Goal: Task Accomplishment & Management: Manage account settings

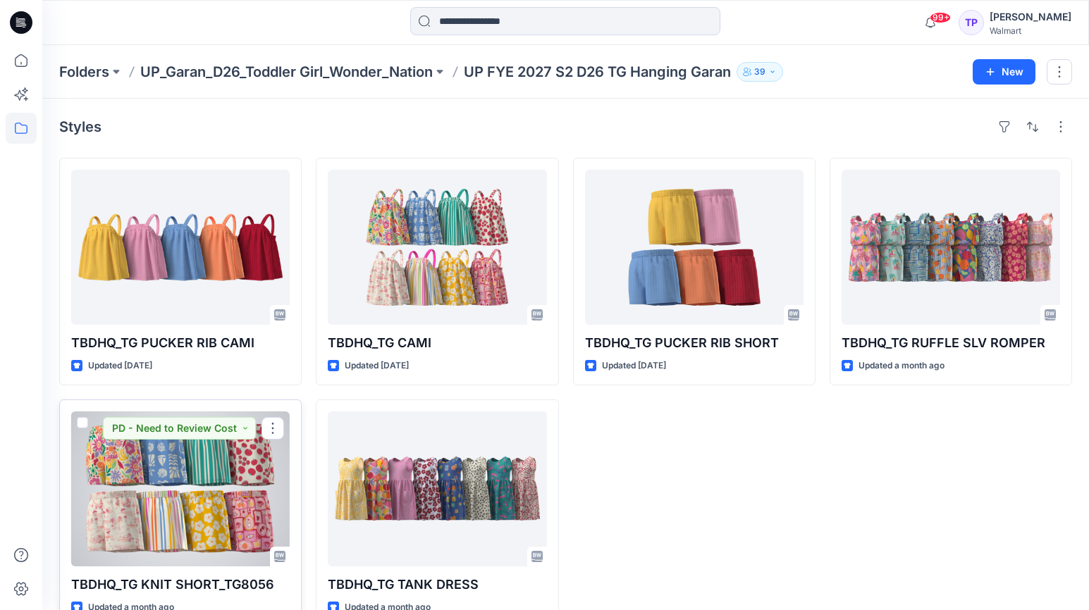
scroll to position [33, 0]
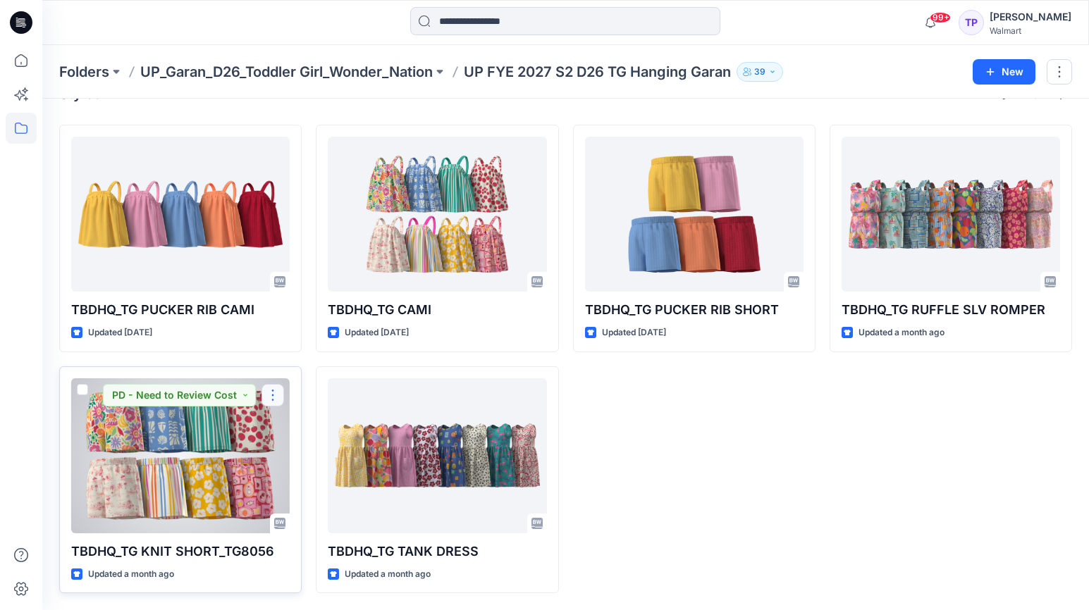
click at [272, 400] on button "button" at bounding box center [273, 395] width 23 height 23
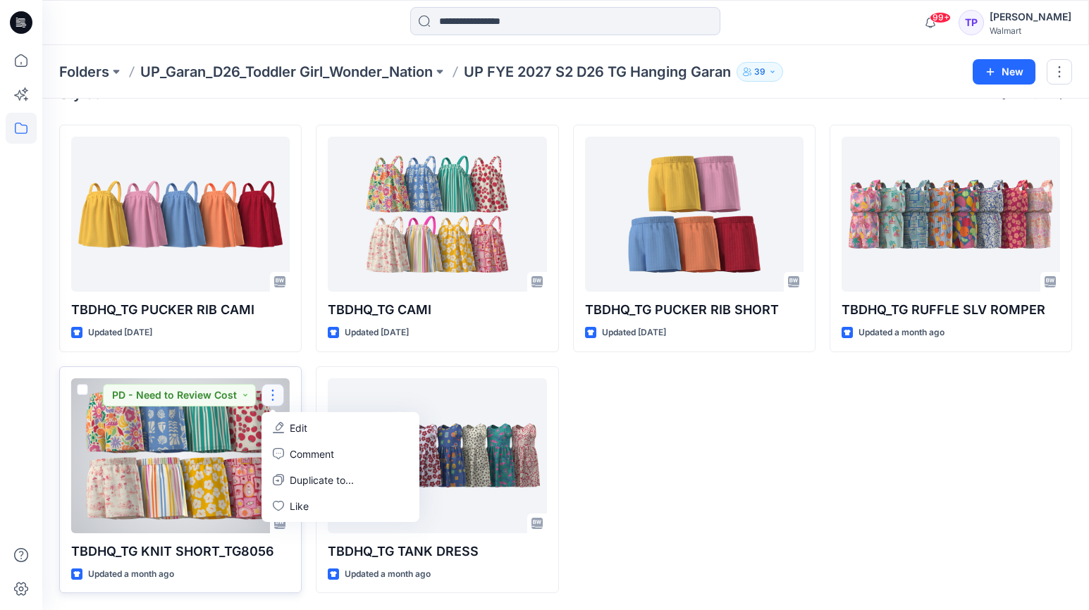
click at [290, 426] on p "Edit" at bounding box center [299, 428] width 18 height 15
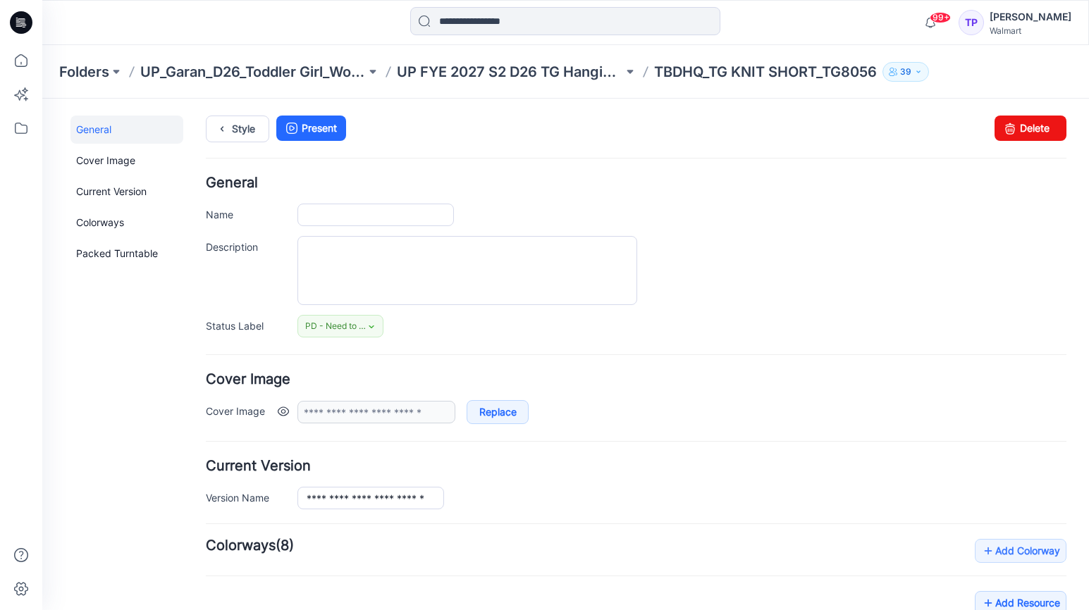
type input "**********"
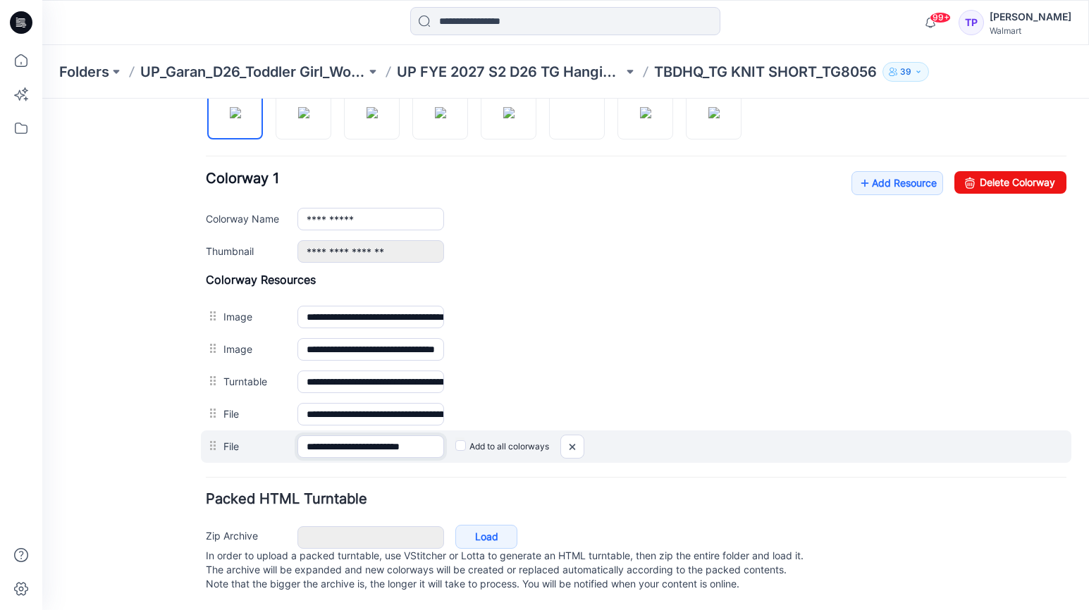
scroll to position [0, 18]
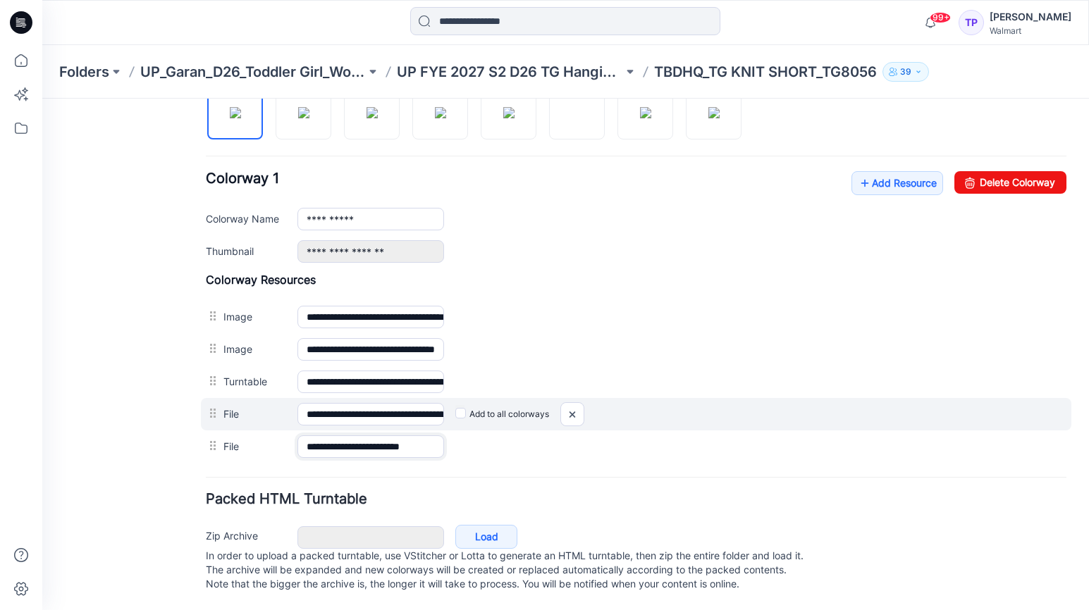
drag, startPoint x: 454, startPoint y: 433, endPoint x: 546, endPoint y: 388, distance: 102.4
click at [532, 436] on div "**********" at bounding box center [636, 447] width 861 height 32
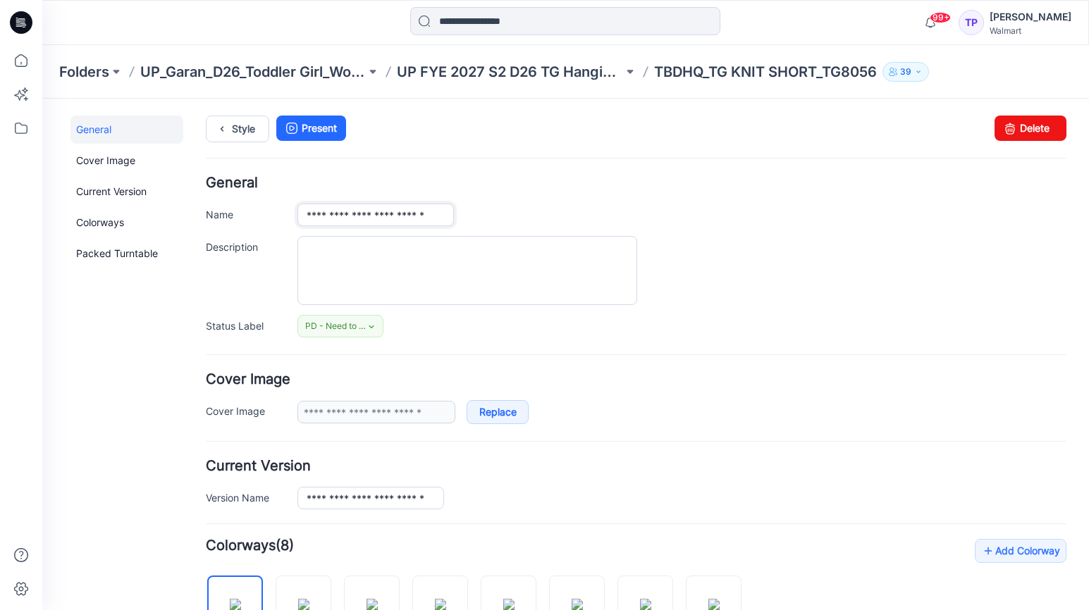
scroll to position [0, 8]
drag, startPoint x: 462, startPoint y: 216, endPoint x: 517, endPoint y: 222, distance: 56.0
click at [517, 222] on div "**********" at bounding box center [681, 215] width 769 height 23
type input "**********"
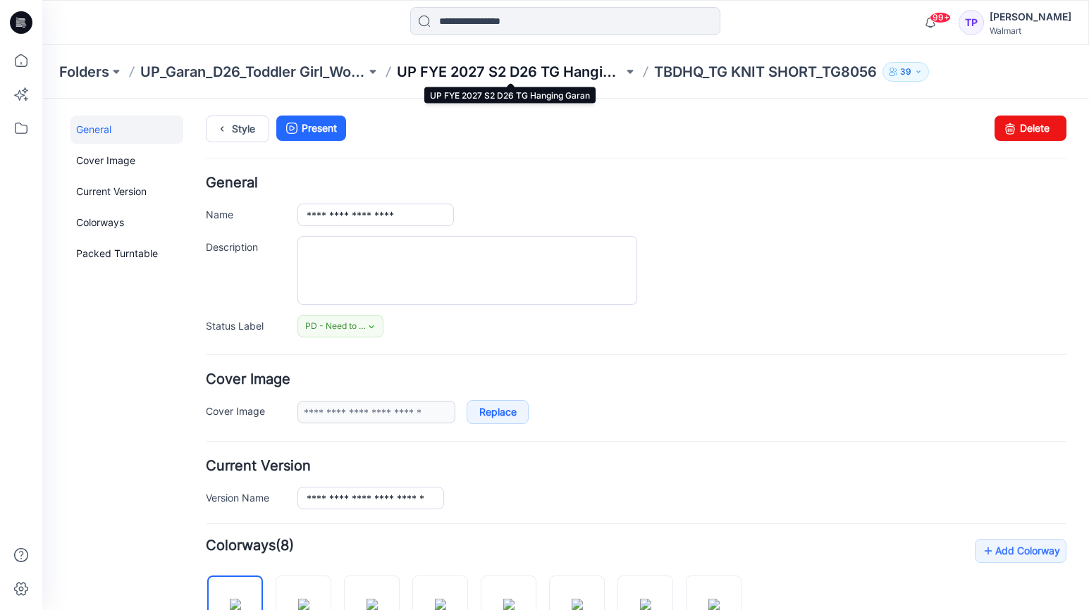
click at [522, 78] on p "UP FYE 2027 S2 D26 TG Hanging Garan" at bounding box center [510, 72] width 226 height 20
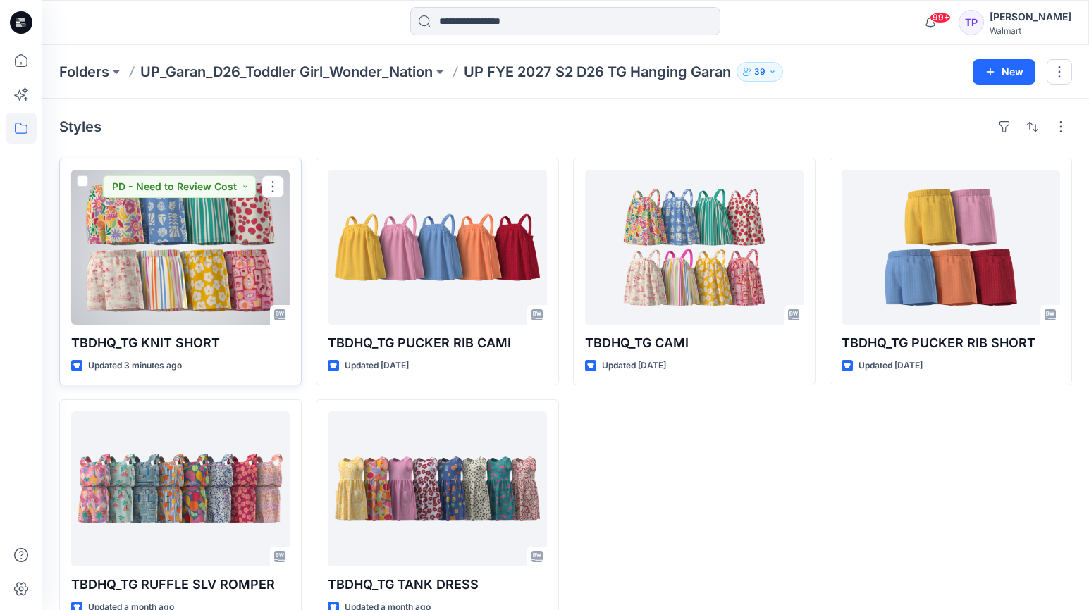
click at [188, 241] on div at bounding box center [180, 247] width 219 height 155
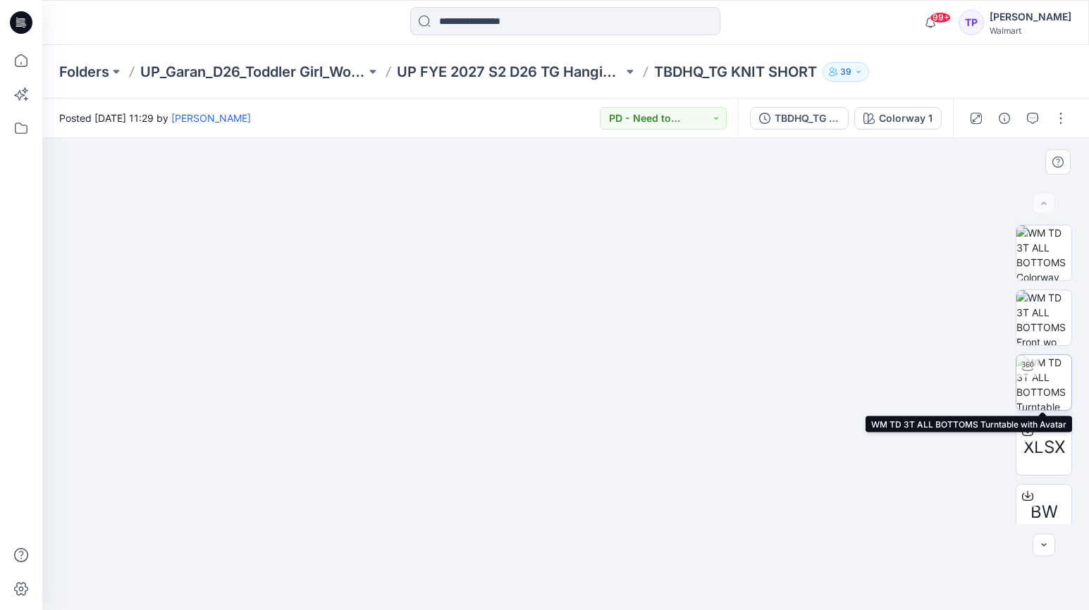
click at [1037, 379] on img at bounding box center [1043, 382] width 55 height 55
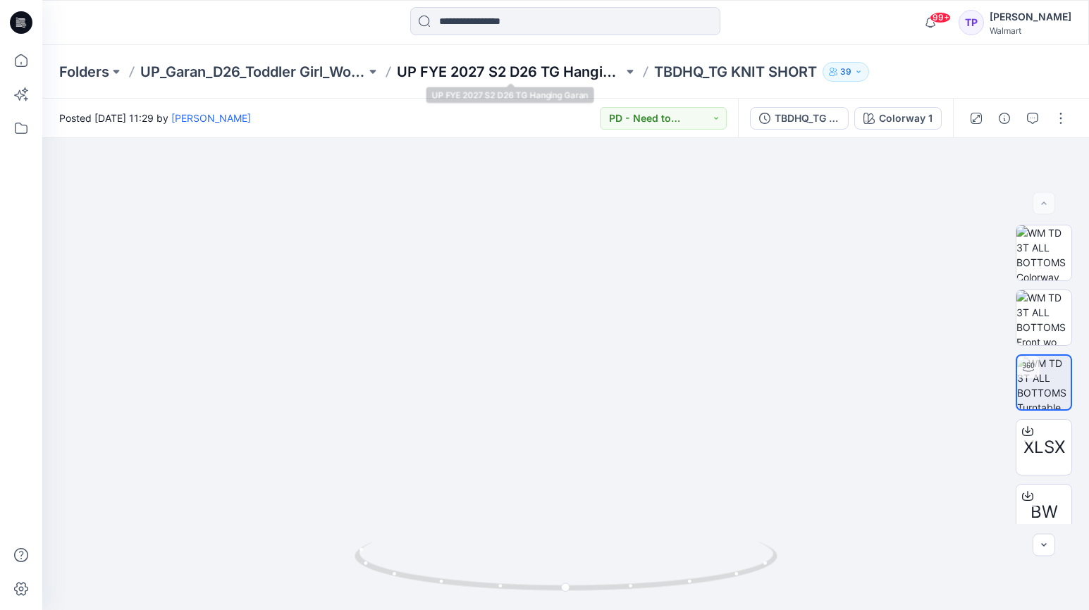
click at [496, 78] on p "UP FYE 2027 S2 D26 TG Hanging Garan" at bounding box center [510, 72] width 226 height 20
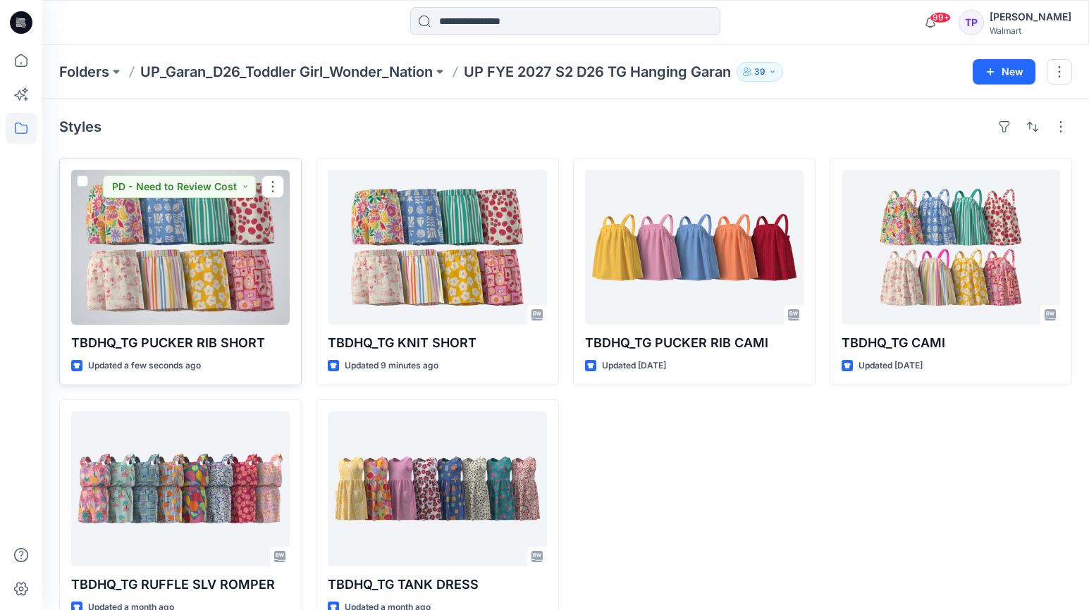
click at [243, 253] on div at bounding box center [180, 247] width 219 height 155
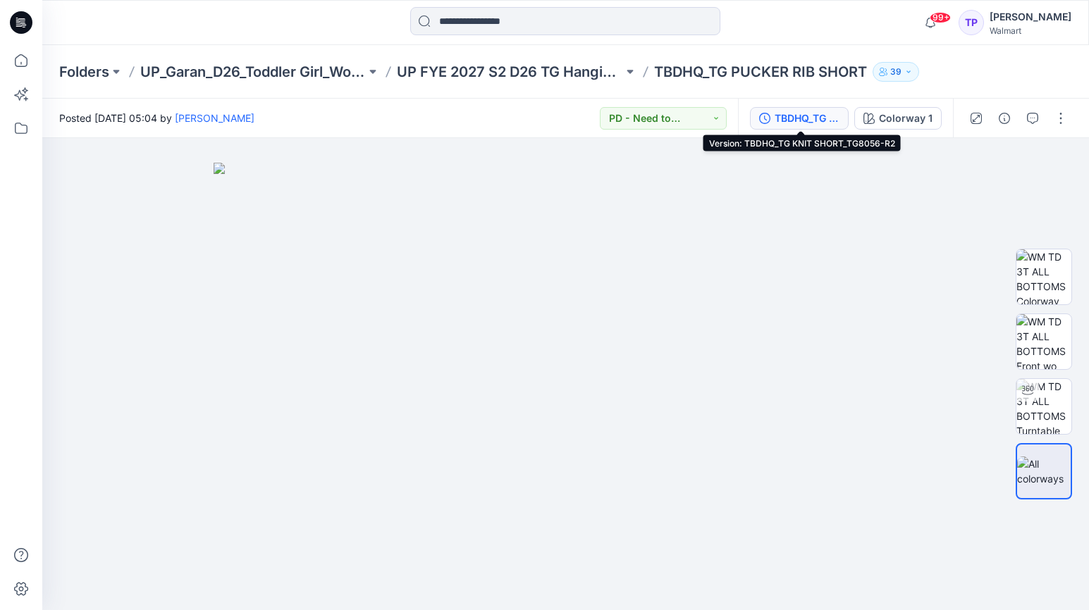
click at [805, 117] on div "TBDHQ_TG KNIT SHORT_TG8056-R2" at bounding box center [807, 119] width 65 height 16
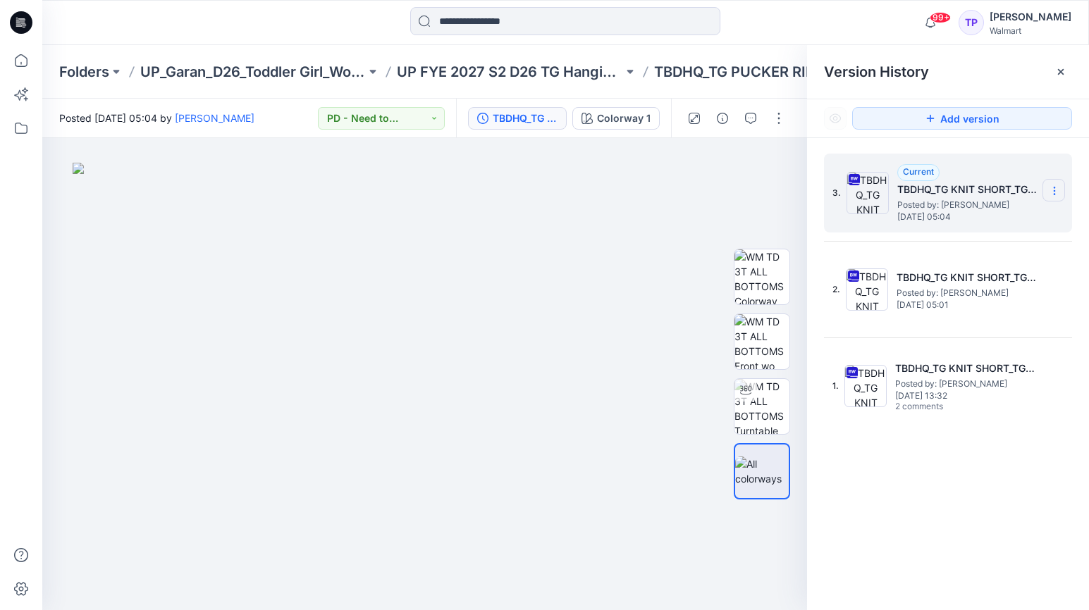
click at [1054, 191] on icon at bounding box center [1054, 191] width 1 height 1
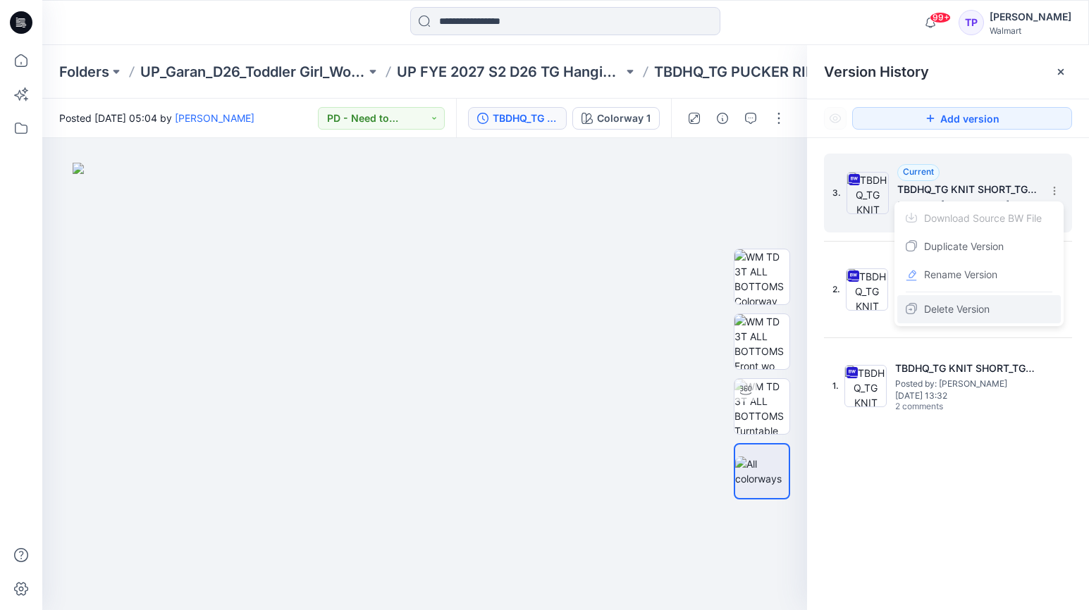
click at [984, 302] on span "Delete Version" at bounding box center [957, 309] width 66 height 17
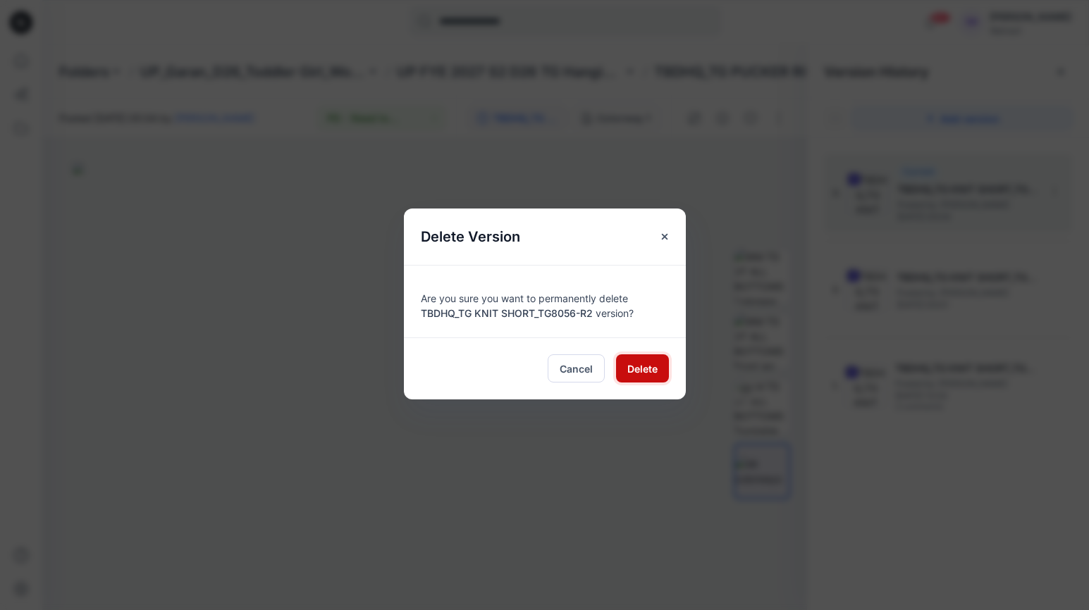
click at [632, 374] on span "Delete" at bounding box center [642, 369] width 30 height 15
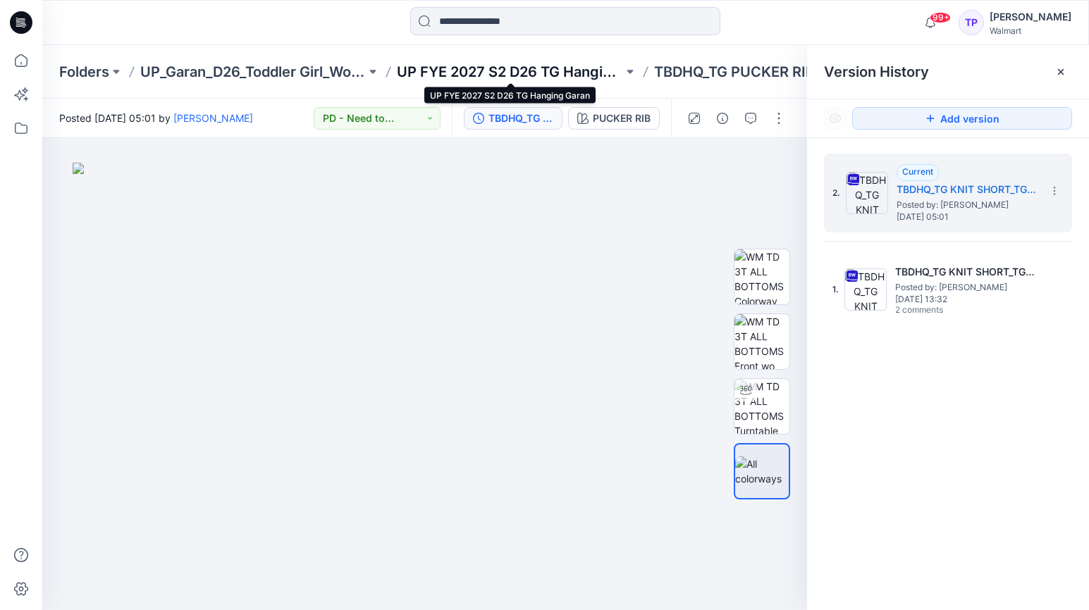
click at [543, 67] on p "UP FYE 2027 S2 D26 TG Hanging Garan" at bounding box center [510, 72] width 226 height 20
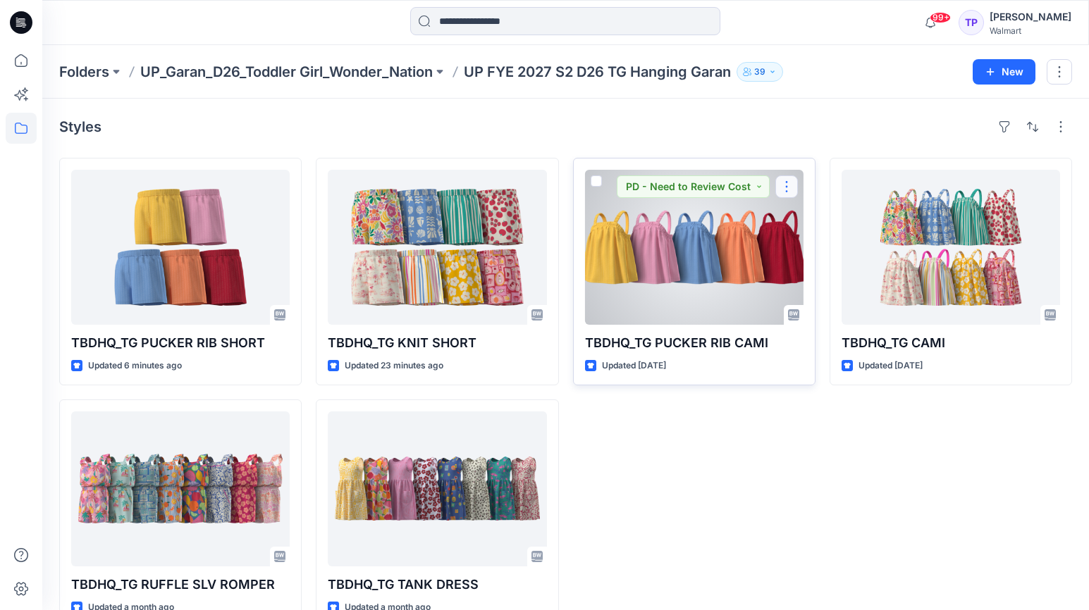
click at [785, 183] on button "button" at bounding box center [786, 187] width 23 height 23
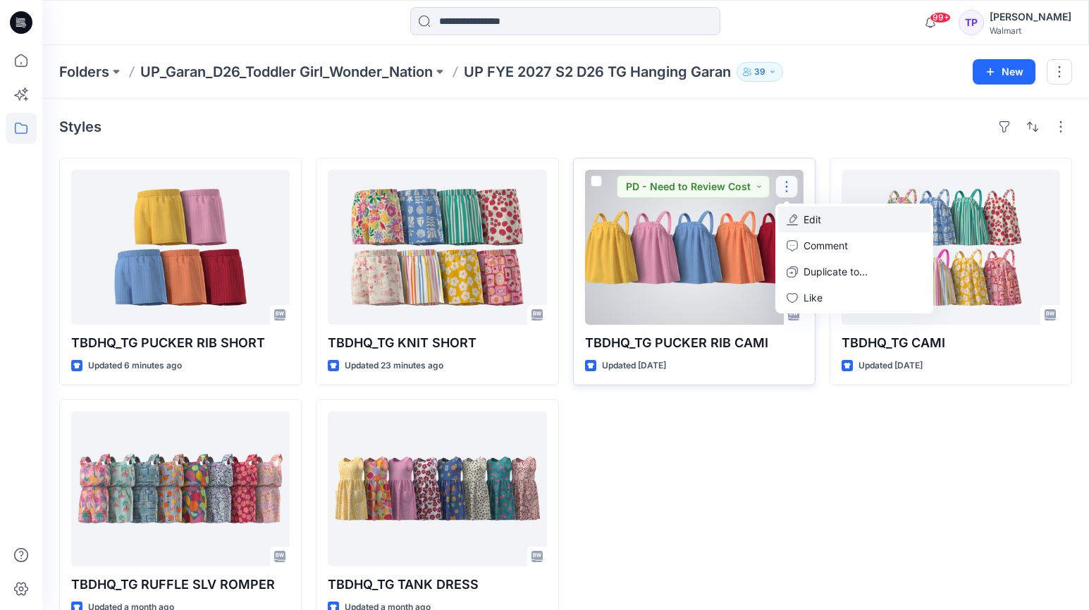
click at [796, 223] on icon "button" at bounding box center [792, 219] width 11 height 11
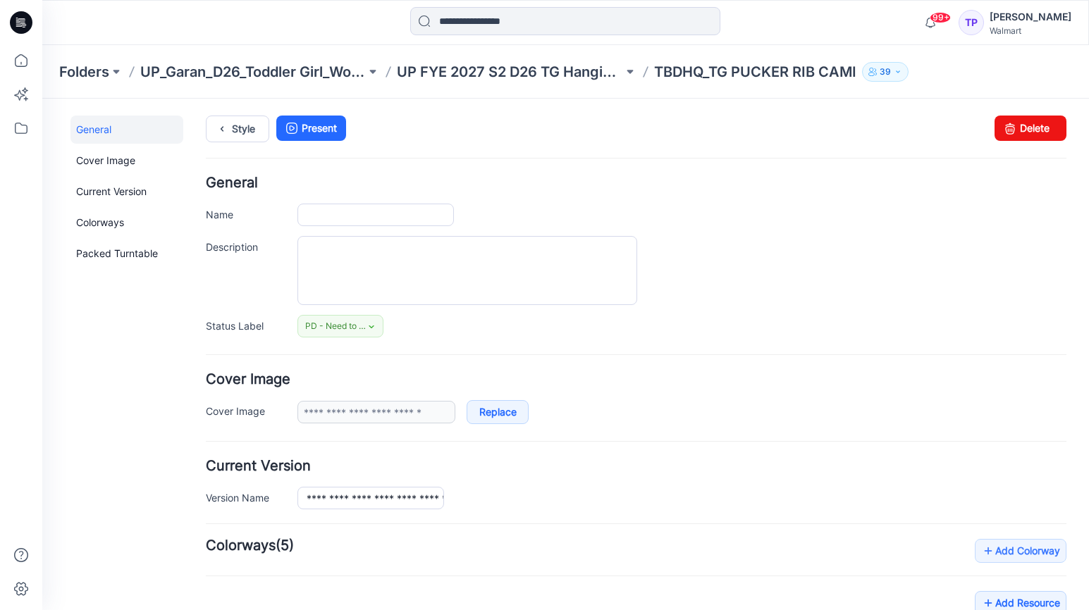
type input "**********"
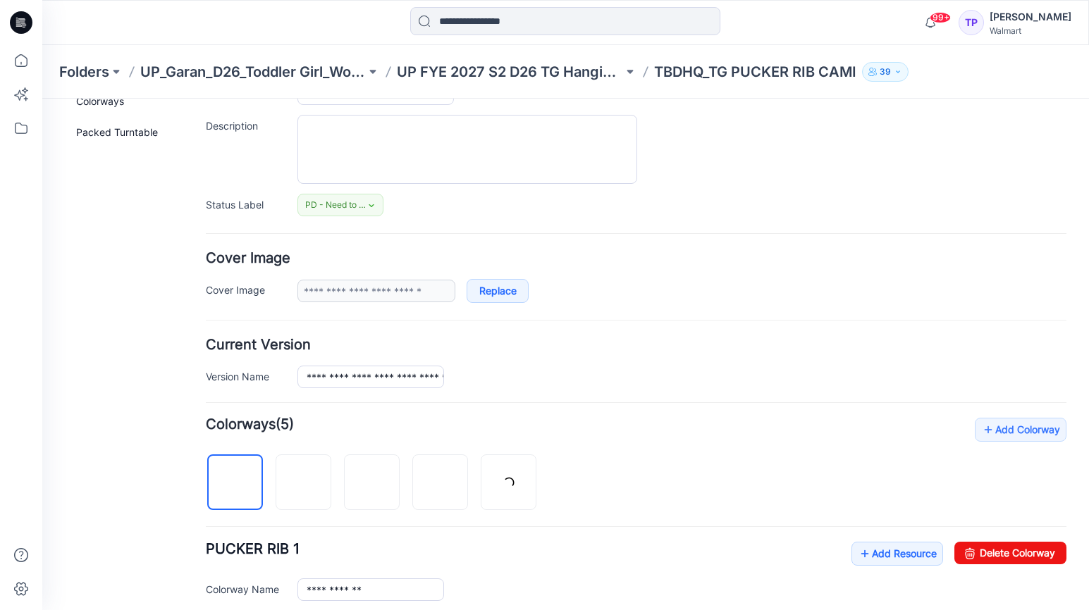
scroll to position [474, 0]
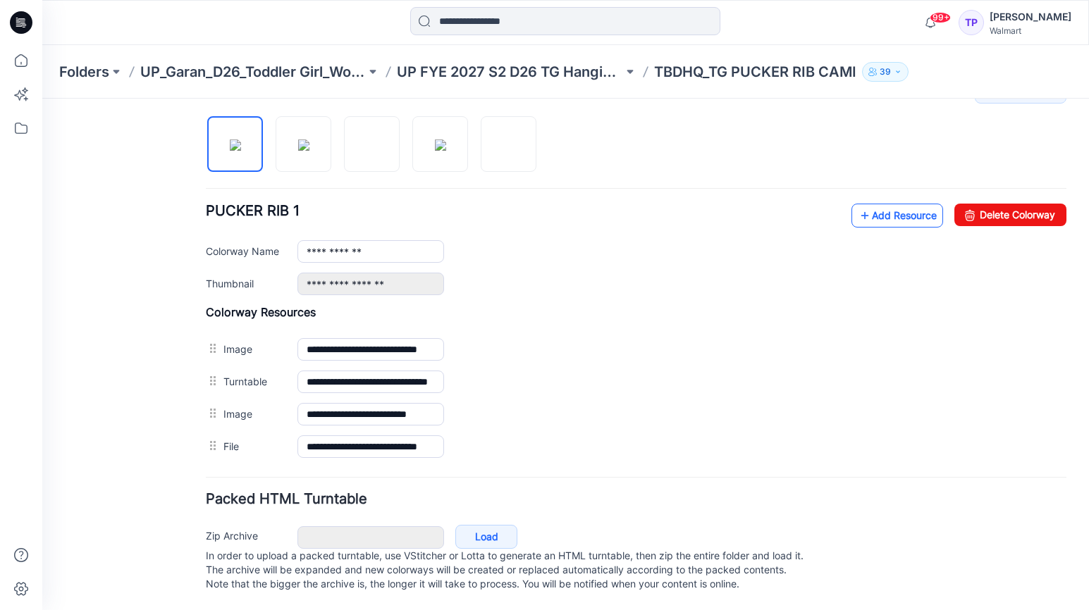
click at [907, 204] on link "Add Resource" at bounding box center [897, 216] width 92 height 24
click at [917, 211] on link "Add Resource" at bounding box center [897, 216] width 92 height 24
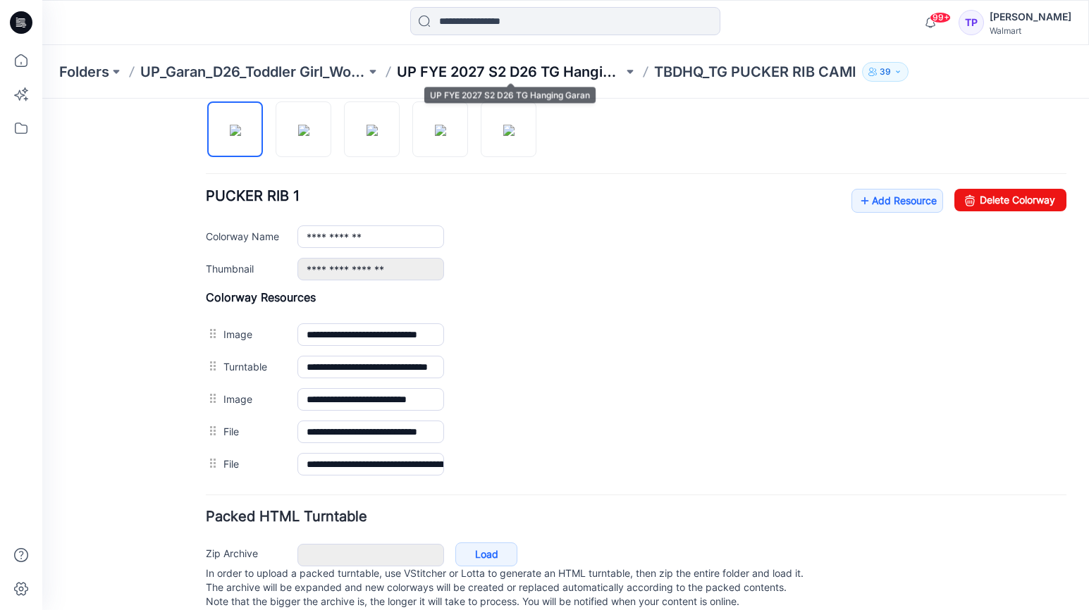
click at [482, 66] on p "UP FYE 2027 S2 D26 TG Hanging Garan" at bounding box center [510, 72] width 226 height 20
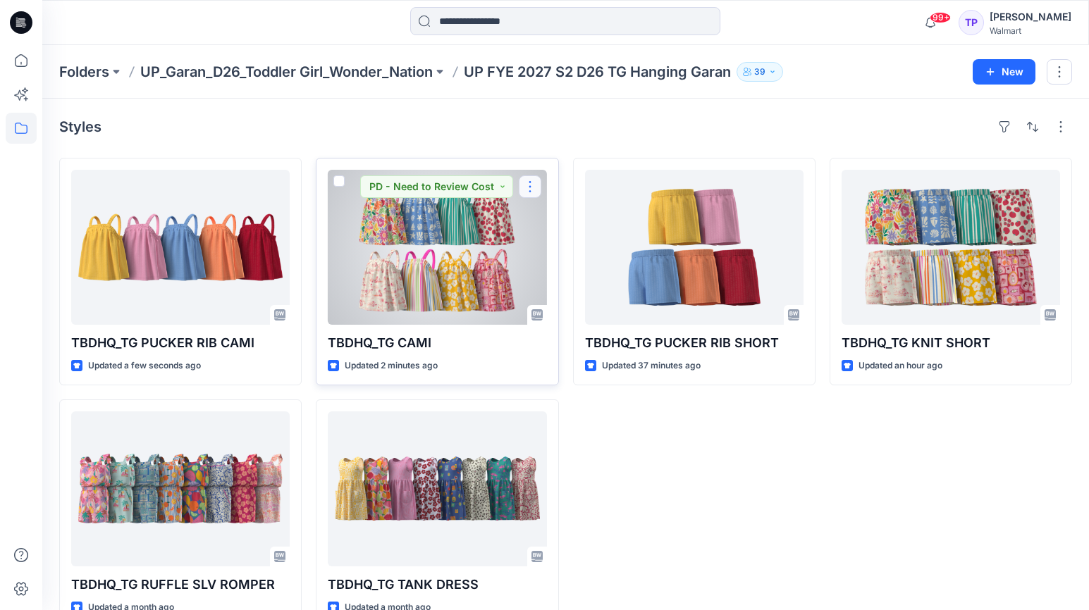
click at [524, 187] on button "button" at bounding box center [530, 187] width 23 height 23
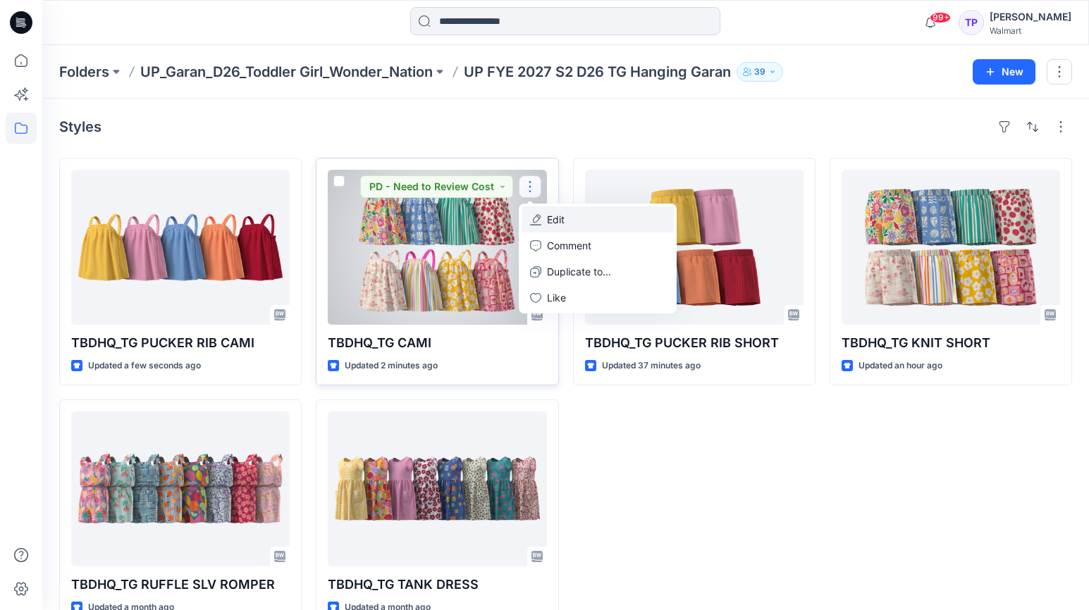
click at [549, 224] on p "Edit" at bounding box center [556, 219] width 18 height 15
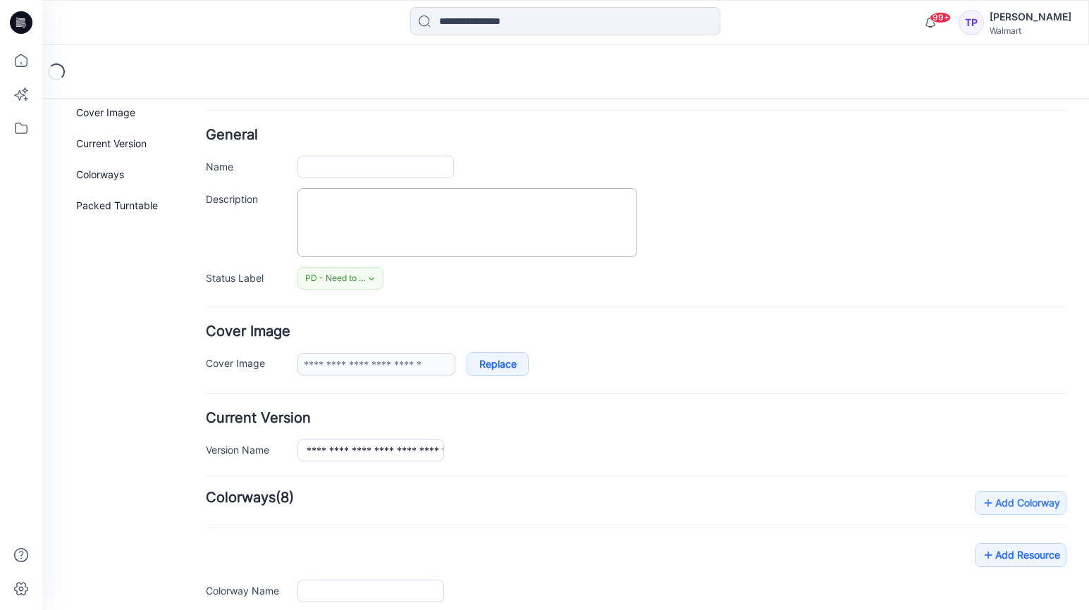
type input "**********"
type input "********"
type input "**********"
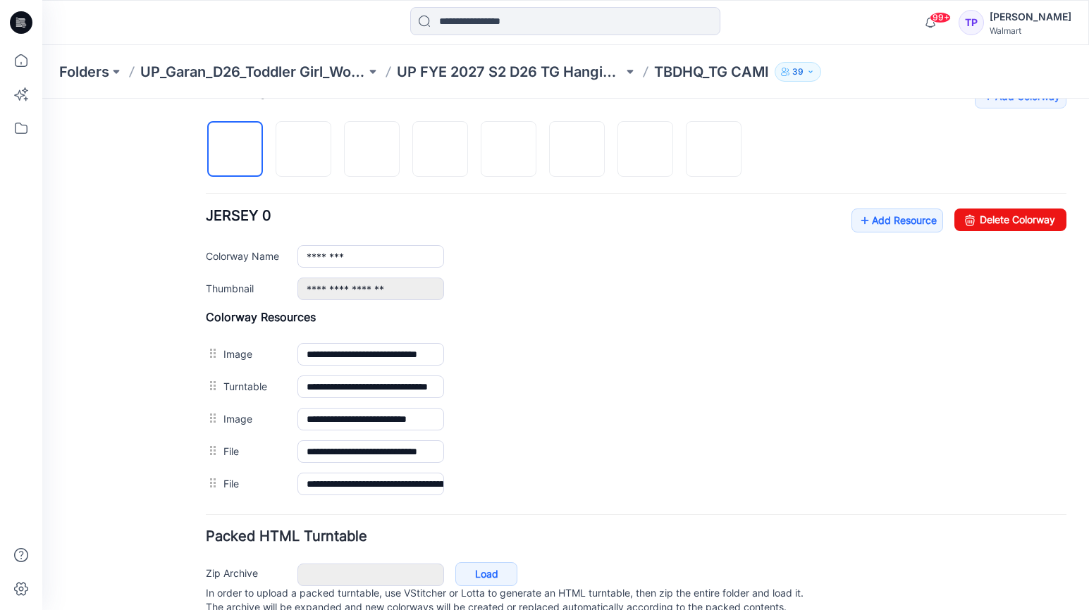
scroll to position [455, 0]
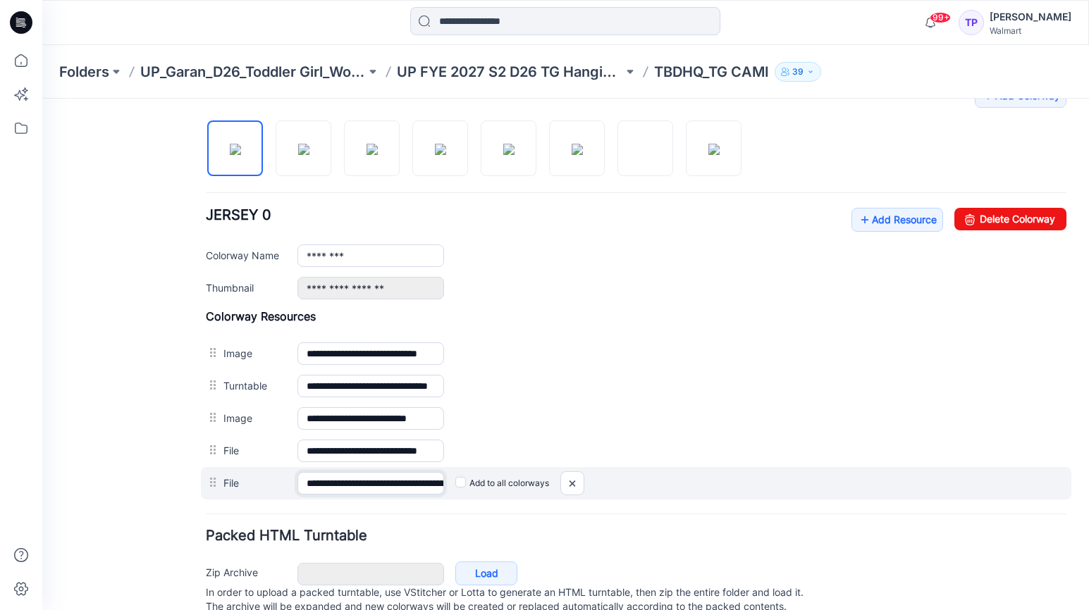
click at [384, 490] on input "**********" at bounding box center [370, 483] width 147 height 23
drag, startPoint x: 400, startPoint y: 486, endPoint x: 515, endPoint y: 487, distance: 114.9
click at [515, 487] on div "**********" at bounding box center [636, 483] width 871 height 32
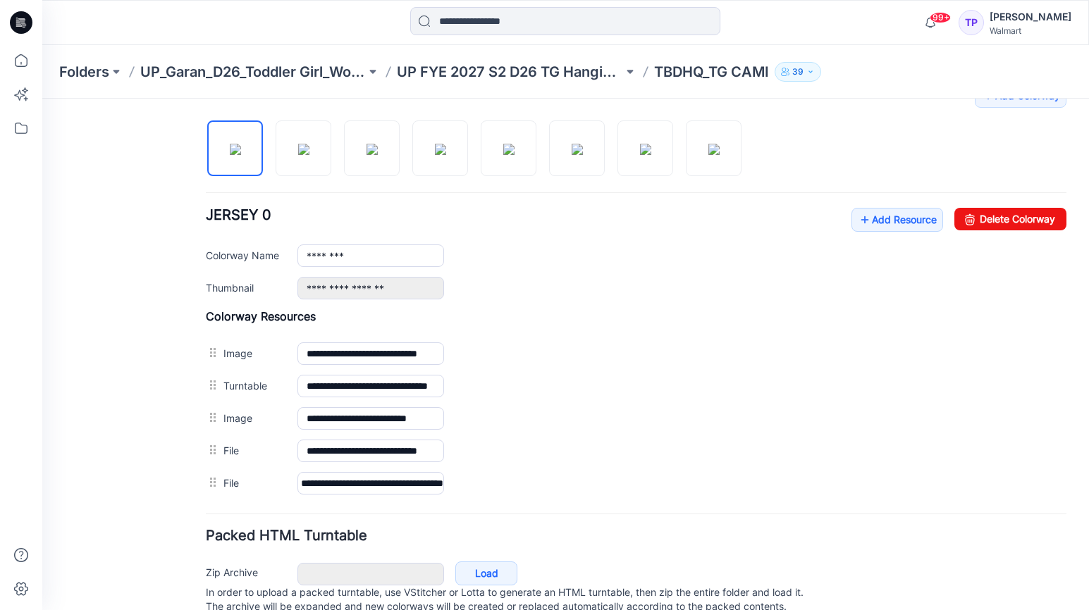
scroll to position [0, 0]
click at [396, 522] on form "**********" at bounding box center [636, 177] width 861 height 912
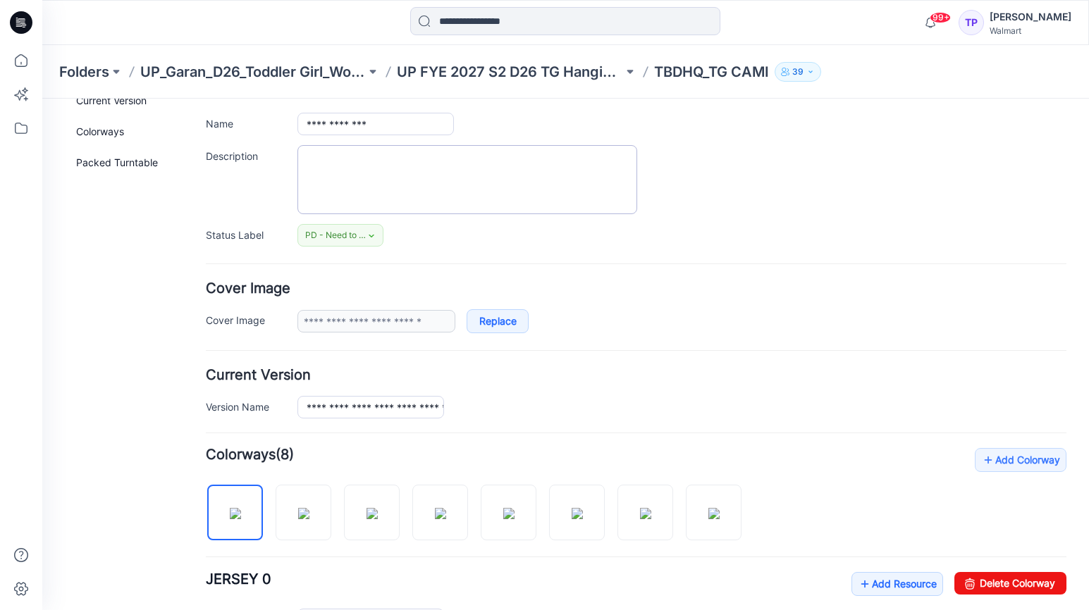
scroll to position [85, 0]
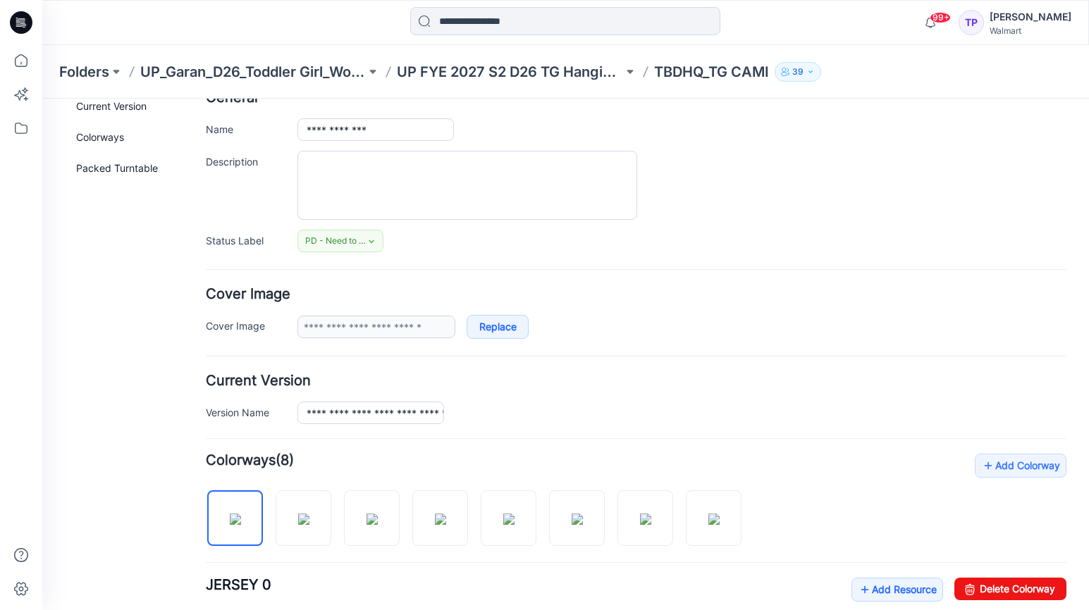
click at [486, 87] on div "Folders UP_Garan_D26_Toddler Girl_Wonder_Nation UP FYE 2027 S2 D26 TG Hanging G…" at bounding box center [565, 72] width 1047 height 54
click at [481, 82] on div "Folders UP_Garan_D26_Toddler Girl_Wonder_Nation UP FYE 2027 S2 D26 TG Hanging G…" at bounding box center [565, 72] width 1047 height 54
click at [480, 73] on p "UP FYE 2027 S2 D26 TG Hanging Garan" at bounding box center [510, 72] width 226 height 20
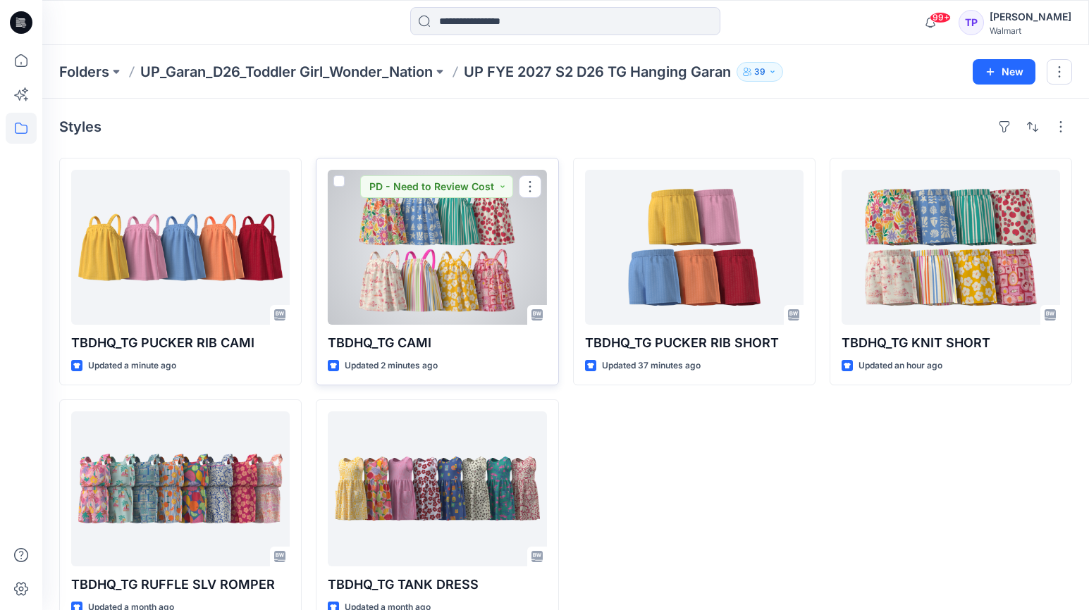
click at [413, 273] on div at bounding box center [437, 247] width 219 height 155
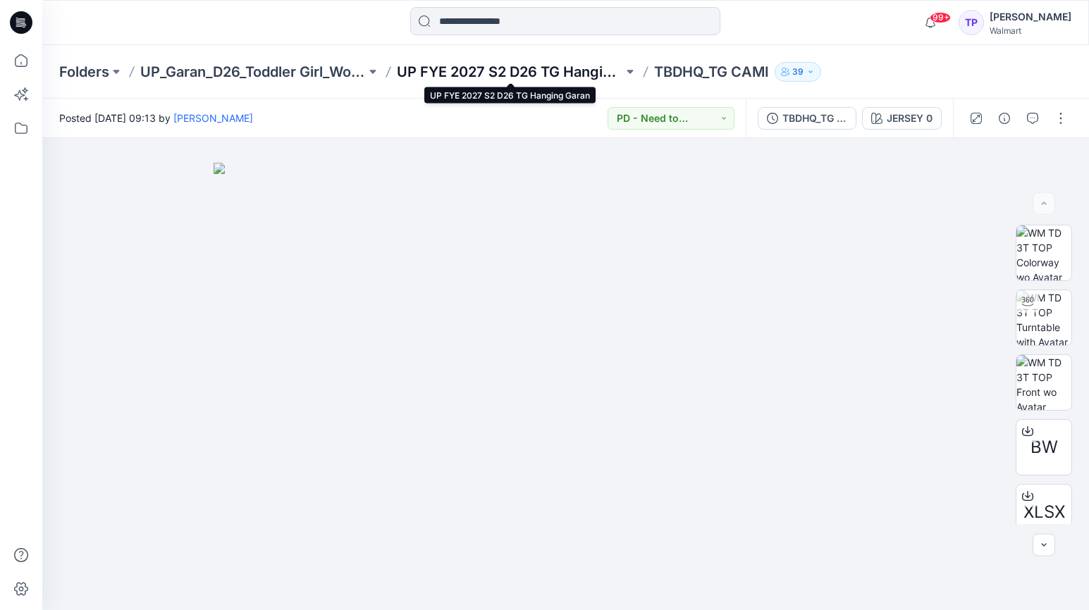
click at [455, 69] on p "UP FYE 2027 S2 D26 TG Hanging Garan" at bounding box center [510, 72] width 226 height 20
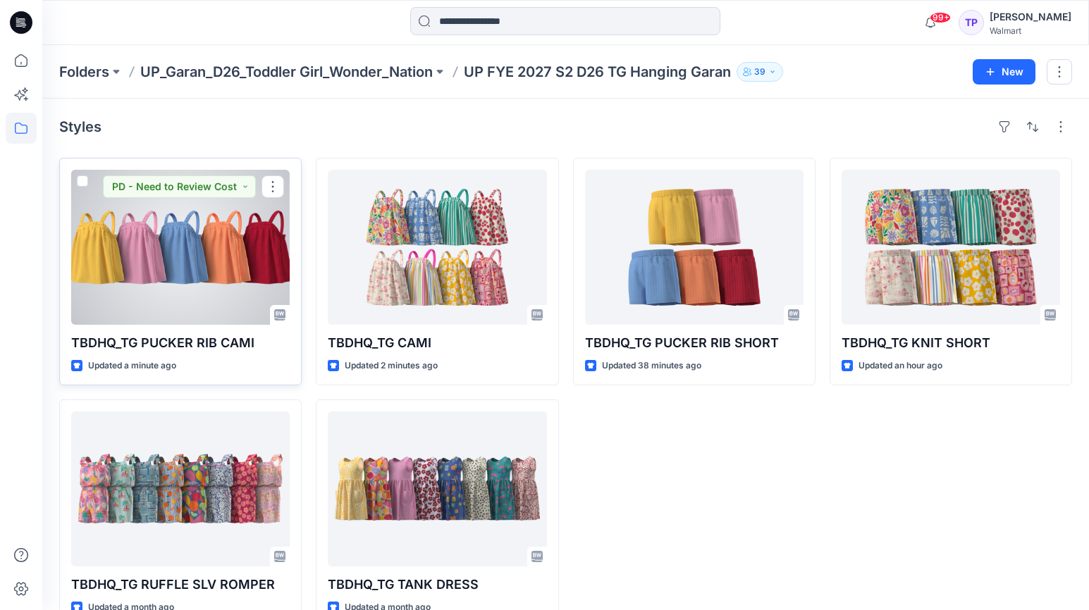
click at [183, 245] on div at bounding box center [180, 247] width 219 height 155
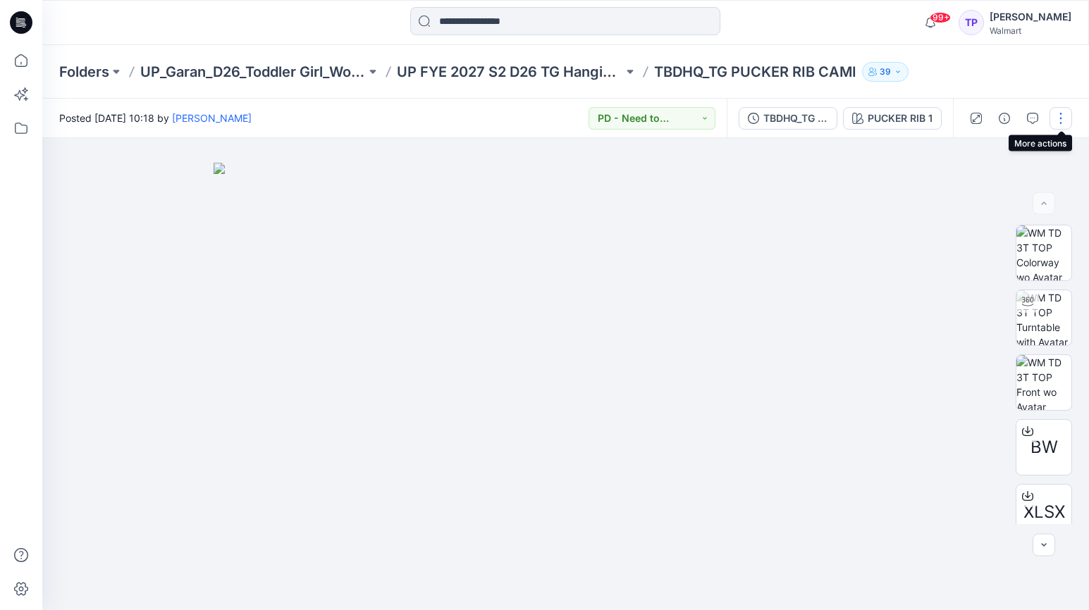
click at [1058, 120] on button "button" at bounding box center [1061, 118] width 23 height 23
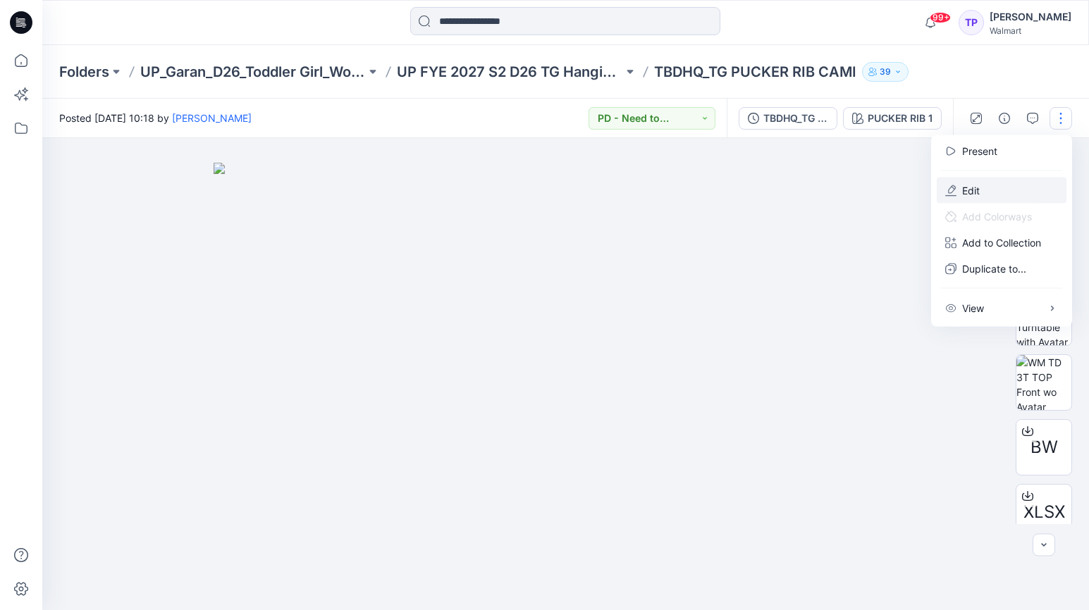
click at [996, 189] on button "Edit" at bounding box center [1002, 191] width 130 height 26
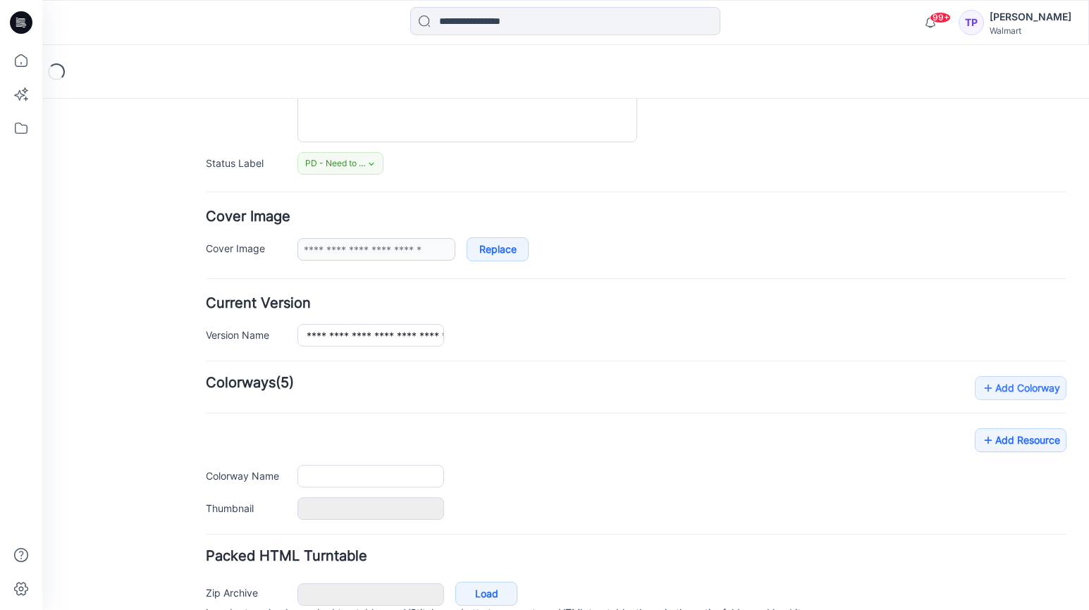
type input "**********"
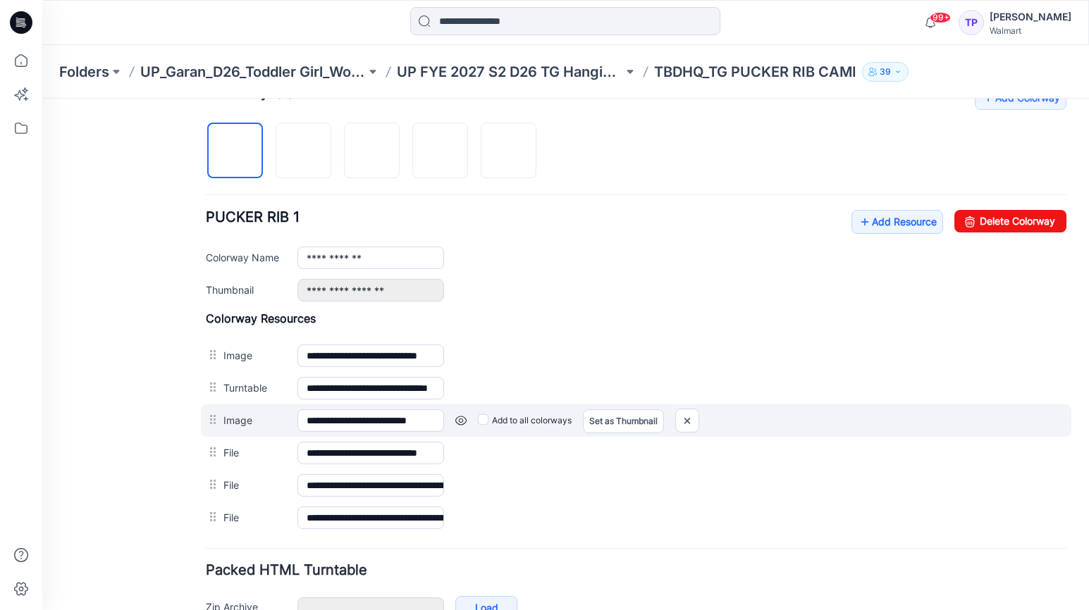
scroll to position [539, 0]
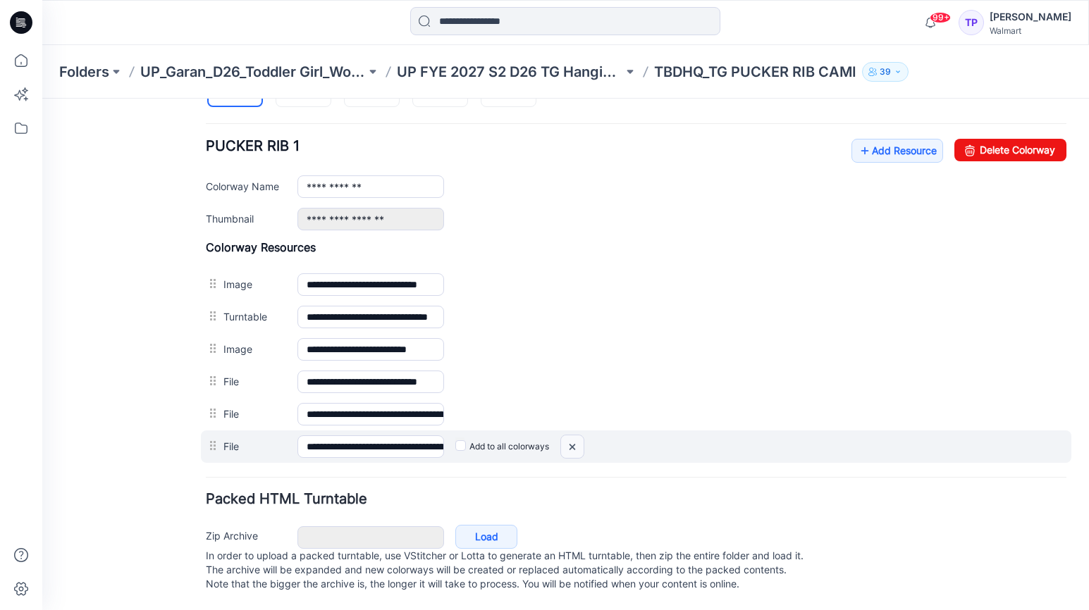
click at [42, 99] on img at bounding box center [42, 99] width 0 height 0
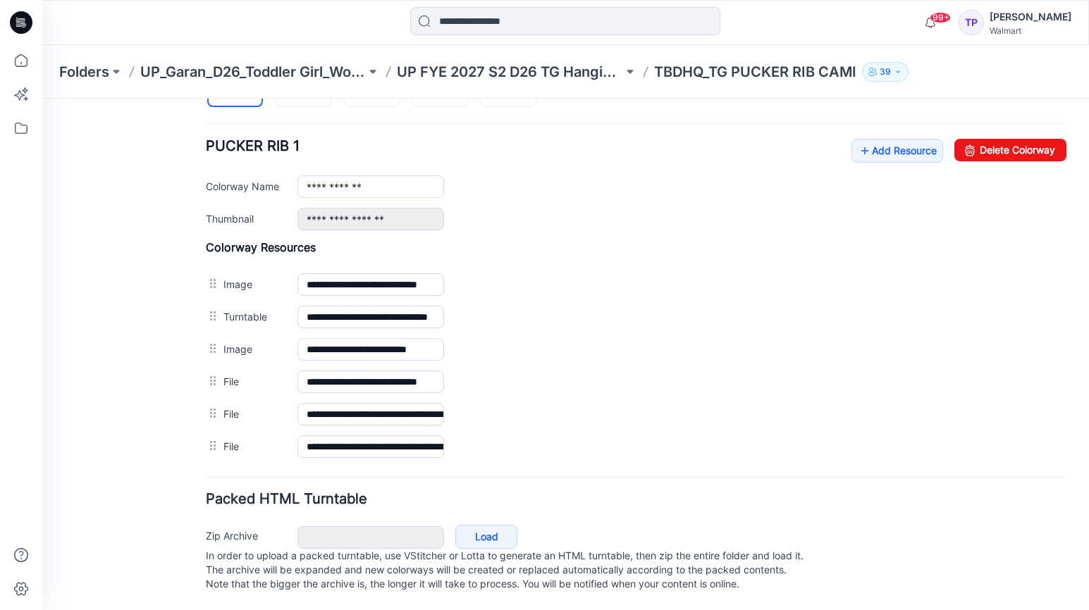
scroll to position [507, 0]
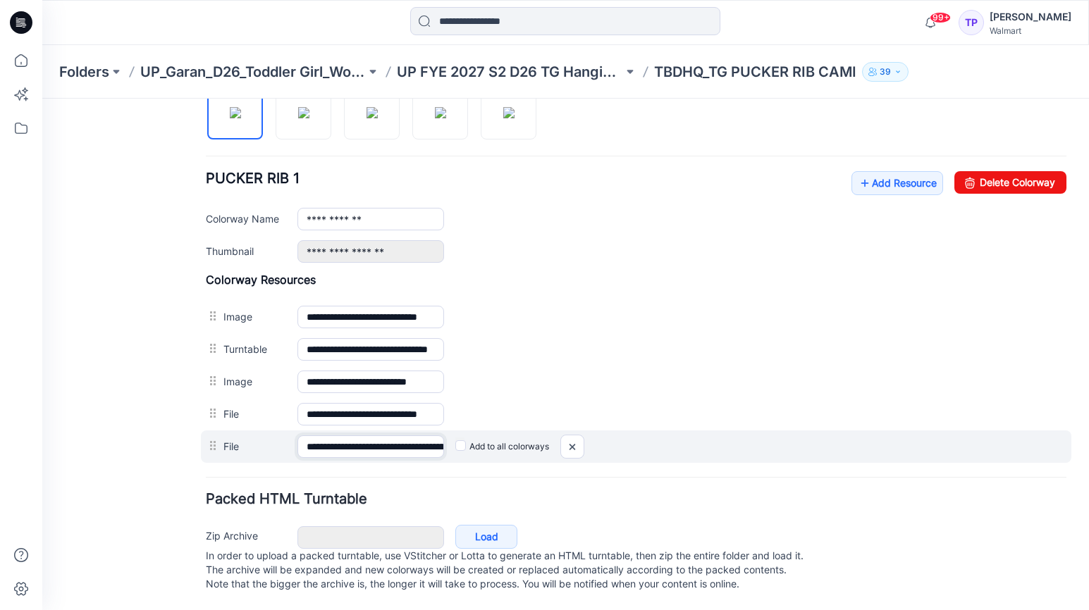
click at [400, 436] on input "**********" at bounding box center [370, 447] width 147 height 23
click at [42, 99] on img at bounding box center [42, 99] width 0 height 0
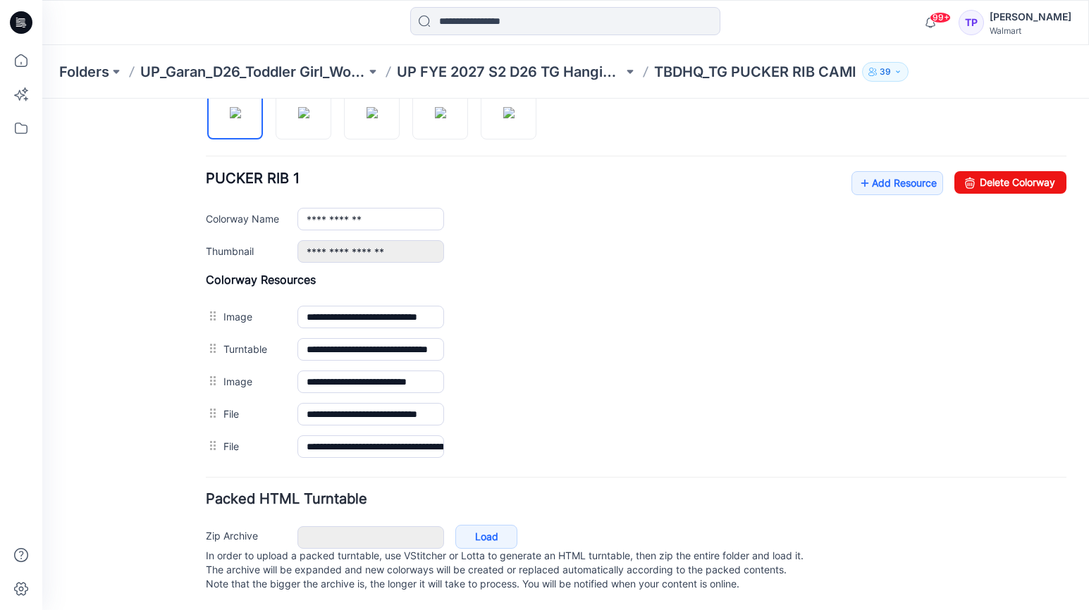
scroll to position [474, 0]
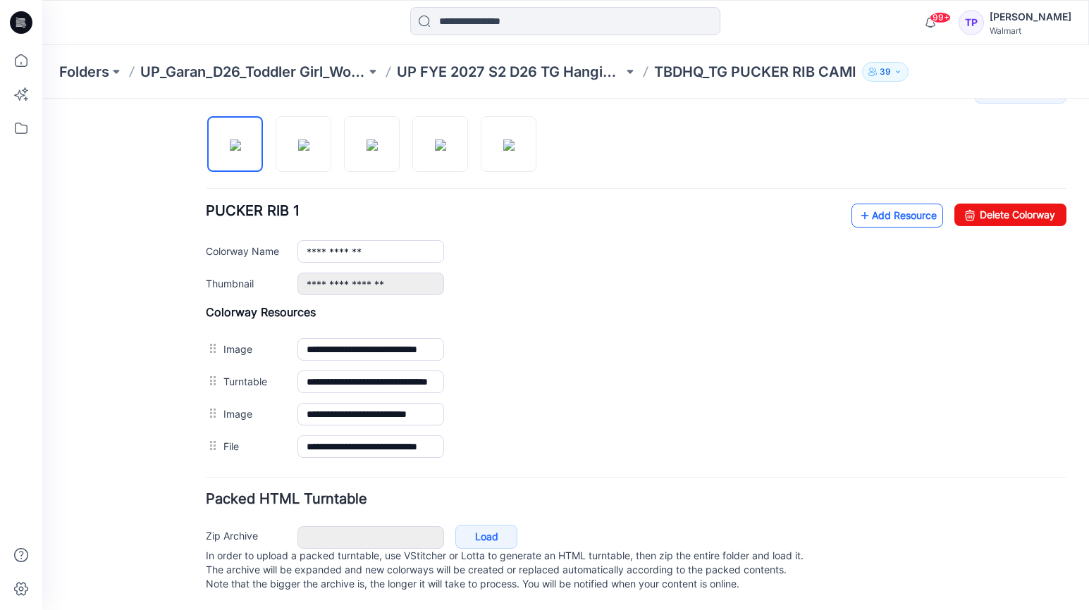
click at [904, 208] on link "Add Resource" at bounding box center [897, 216] width 92 height 24
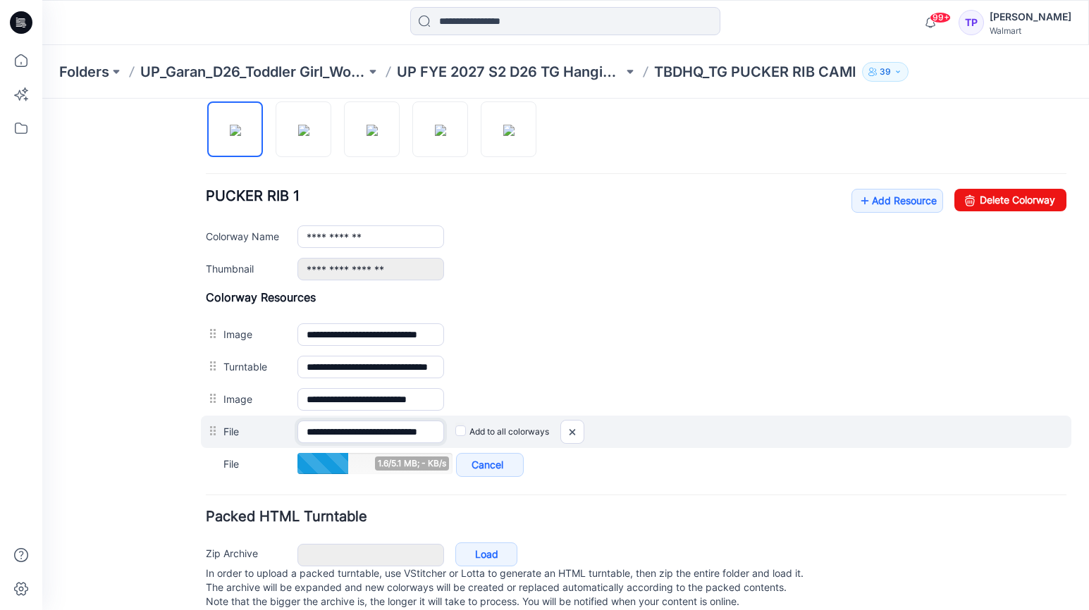
drag, startPoint x: 406, startPoint y: 440, endPoint x: 380, endPoint y: 438, distance: 26.2
click at [485, 441] on div "**********" at bounding box center [636, 432] width 871 height 32
drag, startPoint x: 372, startPoint y: 436, endPoint x: 361, endPoint y: 436, distance: 11.3
click at [370, 436] on input "**********" at bounding box center [370, 432] width 147 height 23
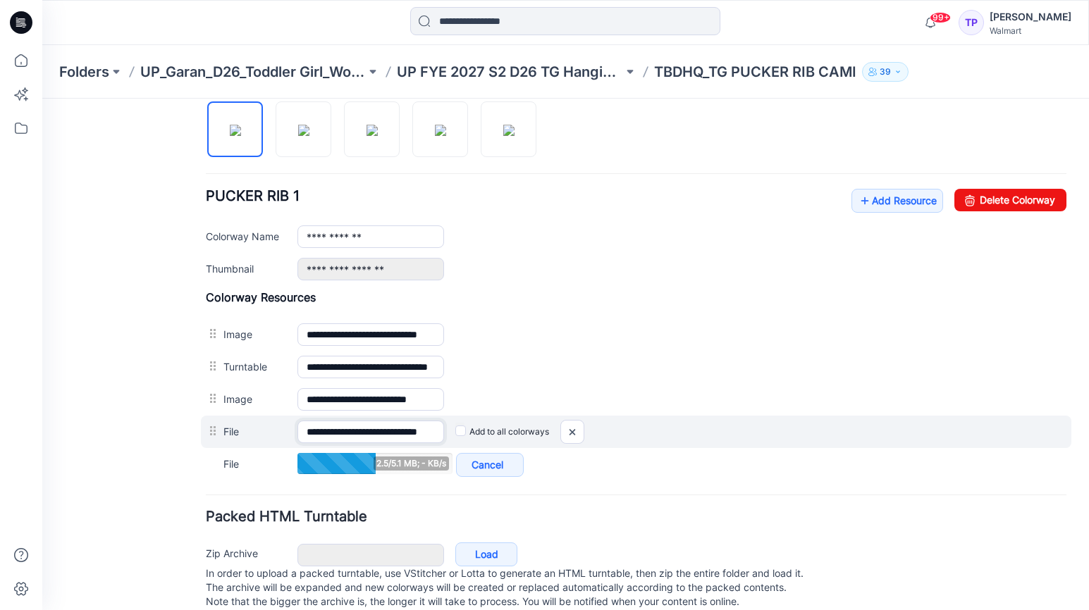
drag, startPoint x: 341, startPoint y: 433, endPoint x: 525, endPoint y: 431, distance: 184.0
click at [525, 431] on div "**********" at bounding box center [636, 432] width 871 height 32
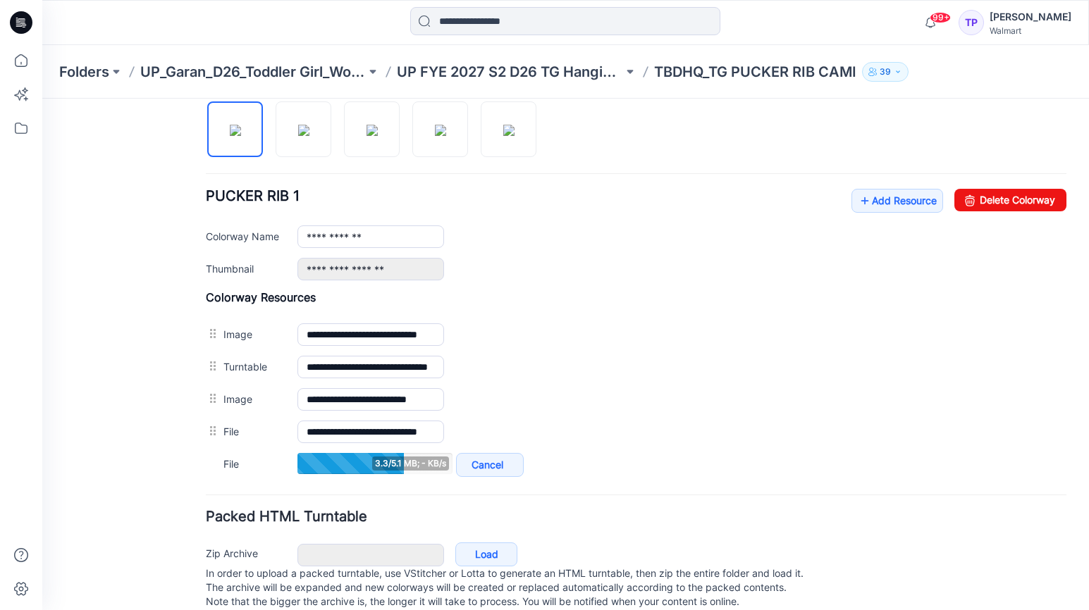
scroll to position [0, 0]
click at [739, 517] on h4 "Packed HTML Turntable" at bounding box center [636, 516] width 861 height 13
drag, startPoint x: 443, startPoint y: 58, endPoint x: 452, endPoint y: 76, distance: 20.2
click at [443, 61] on div "Folders UP_Garan_D26_Toddler Girl_Wonder_Nation UP FYE 2027 S2 D26 TG Hanging G…" at bounding box center [565, 72] width 1047 height 54
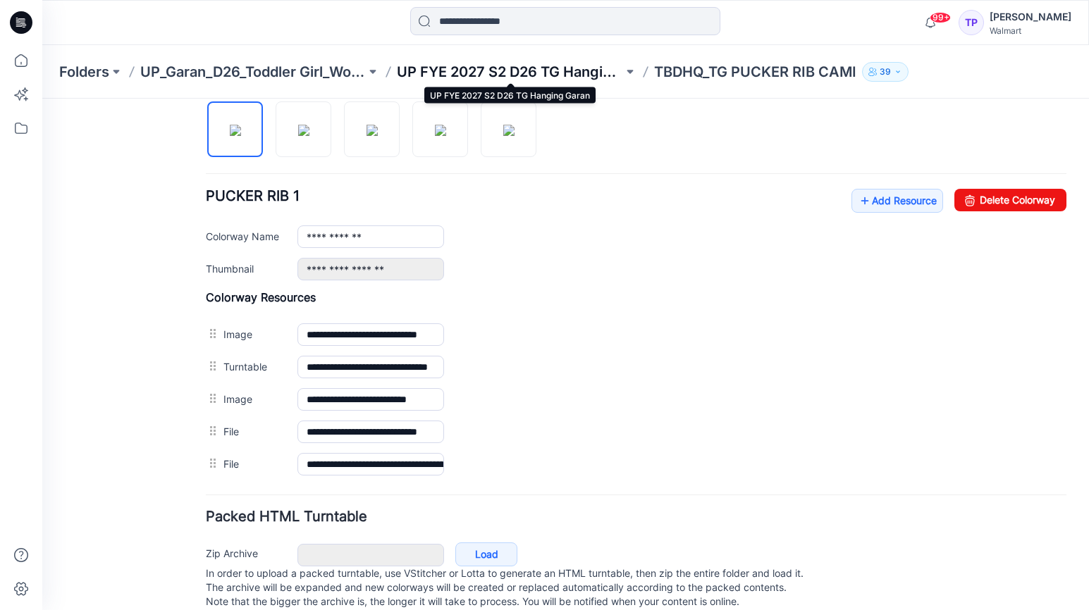
click at [452, 76] on p "UP FYE 2027 S2 D26 TG Hanging Garan" at bounding box center [510, 72] width 226 height 20
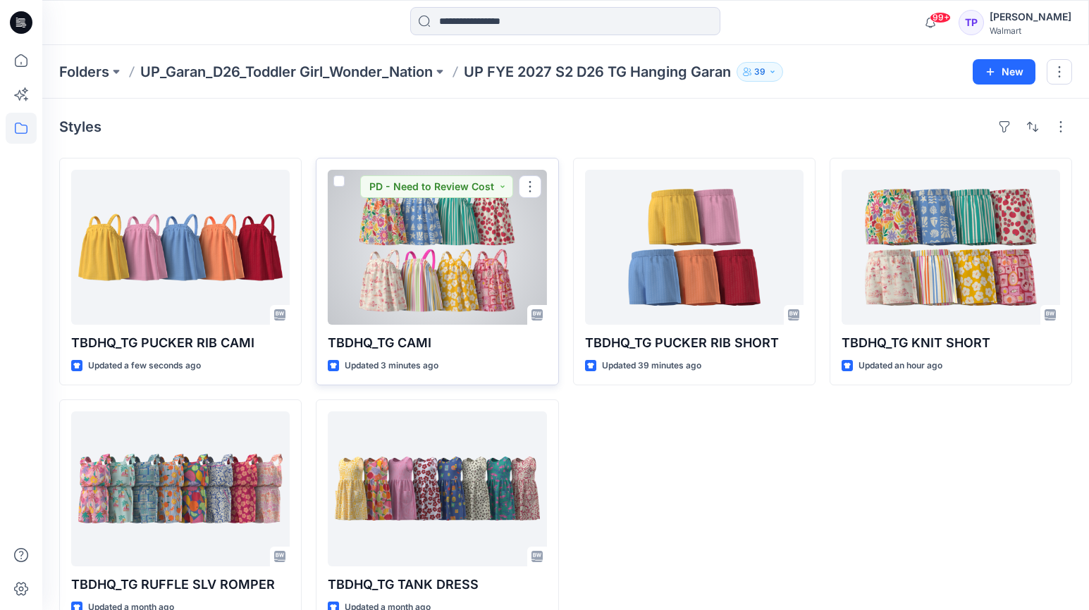
click at [395, 274] on div at bounding box center [437, 247] width 219 height 155
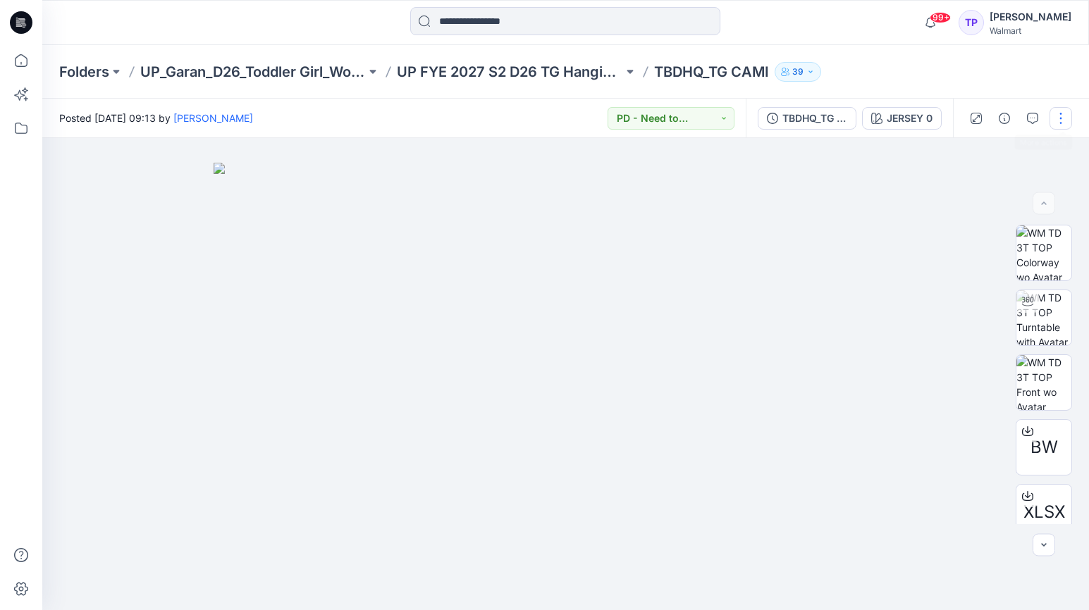
click at [1068, 113] on button "button" at bounding box center [1061, 118] width 23 height 23
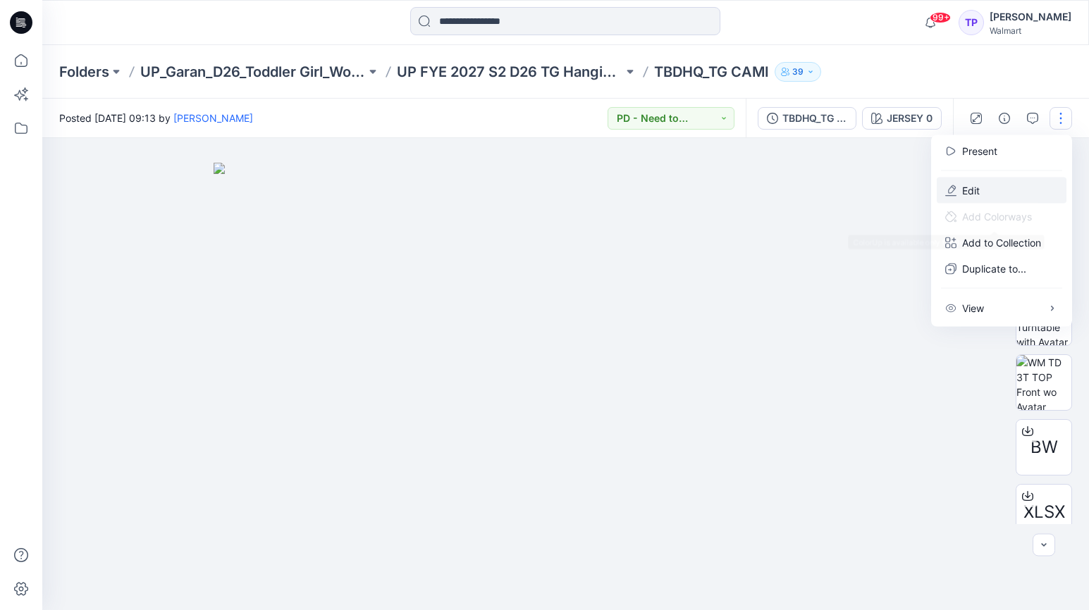
click at [980, 194] on p "Edit" at bounding box center [971, 190] width 18 height 15
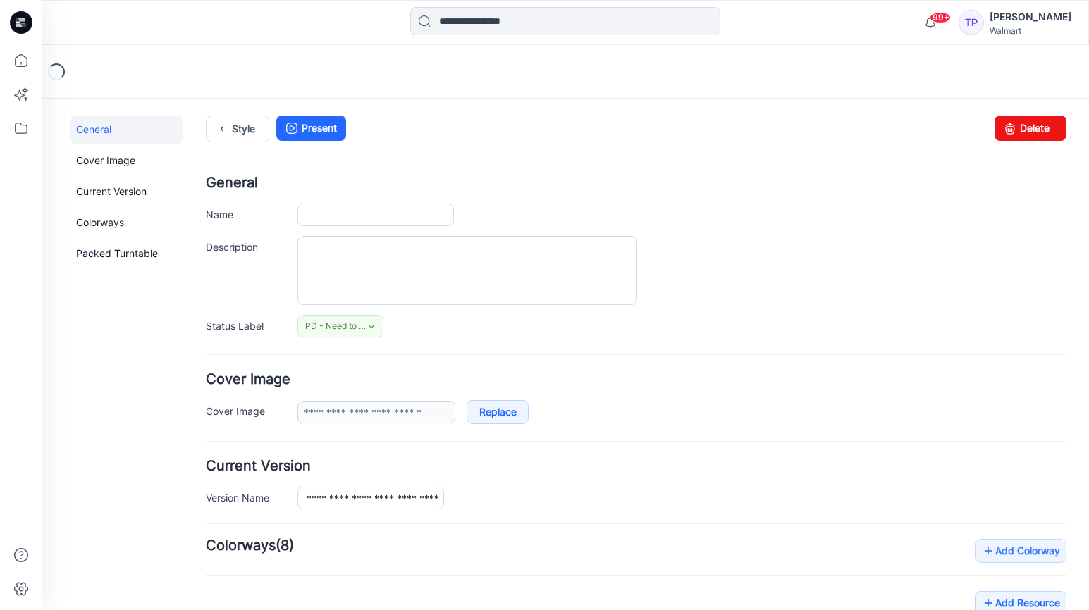
type input "**********"
type input "********"
type input "**********"
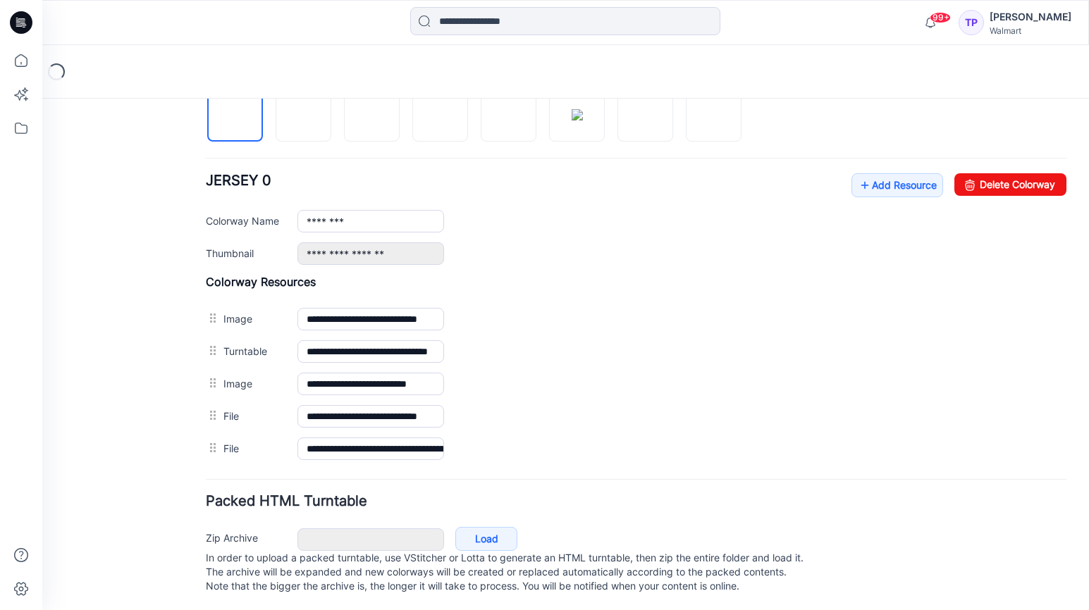
scroll to position [507, 0]
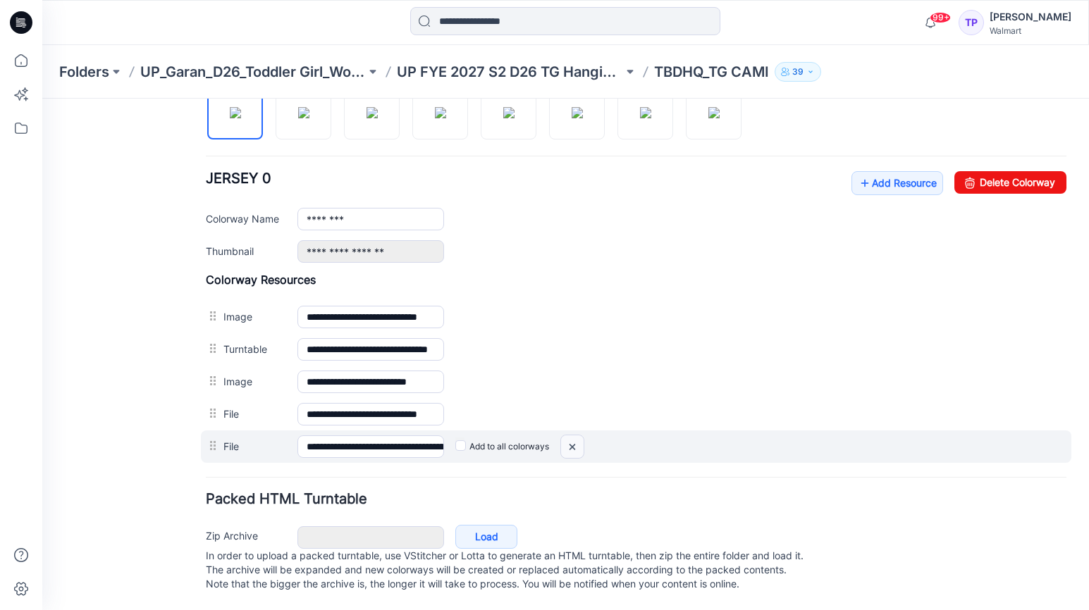
click at [42, 99] on img at bounding box center [42, 99] width 0 height 0
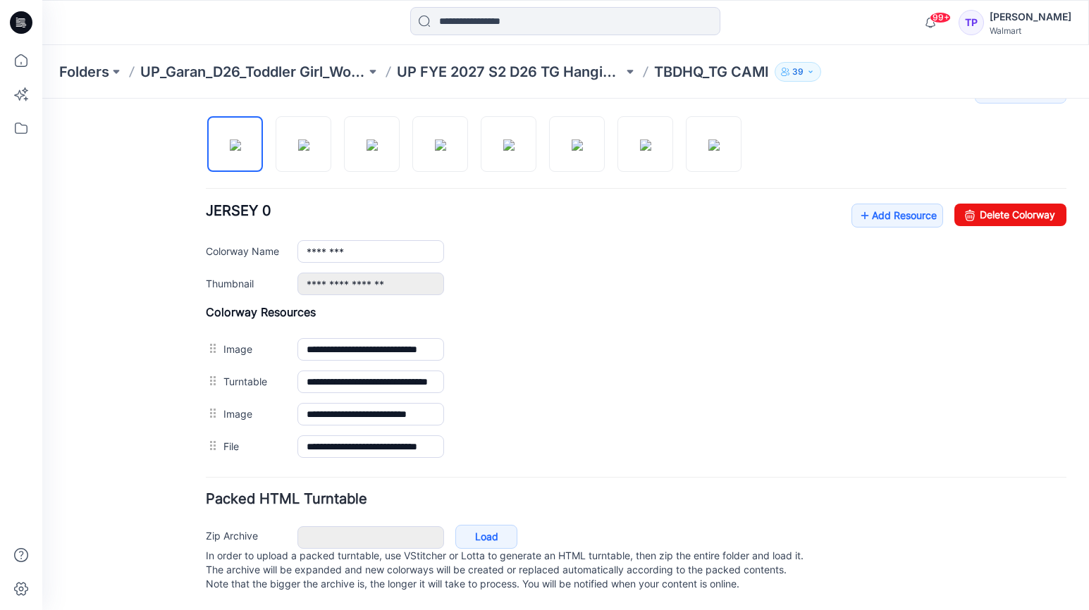
scroll to position [474, 0]
click at [884, 207] on link "Add Resource" at bounding box center [897, 216] width 92 height 24
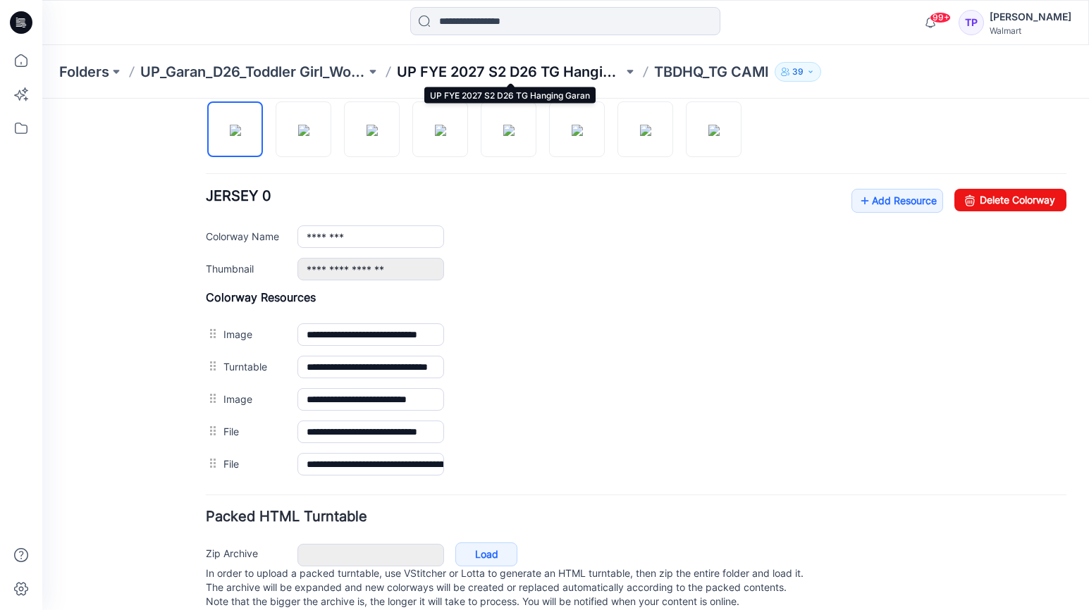
click at [543, 76] on p "UP FYE 2027 S2 D26 TG Hanging Garan" at bounding box center [510, 72] width 226 height 20
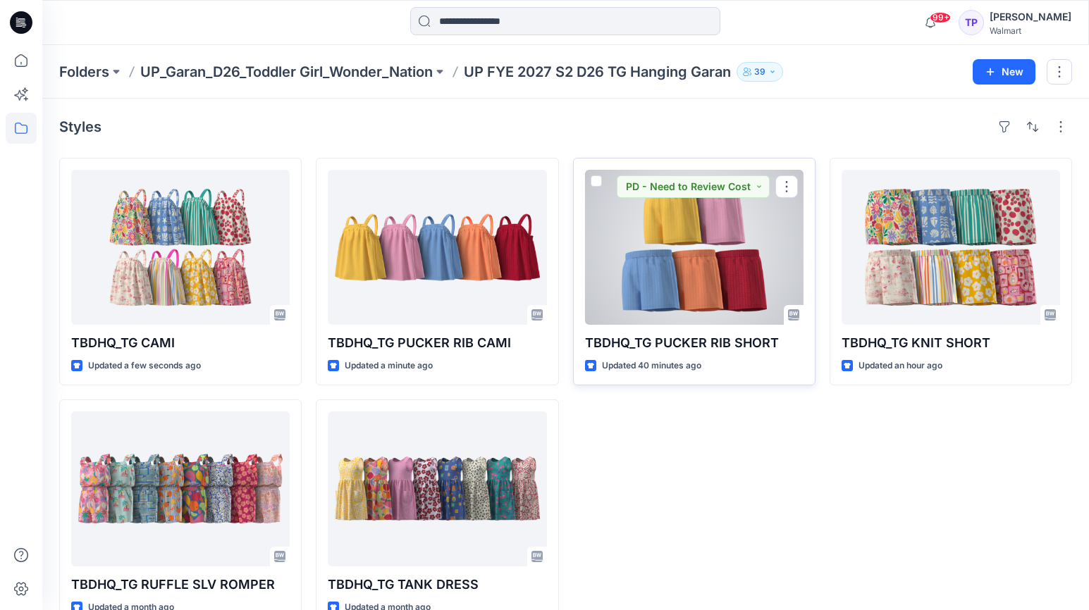
click at [711, 278] on div at bounding box center [694, 247] width 219 height 155
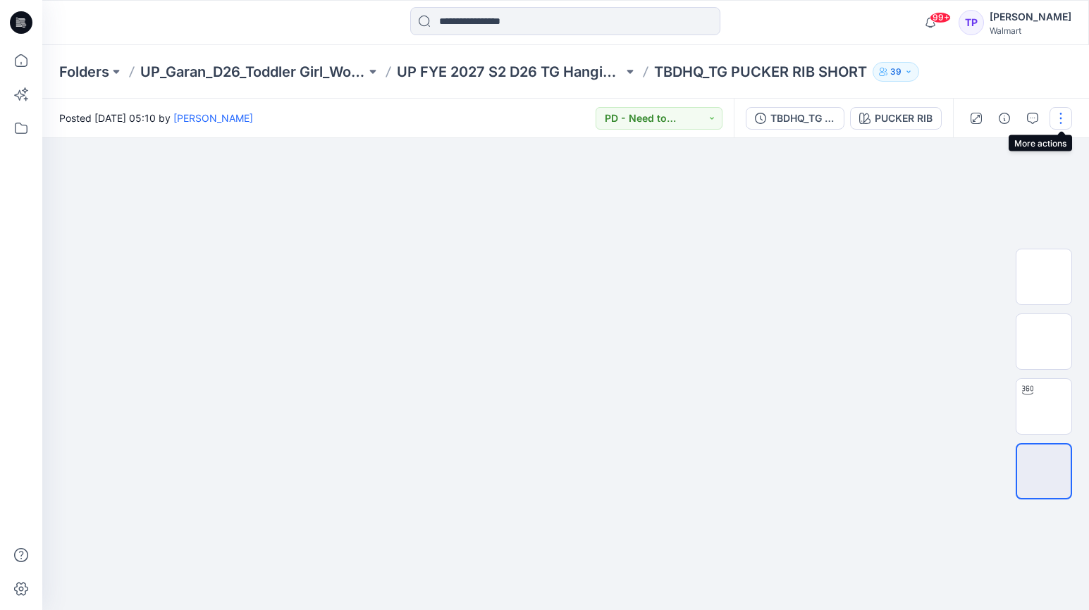
click at [1054, 121] on button "button" at bounding box center [1061, 118] width 23 height 23
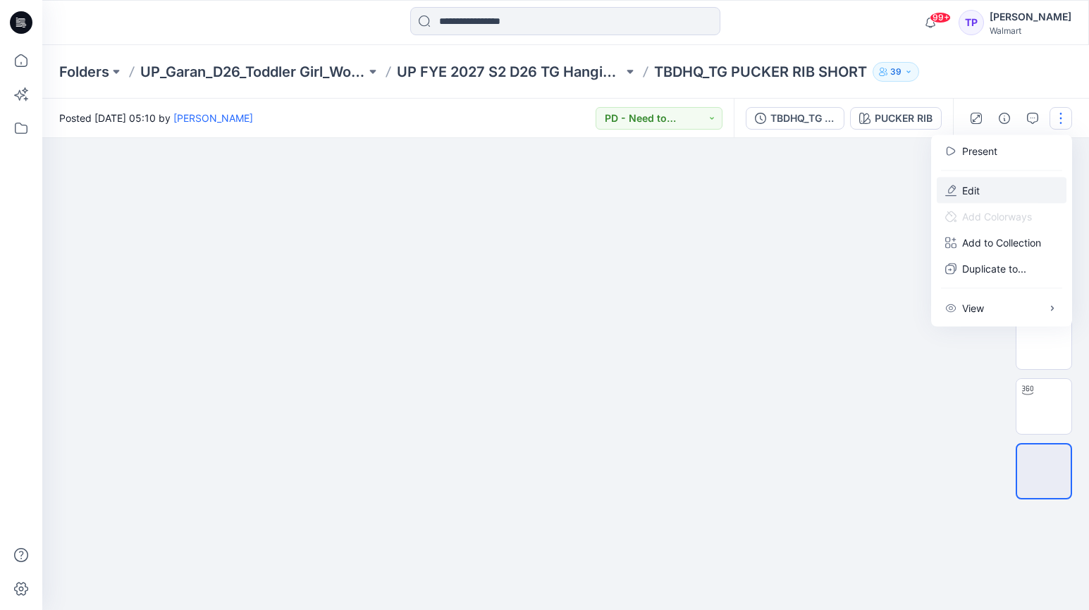
click at [1013, 198] on button "Edit" at bounding box center [1002, 191] width 130 height 26
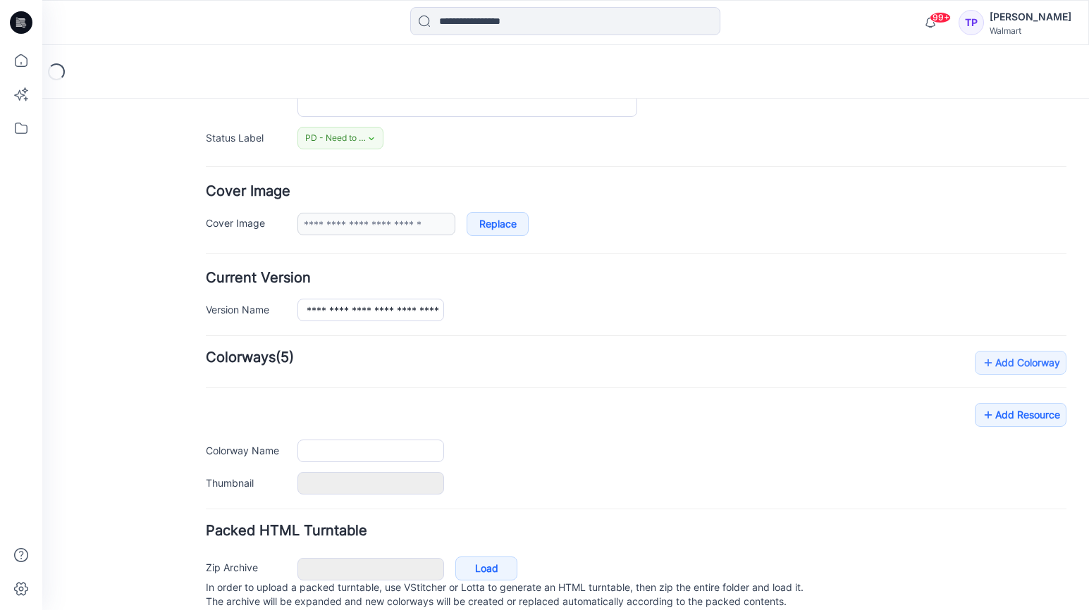
type input "**********"
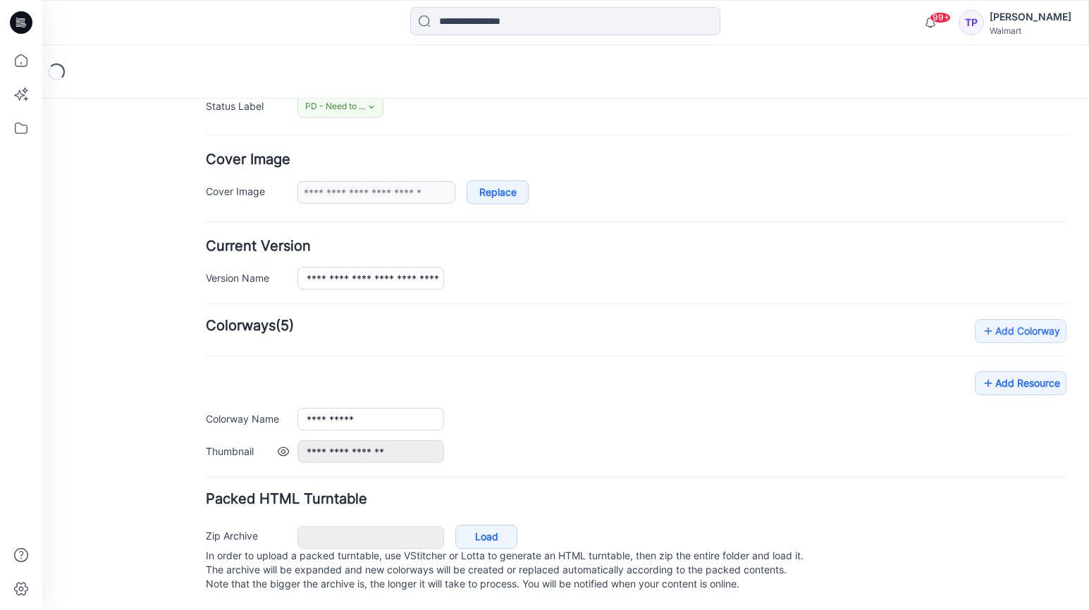
scroll to position [442, 0]
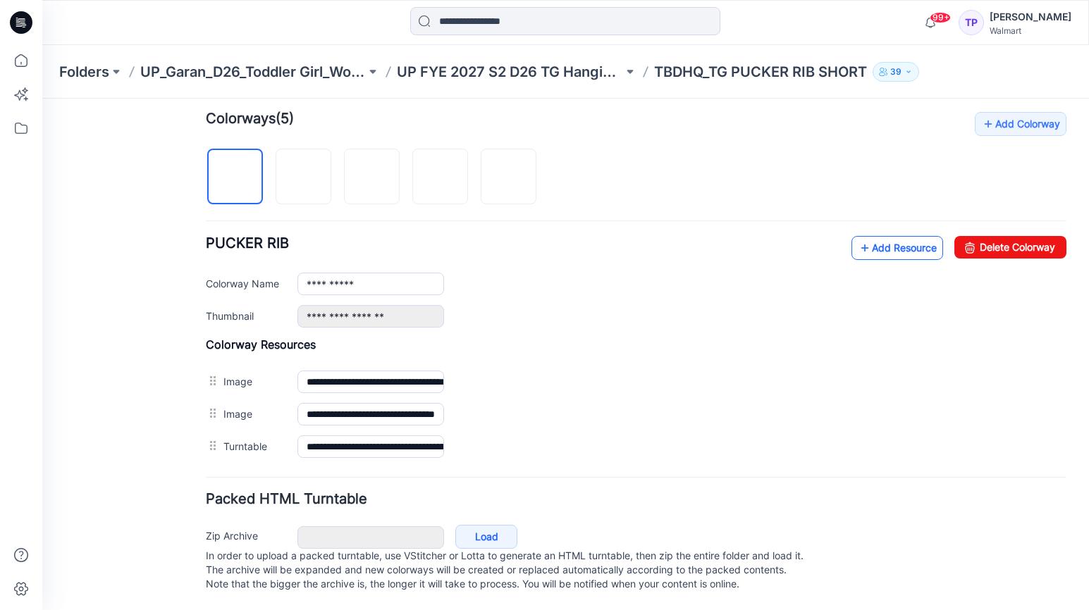
click at [919, 236] on link "Add Resource" at bounding box center [897, 248] width 92 height 24
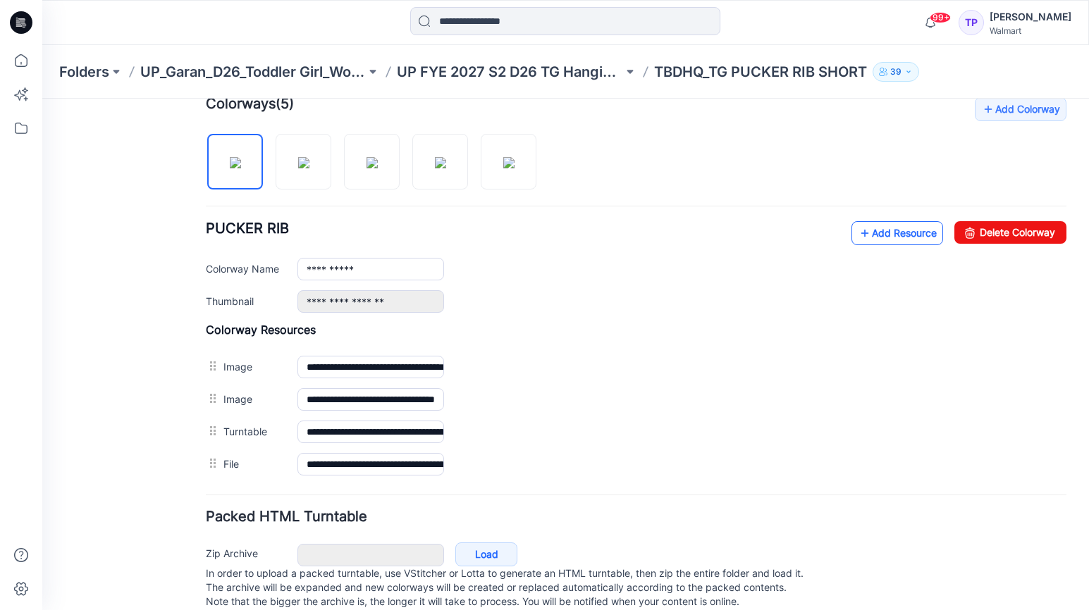
click at [893, 226] on link "Add Resource" at bounding box center [897, 233] width 92 height 24
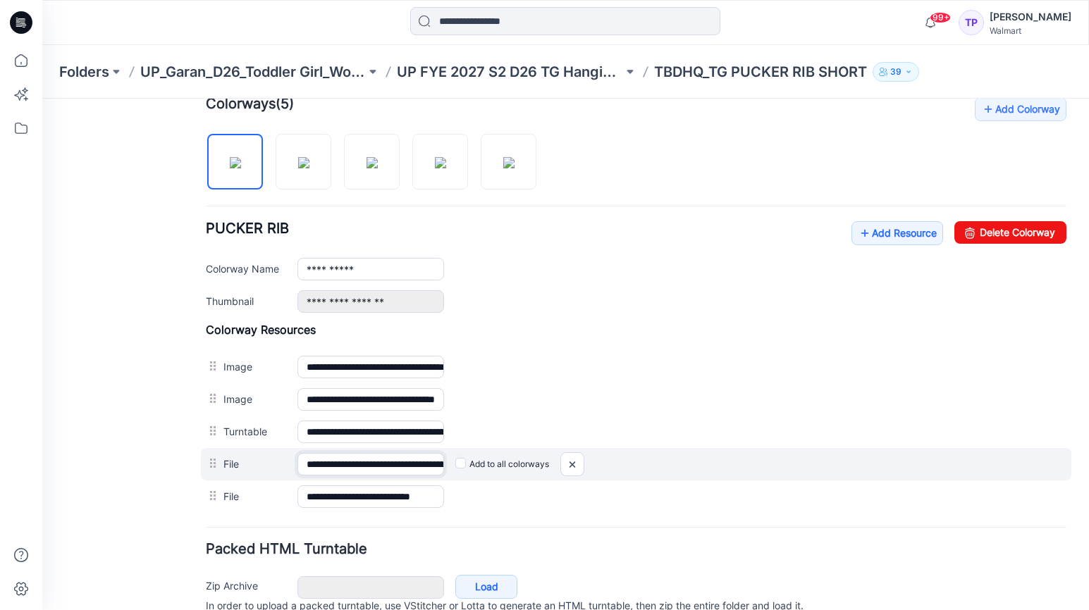
scroll to position [0, 78]
drag, startPoint x: 396, startPoint y: 469, endPoint x: 499, endPoint y: 472, distance: 102.9
click at [502, 470] on div "**********" at bounding box center [636, 464] width 871 height 32
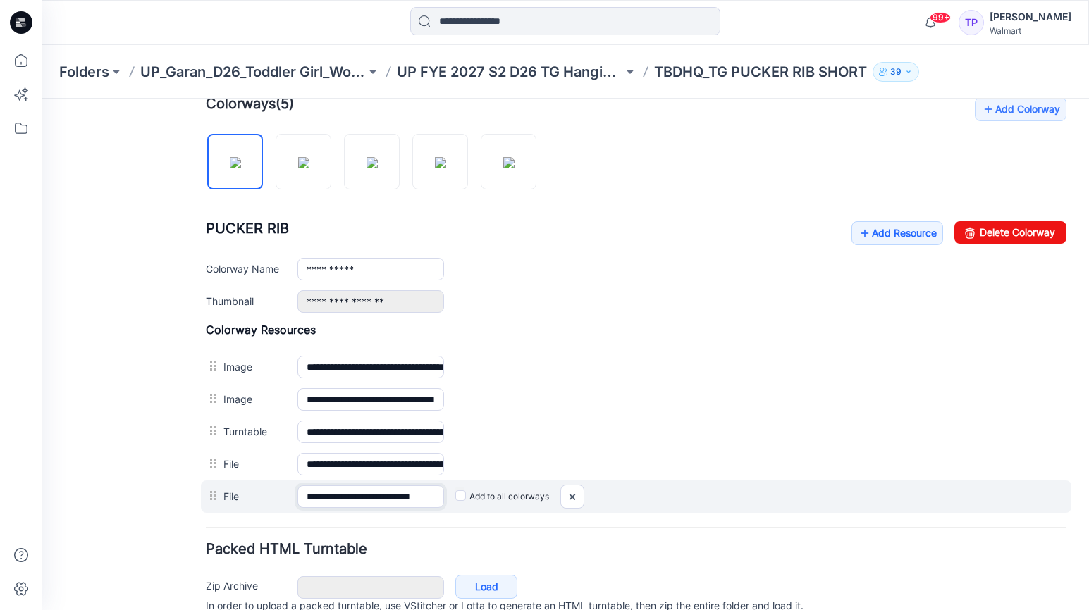
scroll to position [0, 35]
drag, startPoint x: 391, startPoint y: 502, endPoint x: 500, endPoint y: 498, distance: 108.6
click at [500, 498] on div "**********" at bounding box center [636, 497] width 871 height 32
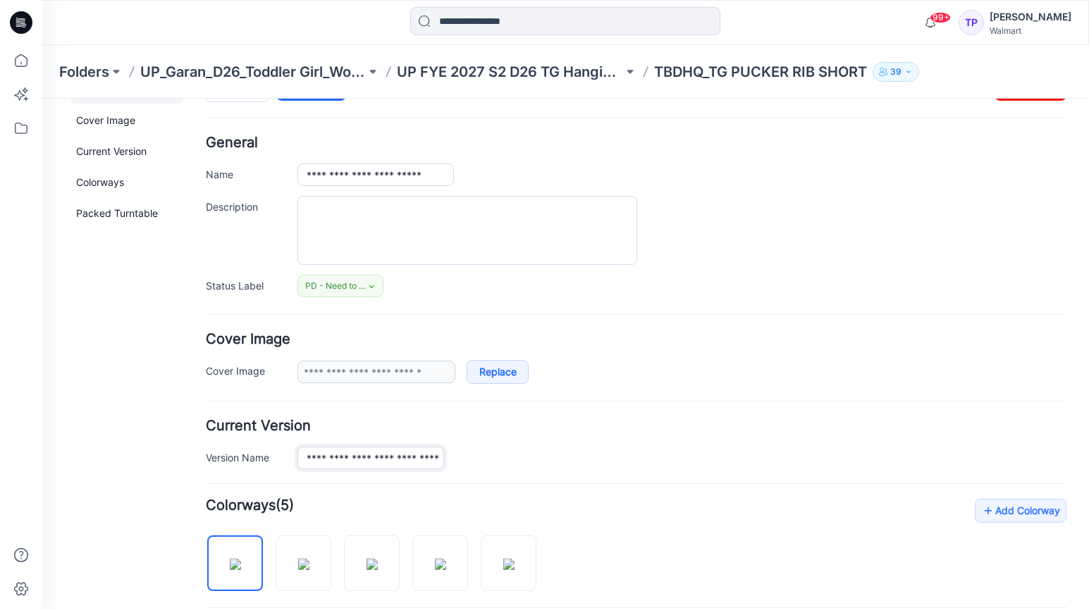
drag, startPoint x: 431, startPoint y: 460, endPoint x: 592, endPoint y: 458, distance: 160.7
click at [594, 462] on div "**********" at bounding box center [681, 458] width 769 height 23
click at [558, 63] on p "UP FYE 2027 S2 D26 TG Hanging Garan" at bounding box center [510, 72] width 226 height 20
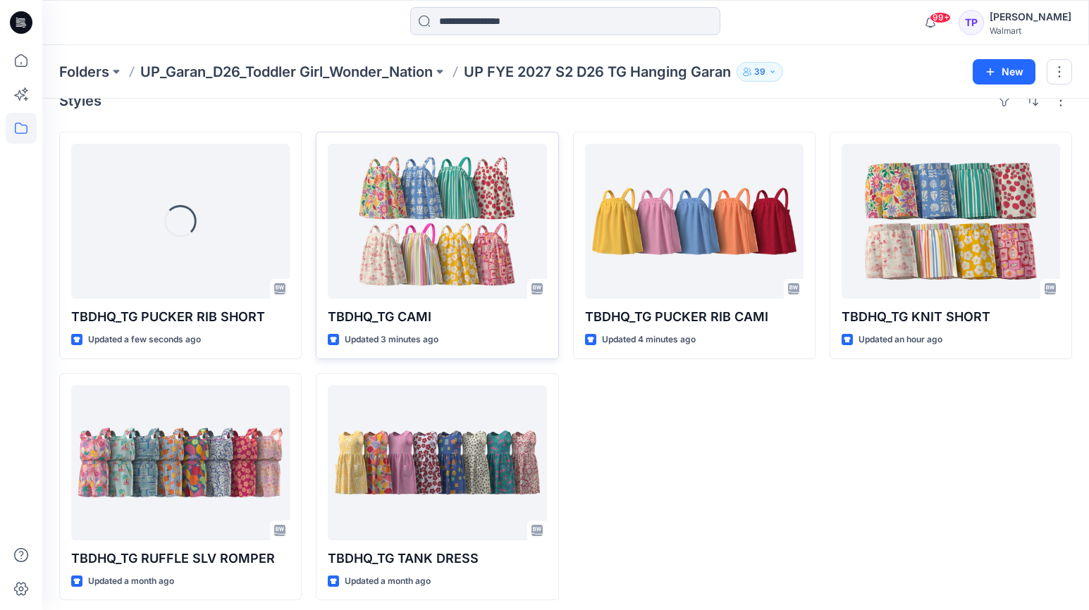
scroll to position [33, 0]
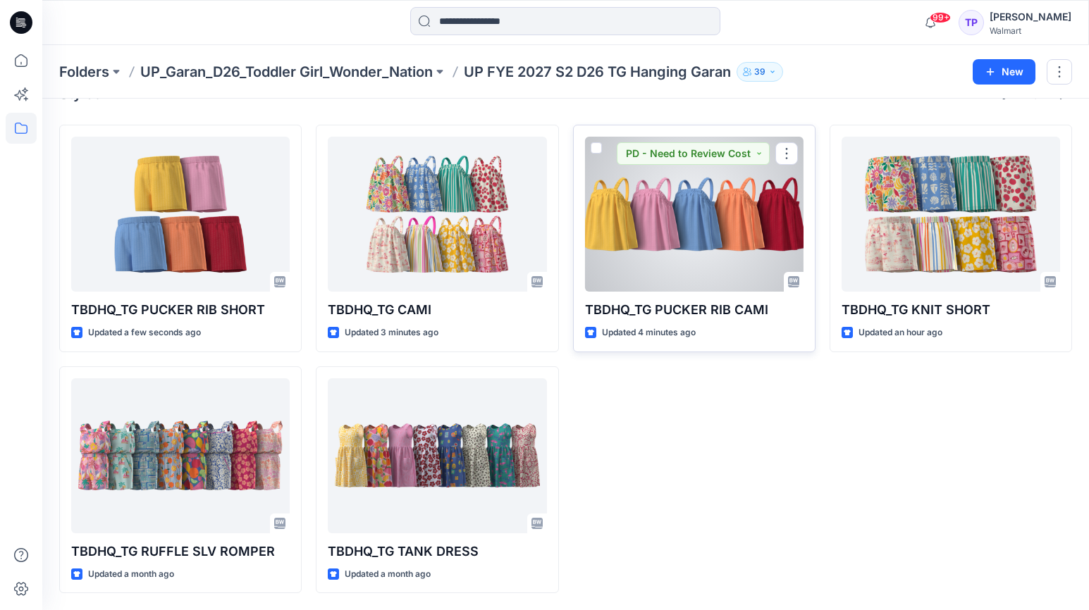
click at [684, 236] on div at bounding box center [694, 214] width 219 height 155
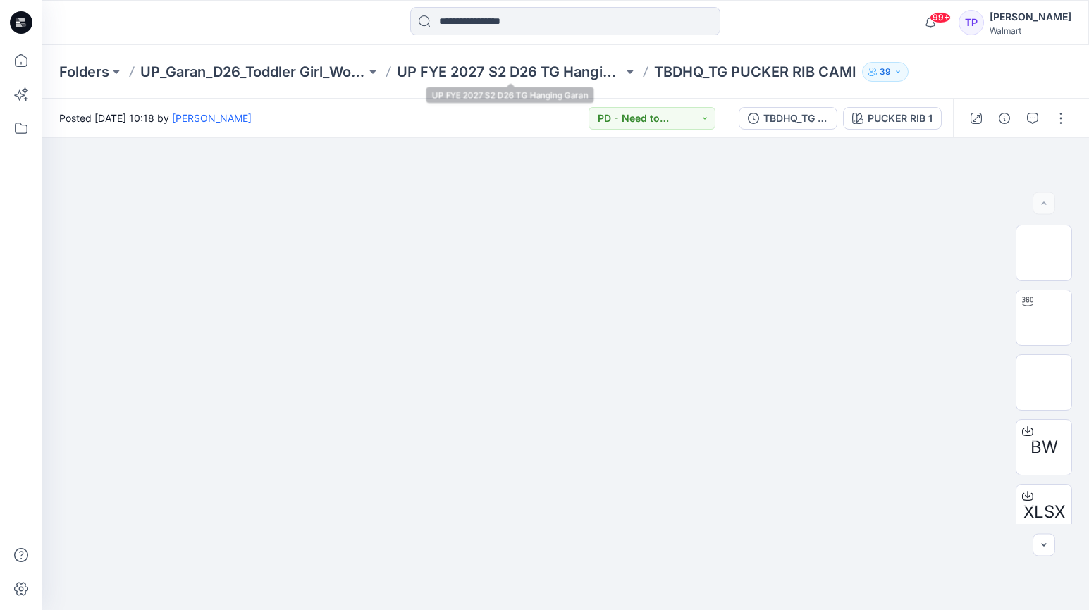
click at [517, 59] on div "Folders UP_Garan_D26_Toddler Girl_Wonder_Nation UP FYE 2027 S2 D26 TG Hanging G…" at bounding box center [565, 72] width 1047 height 54
drag, startPoint x: 502, startPoint y: 47, endPoint x: 515, endPoint y: 74, distance: 30.6
click at [502, 47] on div "Folders UP_Garan_D26_Toddler Girl_Wonder_Nation UP FYE 2027 S2 D26 TG Hanging G…" at bounding box center [565, 72] width 1047 height 54
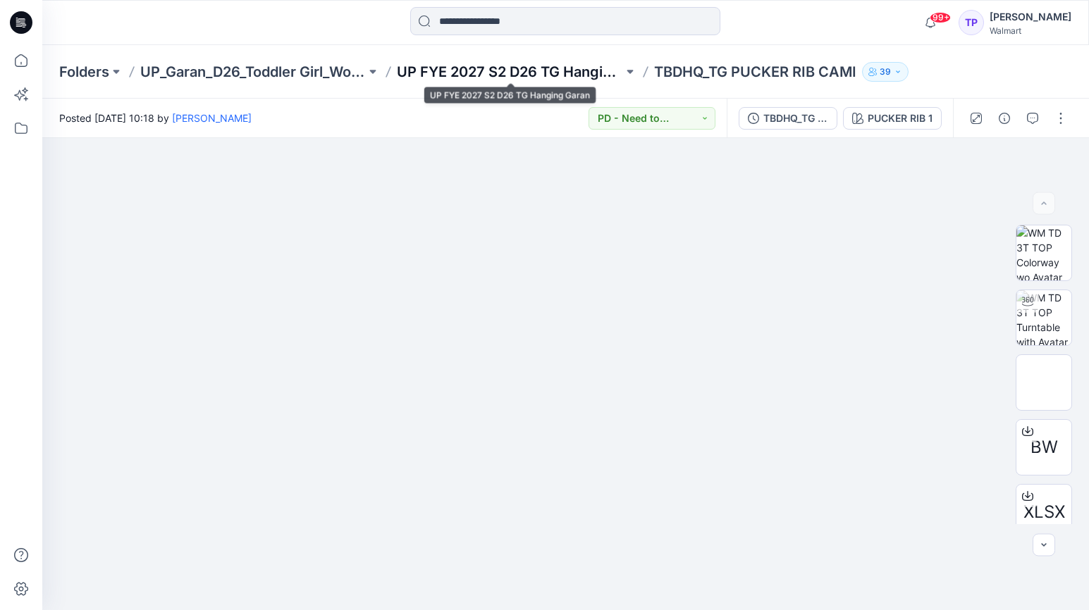
click at [515, 75] on p "UP FYE 2027 S2 D26 TG Hanging Garan" at bounding box center [510, 72] width 226 height 20
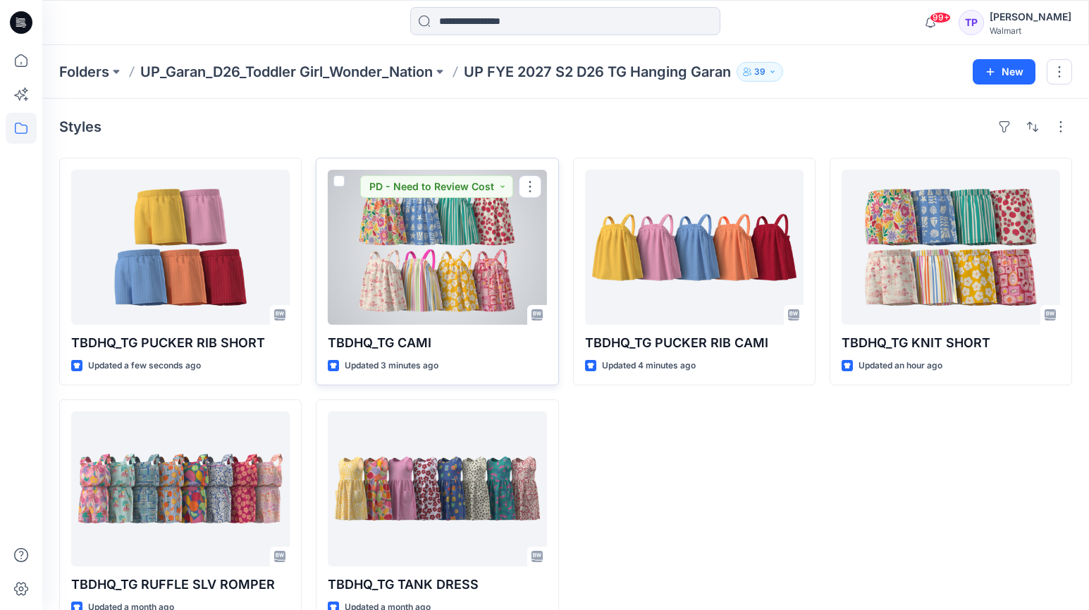
click at [422, 280] on div at bounding box center [437, 247] width 219 height 155
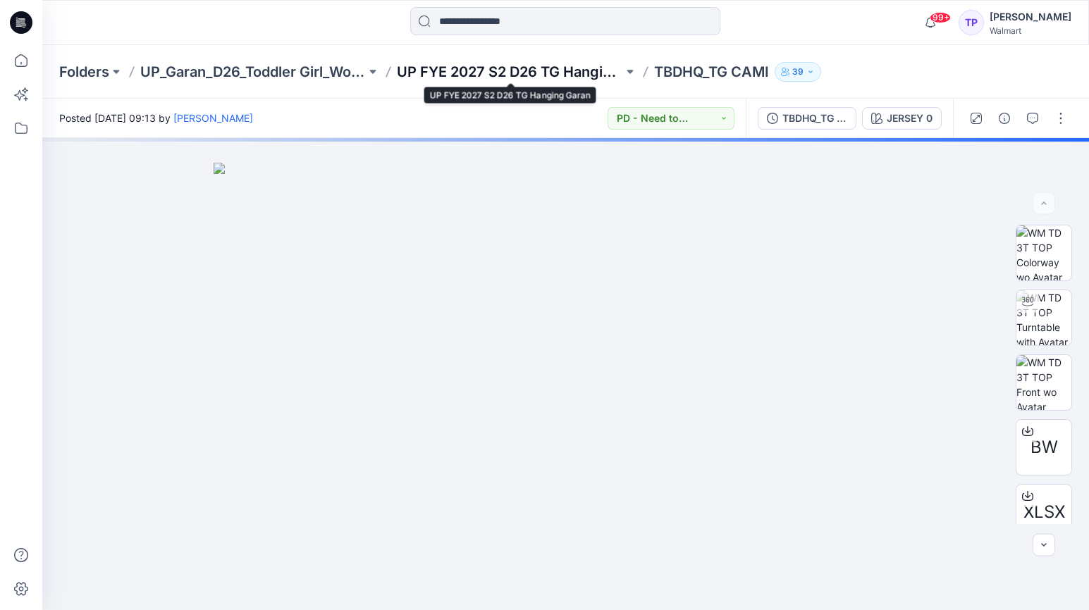
click at [477, 75] on p "UP FYE 2027 S2 D26 TG Hanging Garan" at bounding box center [510, 72] width 226 height 20
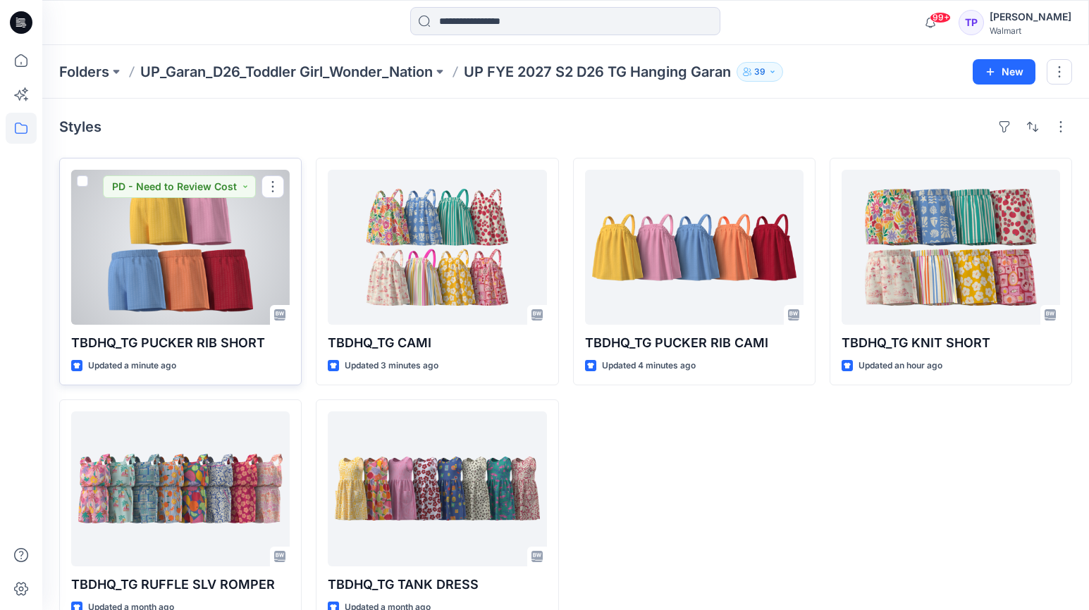
click at [185, 269] on div at bounding box center [180, 247] width 219 height 155
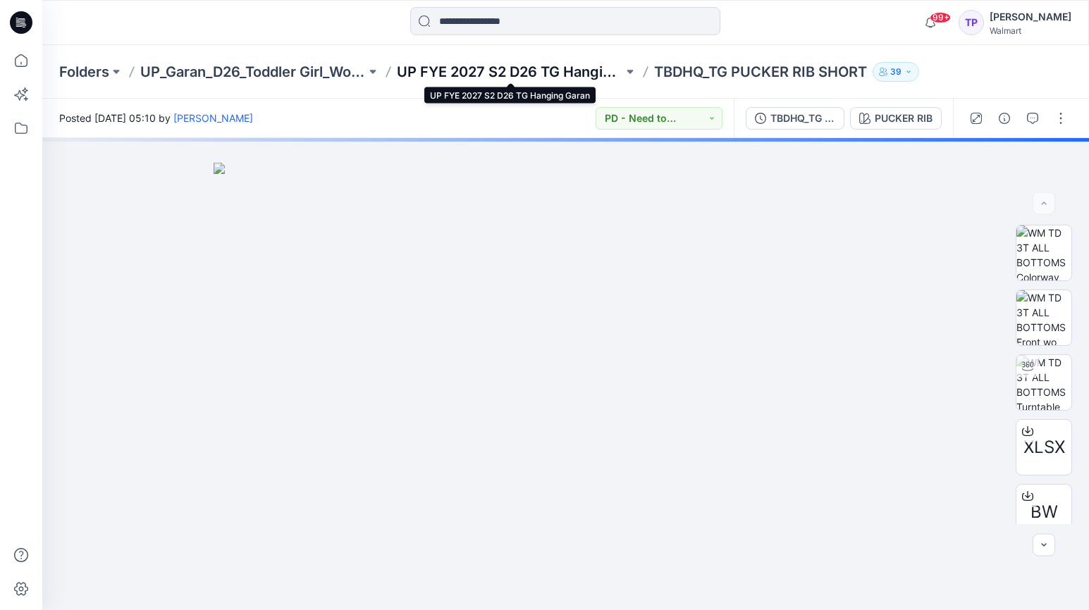
click at [512, 71] on p "UP FYE 2027 S2 D26 TG Hanging Garan" at bounding box center [510, 72] width 226 height 20
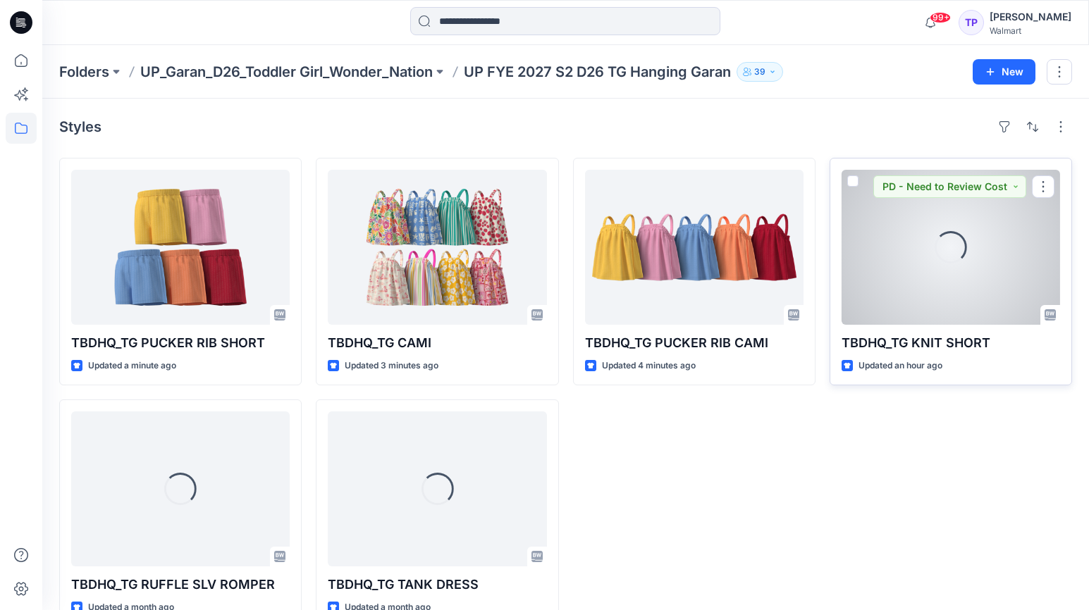
click at [965, 256] on div "Loading..." at bounding box center [951, 247] width 32 height 32
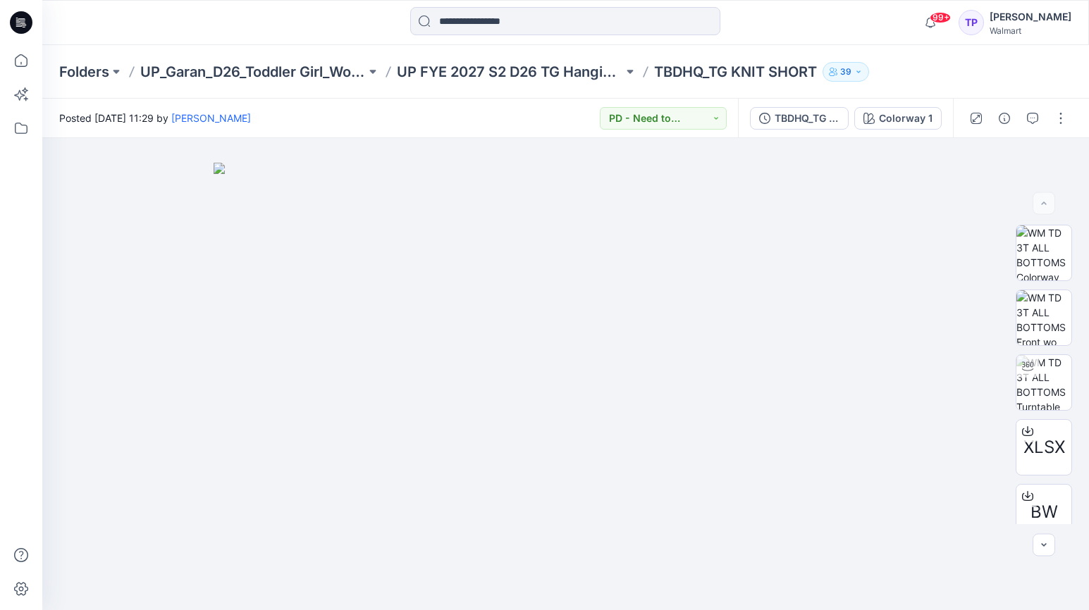
click at [476, 84] on div "Folders UP_Garan_D26_Toddler Girl_Wonder_Nation UP FYE 2027 S2 D26 TG Hanging G…" at bounding box center [565, 72] width 1047 height 54
click at [476, 70] on p "UP FYE 2027 S2 D26 TG Hanging Garan" at bounding box center [510, 72] width 226 height 20
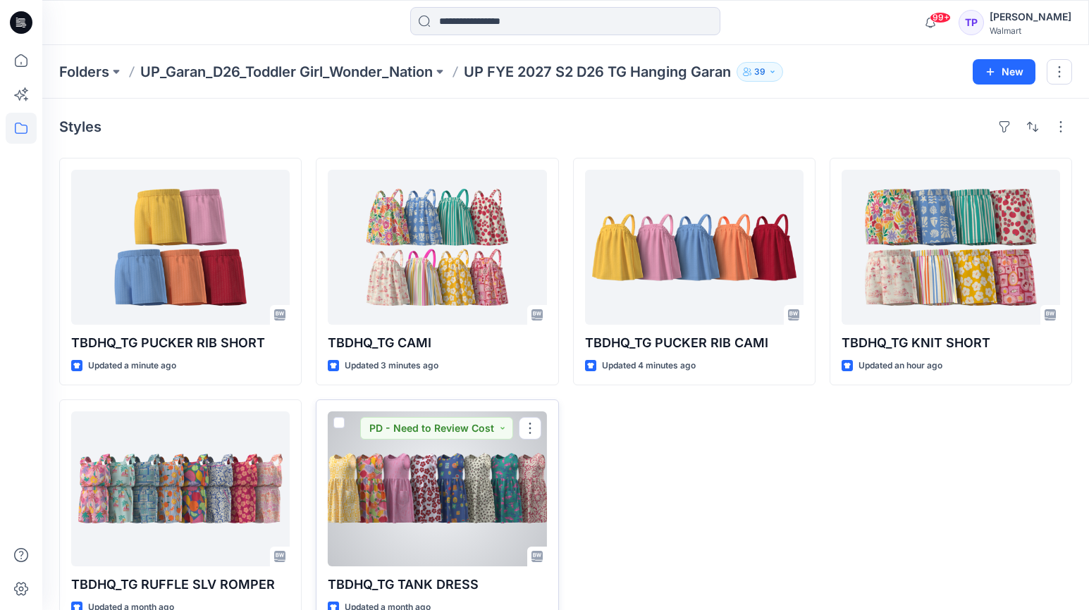
scroll to position [33, 0]
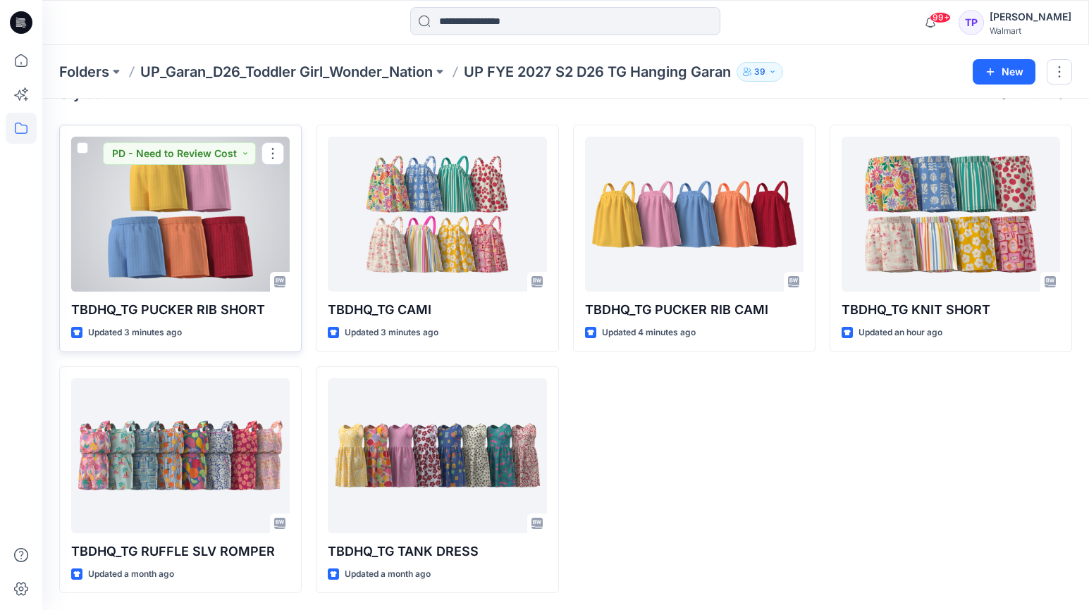
click at [187, 219] on div at bounding box center [180, 214] width 219 height 155
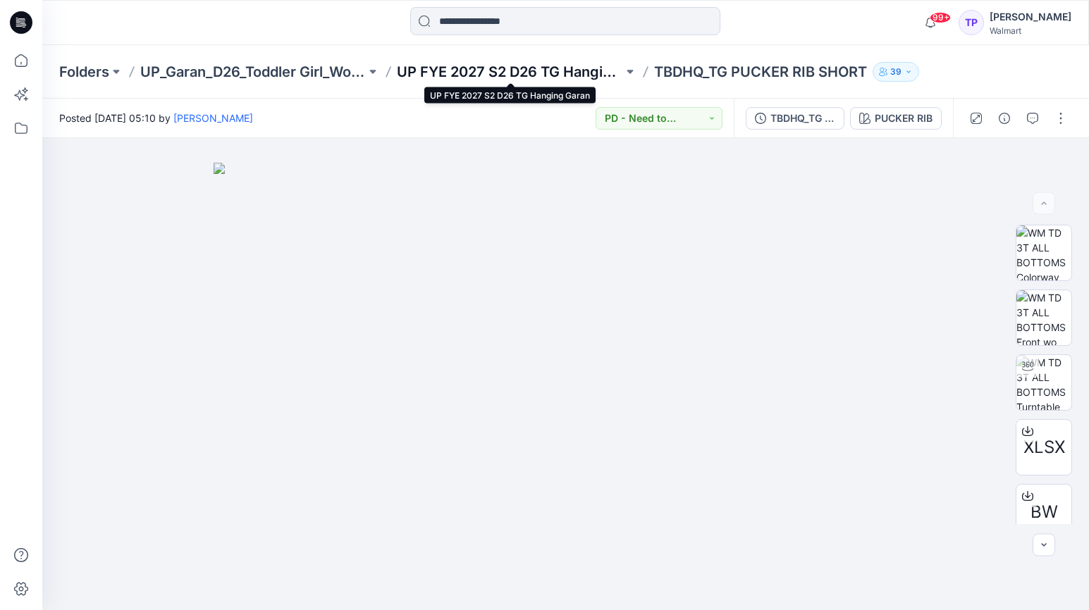
click at [527, 80] on p "UP FYE 2027 S2 D26 TG Hanging Garan" at bounding box center [510, 72] width 226 height 20
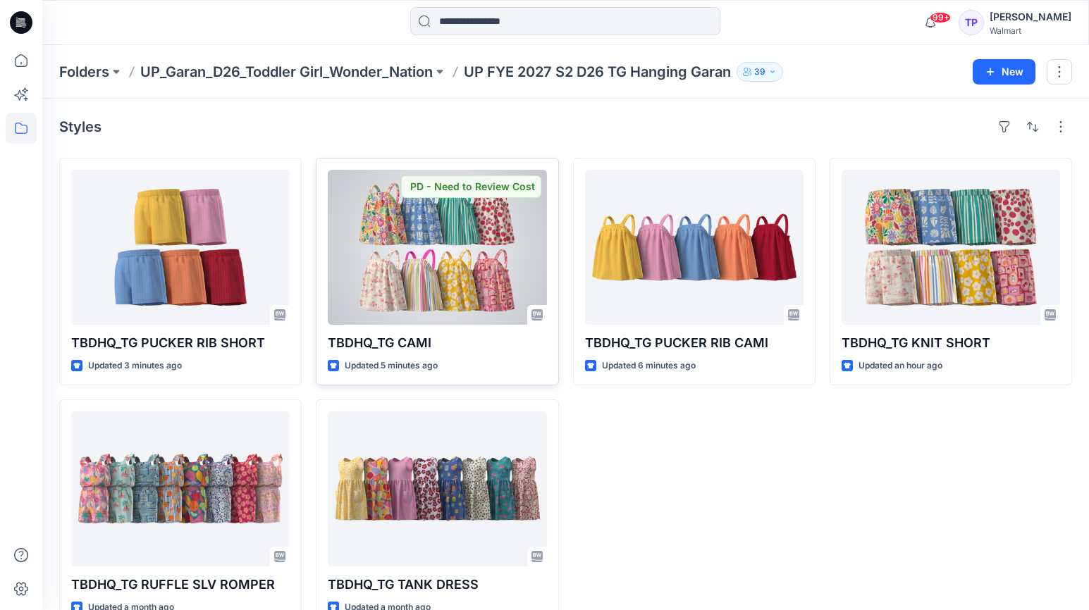
click at [465, 281] on div at bounding box center [437, 247] width 219 height 155
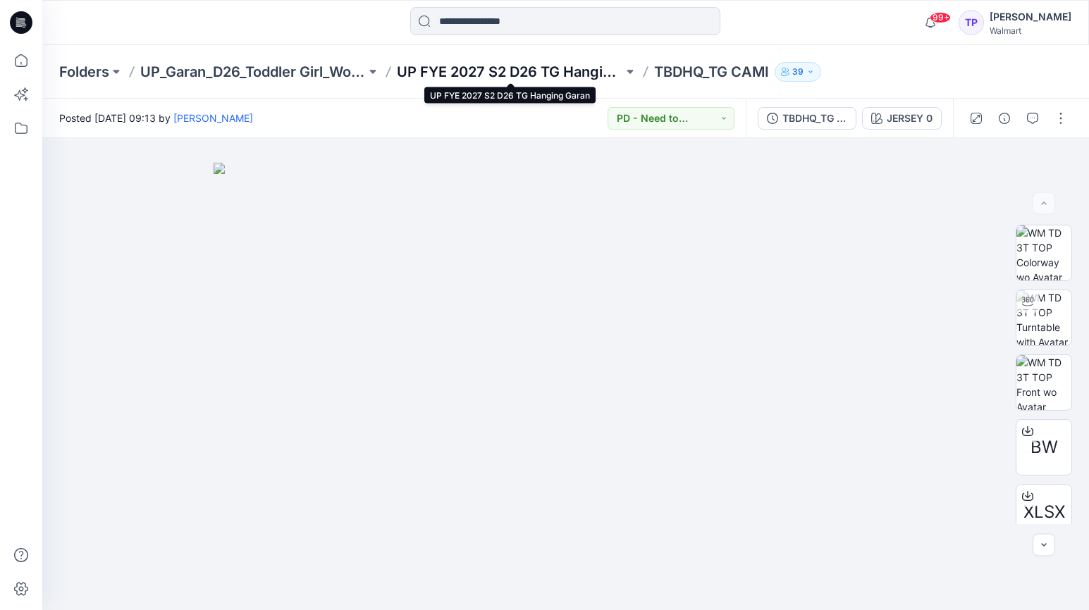
click at [460, 70] on p "UP FYE 2027 S2 D26 TG Hanging Garan" at bounding box center [510, 72] width 226 height 20
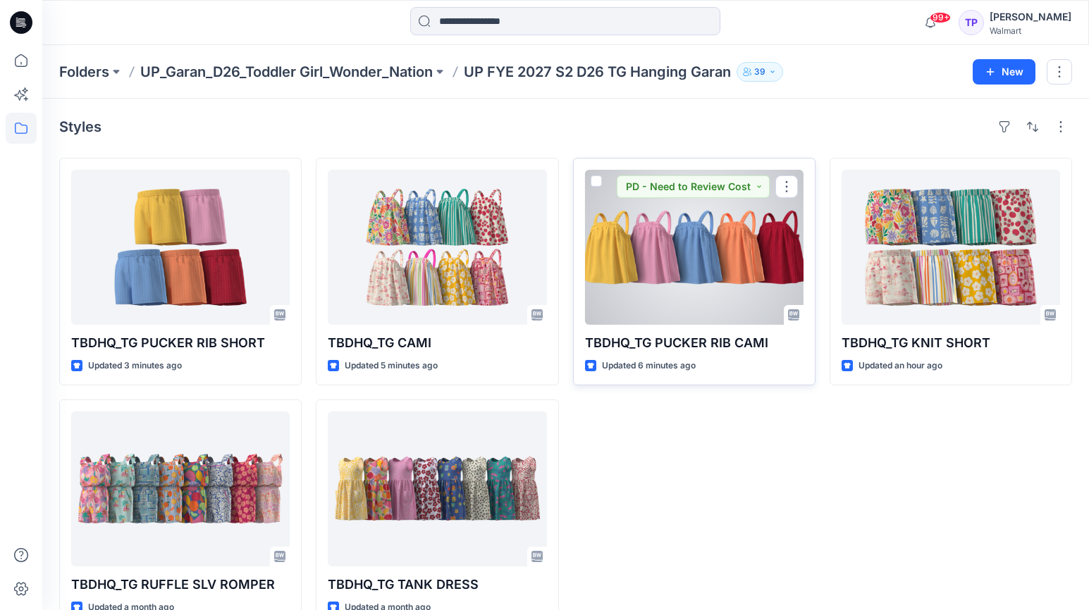
click at [770, 286] on div at bounding box center [694, 247] width 219 height 155
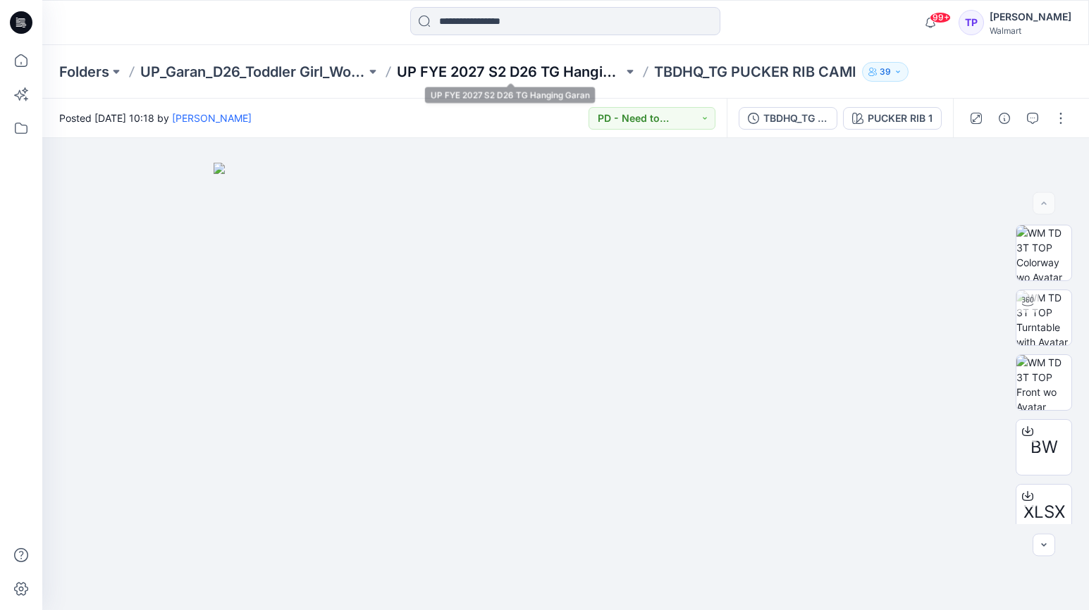
click at [441, 70] on p "UP FYE 2027 S2 D26 TG Hanging Garan" at bounding box center [510, 72] width 226 height 20
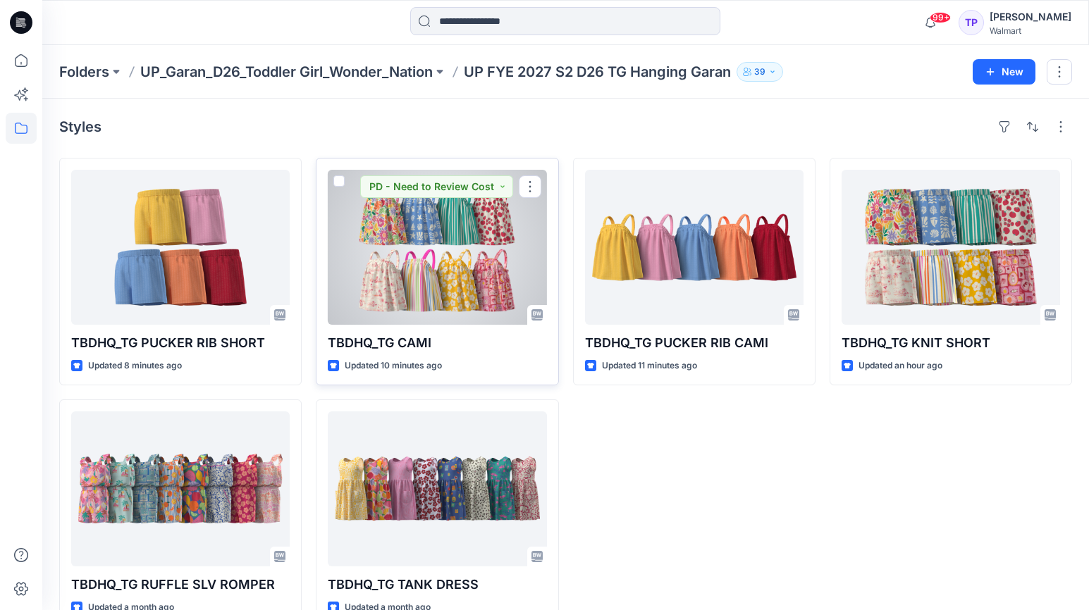
click at [394, 250] on div at bounding box center [437, 247] width 219 height 155
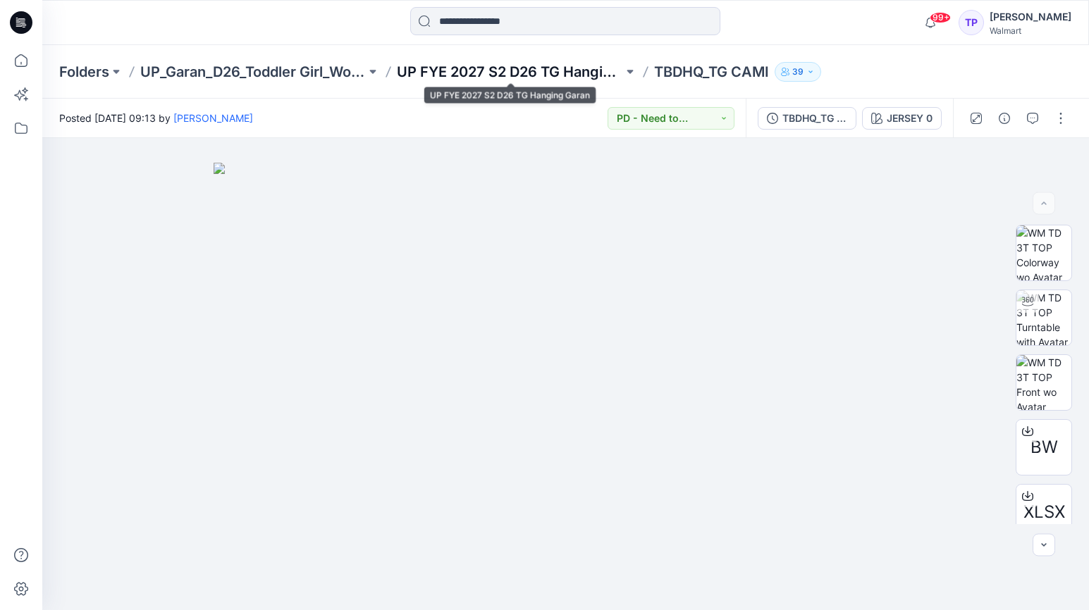
click at [584, 63] on p "UP FYE 2027 S2 D26 TG Hanging Garan" at bounding box center [510, 72] width 226 height 20
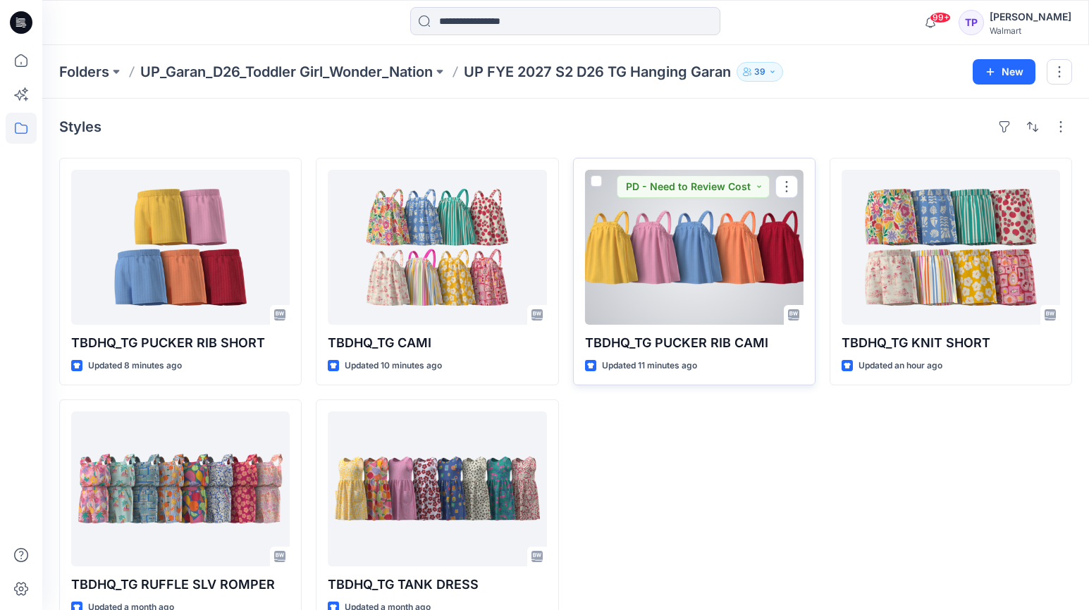
click at [696, 242] on div at bounding box center [694, 247] width 219 height 155
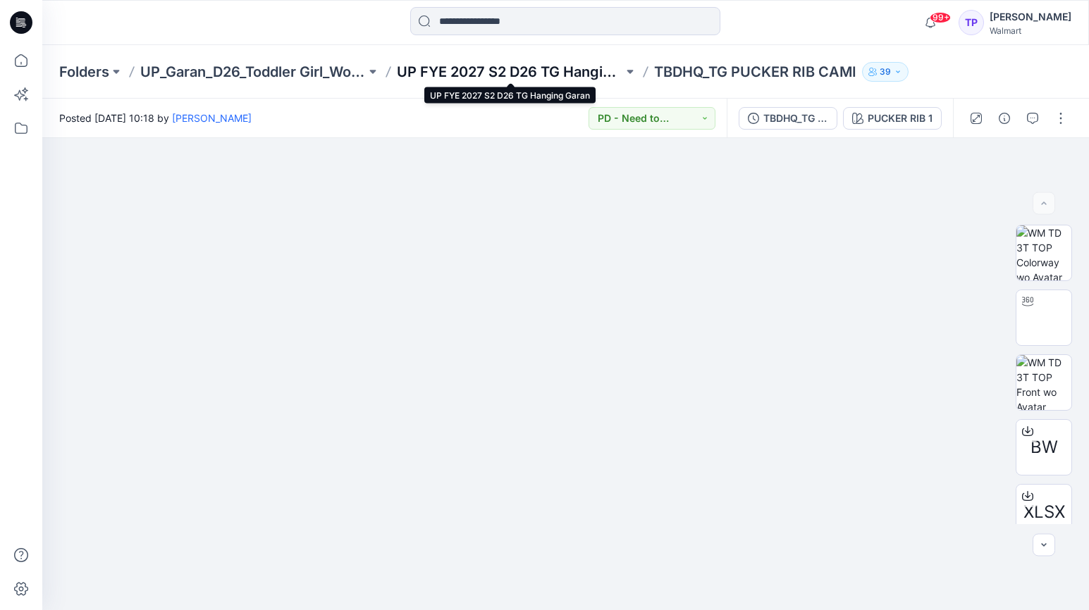
click at [498, 74] on p "UP FYE 2027 S2 D26 TG Hanging Garan" at bounding box center [510, 72] width 226 height 20
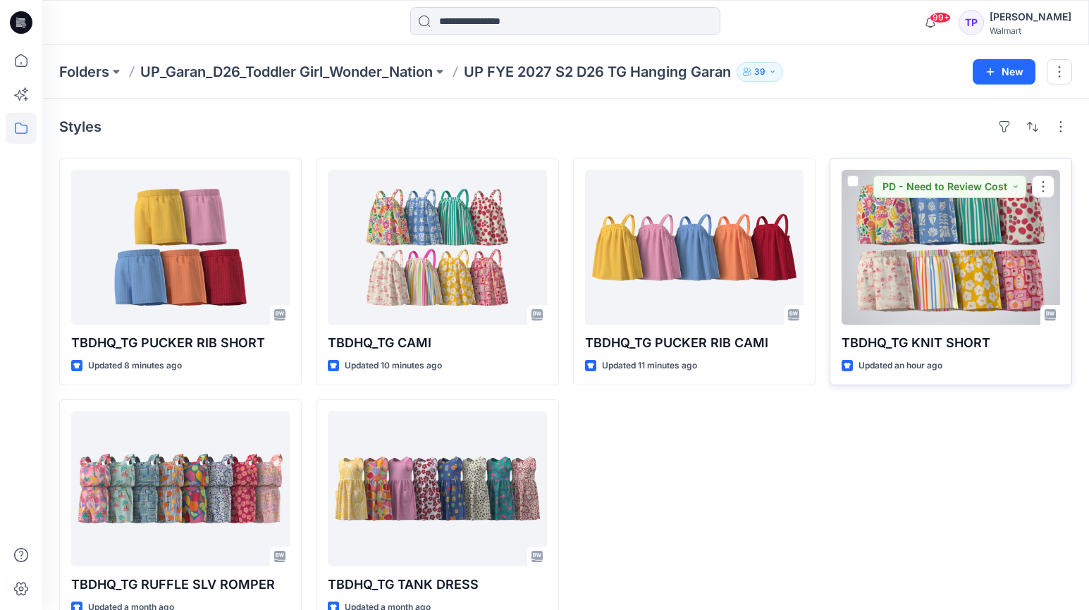
click at [956, 304] on div at bounding box center [951, 247] width 219 height 155
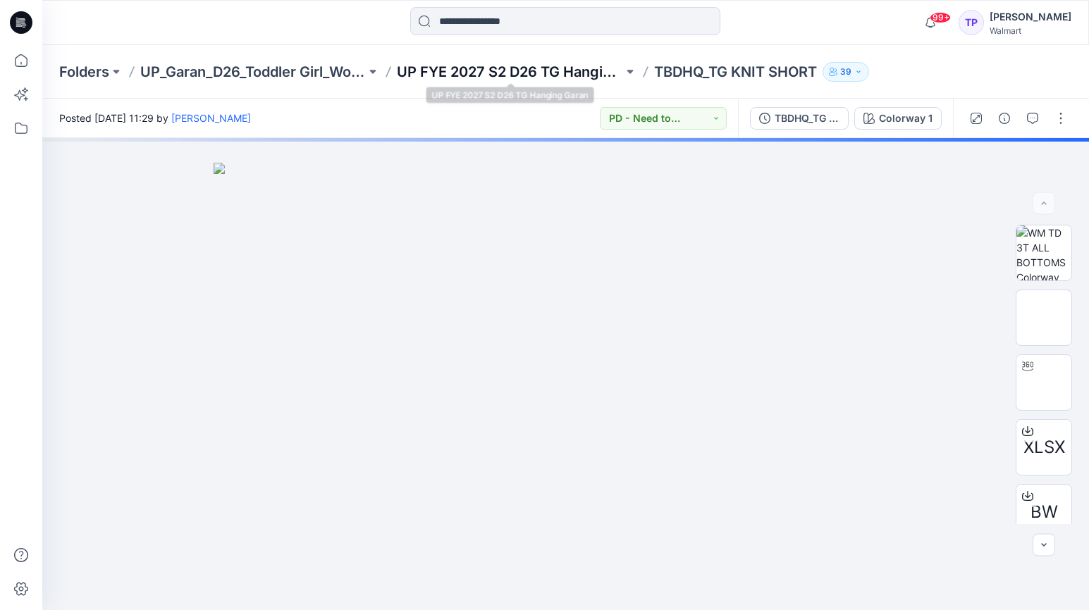
click at [529, 67] on p "UP FYE 2027 S2 D26 TG Hanging Garan" at bounding box center [510, 72] width 226 height 20
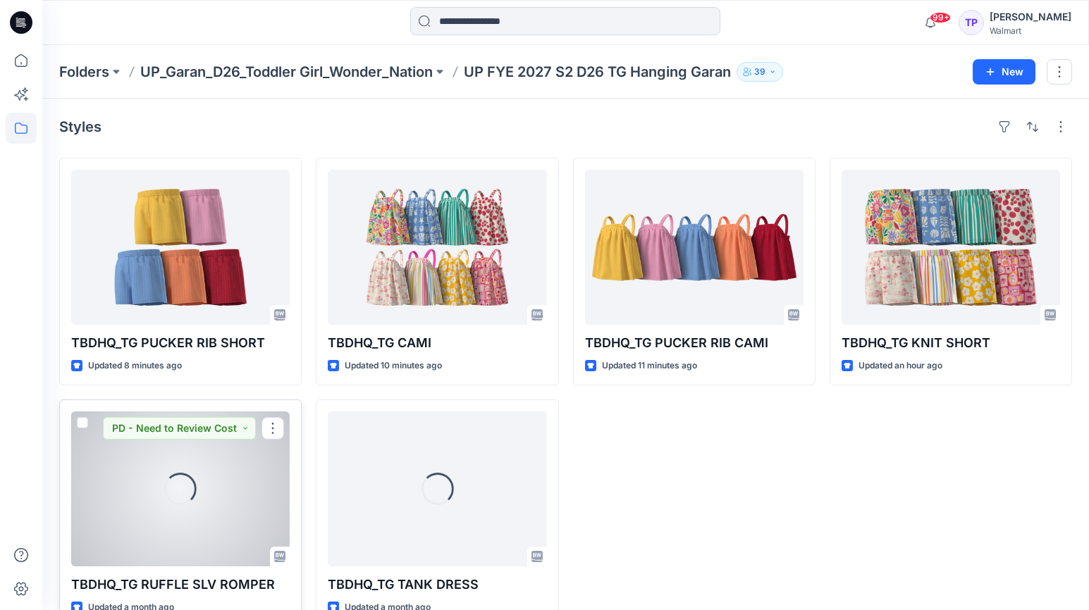
click at [193, 492] on div "Loading..." at bounding box center [180, 488] width 39 height 39
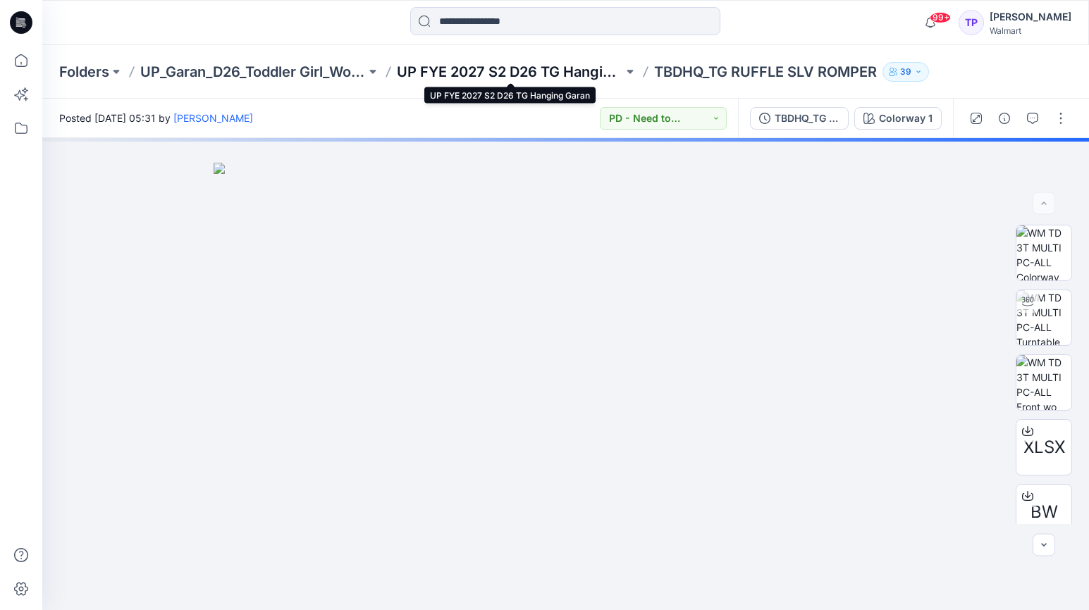
click at [468, 69] on p "UP FYE 2027 S2 D26 TG Hanging Garan" at bounding box center [510, 72] width 226 height 20
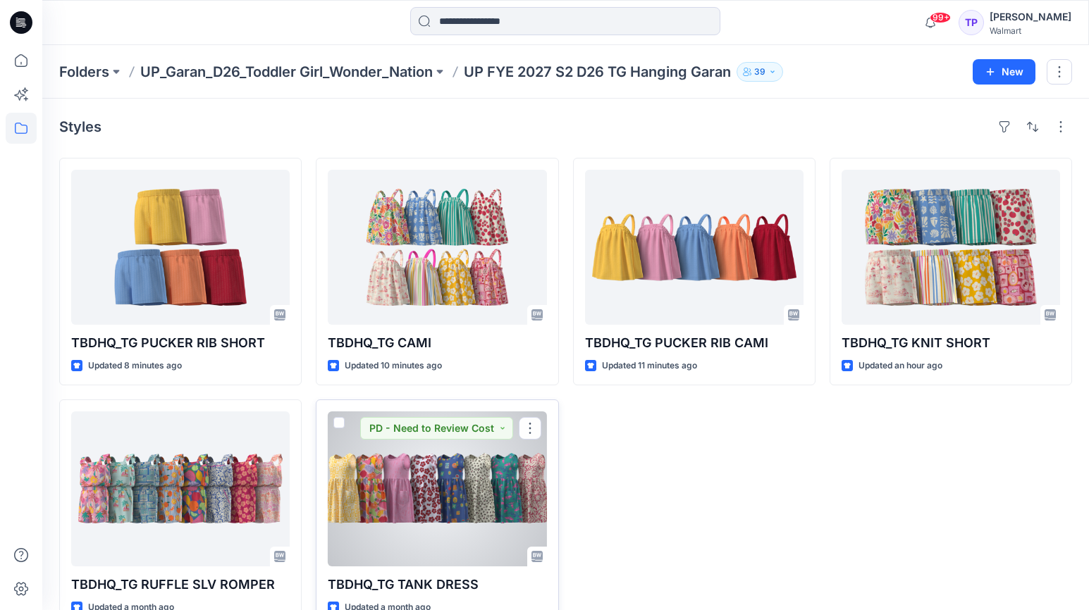
click at [438, 472] on div at bounding box center [437, 489] width 219 height 155
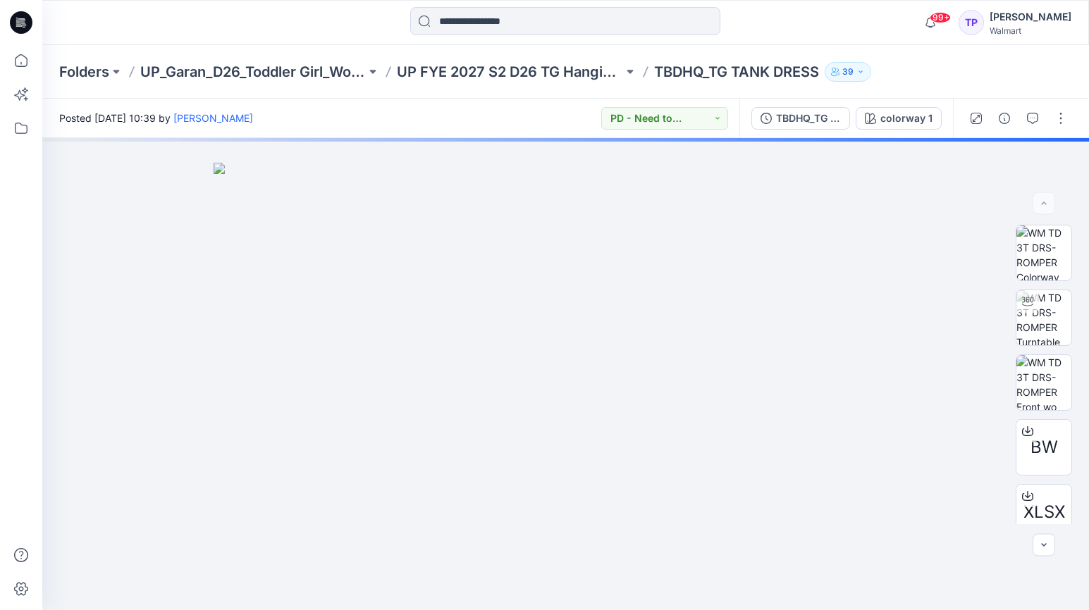
click at [508, 60] on div "Folders UP_Garan_D26_Toddler Girl_Wonder_Nation UP FYE 2027 S2 D26 TG Hanging G…" at bounding box center [565, 72] width 1047 height 54
click at [508, 63] on p "UP FYE 2027 S2 D26 TG Hanging Garan" at bounding box center [510, 72] width 226 height 20
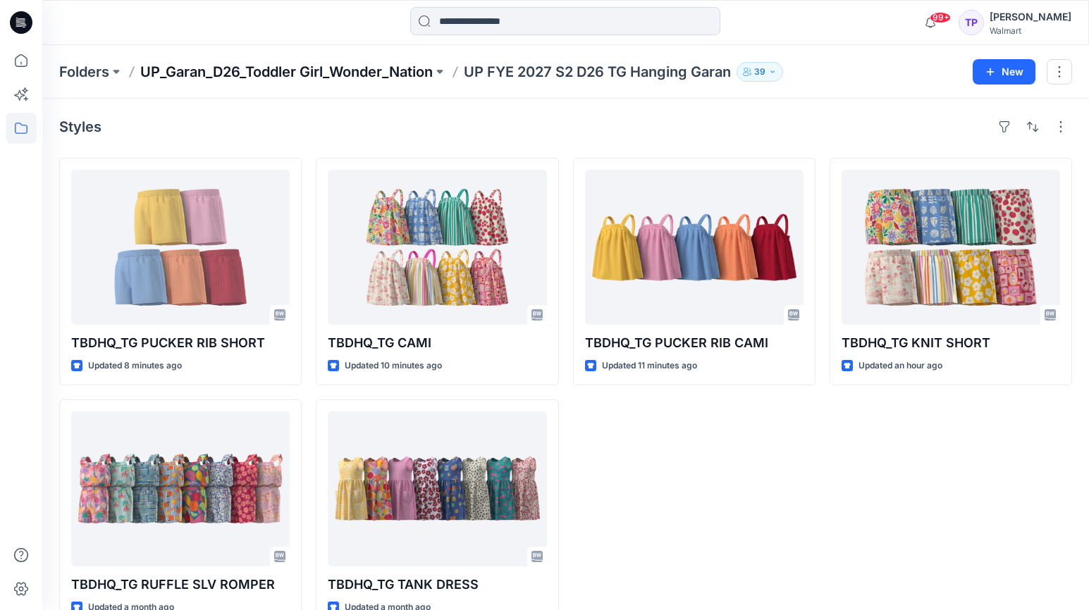
click at [402, 77] on p "UP_Garan_D26_Toddler Girl_Wonder_Nation" at bounding box center [286, 72] width 293 height 20
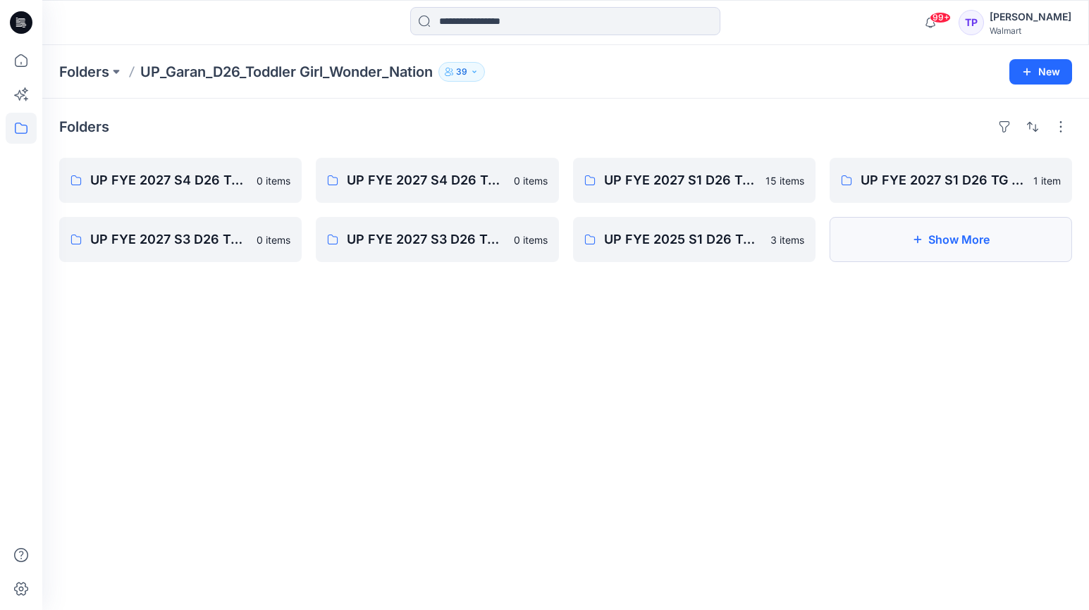
click at [880, 240] on button "Show More" at bounding box center [951, 239] width 242 height 45
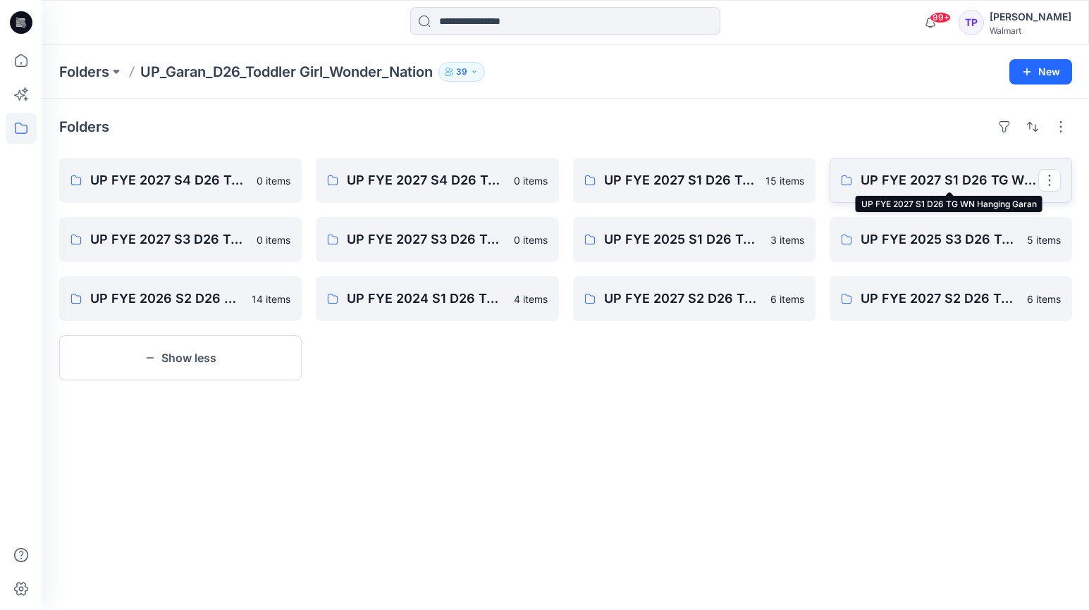
click at [948, 182] on p "UP FYE 2027 S1 D26 TG WN Hanging Garan" at bounding box center [950, 181] width 178 height 20
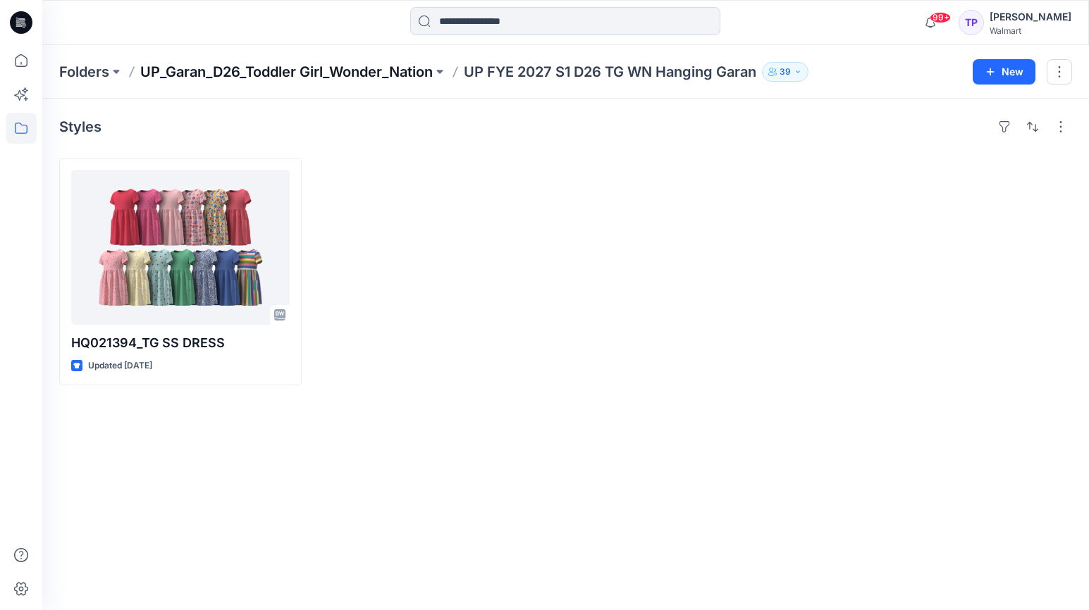
click at [356, 73] on p "UP_Garan_D26_Toddler Girl_Wonder_Nation" at bounding box center [286, 72] width 293 height 20
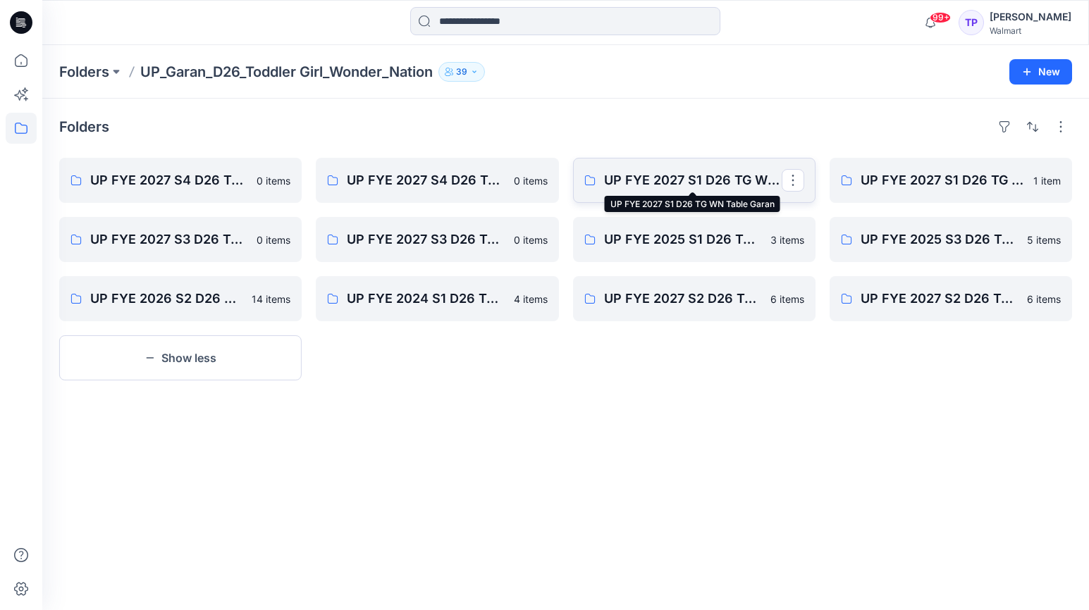
click at [655, 185] on p "UP FYE 2027 S1 D26 TG WN Table Garan" at bounding box center [693, 181] width 178 height 20
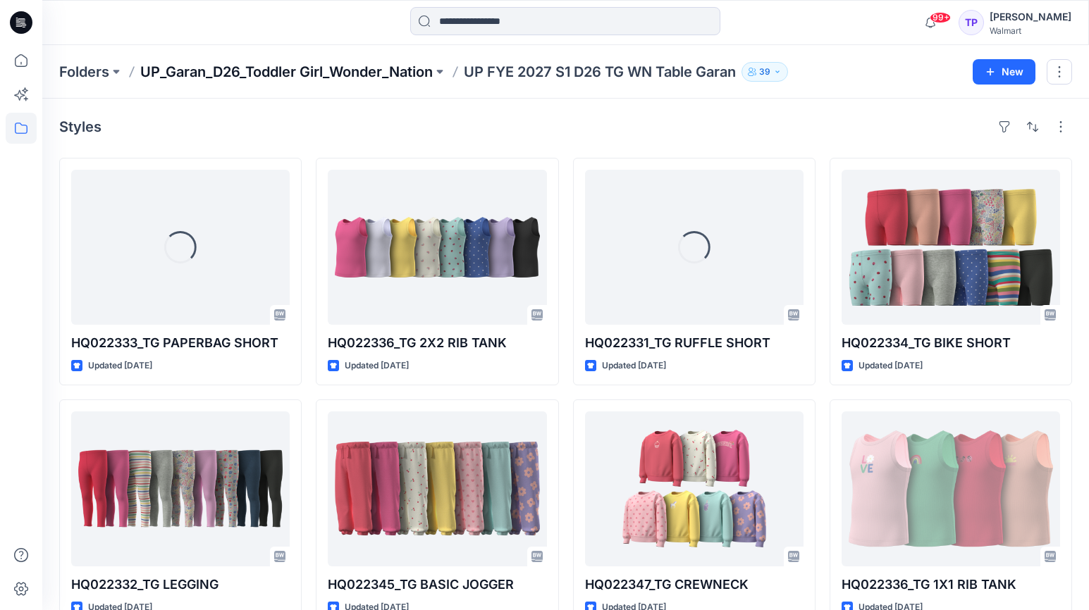
click at [370, 69] on p "UP_Garan_D26_Toddler Girl_Wonder_Nation" at bounding box center [286, 72] width 293 height 20
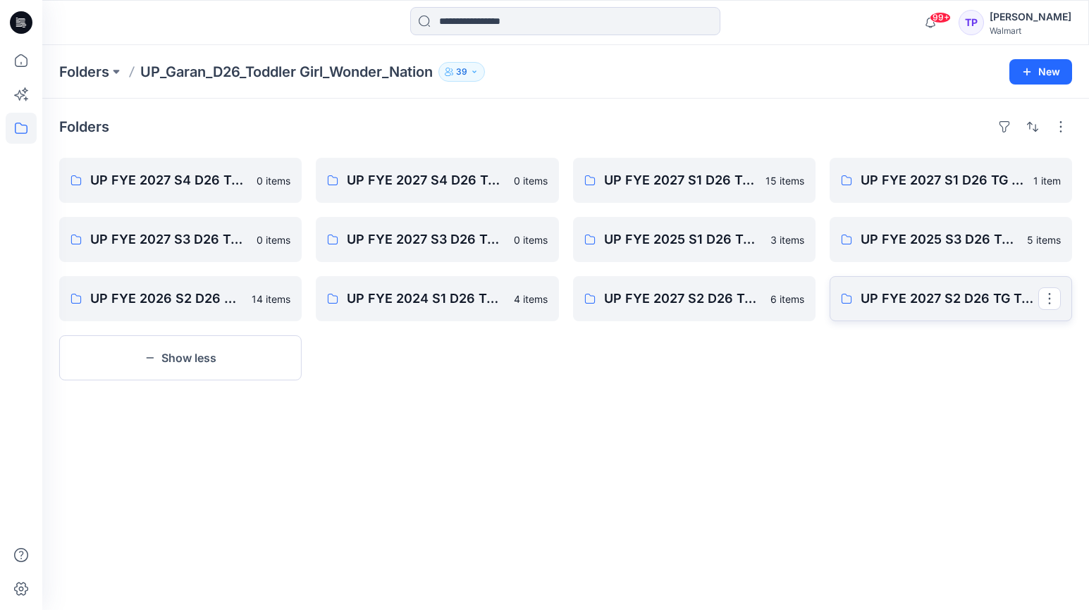
click at [930, 309] on link "UP FYE 2027 S2 D26 TG Table Garan" at bounding box center [951, 298] width 242 height 45
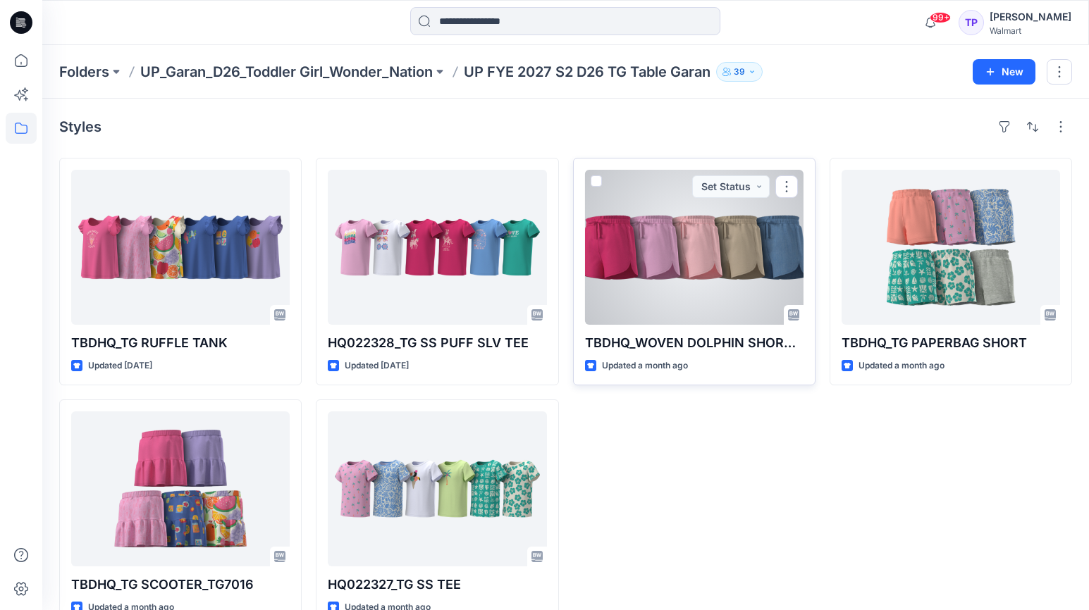
click at [703, 312] on div at bounding box center [694, 247] width 219 height 155
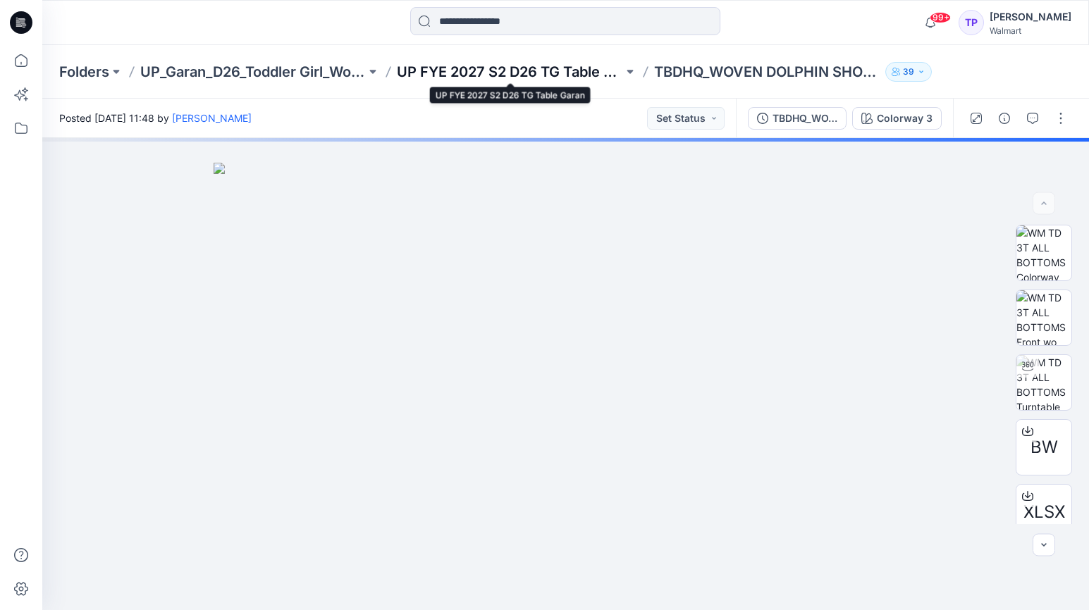
click at [509, 75] on p "UP FYE 2027 S2 D26 TG Table Garan" at bounding box center [510, 72] width 226 height 20
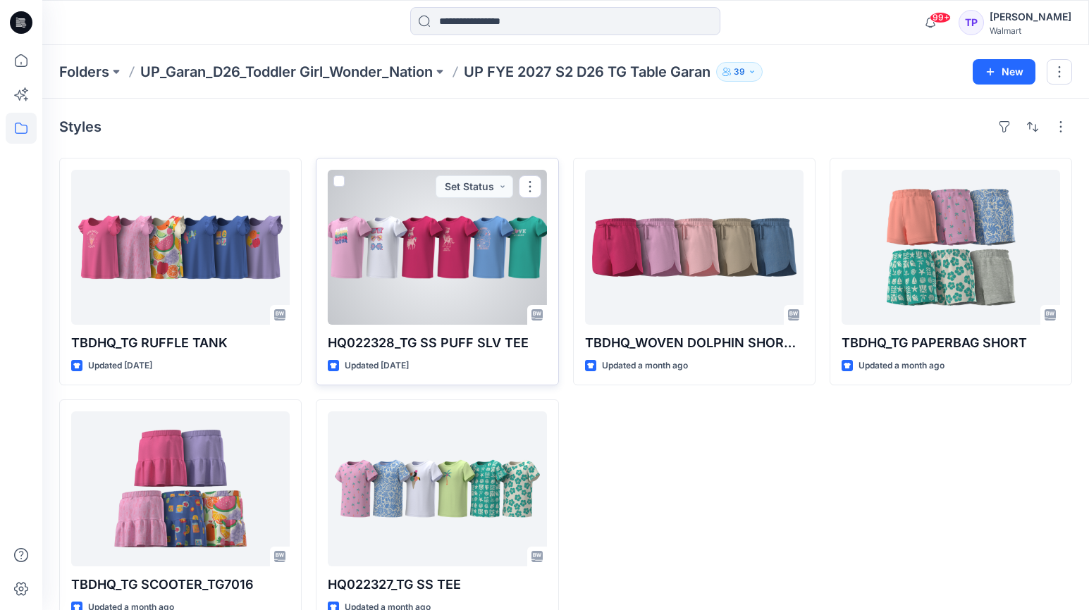
click at [453, 287] on div at bounding box center [437, 247] width 219 height 155
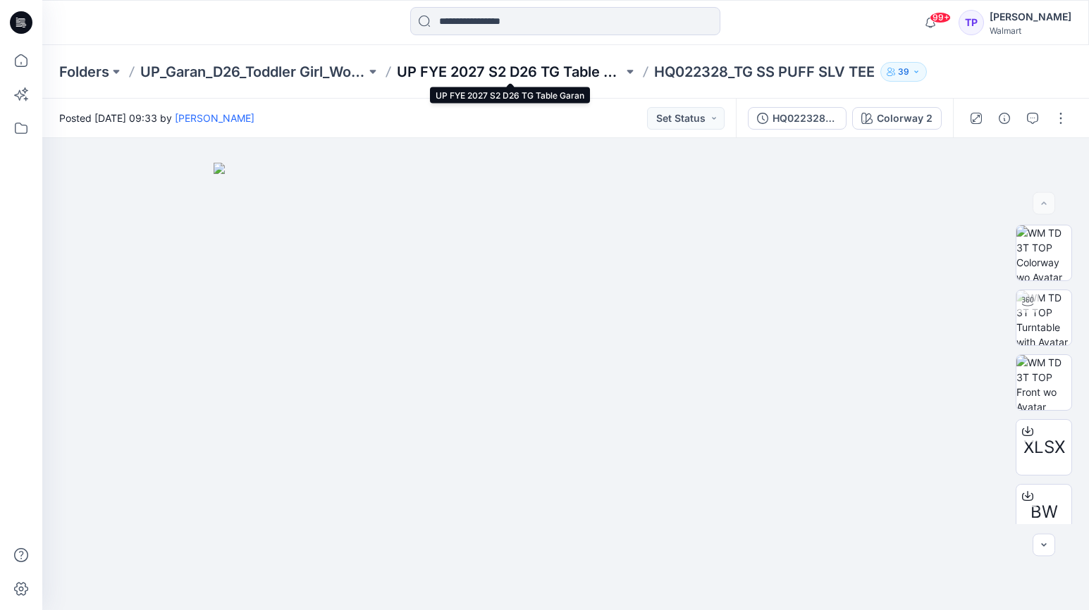
click at [476, 73] on p "UP FYE 2027 S2 D26 TG Table Garan" at bounding box center [510, 72] width 226 height 20
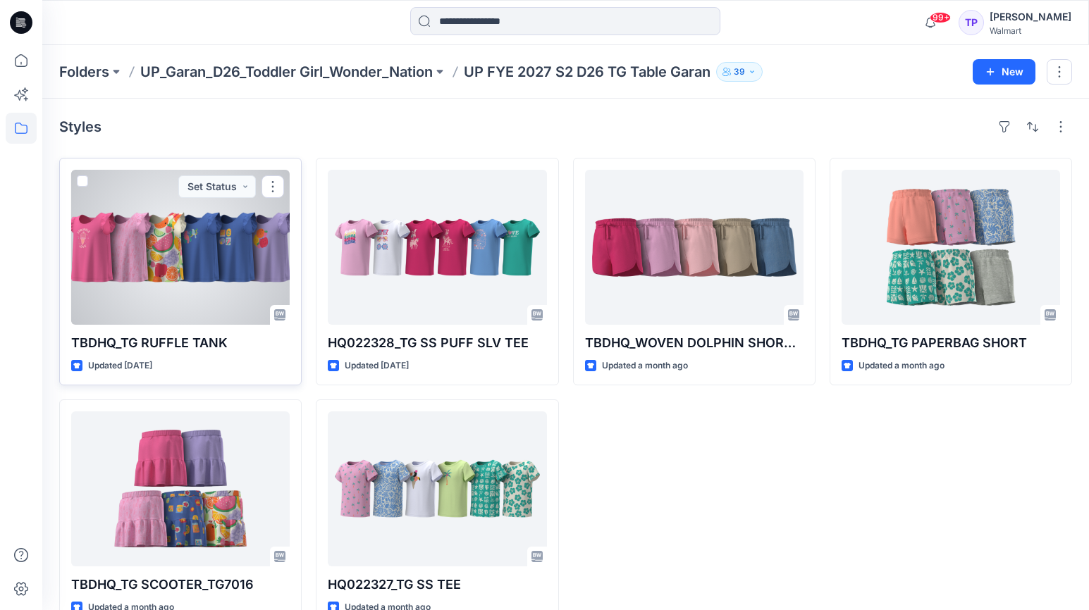
click at [204, 250] on div at bounding box center [180, 247] width 219 height 155
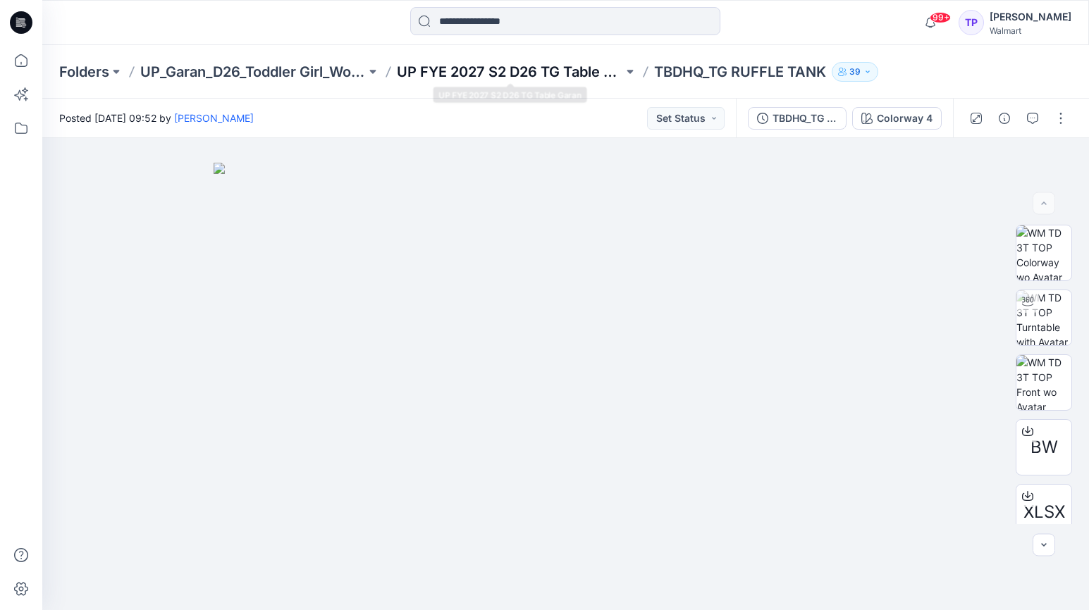
click at [470, 80] on p "UP FYE 2027 S2 D26 TG Table Garan" at bounding box center [510, 72] width 226 height 20
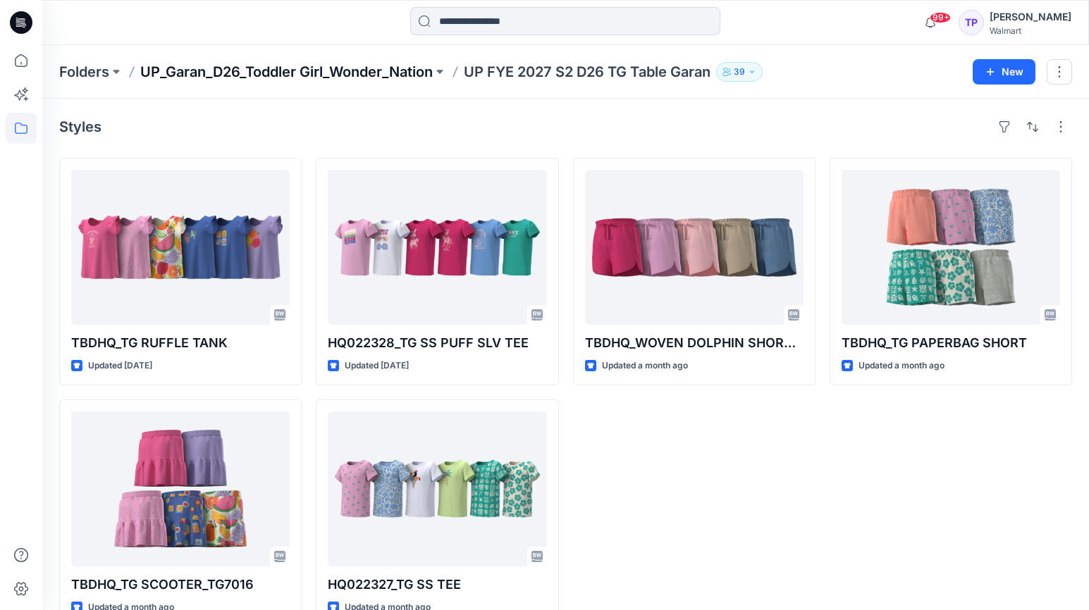
click at [386, 71] on p "UP_Garan_D26_Toddler Girl_Wonder_Nation" at bounding box center [286, 72] width 293 height 20
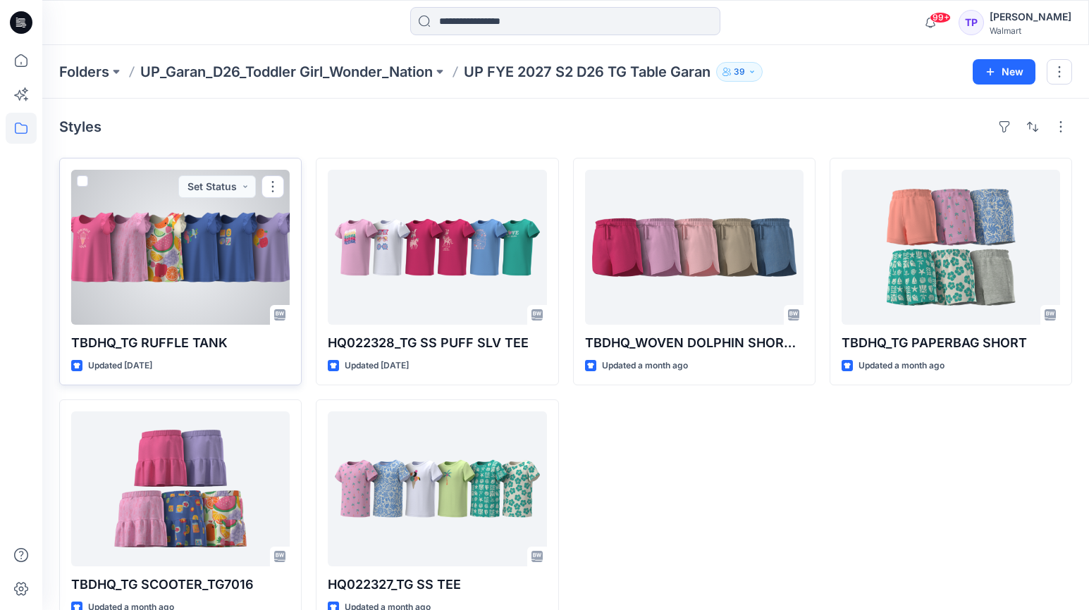
click at [168, 257] on div at bounding box center [180, 247] width 219 height 155
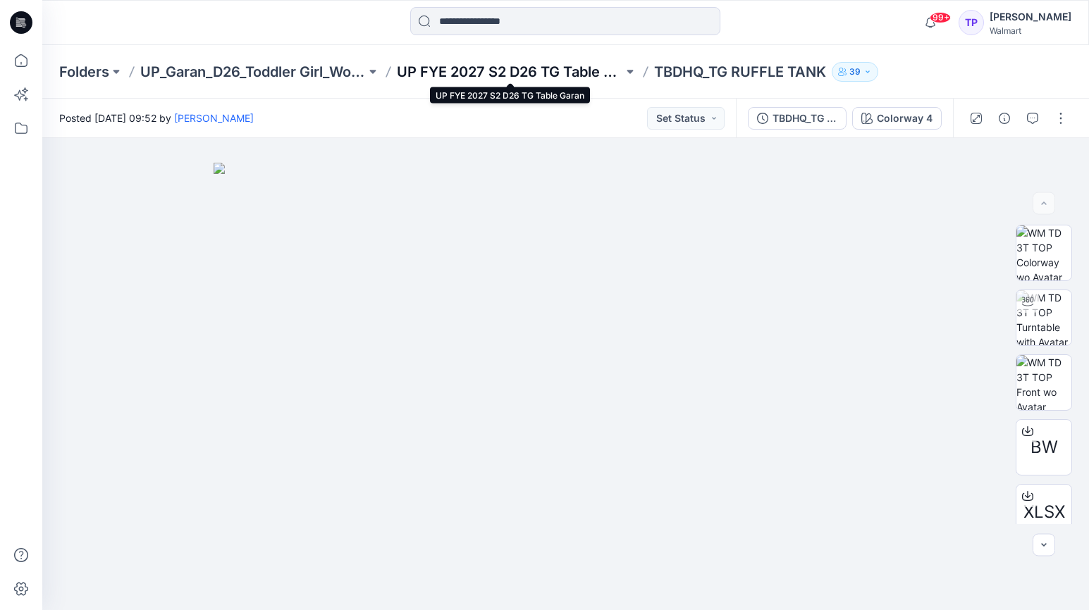
click at [507, 68] on p "UP FYE 2027 S2 D26 TG Table Garan" at bounding box center [510, 72] width 226 height 20
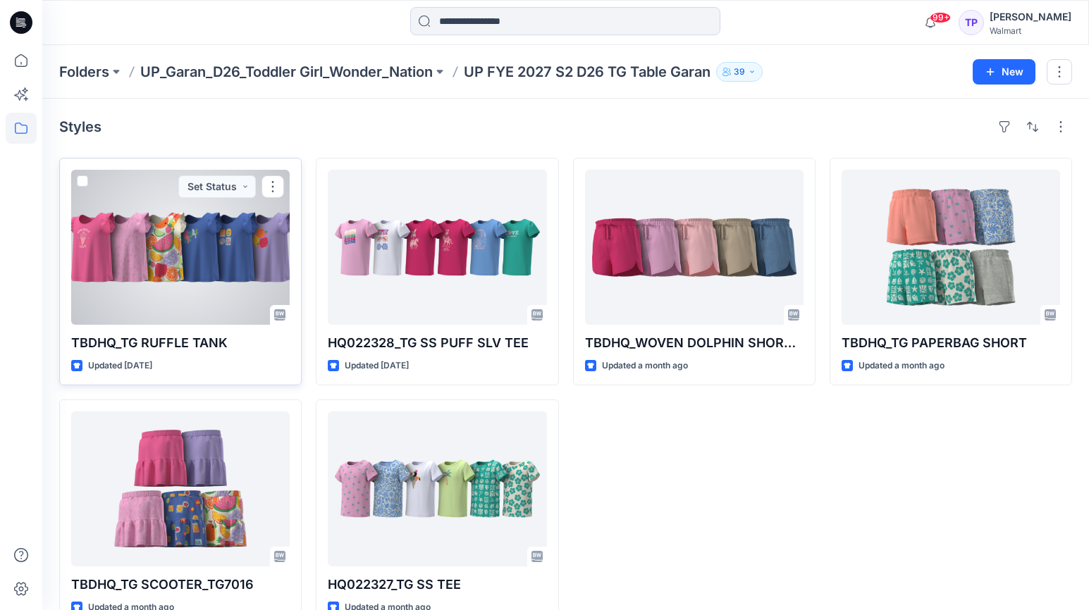
click at [223, 211] on div at bounding box center [180, 247] width 219 height 155
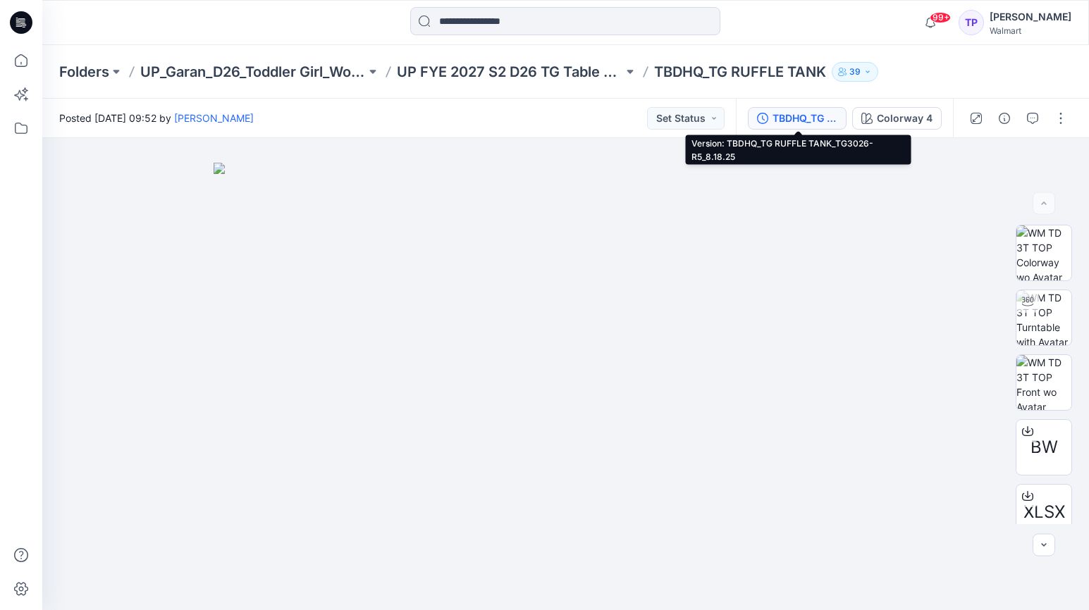
click at [815, 123] on div "TBDHQ_TG RUFFLE TANK_TG3026-R5_8.18.25" at bounding box center [805, 119] width 65 height 16
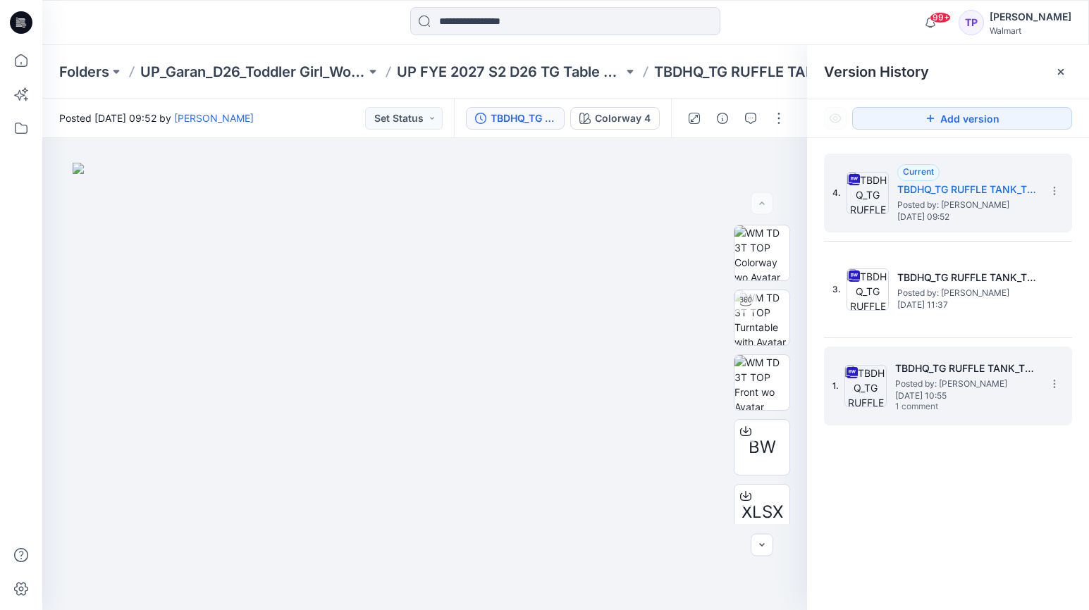
click at [925, 370] on h5 "TBDHQ_TG RUFFLE TANK_TG3026-R2_7.21.25" at bounding box center [965, 368] width 141 height 17
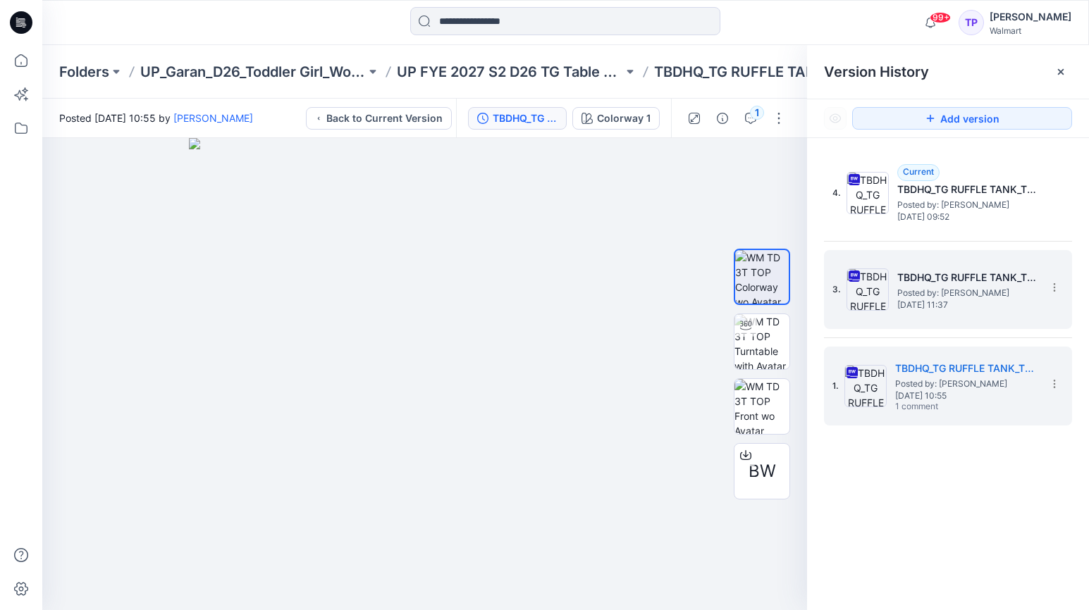
click at [933, 288] on span "Posted by: [PERSON_NAME]" at bounding box center [967, 293] width 141 height 14
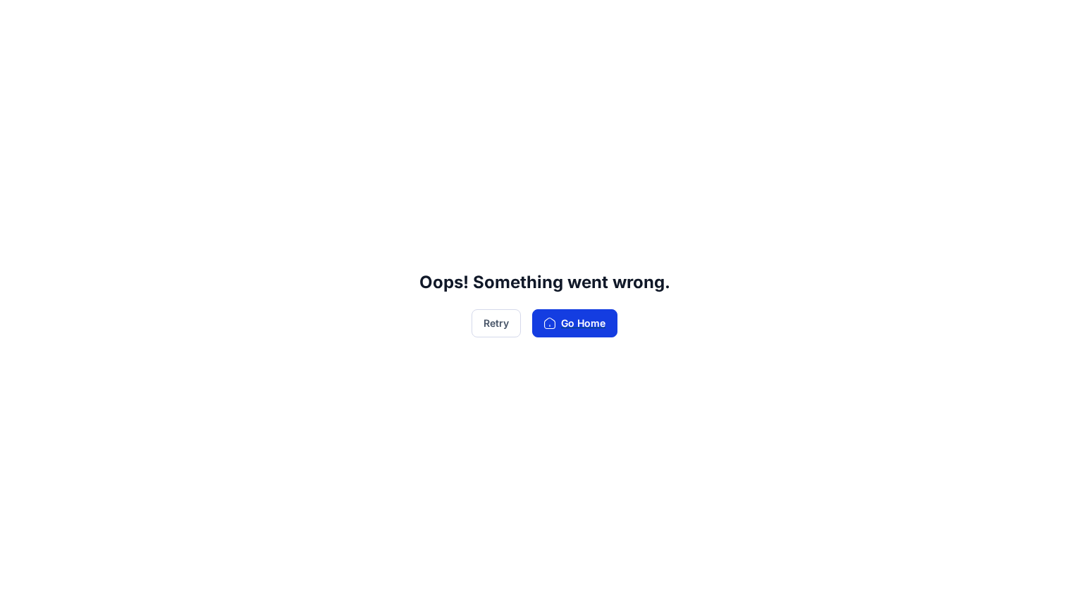
click at [589, 319] on button "Go Home" at bounding box center [574, 323] width 85 height 28
click at [489, 333] on button "Retry" at bounding box center [496, 323] width 49 height 28
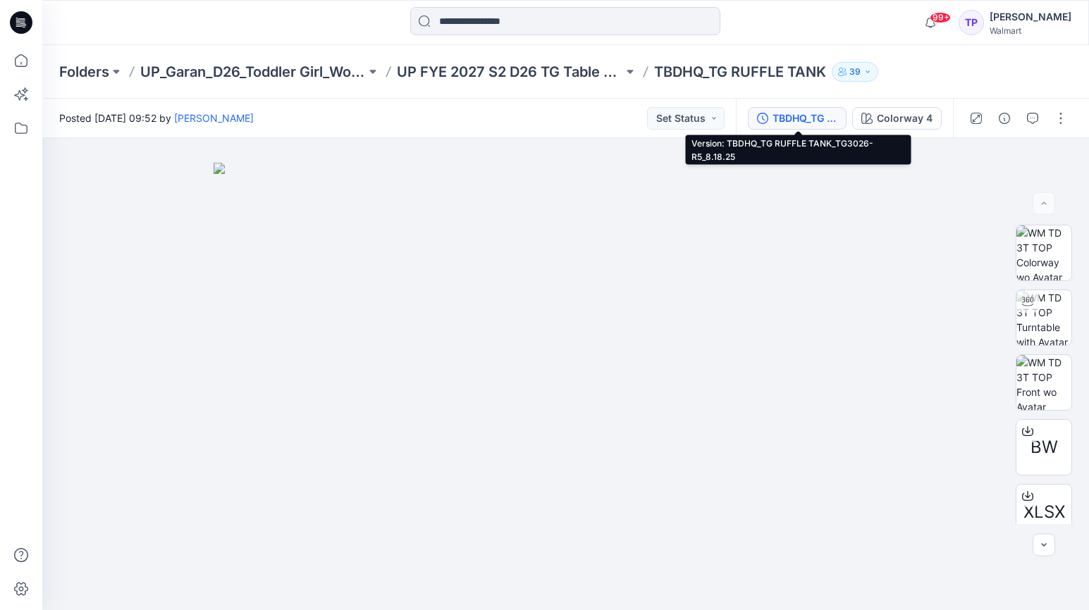
click at [834, 121] on div "TBDHQ_TG RUFFLE TANK_TG3026-R5_8.18.25" at bounding box center [805, 119] width 65 height 16
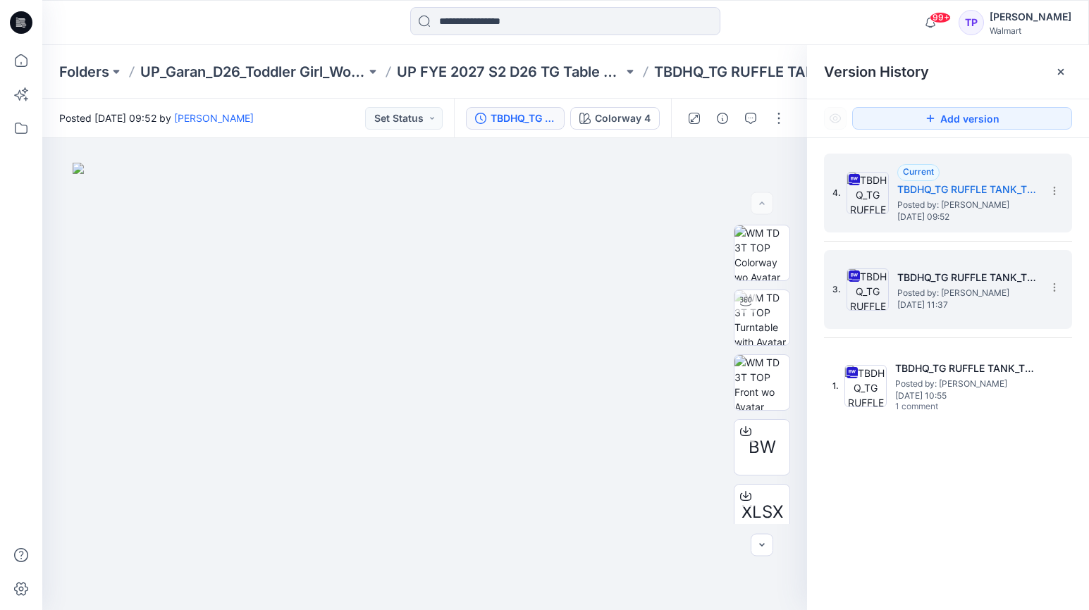
click at [936, 270] on h5 "TBDHQ_TG RUFFLE TANK_TG3026-R3_7.22.25" at bounding box center [967, 277] width 141 height 17
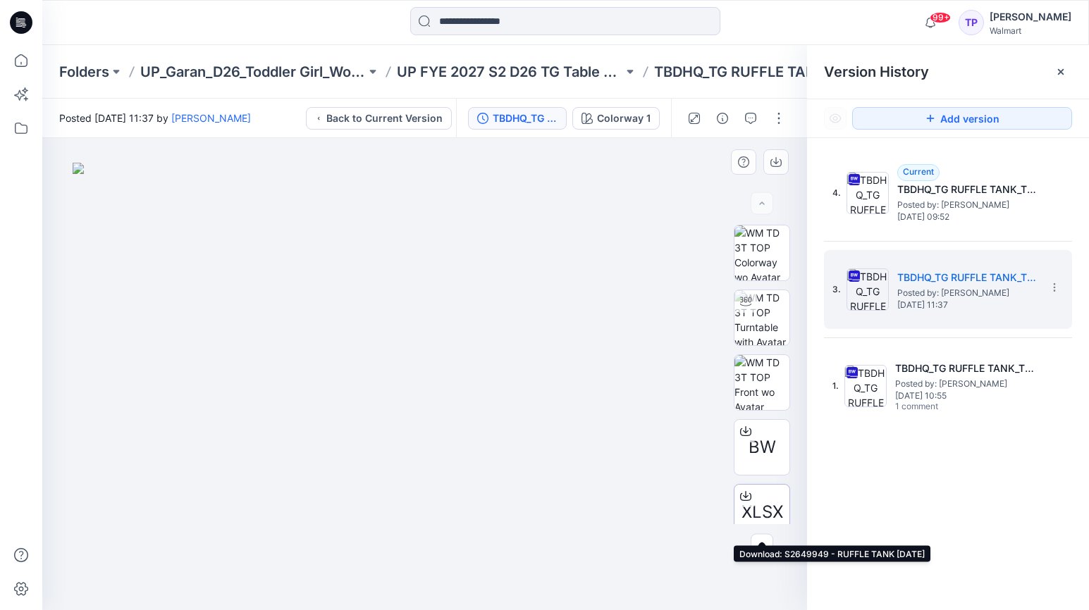
click at [747, 499] on icon at bounding box center [745, 496] width 11 height 11
click at [1060, 69] on icon at bounding box center [1060, 71] width 11 height 11
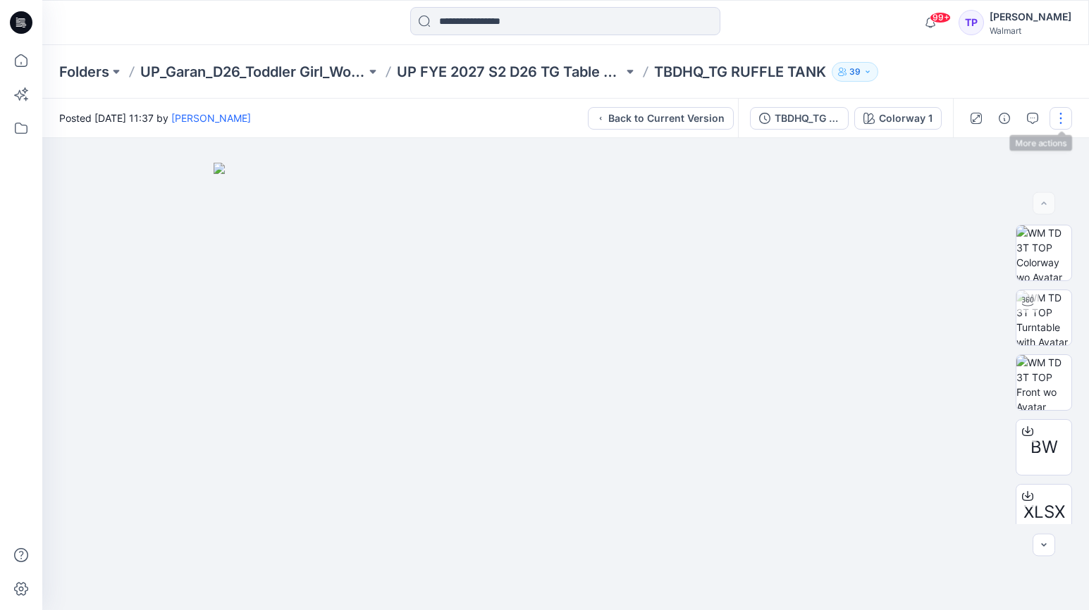
click at [1062, 122] on button "button" at bounding box center [1061, 118] width 23 height 23
click at [1057, 116] on button "button" at bounding box center [1061, 118] width 23 height 23
click at [1064, 118] on button "button" at bounding box center [1061, 118] width 23 height 23
click at [1059, 109] on button "button" at bounding box center [1061, 118] width 23 height 23
click at [551, 78] on p "UP FYE 2027 S2 D26 TG Table Garan" at bounding box center [510, 72] width 226 height 20
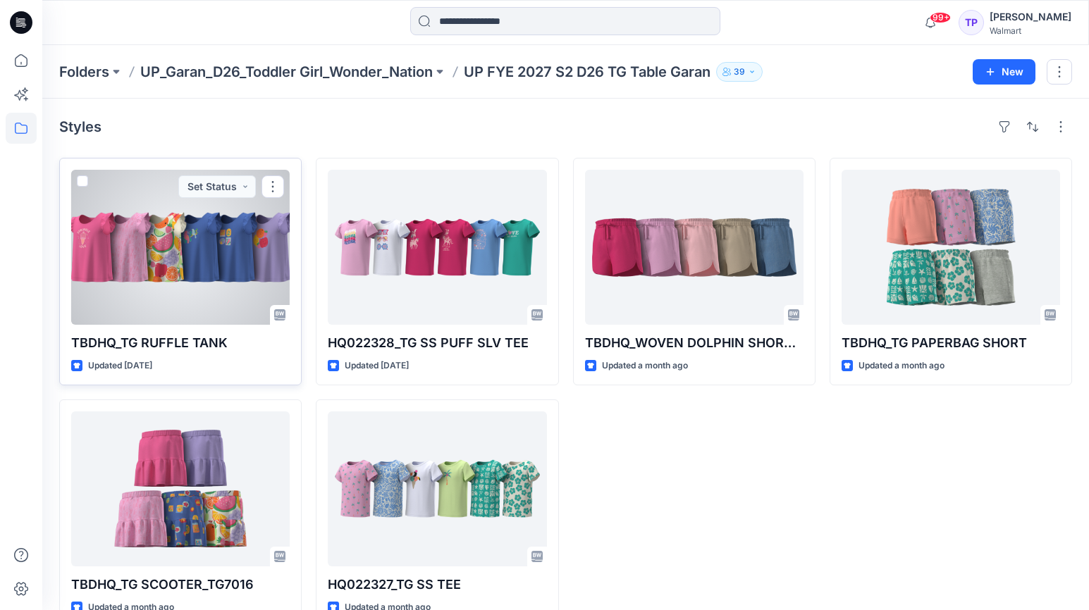
click at [186, 332] on div "TBDHQ_TG RUFFLE TANK Updated 15 days ago Set Status" at bounding box center [180, 272] width 242 height 228
click at [269, 185] on button "button" at bounding box center [273, 187] width 23 height 23
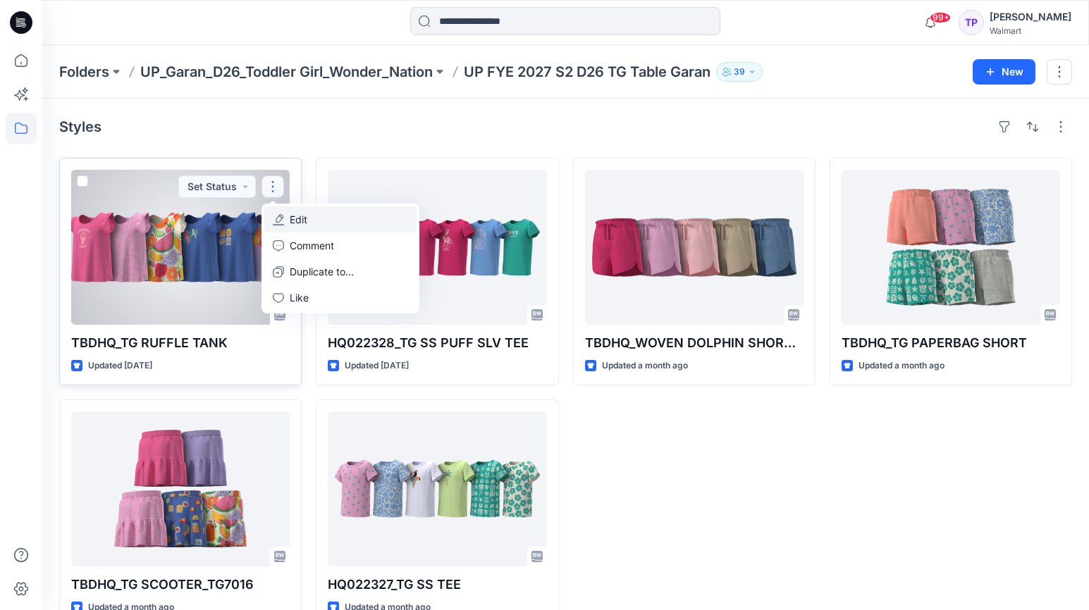
click at [300, 226] on p "Edit" at bounding box center [299, 219] width 18 height 15
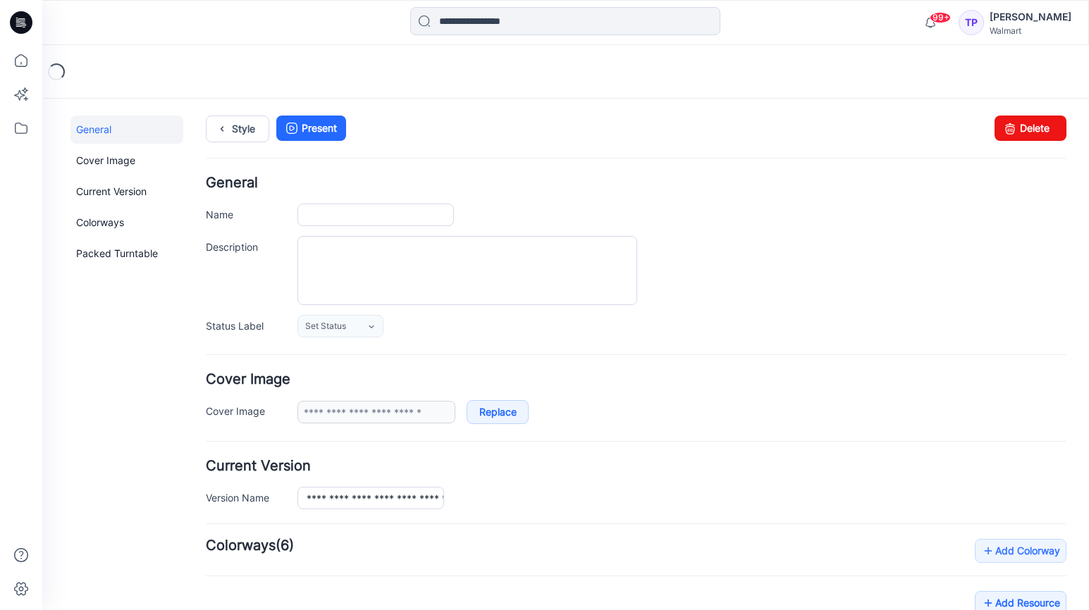
type input "**********"
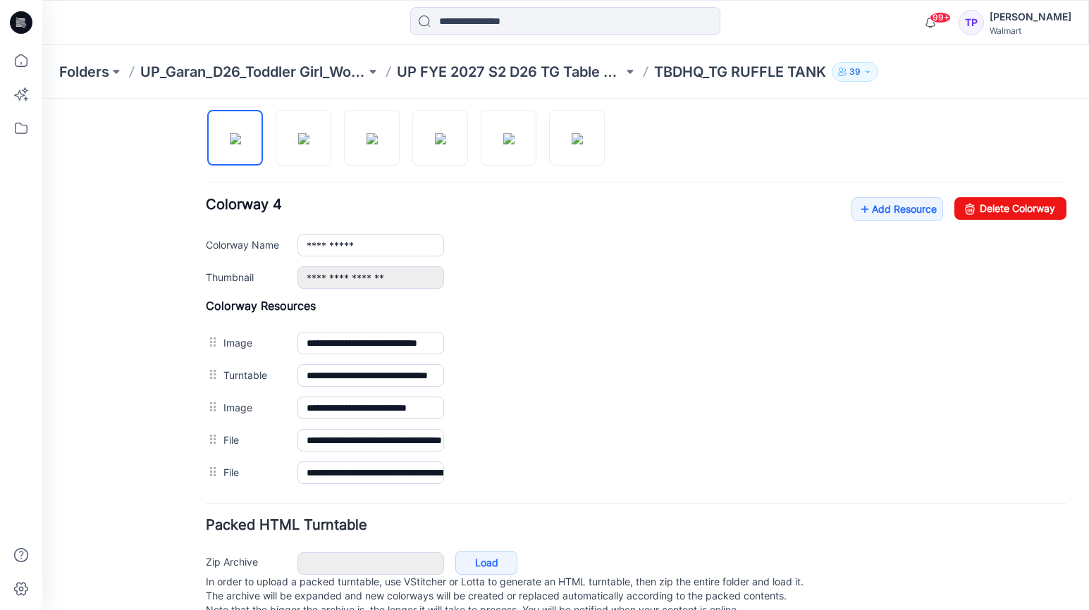
scroll to position [474, 0]
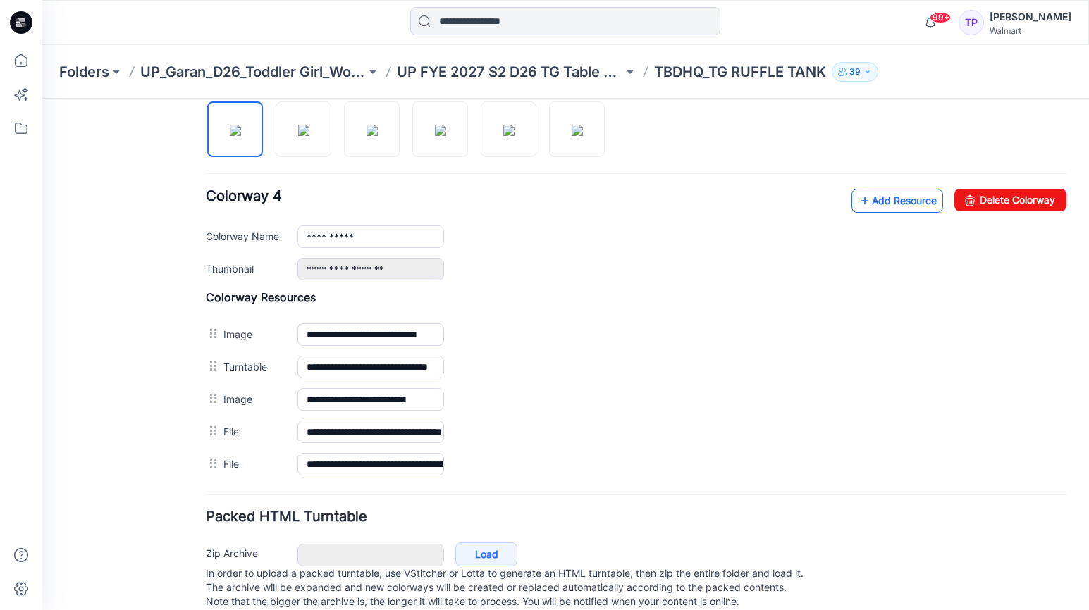
click at [912, 208] on link "Add Resource" at bounding box center [897, 201] width 92 height 24
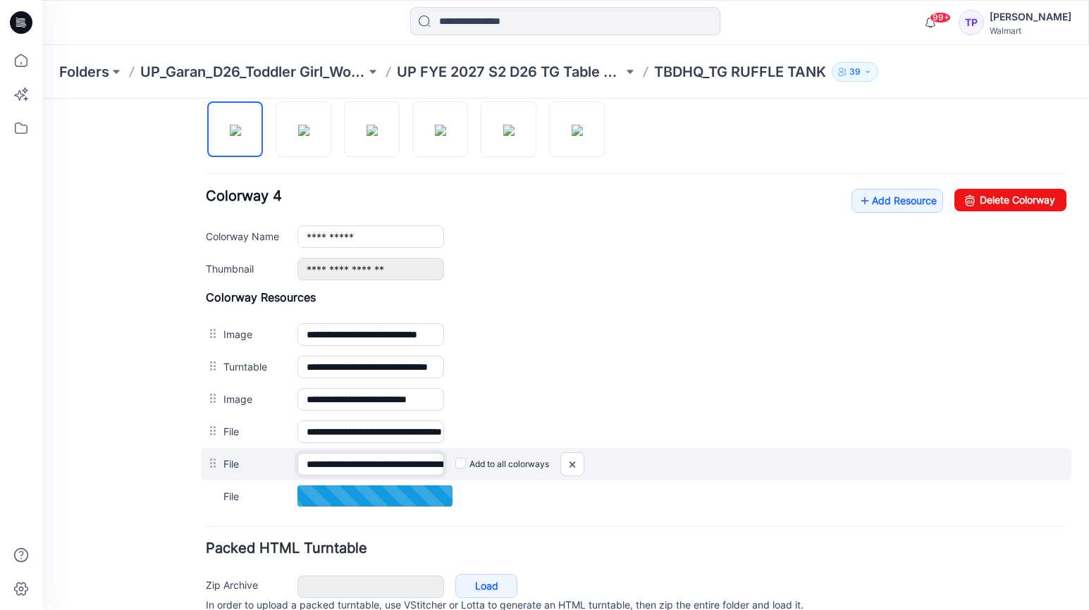
click at [377, 465] on input "**********" at bounding box center [370, 464] width 147 height 23
drag, startPoint x: 354, startPoint y: 466, endPoint x: 551, endPoint y: 476, distance: 197.6
click at [551, 476] on div "**********" at bounding box center [636, 464] width 871 height 32
click at [390, 467] on input "**********" at bounding box center [370, 464] width 147 height 23
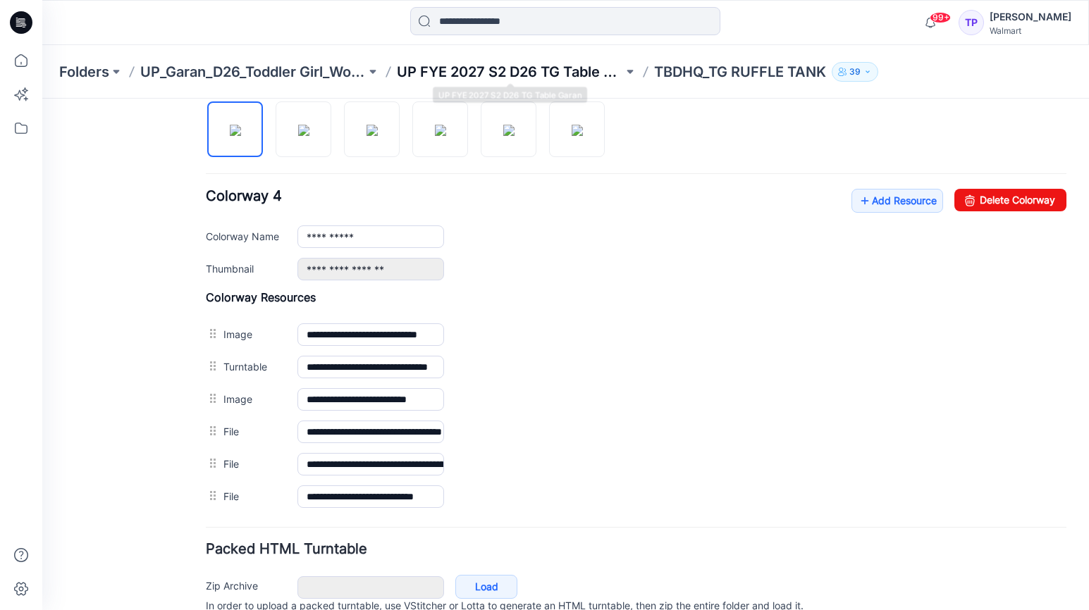
click at [585, 78] on p "UP FYE 2027 S2 D26 TG Table Garan" at bounding box center [510, 72] width 226 height 20
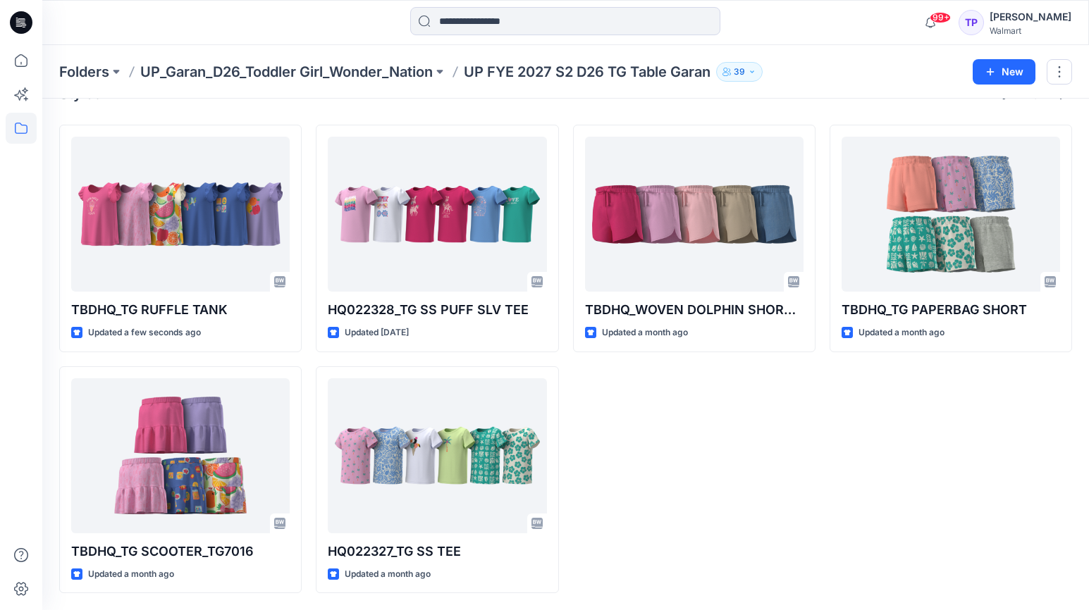
scroll to position [31, 0]
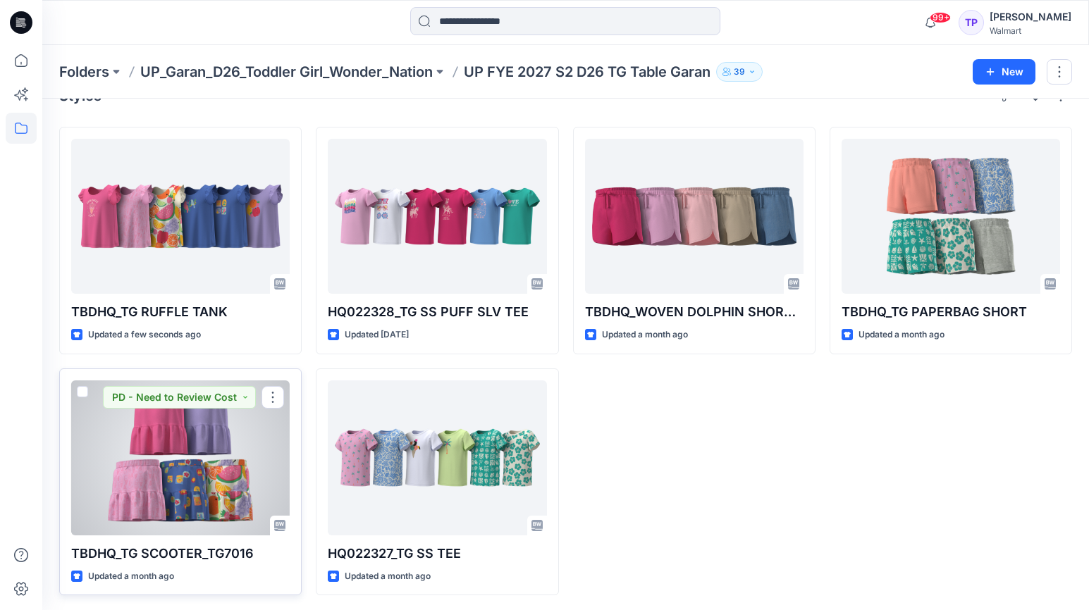
click at [222, 460] on div at bounding box center [180, 458] width 219 height 155
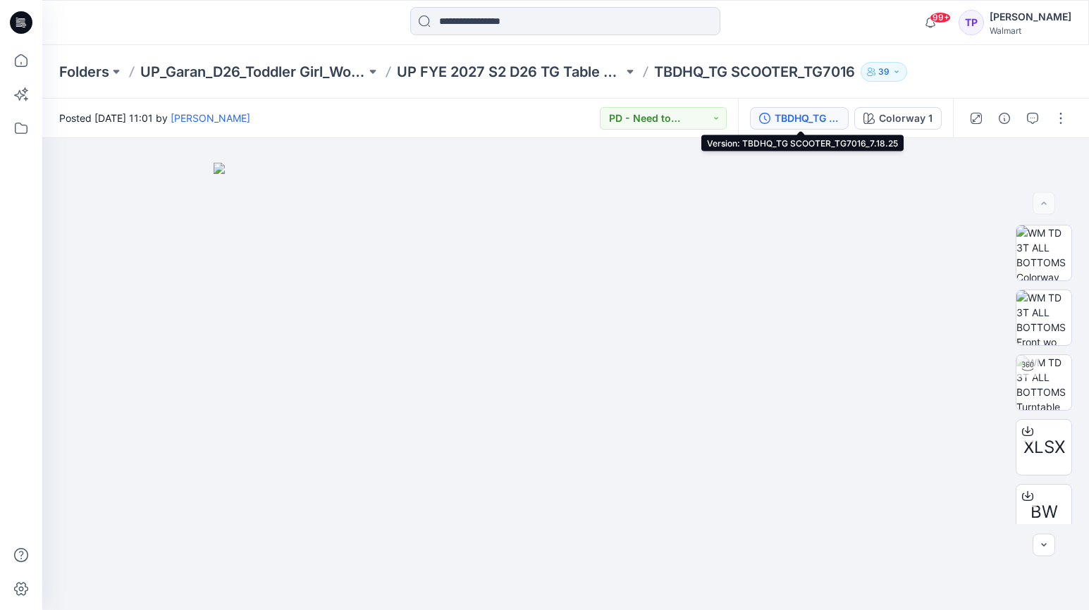
click at [823, 114] on div "TBDHQ_TG SCOOTER_TG7016_7.18.25" at bounding box center [807, 119] width 65 height 16
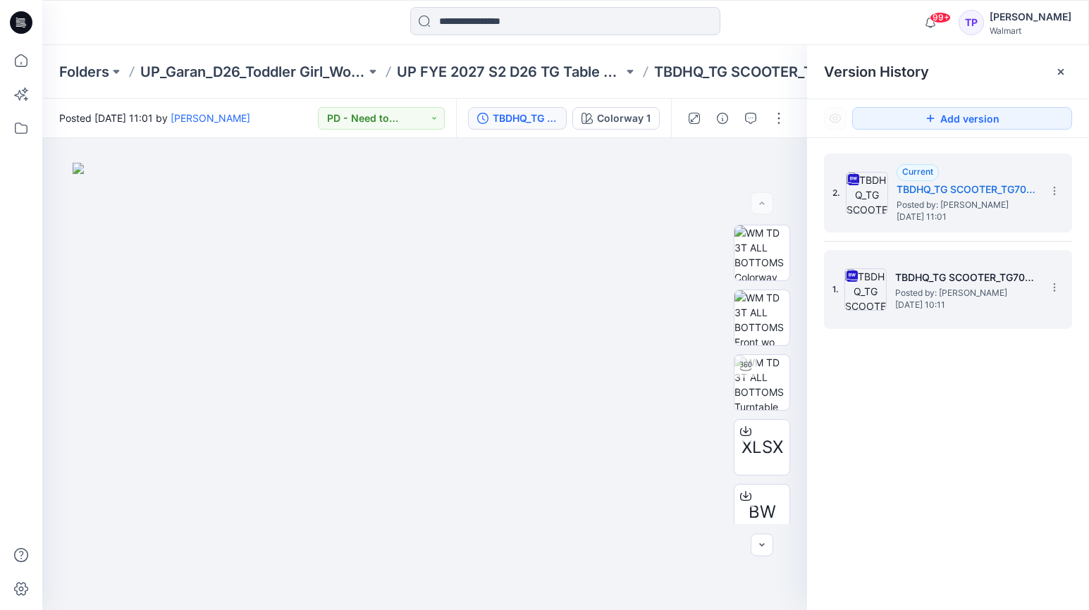
click at [961, 304] on span "Friday, July 18, 2025 10:11" at bounding box center [965, 305] width 141 height 10
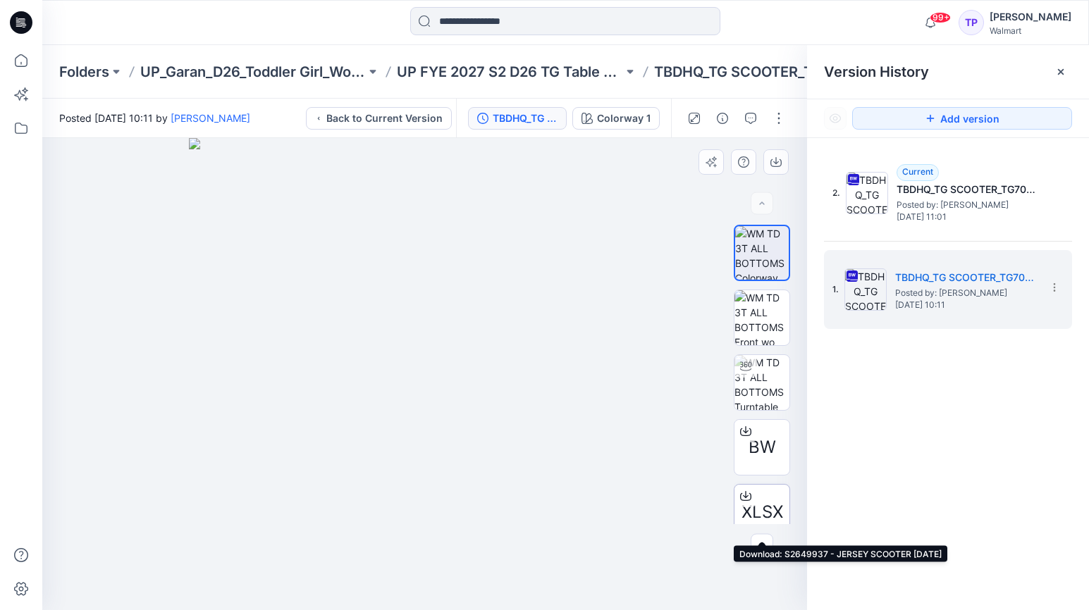
click at [748, 493] on icon at bounding box center [745, 496] width 11 height 11
click at [722, 66] on p "TBDHQ_TG SCOOTER_TG7016" at bounding box center [754, 72] width 201 height 20
click at [1057, 70] on icon at bounding box center [1060, 71] width 11 height 11
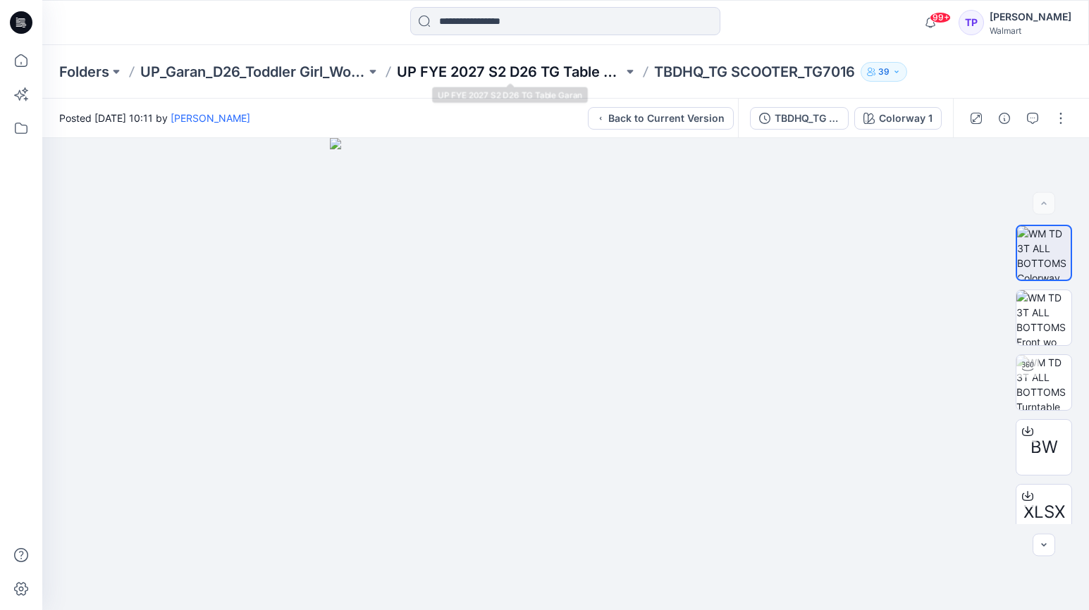
click at [563, 80] on p "UP FYE 2027 S2 D26 TG Table Garan" at bounding box center [510, 72] width 226 height 20
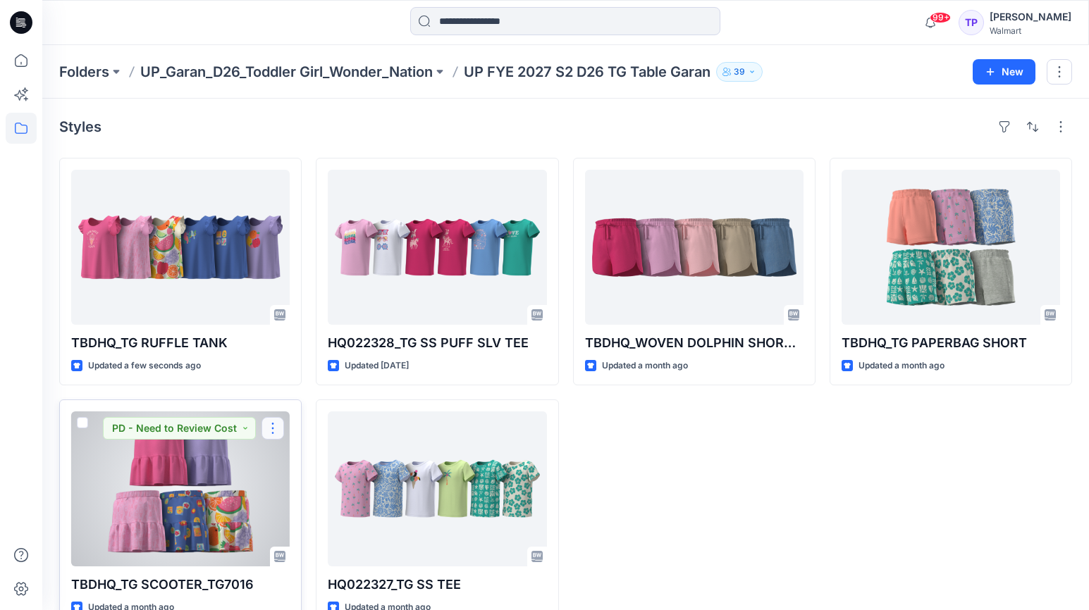
click at [277, 419] on button "button" at bounding box center [273, 428] width 23 height 23
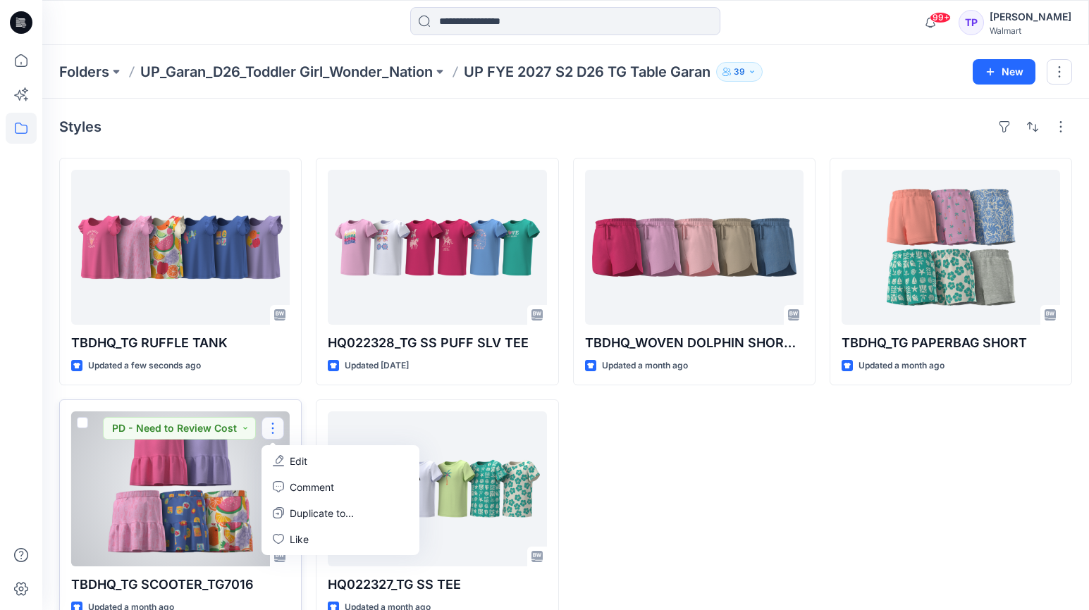
click at [328, 465] on button "Edit" at bounding box center [340, 461] width 152 height 26
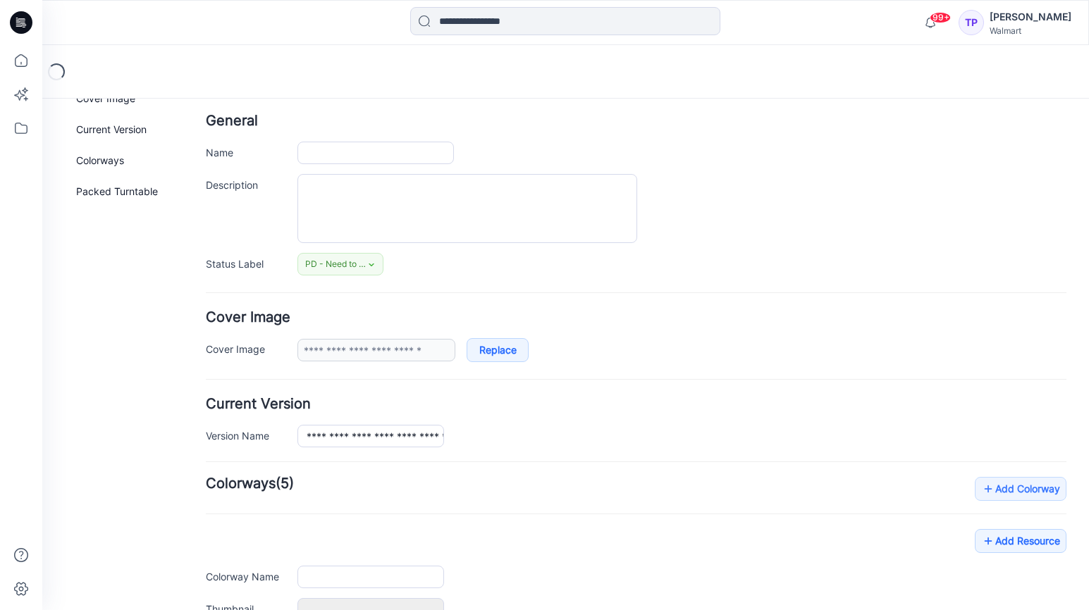
type input "**********"
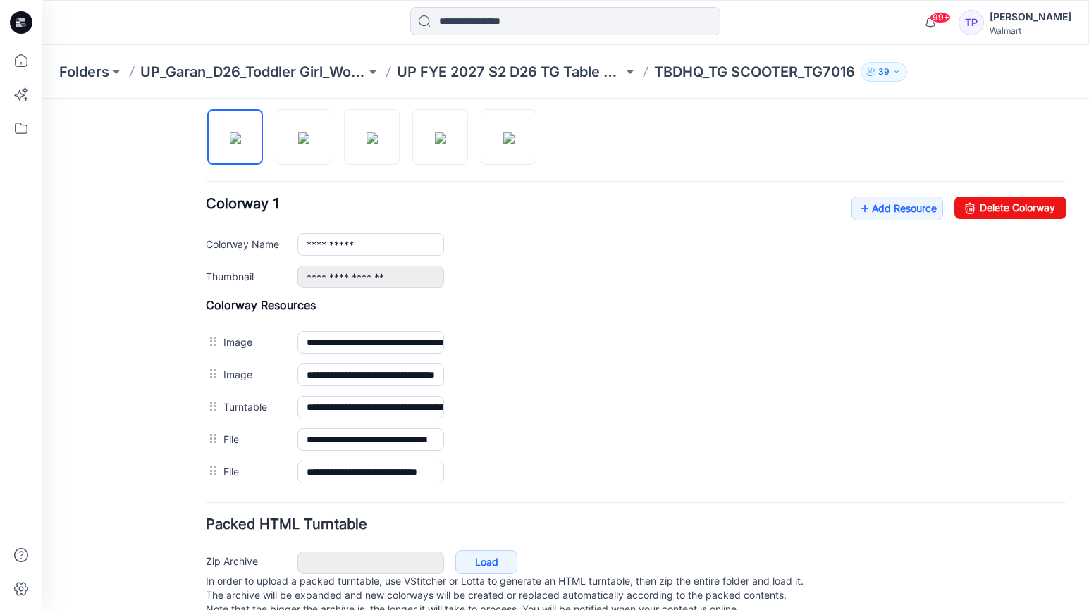
scroll to position [507, 0]
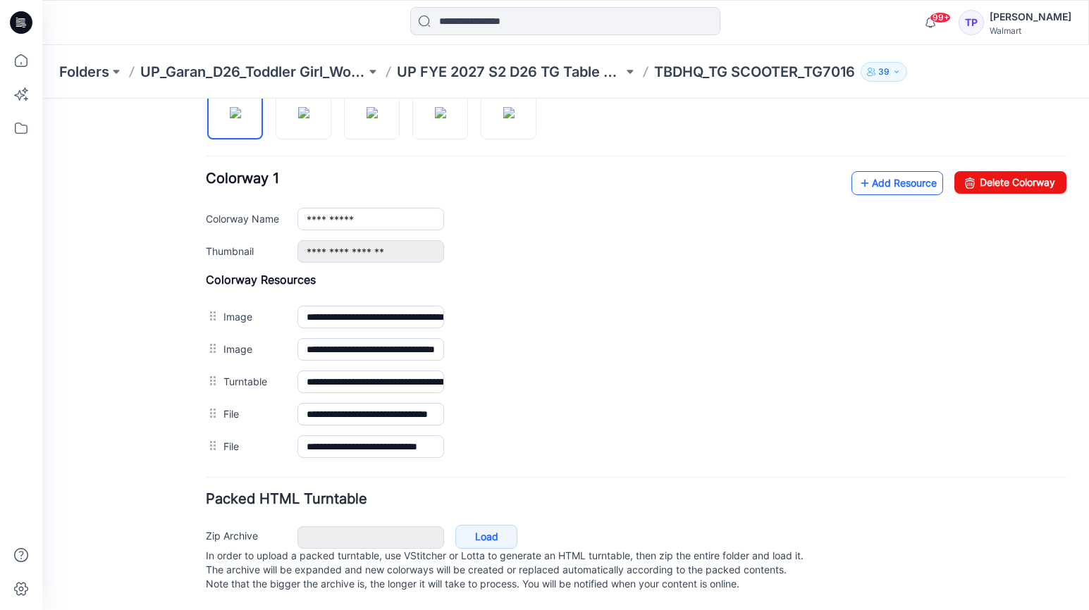
click at [894, 171] on link "Add Resource" at bounding box center [897, 183] width 92 height 24
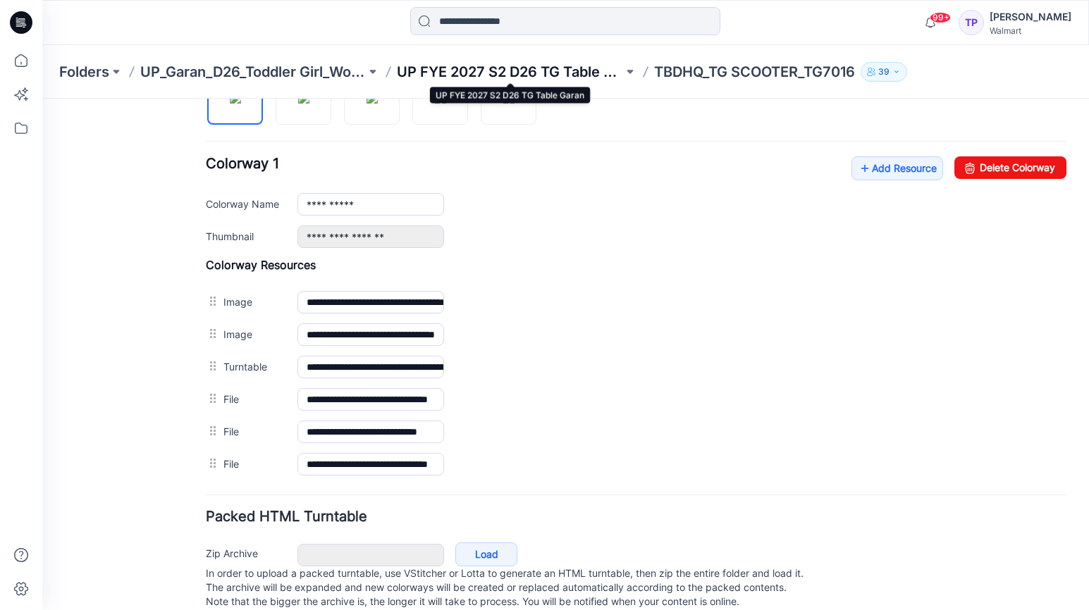
click at [568, 80] on p "UP FYE 2027 S2 D26 TG Table Garan" at bounding box center [510, 72] width 226 height 20
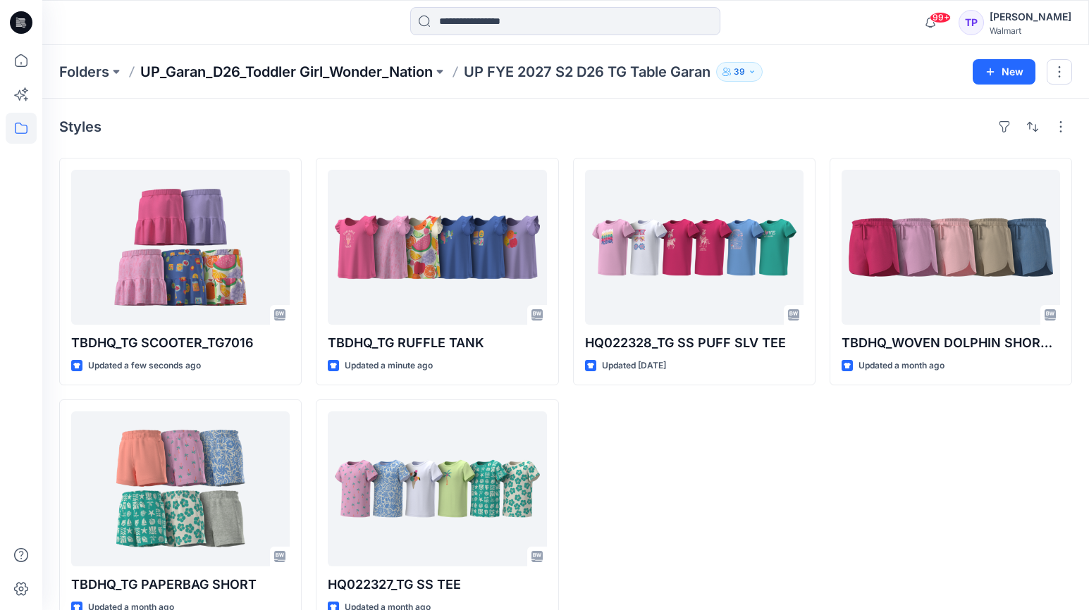
click at [347, 76] on p "UP_Garan_D26_Toddler Girl_Wonder_Nation" at bounding box center [286, 72] width 293 height 20
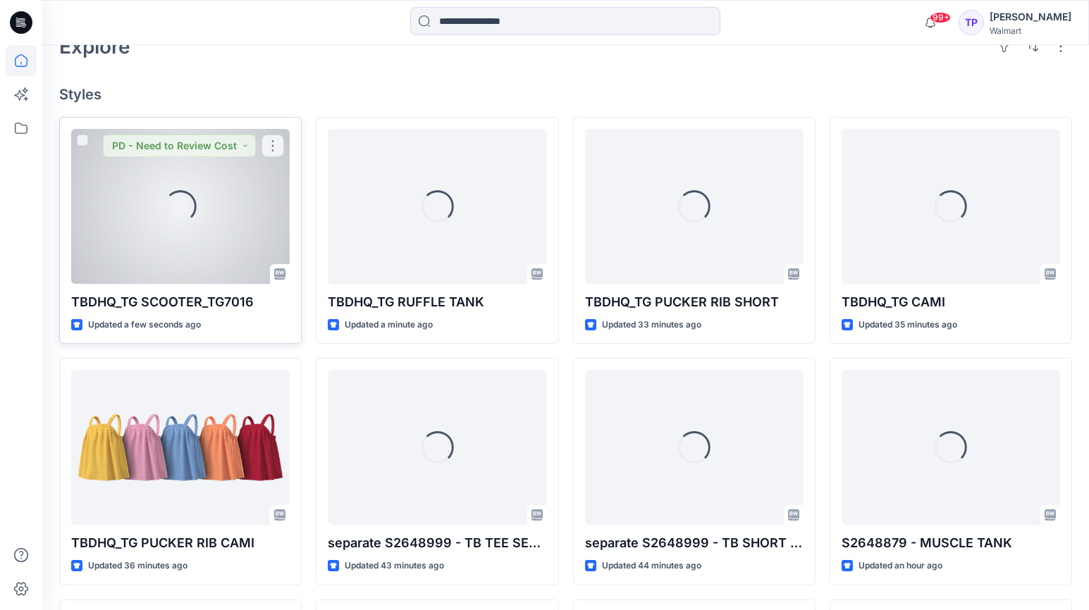
scroll to position [388, 0]
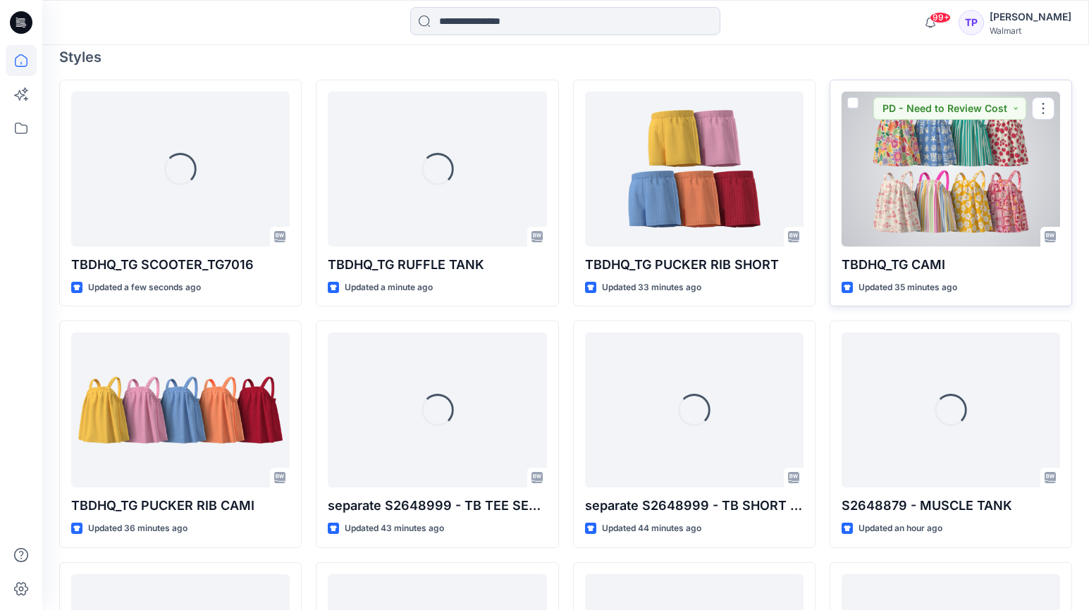
click at [913, 171] on div at bounding box center [951, 169] width 219 height 155
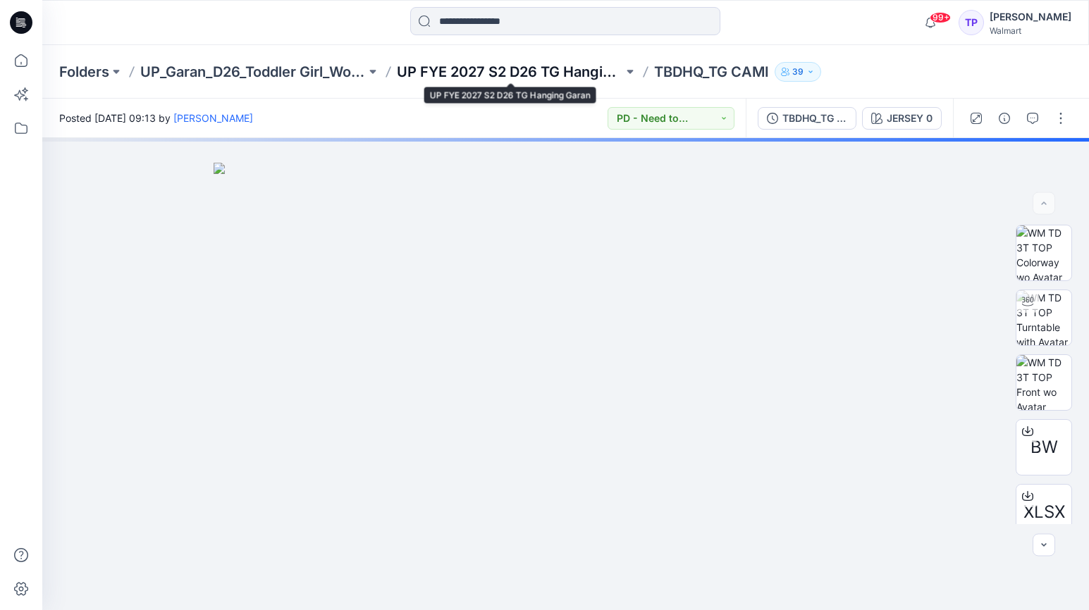
click at [540, 71] on p "UP FYE 2027 S2 D26 TG Hanging Garan" at bounding box center [510, 72] width 226 height 20
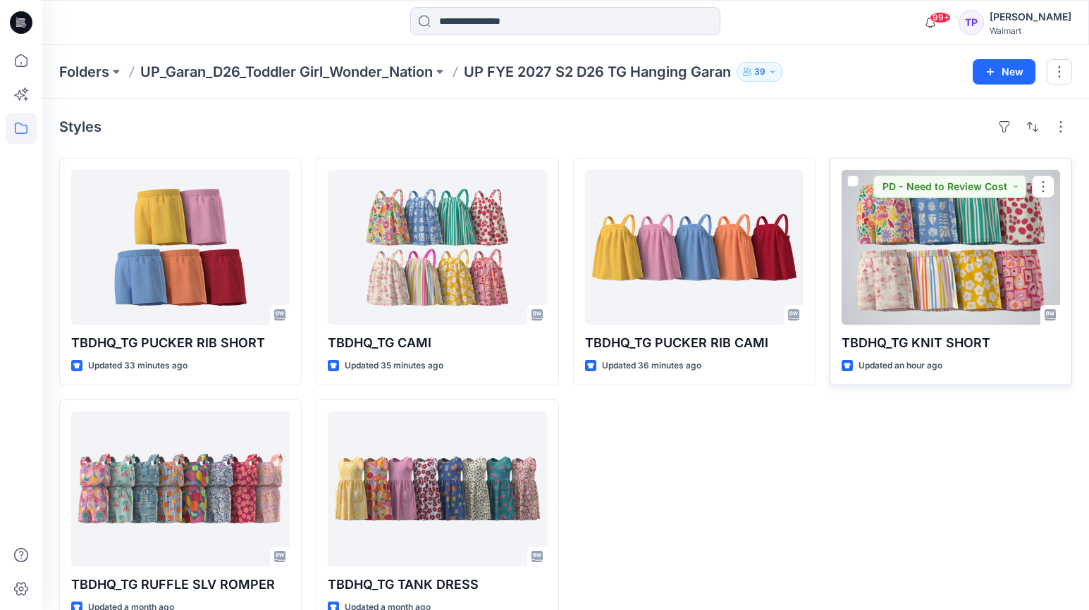
click at [1004, 228] on div at bounding box center [951, 247] width 219 height 155
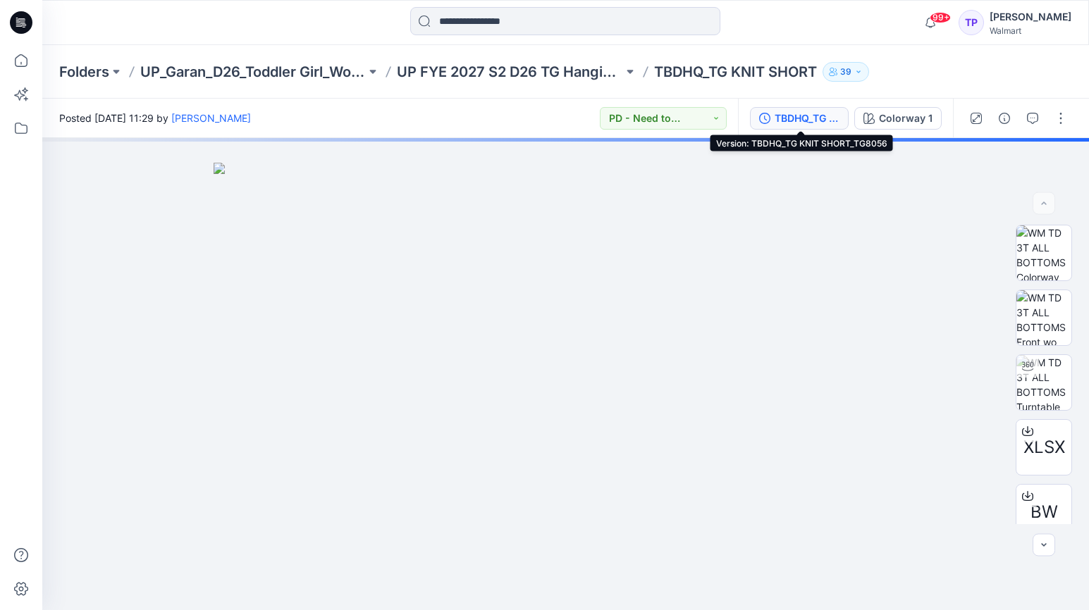
click at [808, 116] on div "TBDHQ_TG KNIT SHORT_TG8056" at bounding box center [807, 119] width 65 height 16
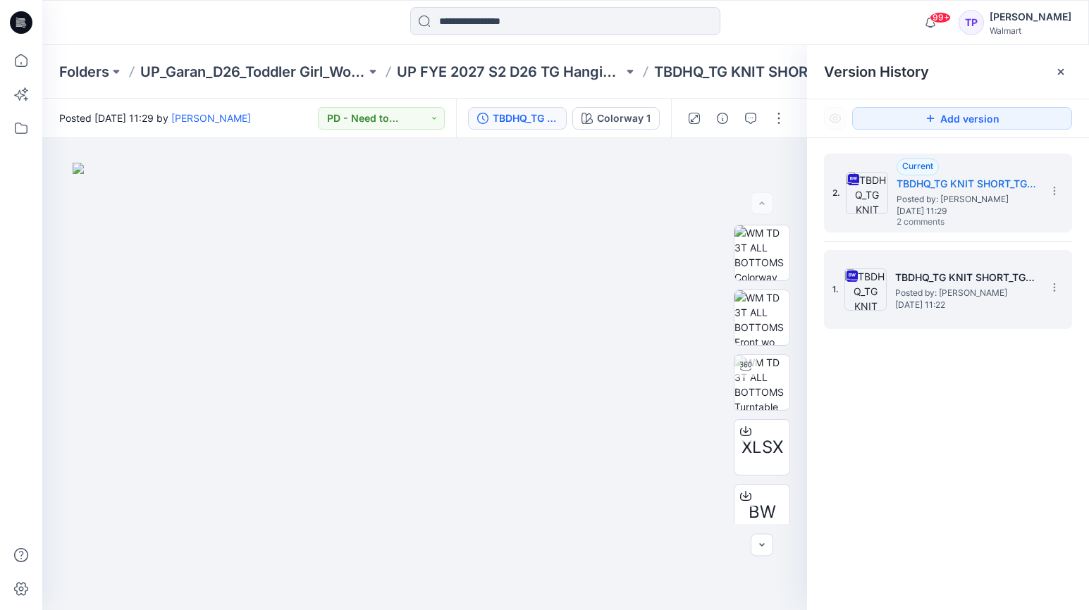
click at [934, 305] on span "[DATE] 11:22" at bounding box center [965, 305] width 141 height 10
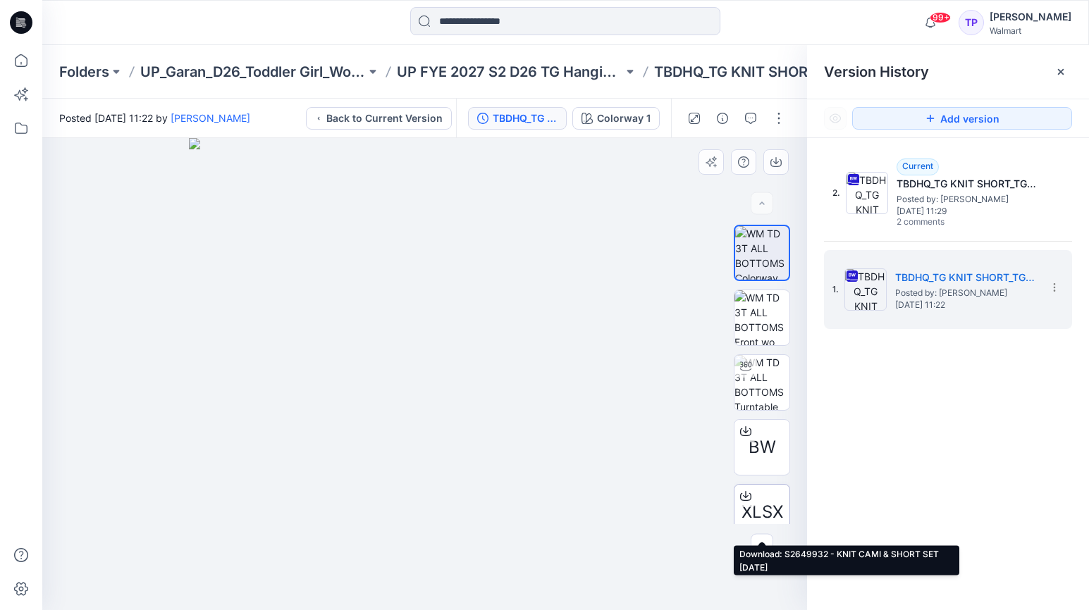
click at [744, 492] on icon at bounding box center [745, 496] width 11 height 11
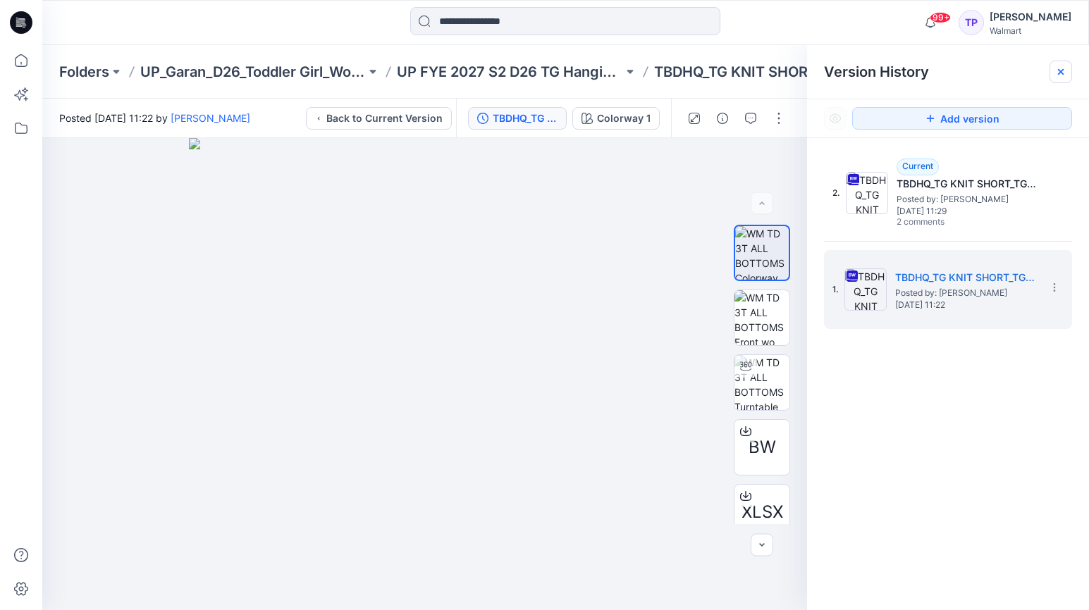
click at [1064, 74] on icon at bounding box center [1061, 72] width 6 height 6
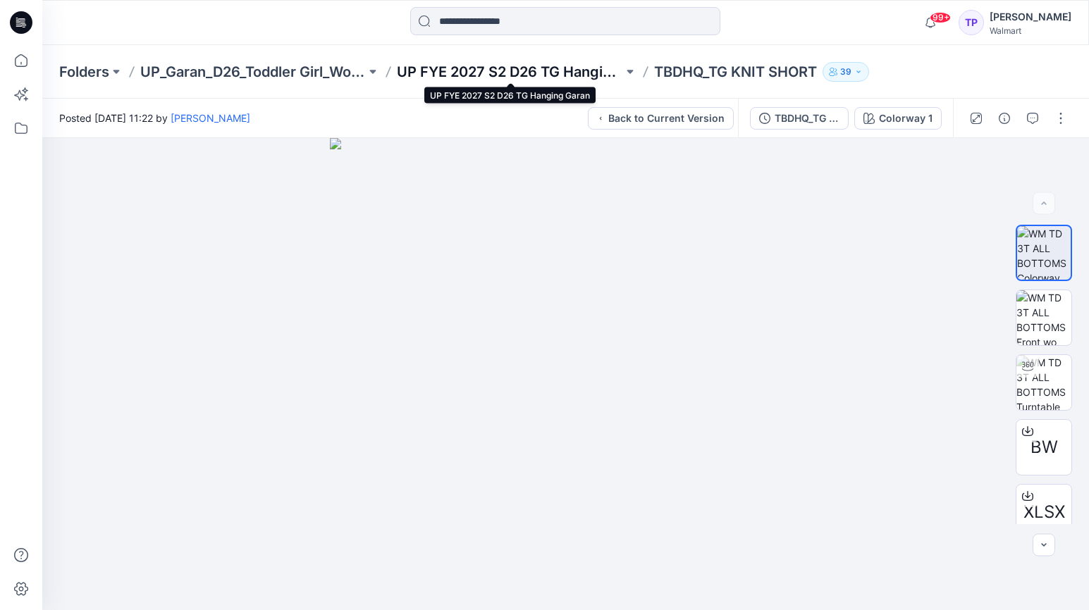
click at [570, 66] on p "UP FYE 2027 S2 D26 TG Hanging Garan" at bounding box center [510, 72] width 226 height 20
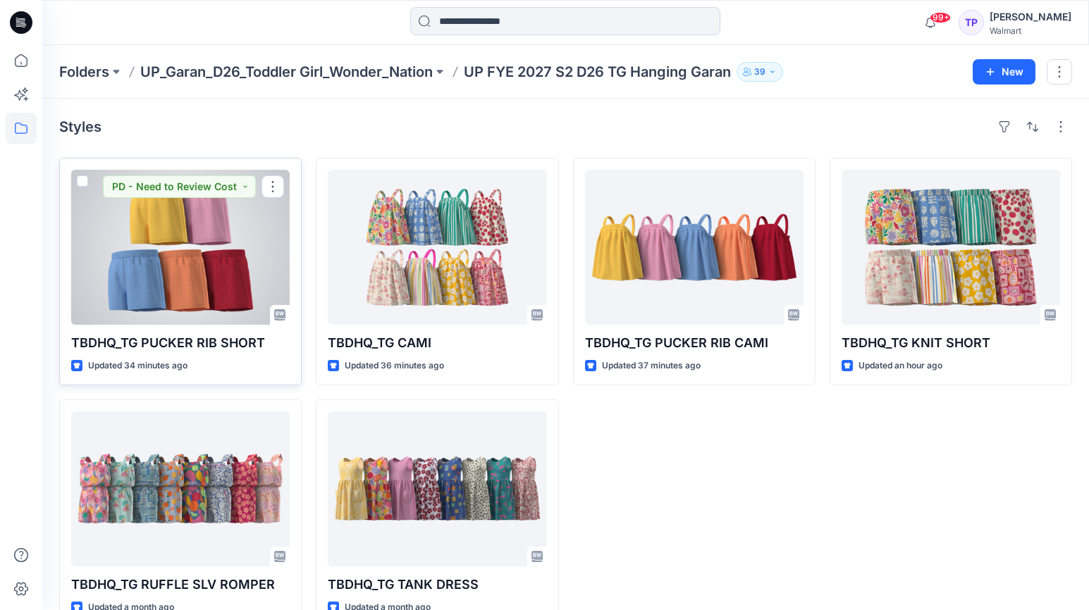
drag, startPoint x: 273, startPoint y: 197, endPoint x: 278, endPoint y: 202, distance: 7.5
click at [273, 197] on button "button" at bounding box center [273, 187] width 23 height 23
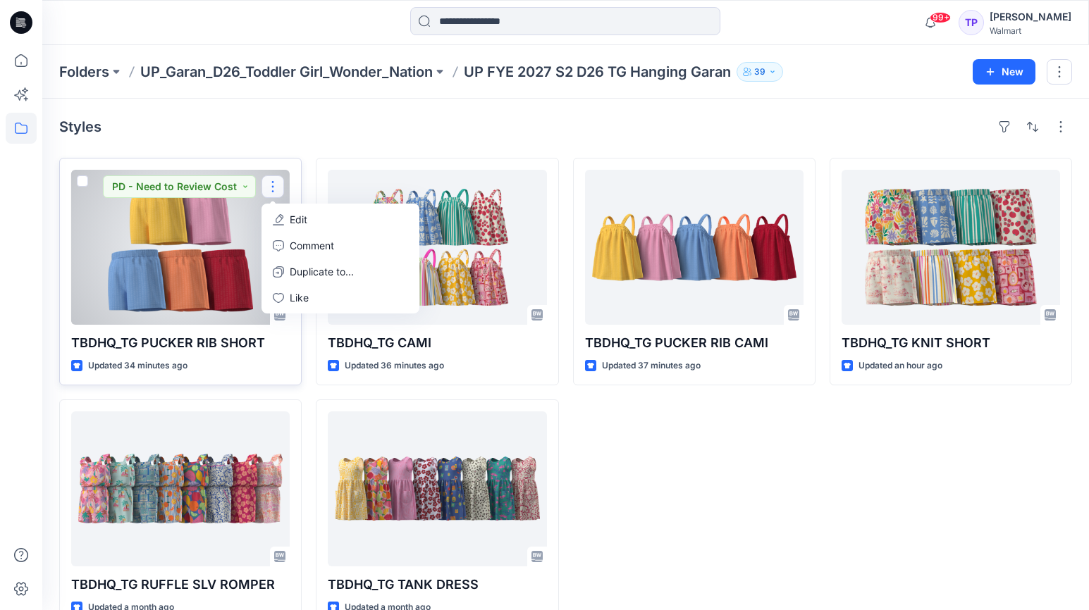
click at [288, 219] on button "Edit" at bounding box center [340, 220] width 152 height 26
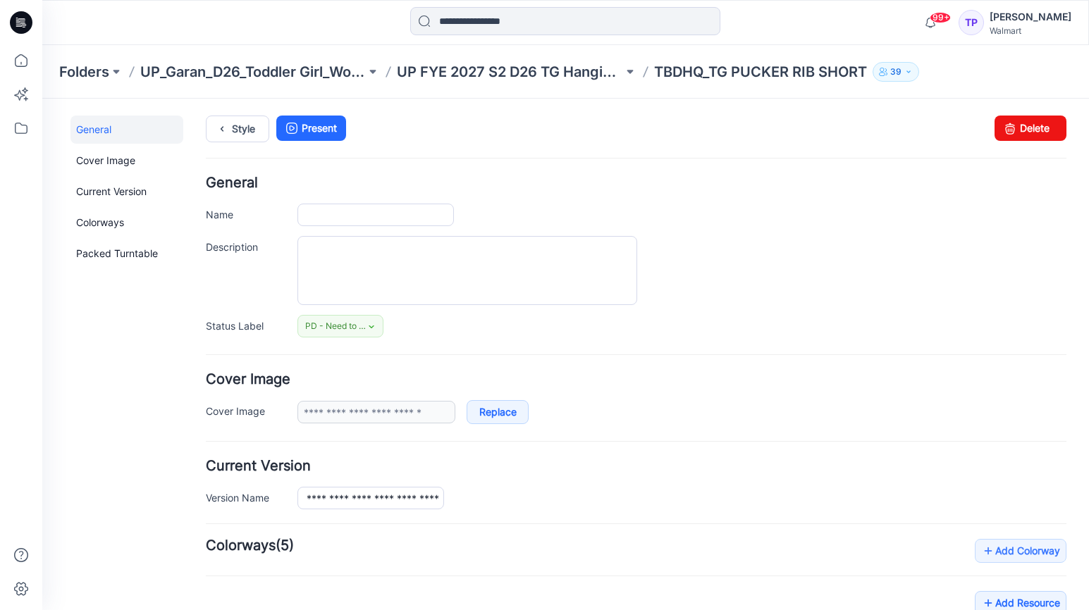
type input "**********"
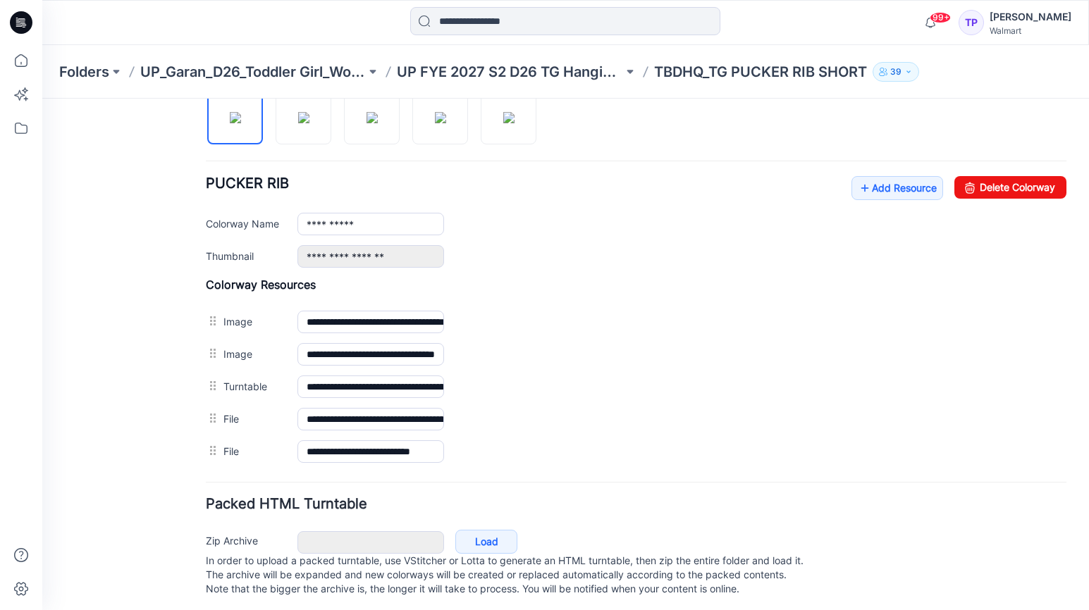
scroll to position [507, 0]
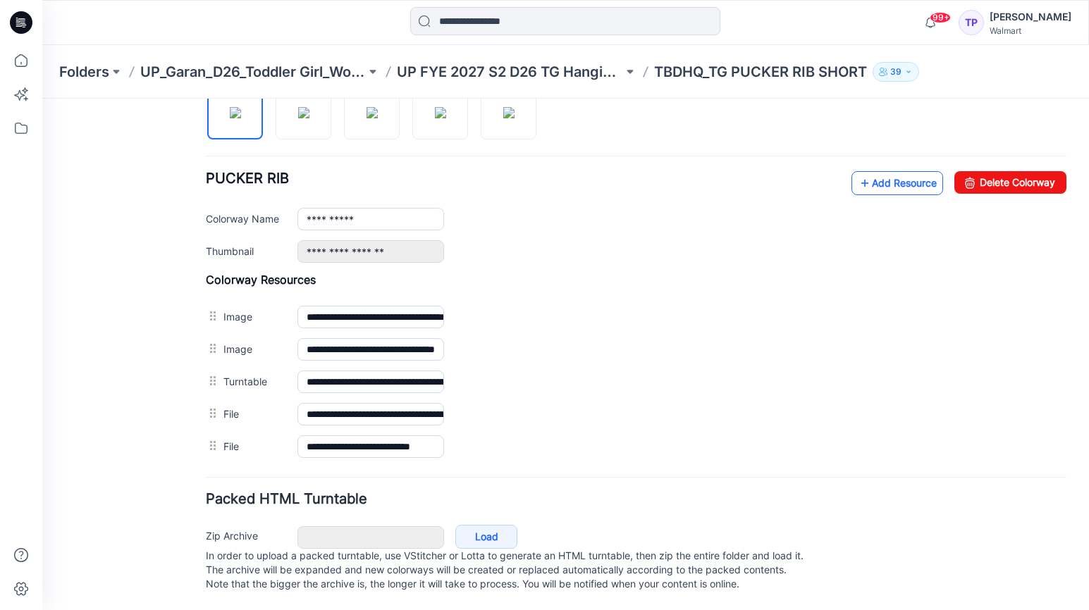
click at [908, 171] on link "Add Resource" at bounding box center [897, 183] width 92 height 24
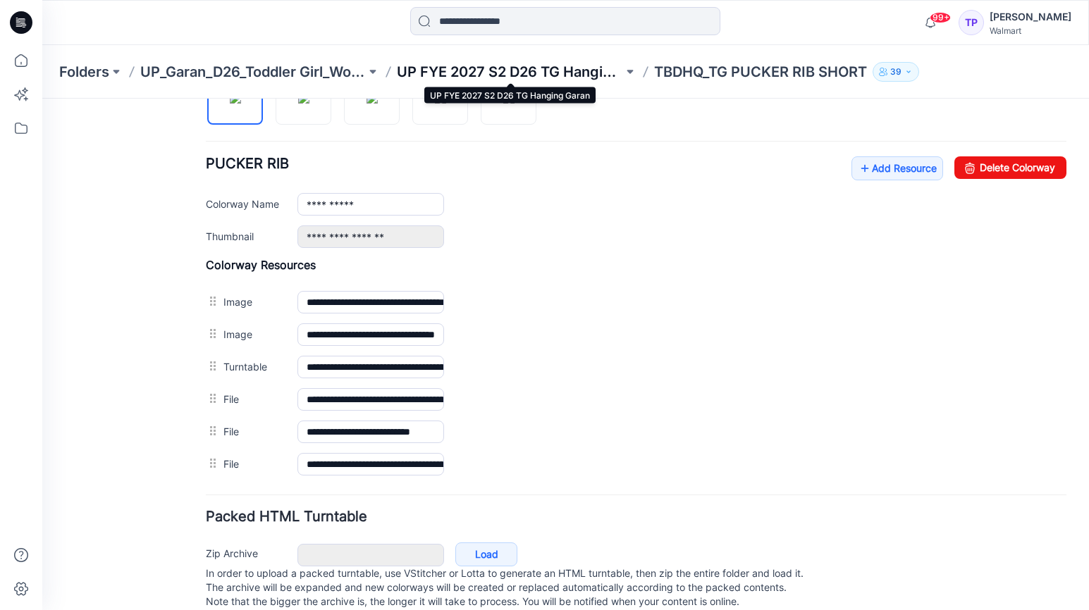
click at [567, 75] on p "UP FYE 2027 S2 D26 TG Hanging Garan" at bounding box center [510, 72] width 226 height 20
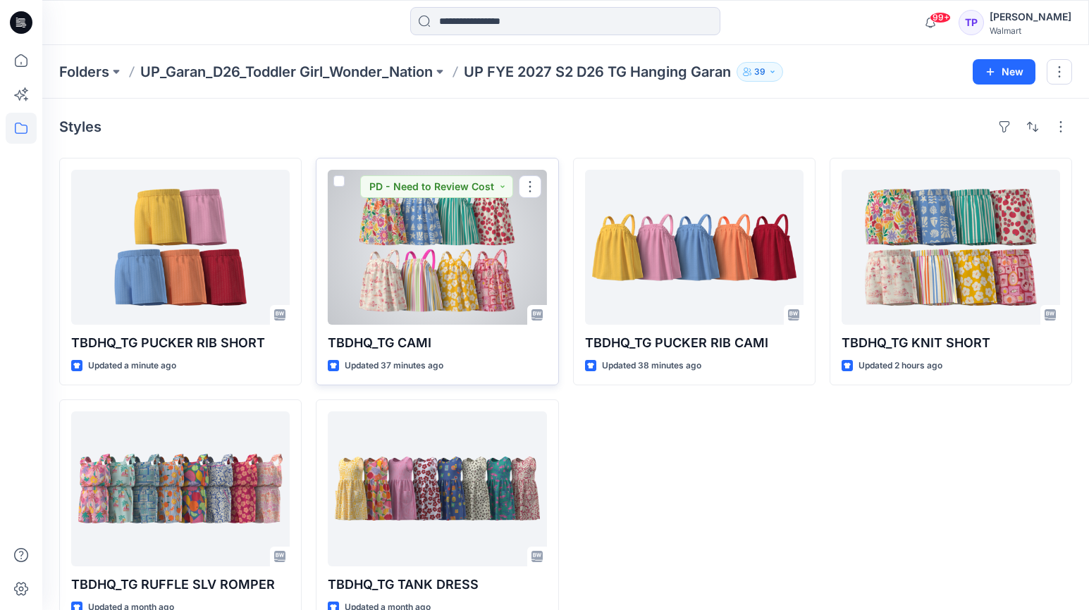
click at [469, 305] on div at bounding box center [437, 247] width 219 height 155
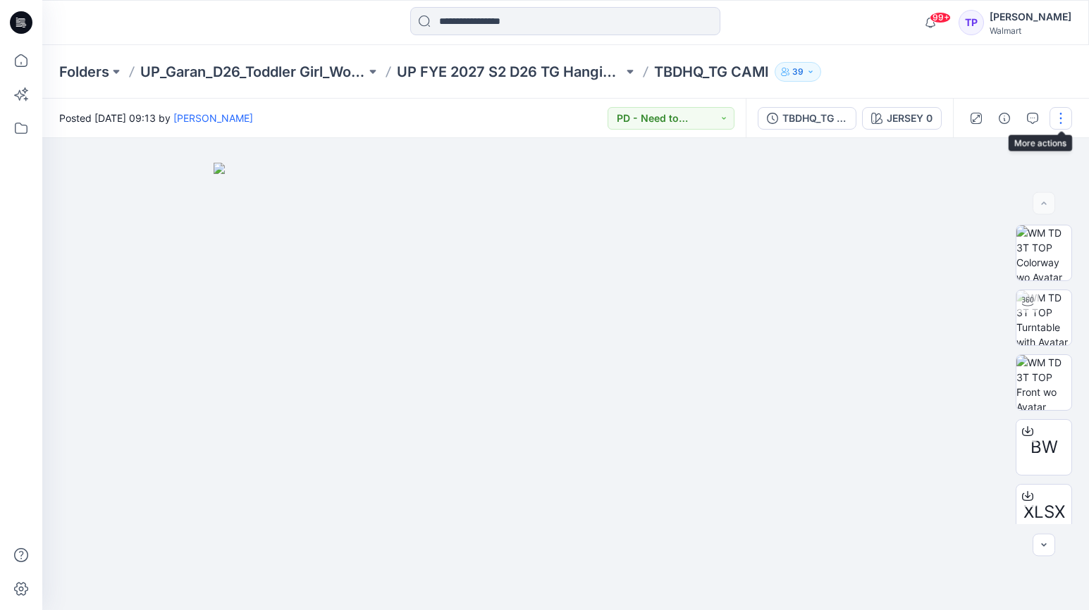
click at [1062, 119] on button "button" at bounding box center [1061, 118] width 23 height 23
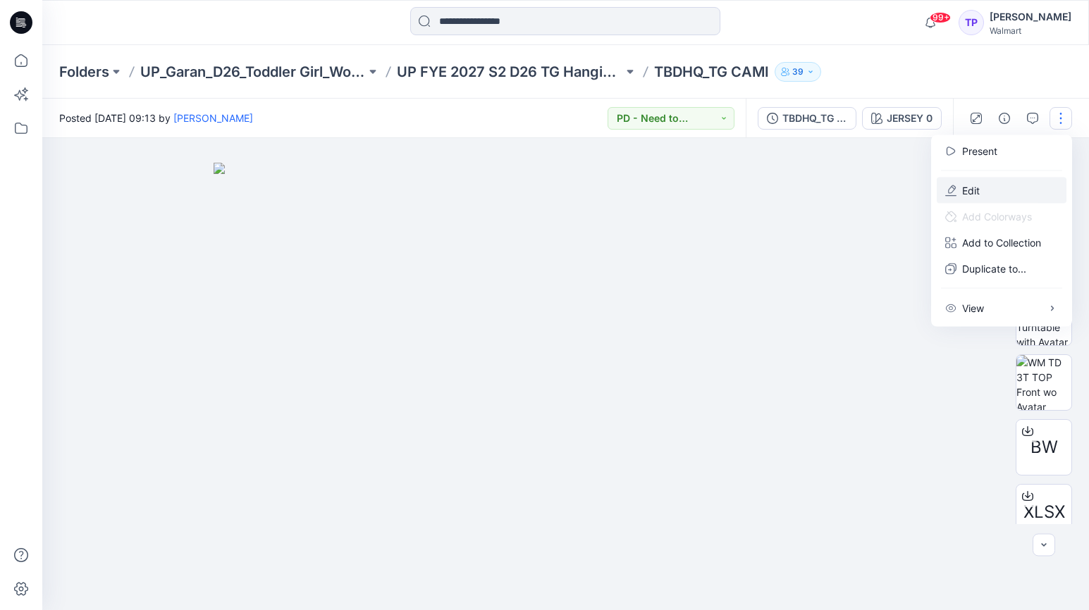
click at [1020, 190] on button "Edit" at bounding box center [1002, 191] width 130 height 26
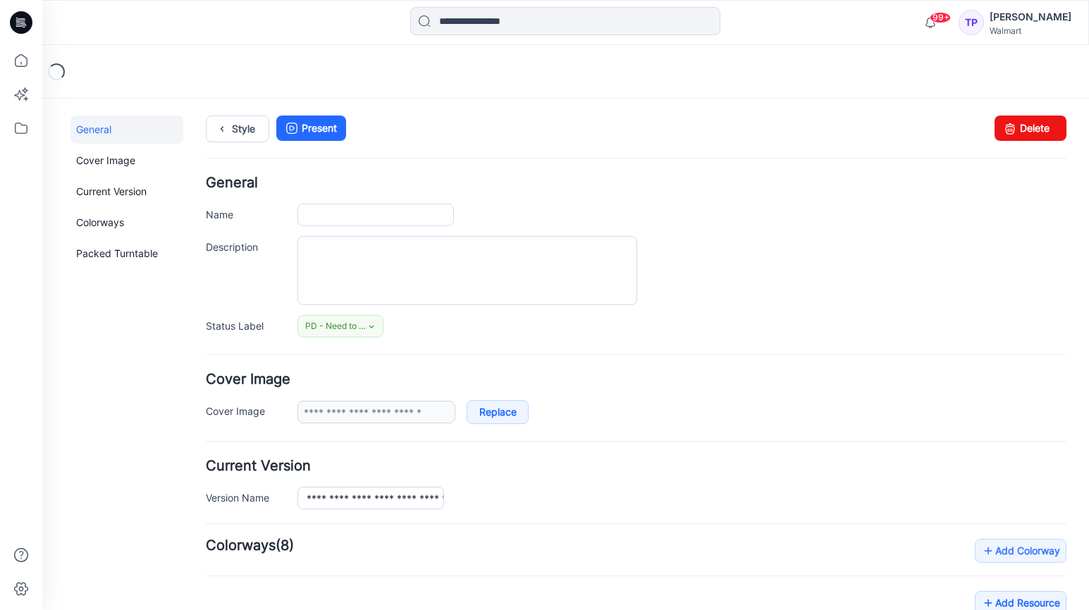
type input "**********"
type input "********"
type input "**********"
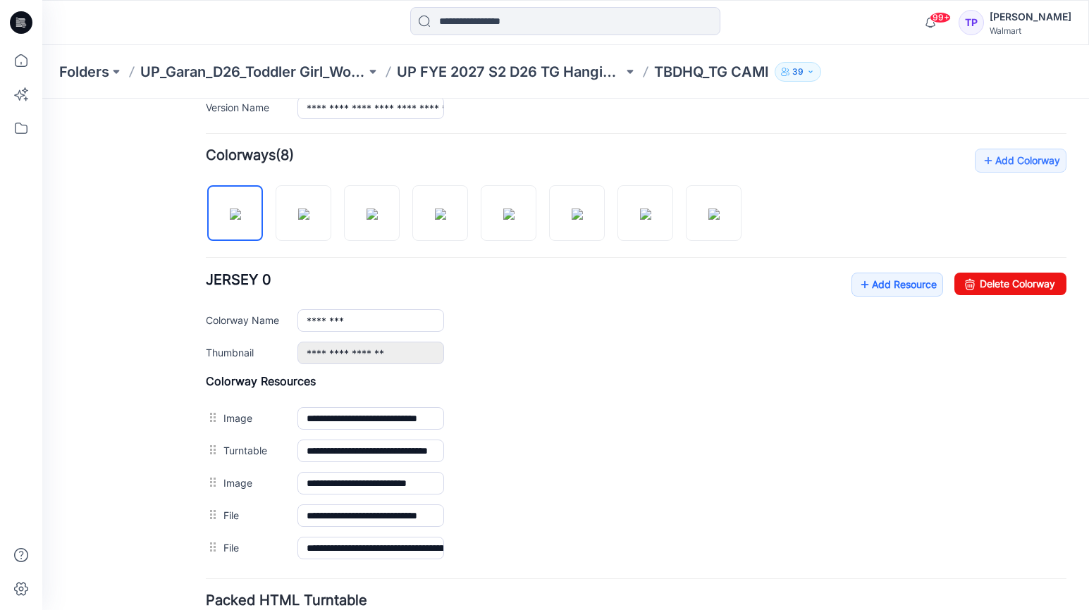
scroll to position [414, 0]
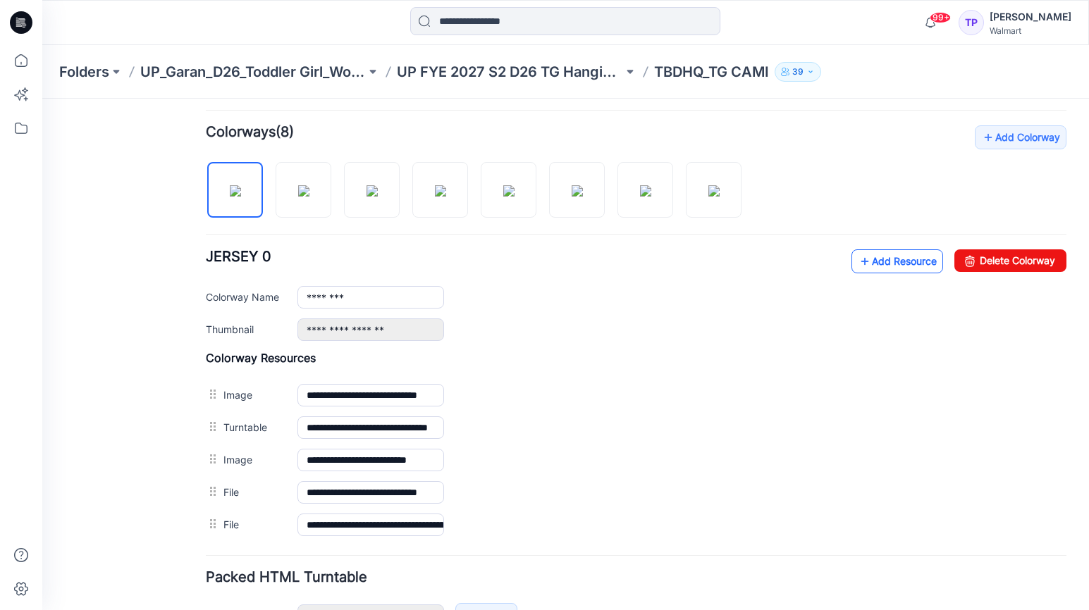
click at [891, 269] on link "Add Resource" at bounding box center [897, 262] width 92 height 24
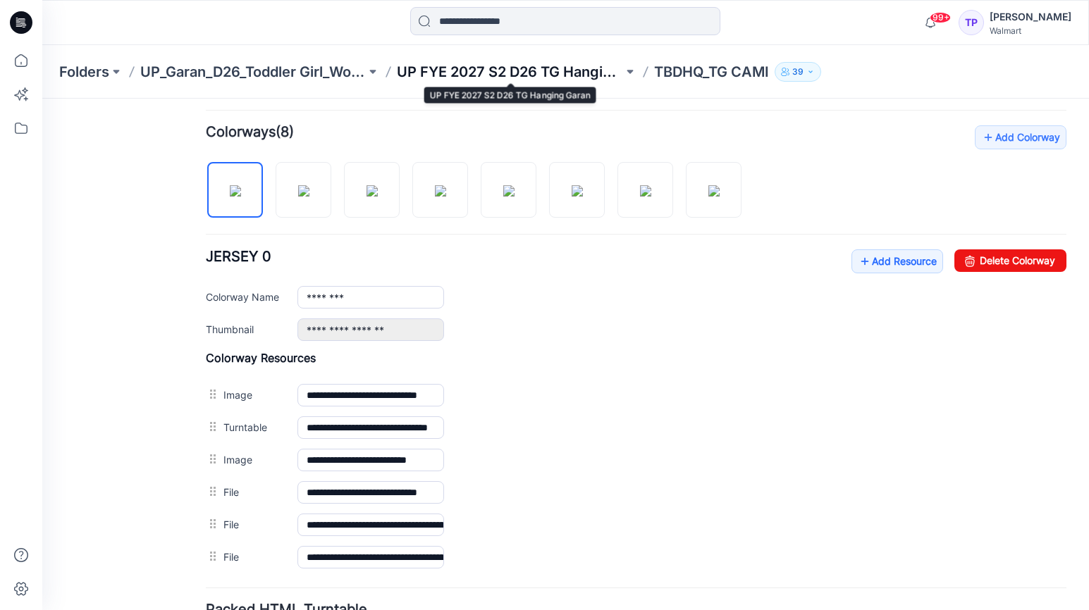
click at [490, 73] on p "UP FYE 2027 S2 D26 TG Hanging Garan" at bounding box center [510, 72] width 226 height 20
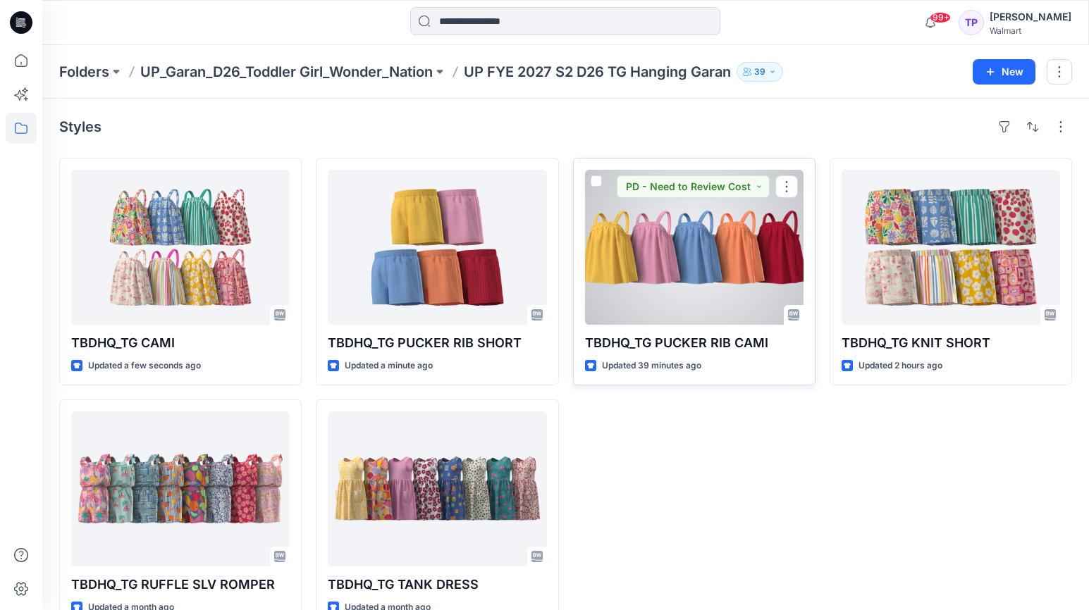
click at [678, 268] on div at bounding box center [694, 247] width 219 height 155
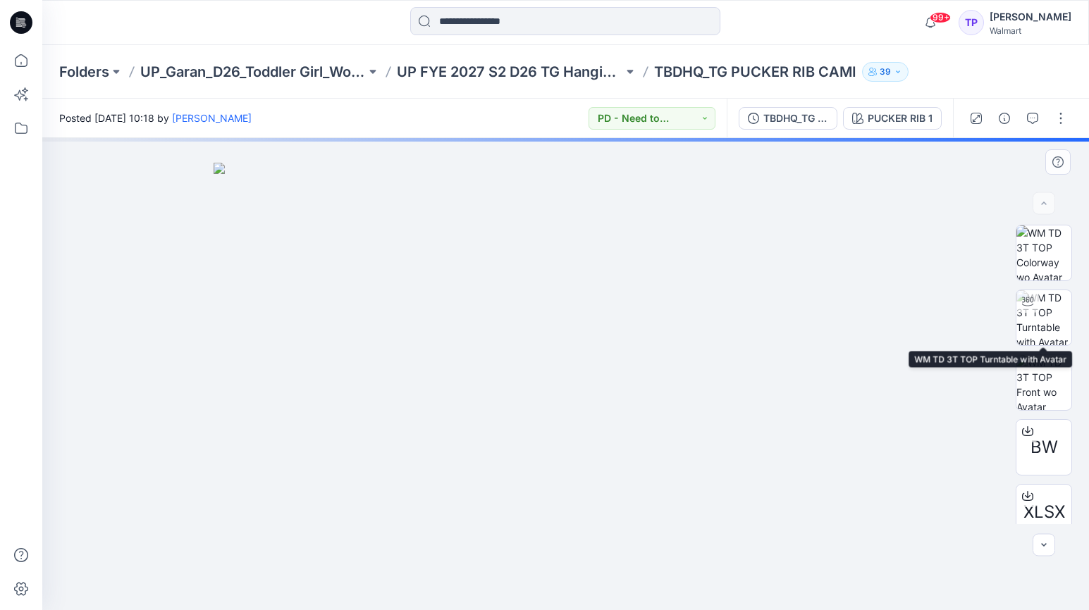
scroll to position [81, 0]
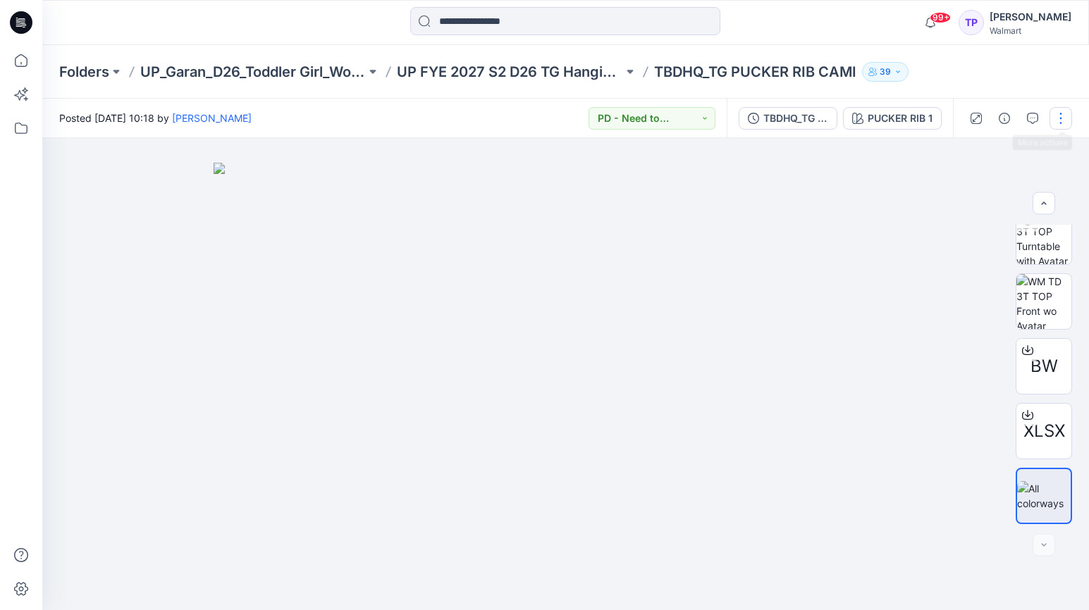
click at [1061, 122] on button "button" at bounding box center [1061, 118] width 23 height 23
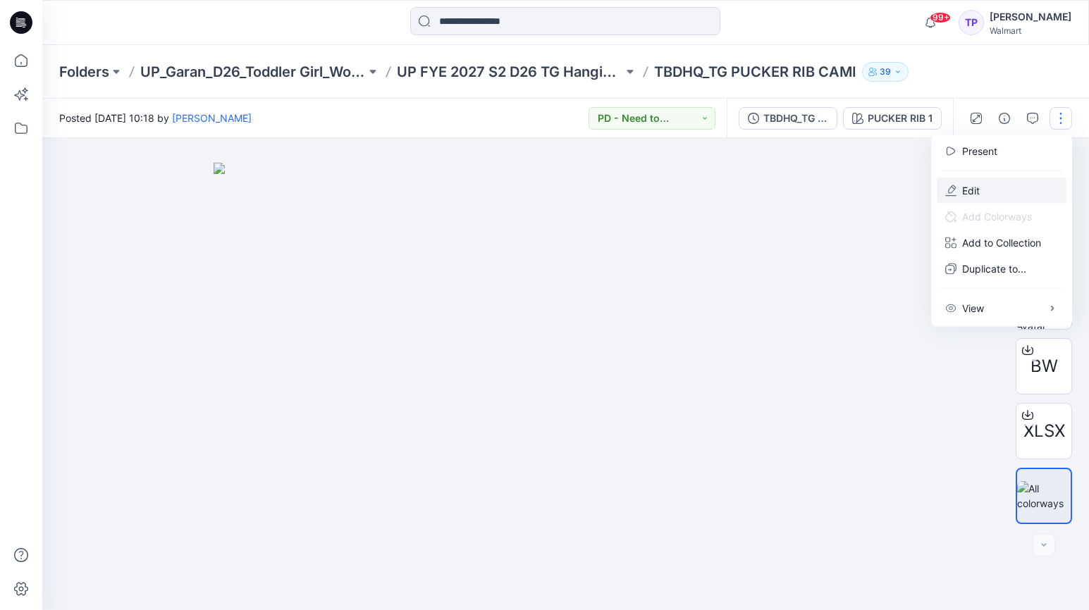
click at [1002, 187] on button "Edit" at bounding box center [1002, 191] width 130 height 26
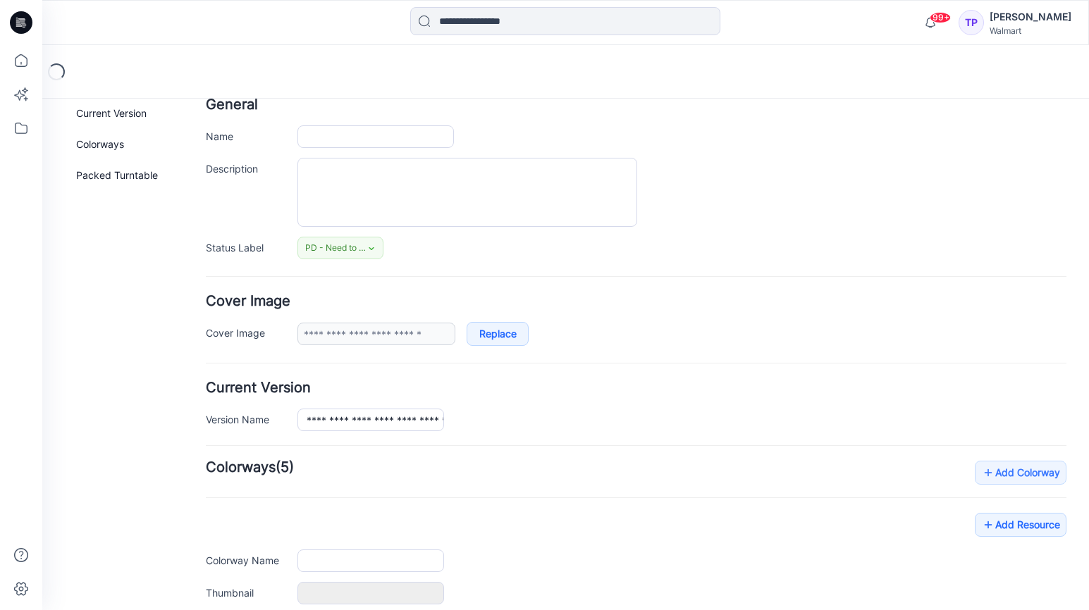
type input "**********"
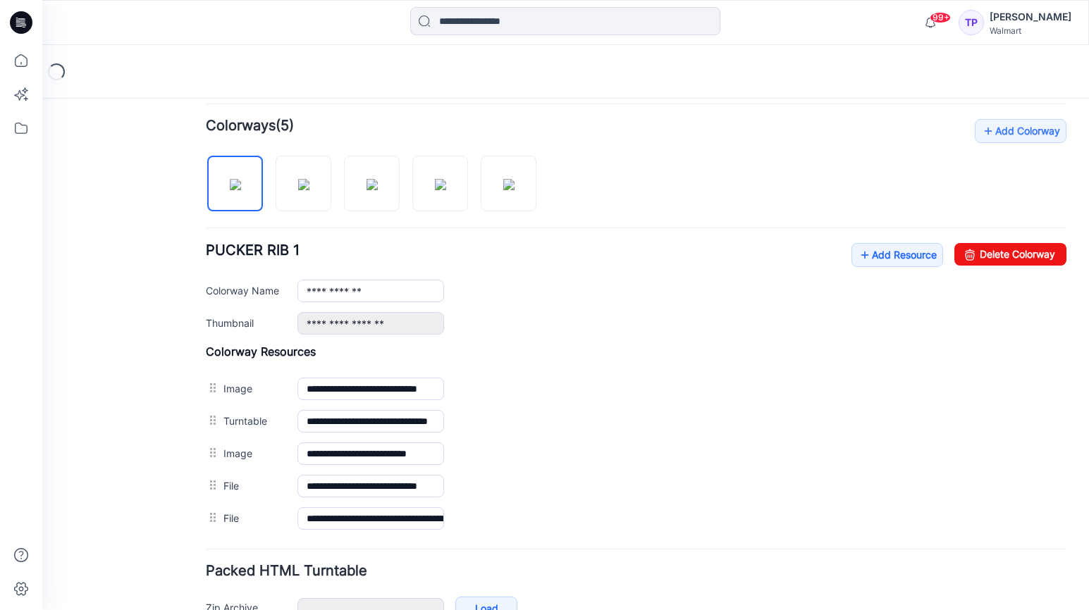
scroll to position [448, 0]
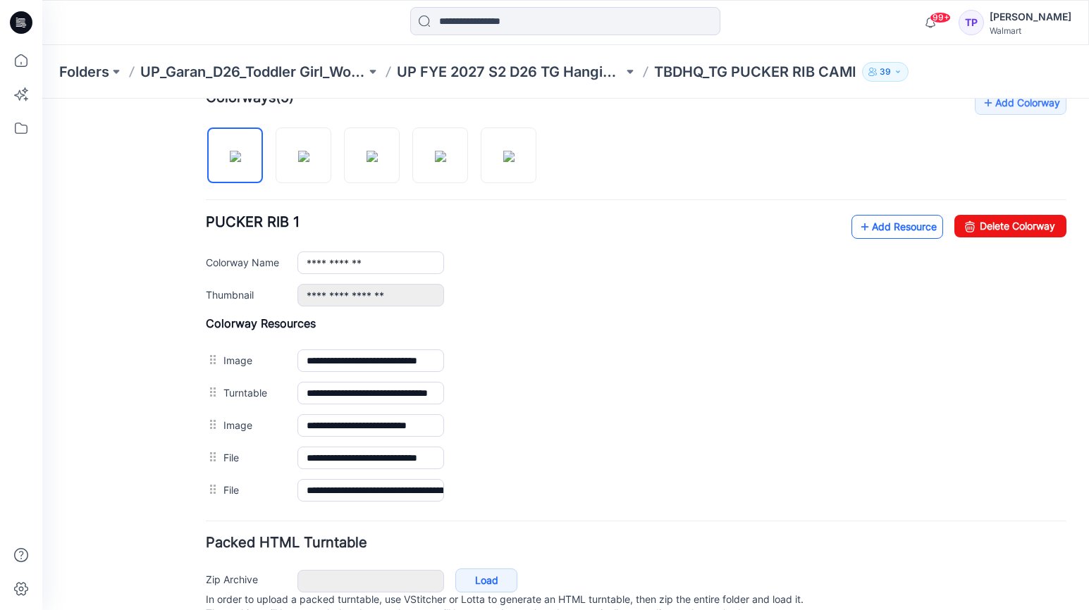
click at [882, 228] on link "Add Resource" at bounding box center [897, 227] width 92 height 24
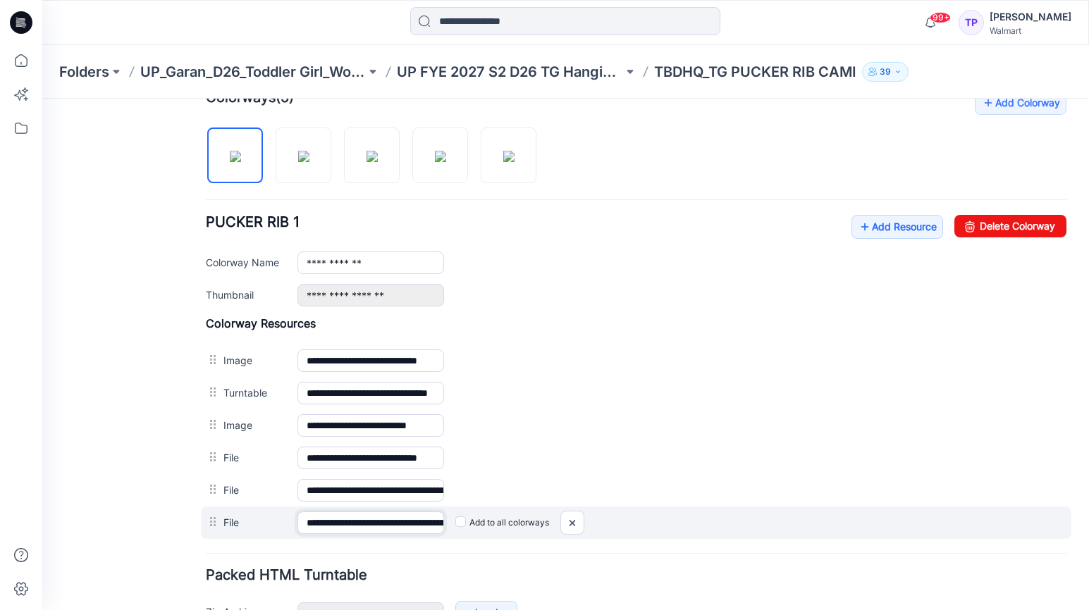
scroll to position [0, 75]
drag, startPoint x: 370, startPoint y: 522, endPoint x: 513, endPoint y: 529, distance: 143.3
click at [512, 529] on div "**********" at bounding box center [636, 523] width 871 height 32
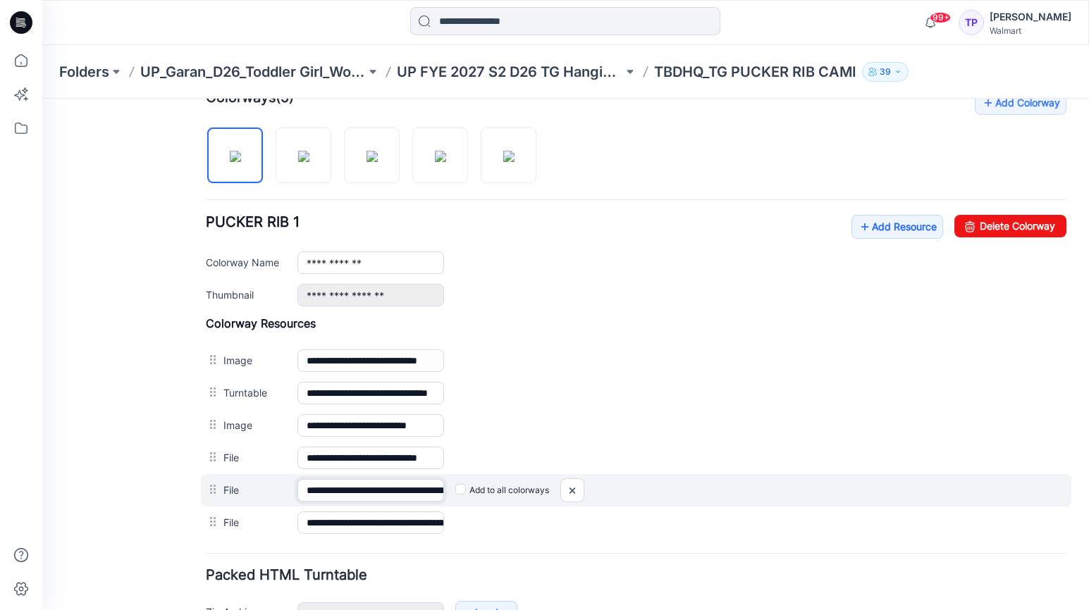
scroll to position [0, 78]
drag, startPoint x: 395, startPoint y: 486, endPoint x: 529, endPoint y: 494, distance: 134.2
click at [527, 493] on div "**********" at bounding box center [636, 490] width 871 height 32
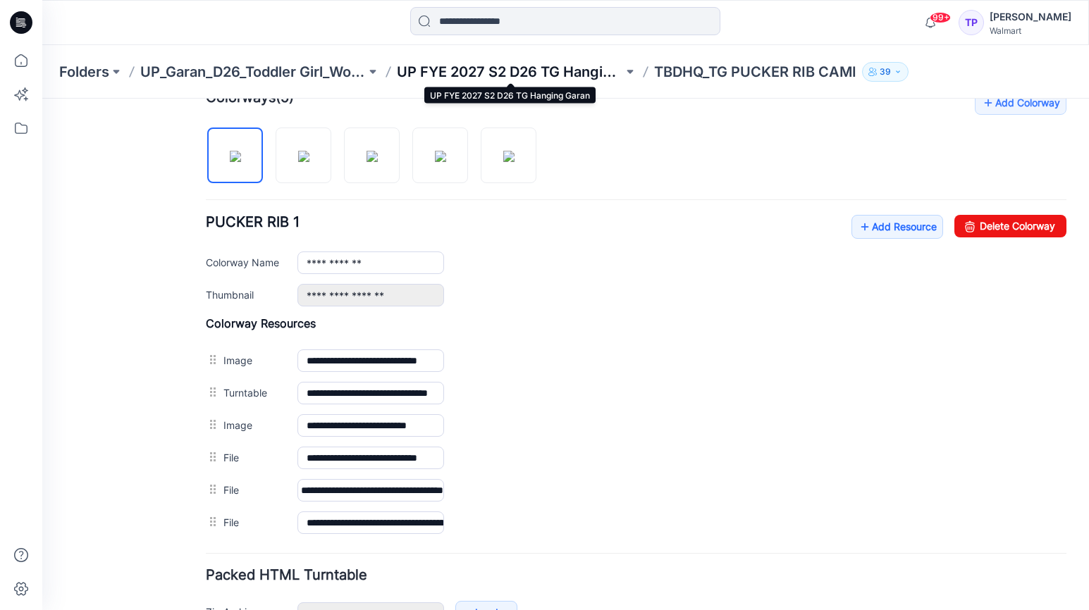
click at [529, 75] on p "UP FYE 2027 S2 D26 TG Hanging Garan" at bounding box center [510, 72] width 226 height 20
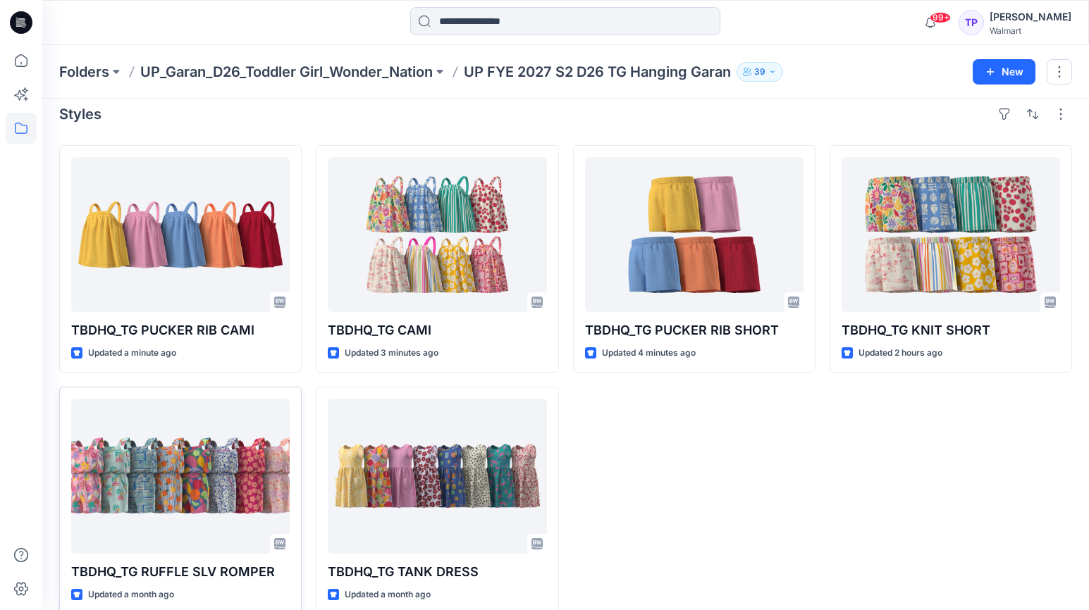
scroll to position [33, 0]
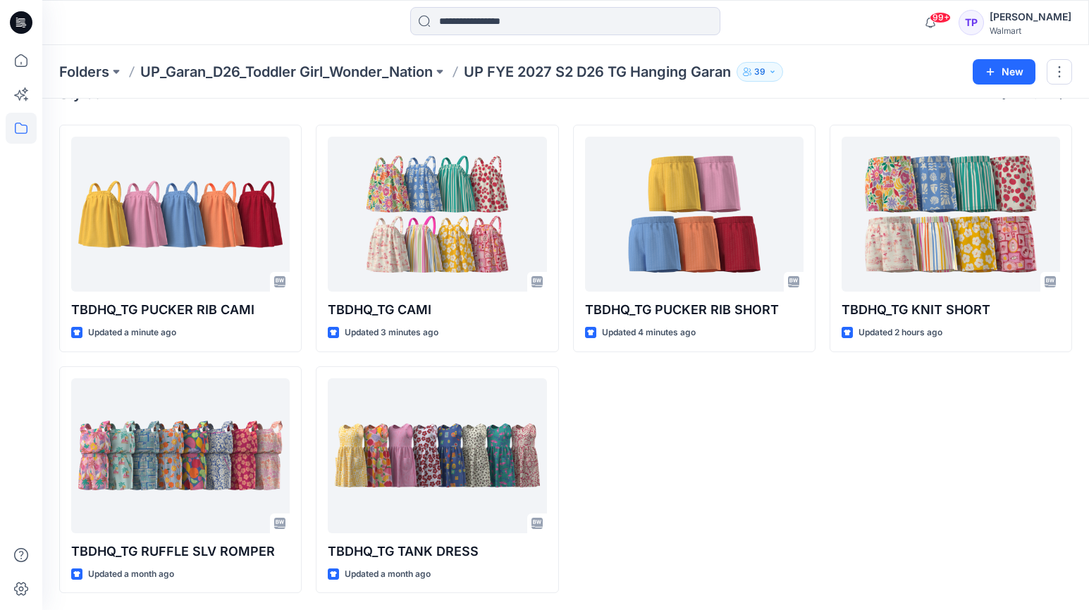
click at [277, 55] on div "Folders UP_Garan_D26_Toddler Girl_Wonder_Nation UP FYE 2027 S2 D26 TG Hanging G…" at bounding box center [565, 72] width 1047 height 54
click at [270, 64] on p "UP_Garan_D26_Toddler Girl_Wonder_Nation" at bounding box center [286, 72] width 293 height 20
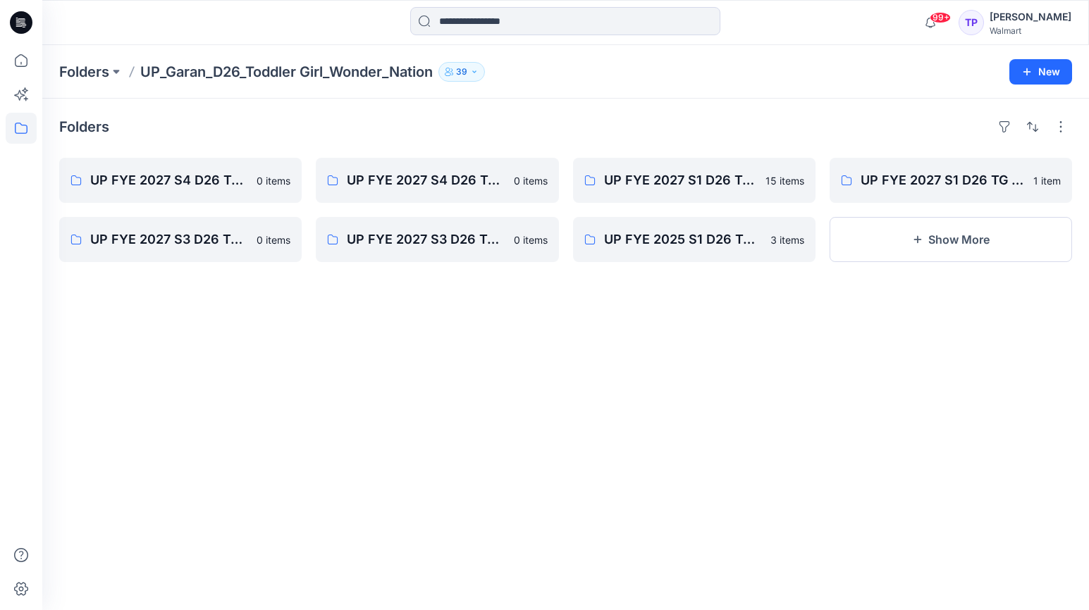
click at [6, 18] on div at bounding box center [21, 22] width 45 height 45
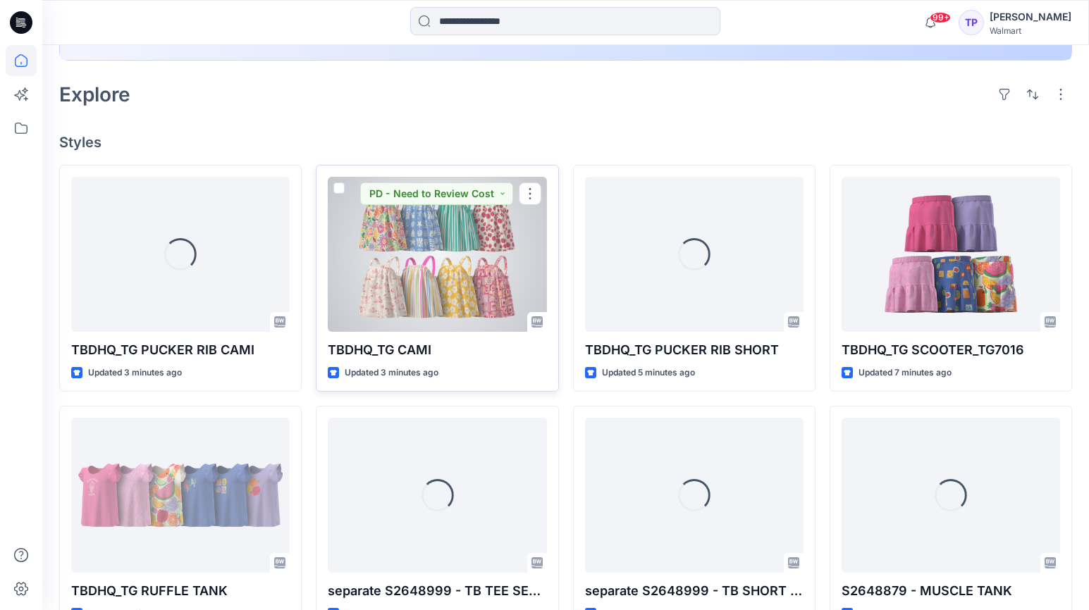
scroll to position [337, 0]
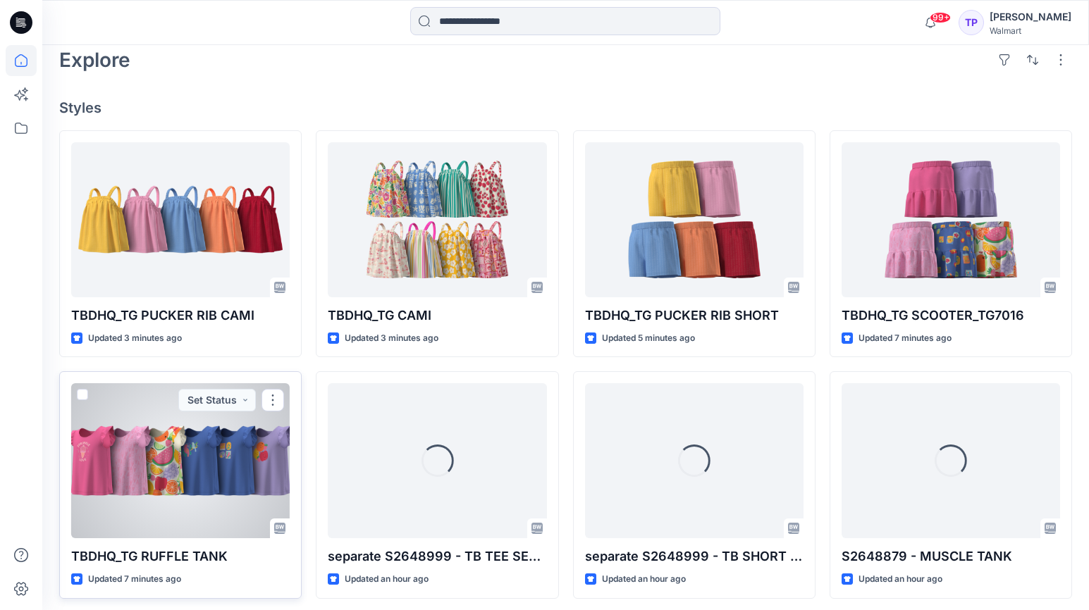
click at [178, 463] on div at bounding box center [180, 460] width 219 height 155
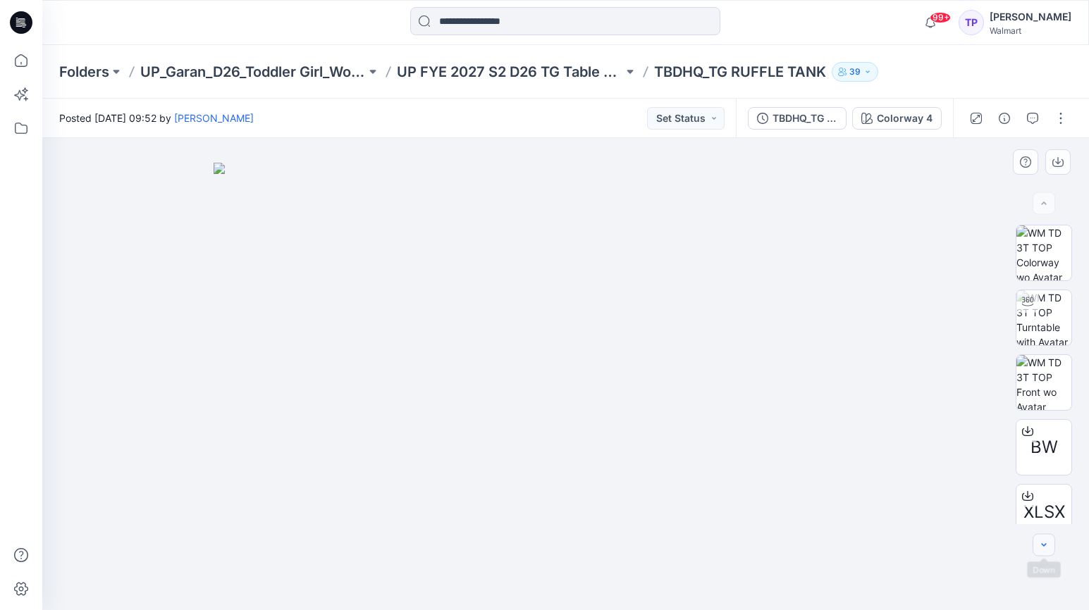
click at [1052, 546] on button "button" at bounding box center [1044, 545] width 23 height 23
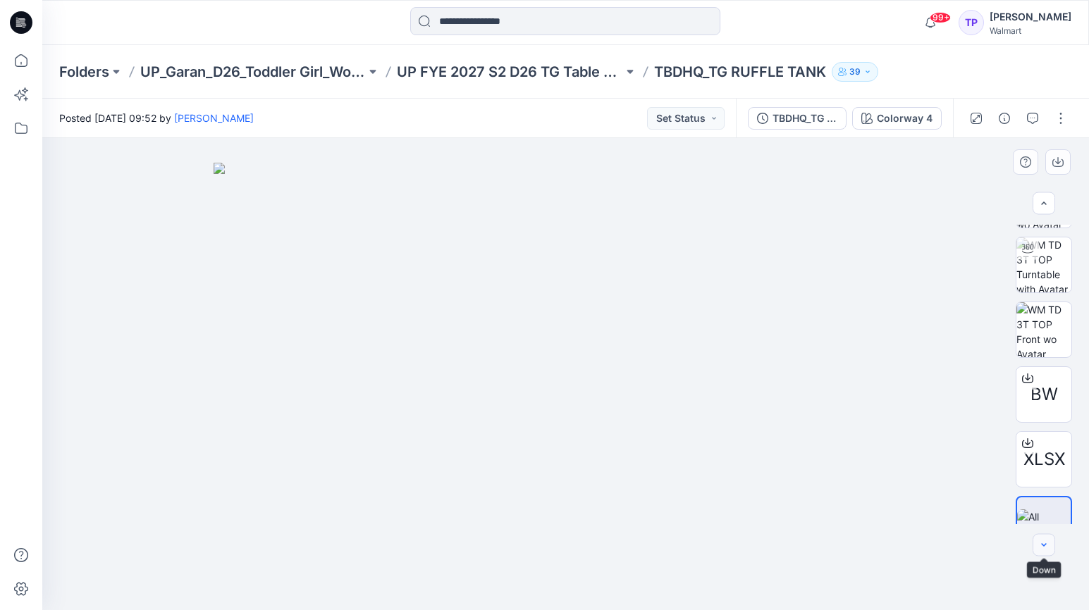
scroll to position [55, 0]
click at [1062, 118] on button "button" at bounding box center [1061, 118] width 23 height 23
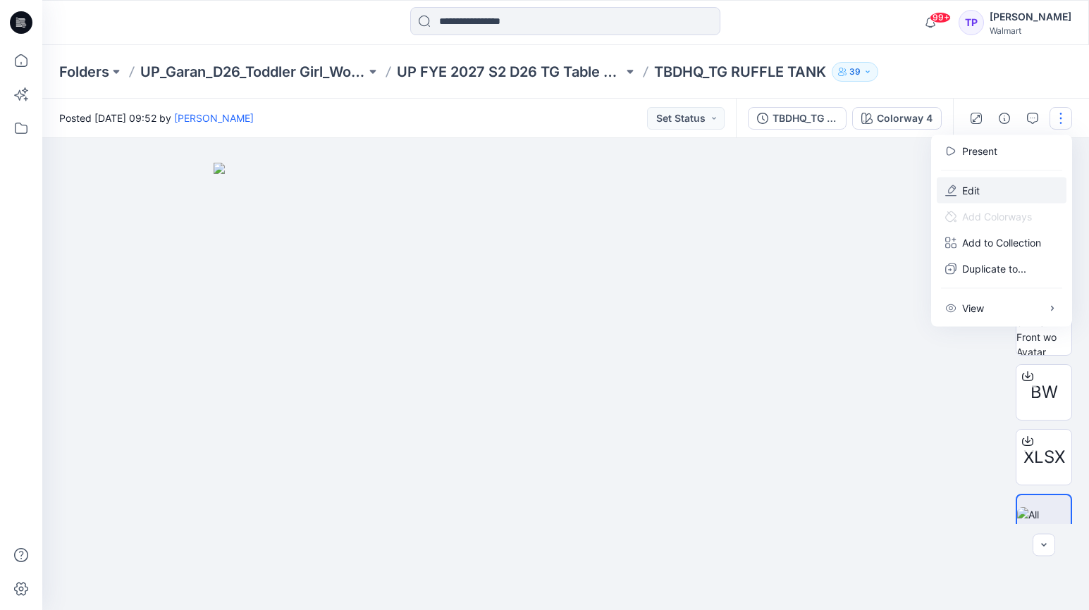
click at [999, 198] on button "Edit" at bounding box center [1002, 191] width 130 height 26
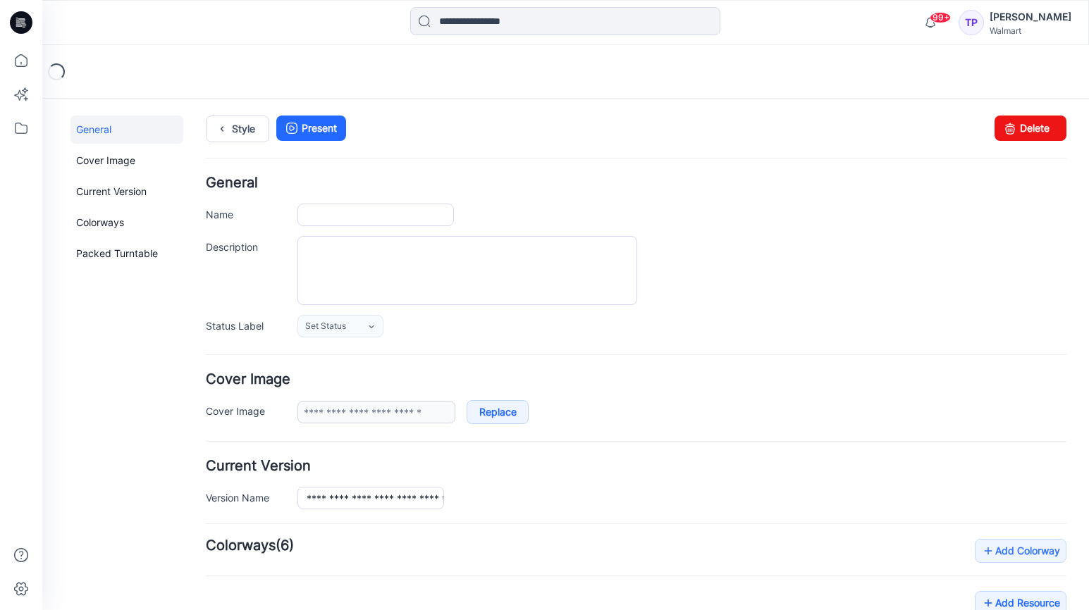
type input "**********"
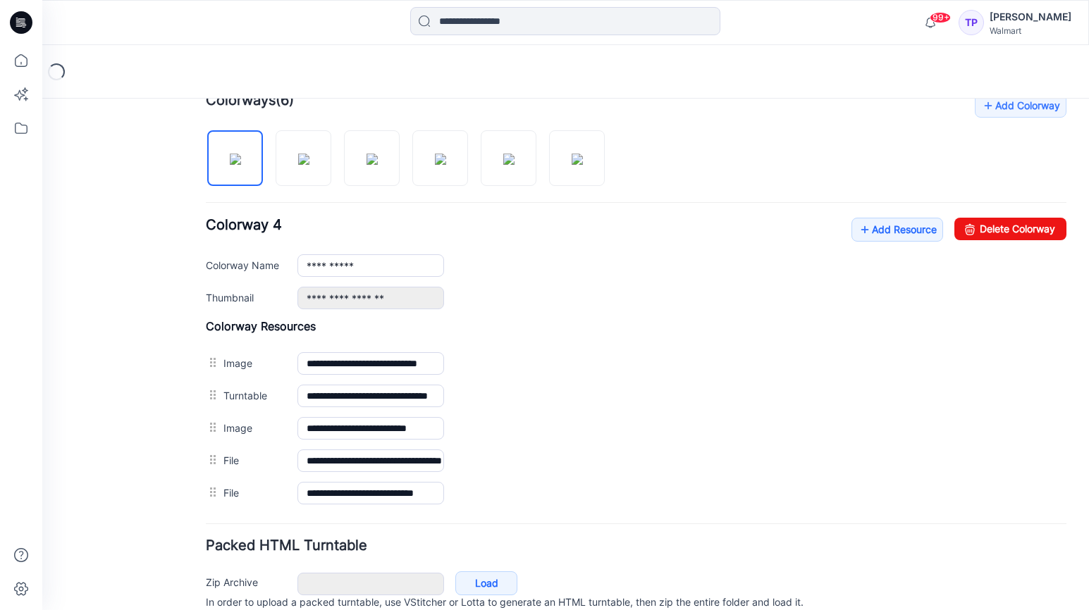
scroll to position [507, 0]
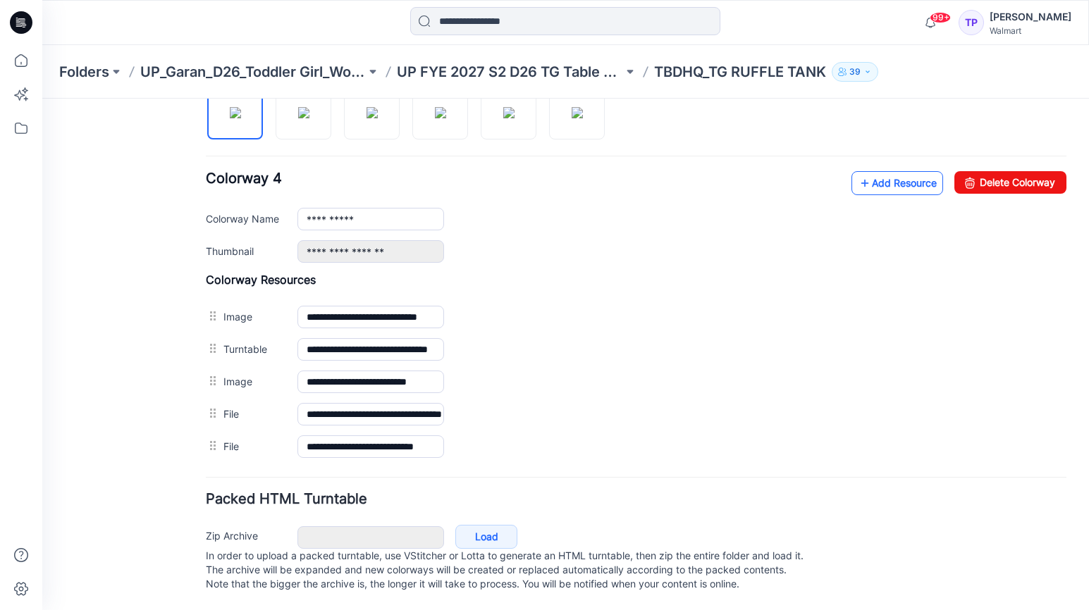
click at [870, 171] on link "Add Resource" at bounding box center [897, 183] width 92 height 24
click at [530, 72] on p "UP FYE 2027 S2 D26 TG Table Garan" at bounding box center [510, 72] width 226 height 20
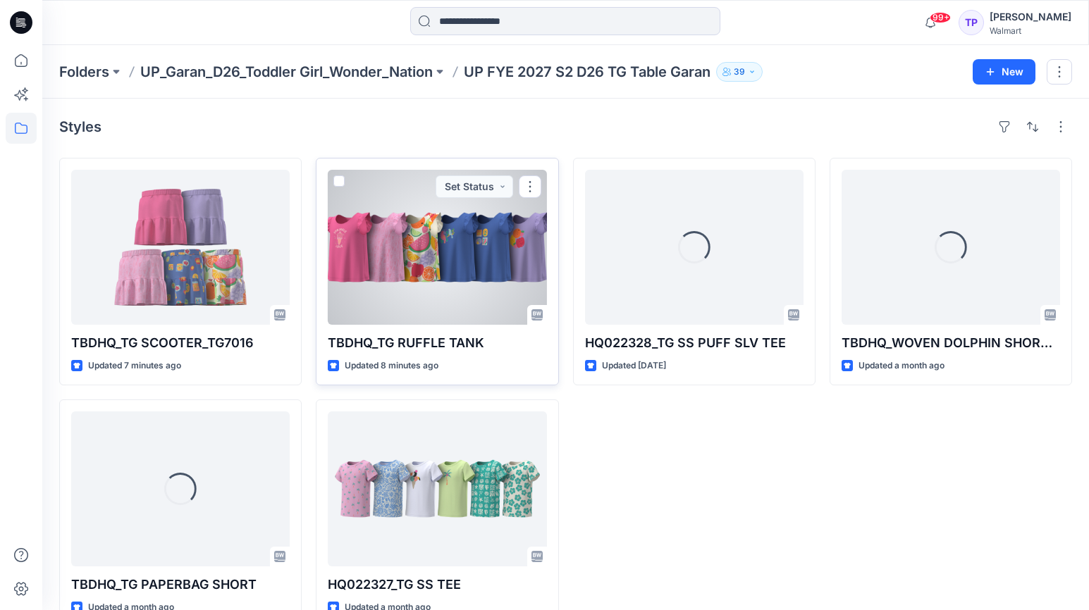
click at [374, 271] on div at bounding box center [437, 247] width 219 height 155
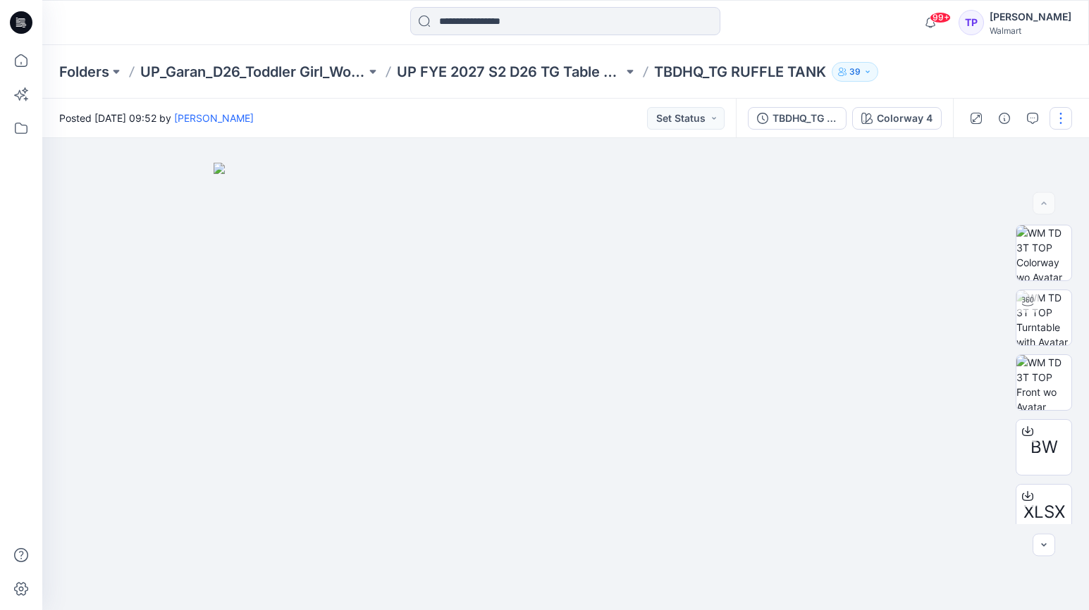
click at [1057, 118] on button "button" at bounding box center [1061, 118] width 23 height 23
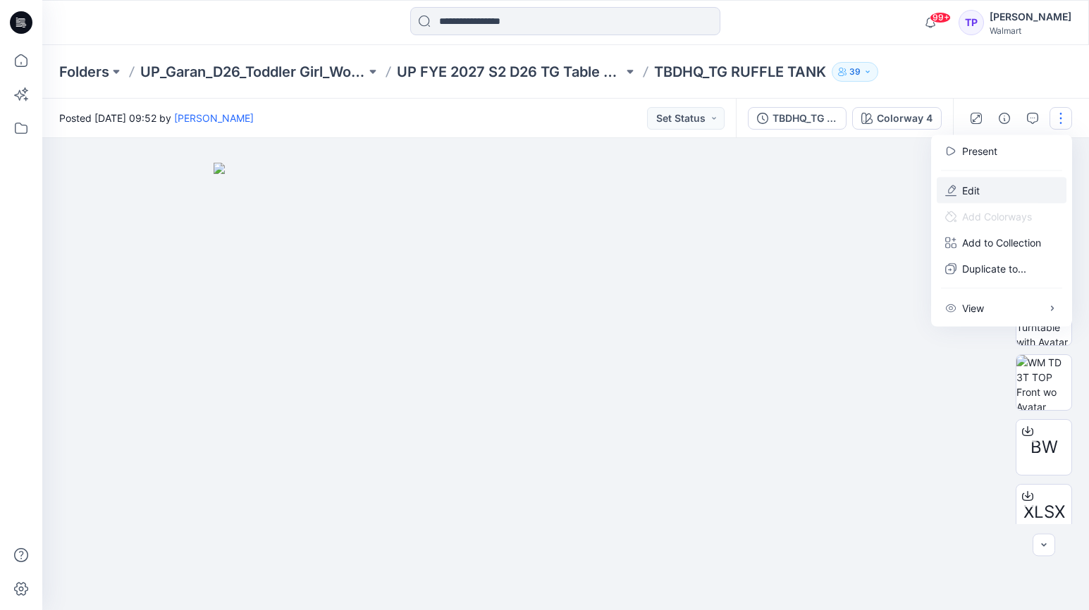
click at [1021, 182] on button "Edit" at bounding box center [1002, 191] width 130 height 26
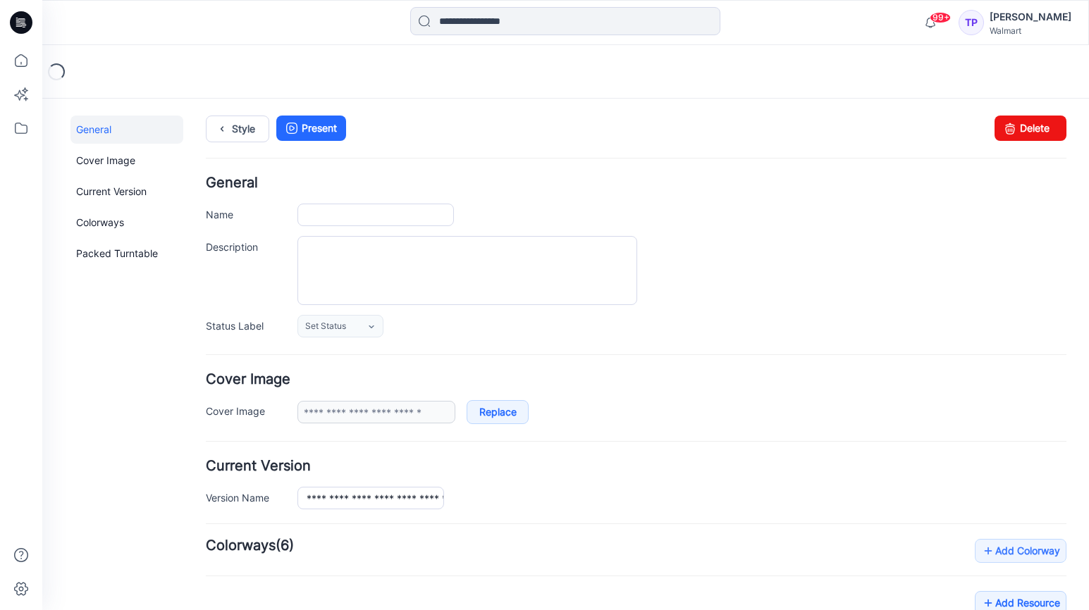
type input "**********"
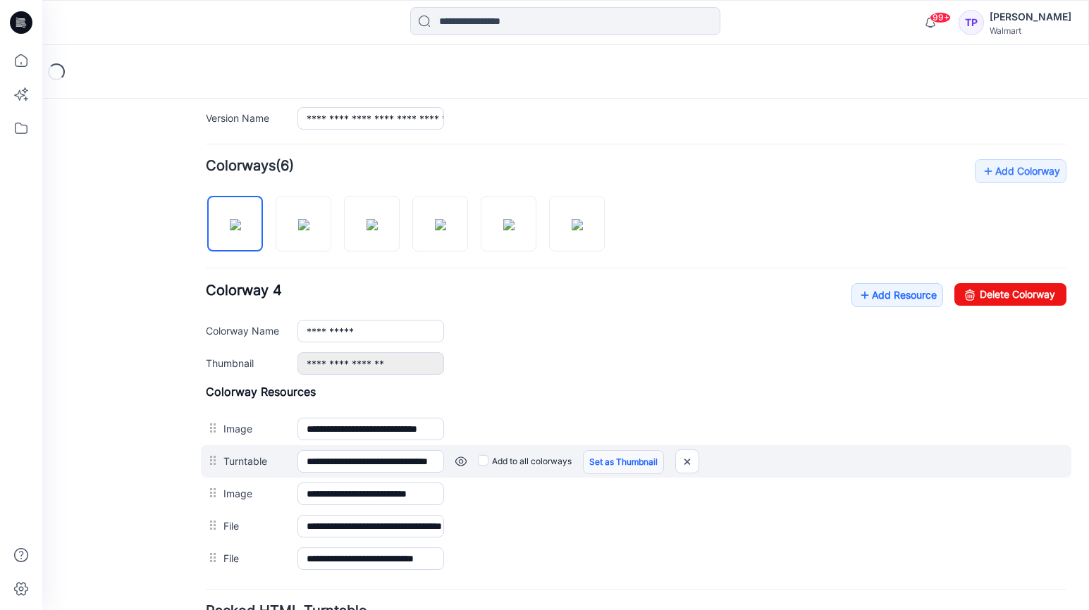
scroll to position [507, 0]
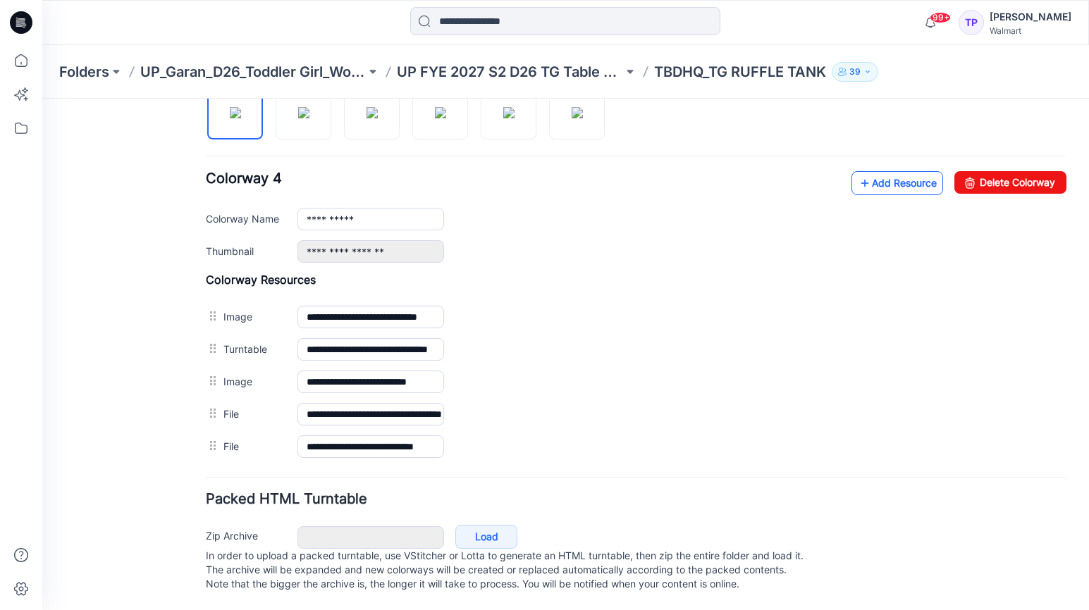
click at [913, 179] on link "Add Resource" at bounding box center [897, 183] width 92 height 24
click at [568, 74] on p "UP FYE 2027 S2 D26 TG Table Garan" at bounding box center [510, 72] width 226 height 20
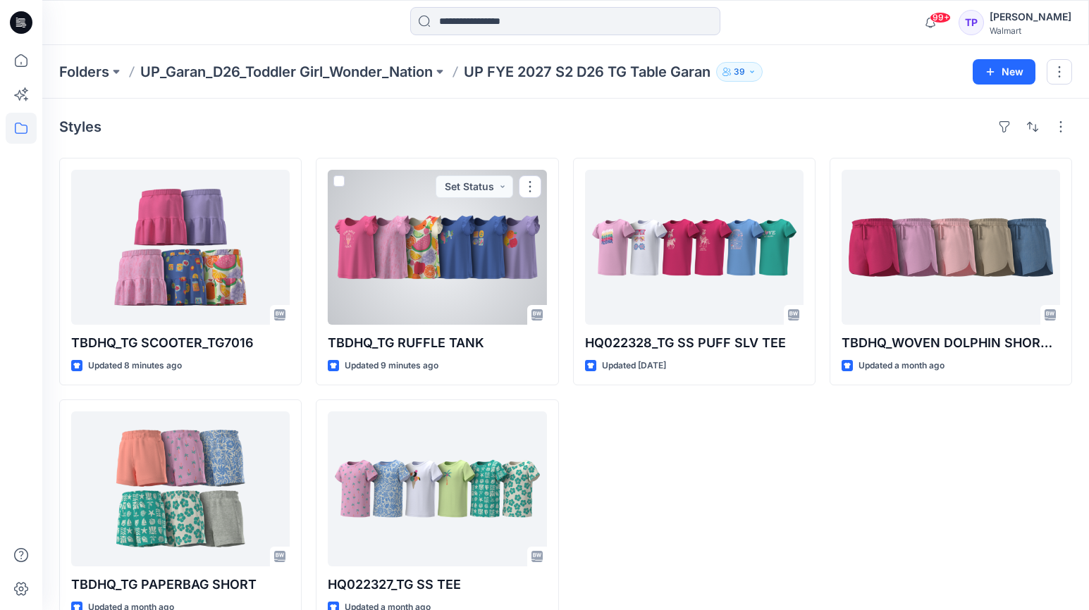
click at [512, 276] on div at bounding box center [437, 247] width 219 height 155
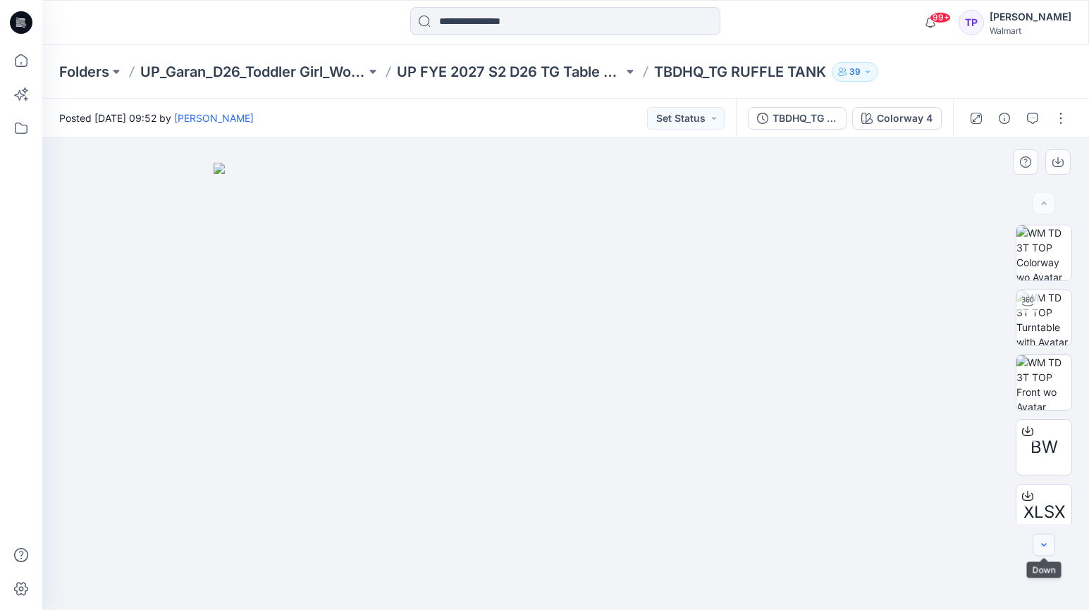
click at [1050, 552] on button "button" at bounding box center [1044, 545] width 23 height 23
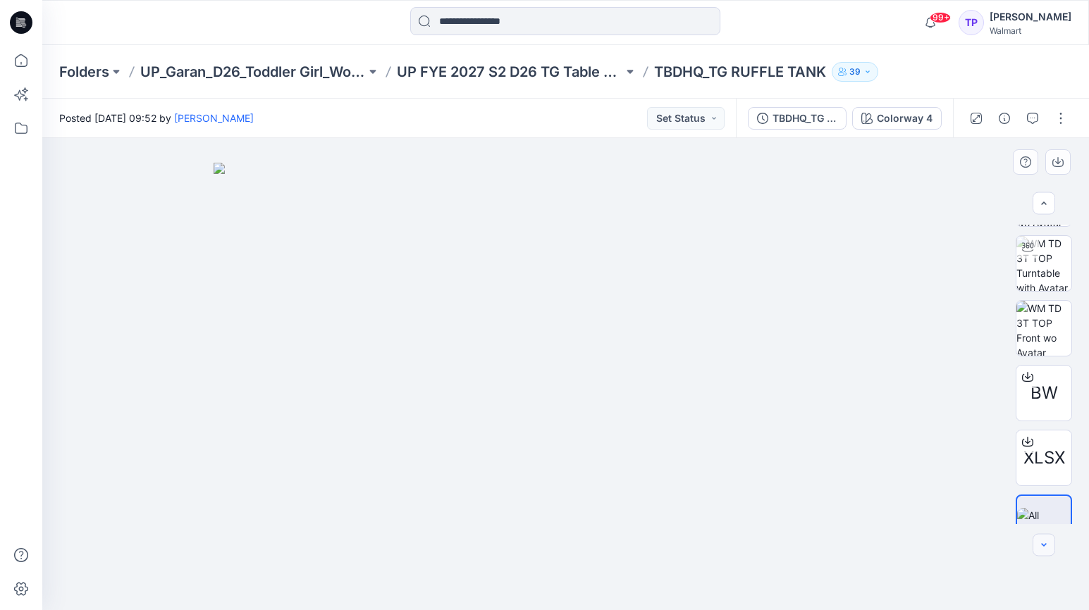
scroll to position [55, 0]
click at [811, 109] on button "TBDHQ_TG RUFFLE TANK_TG3026-R5_8.18.25" at bounding box center [797, 118] width 99 height 23
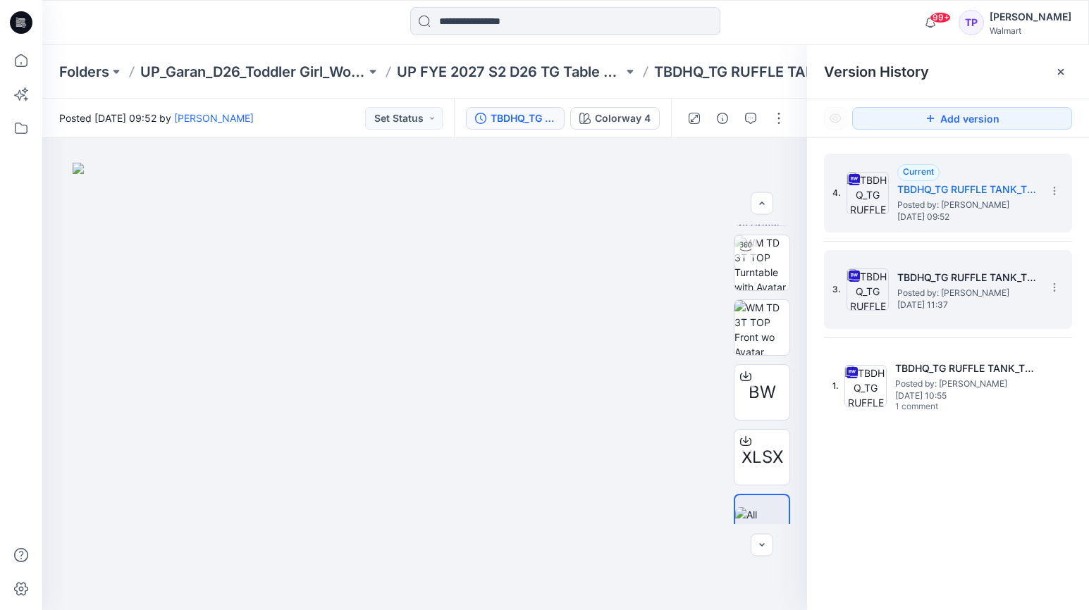
click at [948, 291] on span "Posted by: [PERSON_NAME]" at bounding box center [967, 293] width 141 height 14
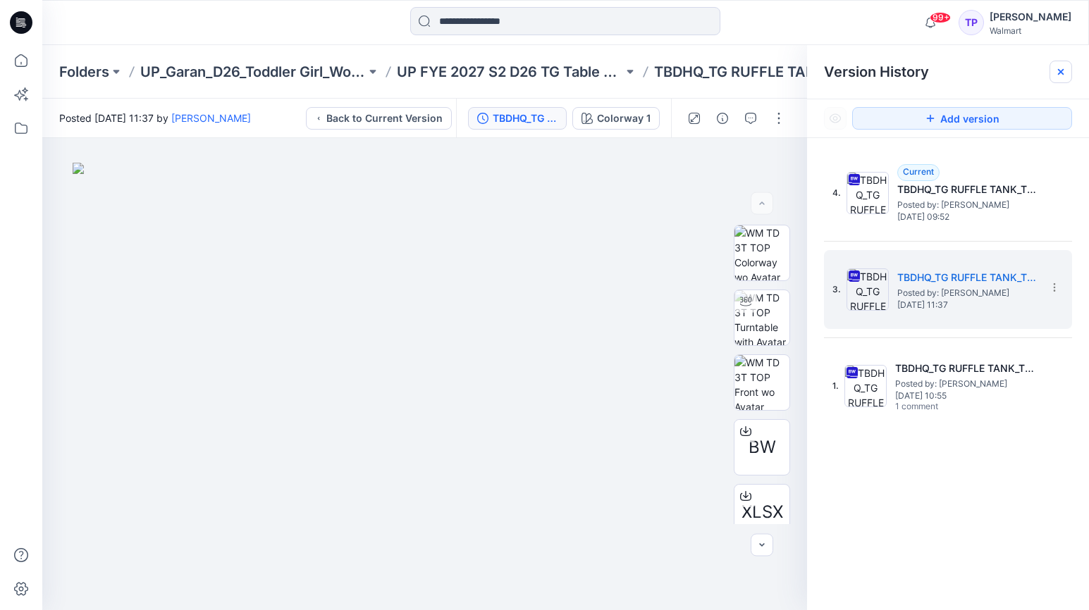
click at [1064, 77] on icon at bounding box center [1060, 71] width 11 height 11
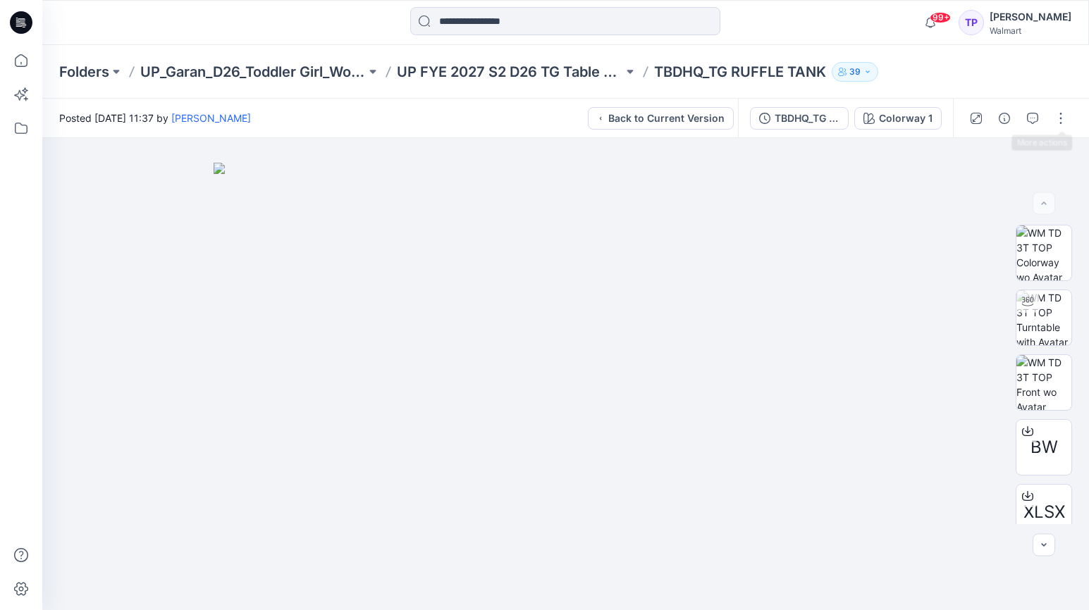
drag, startPoint x: 1055, startPoint y: 123, endPoint x: 1051, endPoint y: 135, distance: 12.0
click at [1055, 123] on button "button" at bounding box center [1061, 118] width 23 height 23
click at [1066, 74] on div "Folders UP_Garan_D26_Toddler Girl_Wonder_Nation UP FYE 2027 S2 D26 TG Table Gar…" at bounding box center [565, 72] width 1047 height 54
click at [574, 81] on p "UP FYE 2027 S2 D26 TG Table Garan" at bounding box center [510, 72] width 226 height 20
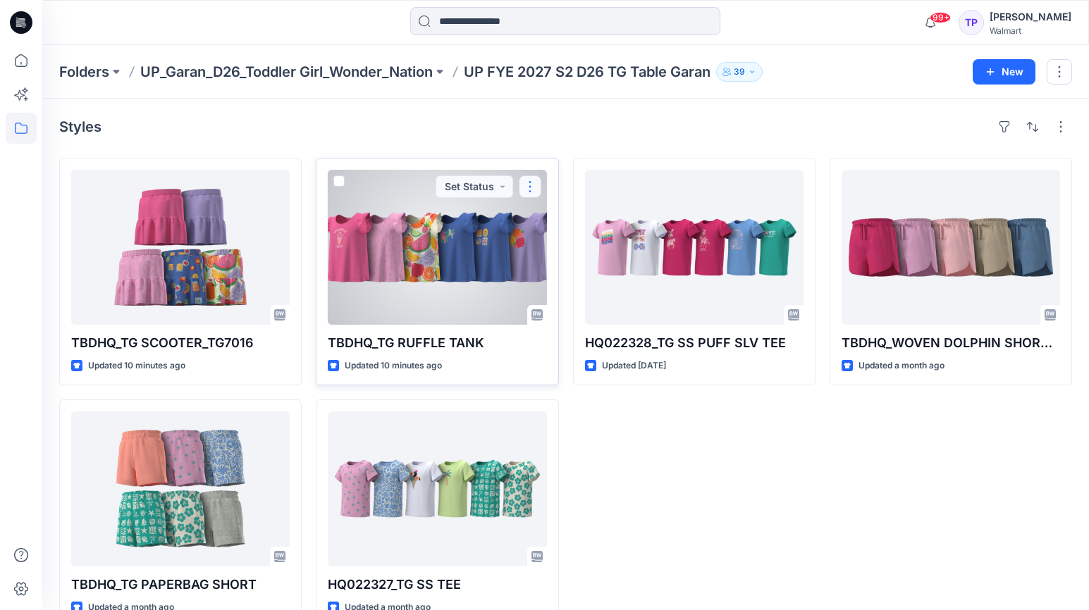
click at [531, 191] on button "button" at bounding box center [530, 187] width 23 height 23
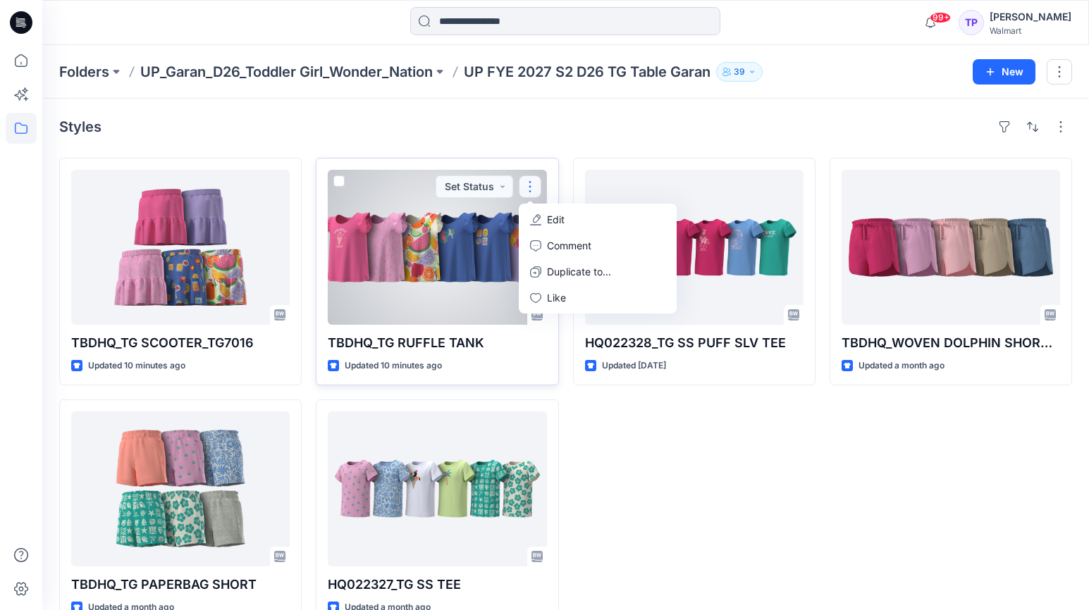
click at [548, 220] on p "Edit" at bounding box center [556, 219] width 18 height 15
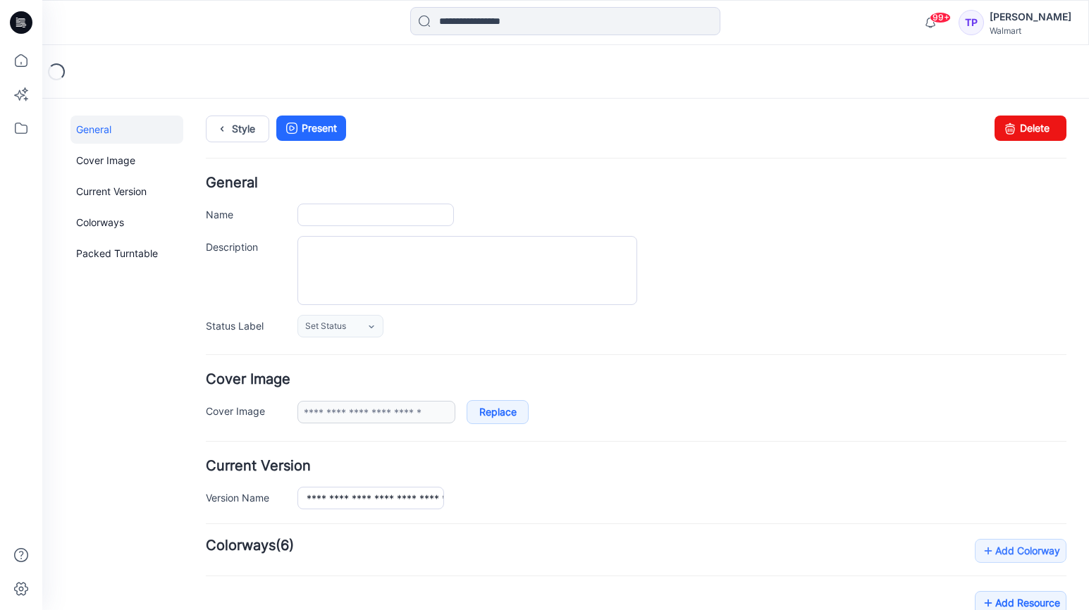
type input "**********"
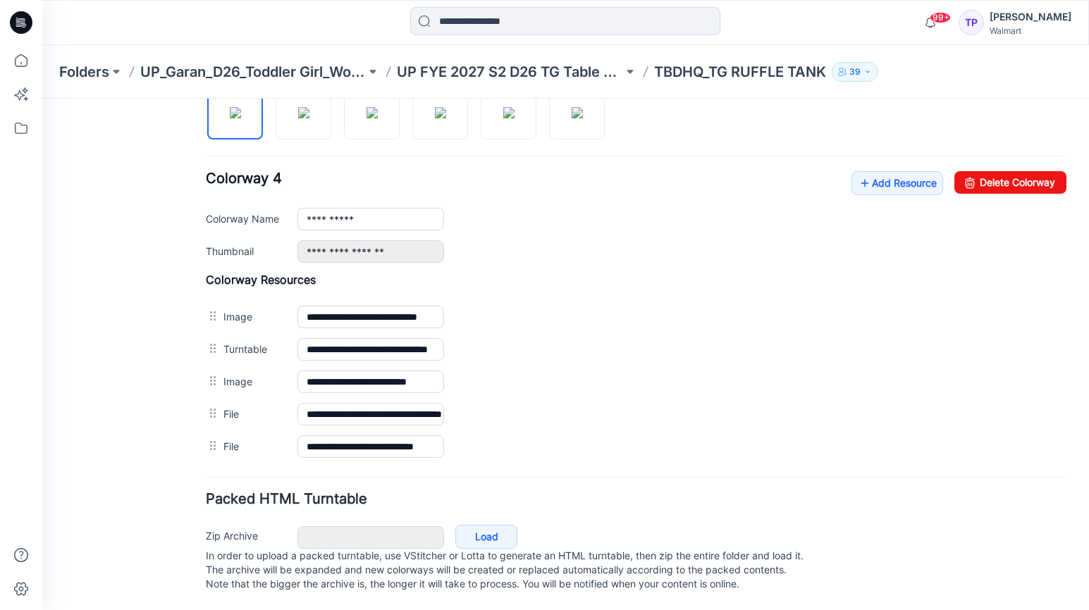
scroll to position [507, 0]
click at [918, 176] on link "Add Resource" at bounding box center [897, 183] width 92 height 24
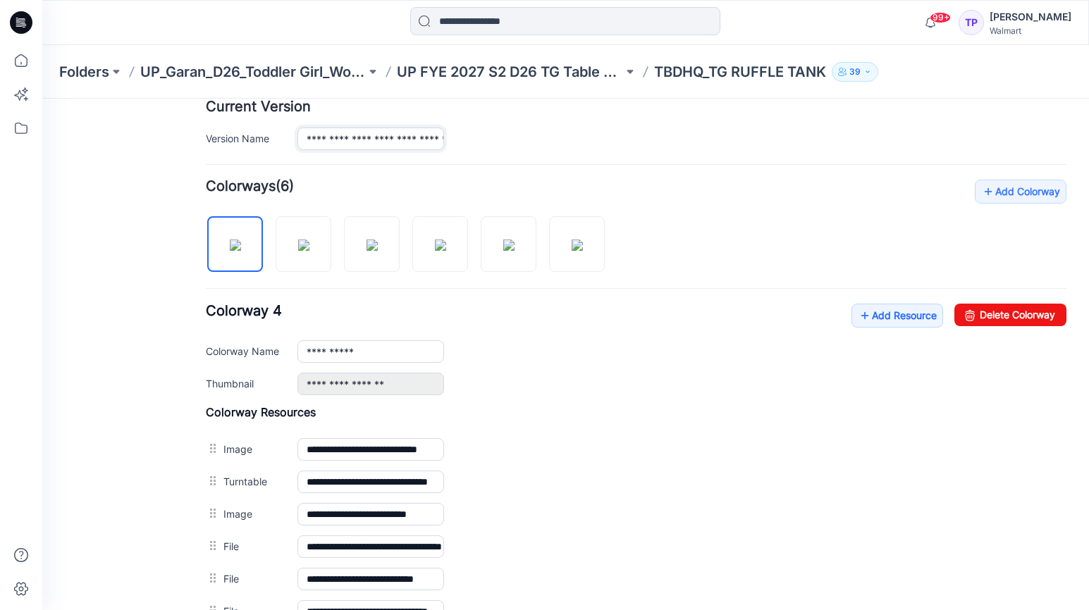
scroll to position [0, 78]
drag, startPoint x: 362, startPoint y: 143, endPoint x: 578, endPoint y: 185, distance: 219.8
click at [572, 181] on form "**********" at bounding box center [636, 289] width 861 height 945
click at [622, 309] on div "**********" at bounding box center [636, 350] width 861 height 92
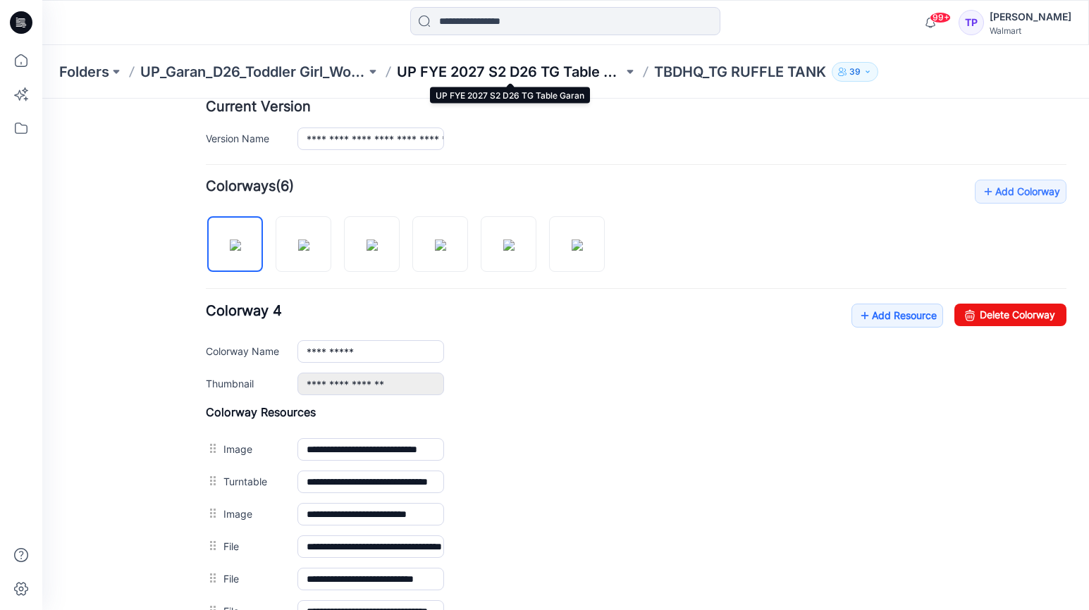
click at [534, 70] on p "UP FYE 2027 S2 D26 TG Table Garan" at bounding box center [510, 72] width 226 height 20
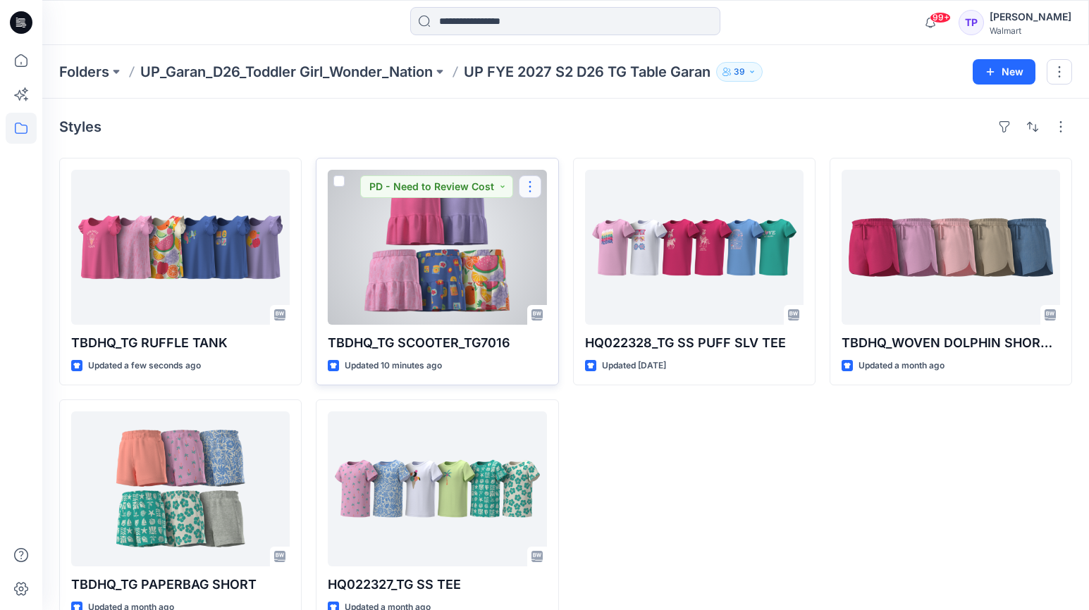
click at [531, 185] on button "button" at bounding box center [530, 187] width 23 height 23
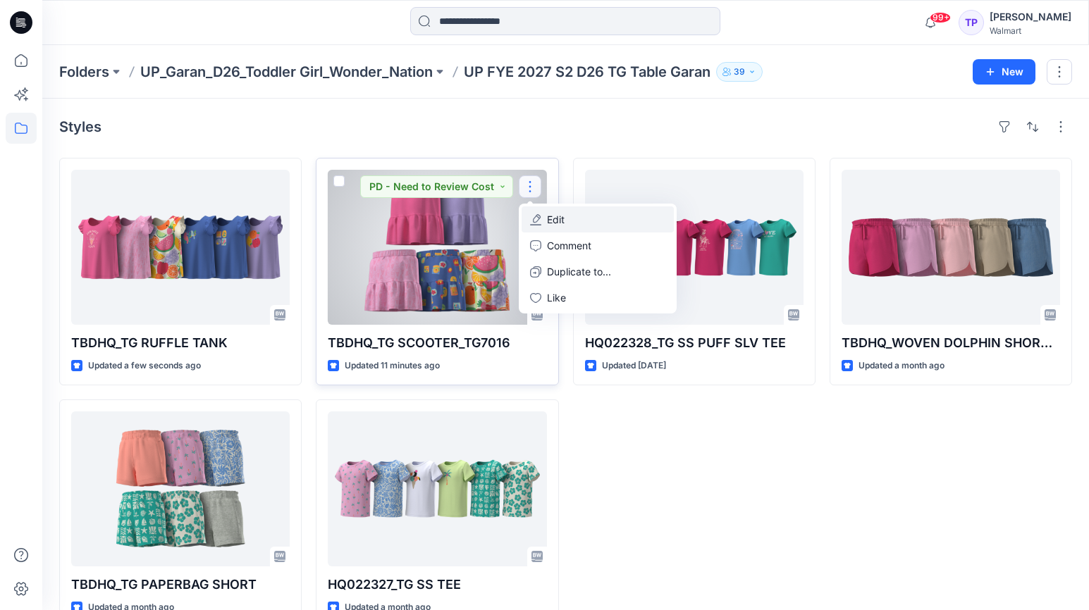
click at [537, 221] on icon "button" at bounding box center [535, 219] width 11 height 11
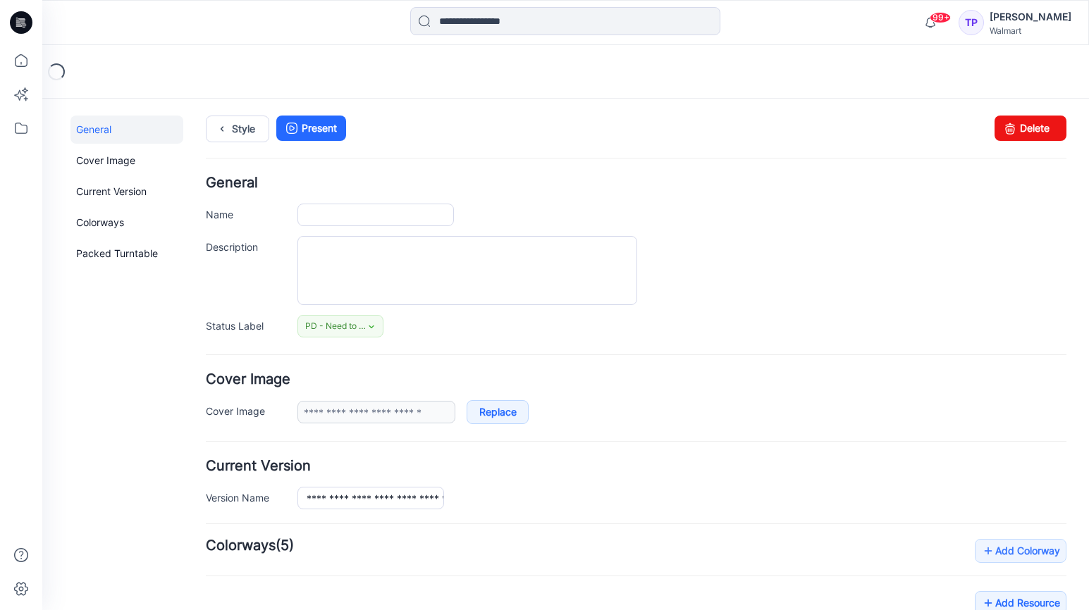
type input "**********"
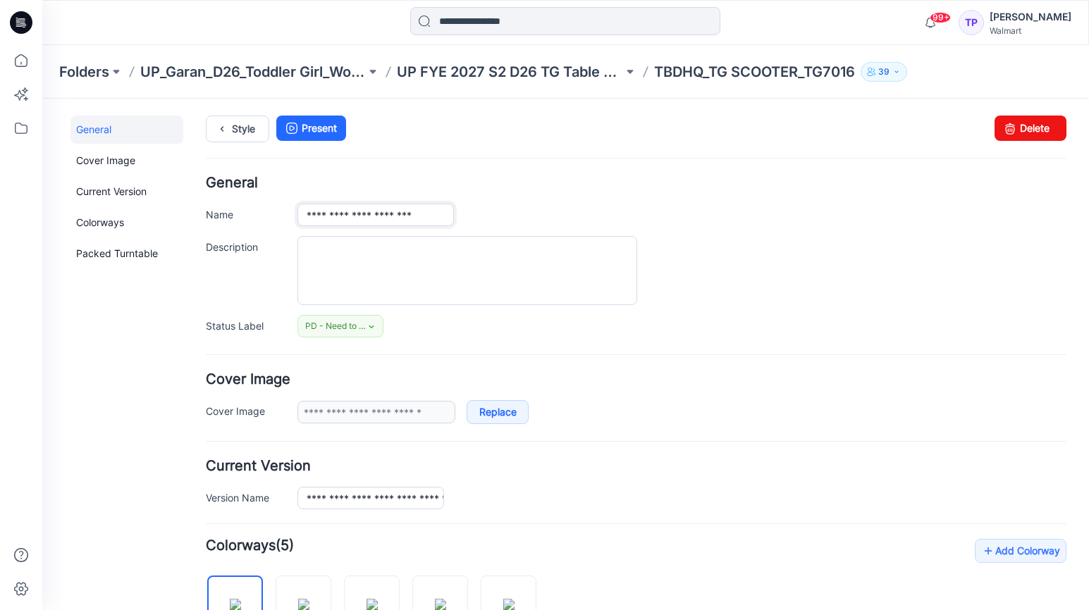
drag, startPoint x: 431, startPoint y: 221, endPoint x: 615, endPoint y: 229, distance: 184.2
click at [615, 229] on div "**********" at bounding box center [636, 256] width 861 height 161
type input "**********"
click at [599, 273] on textarea "Description" at bounding box center [467, 270] width 340 height 69
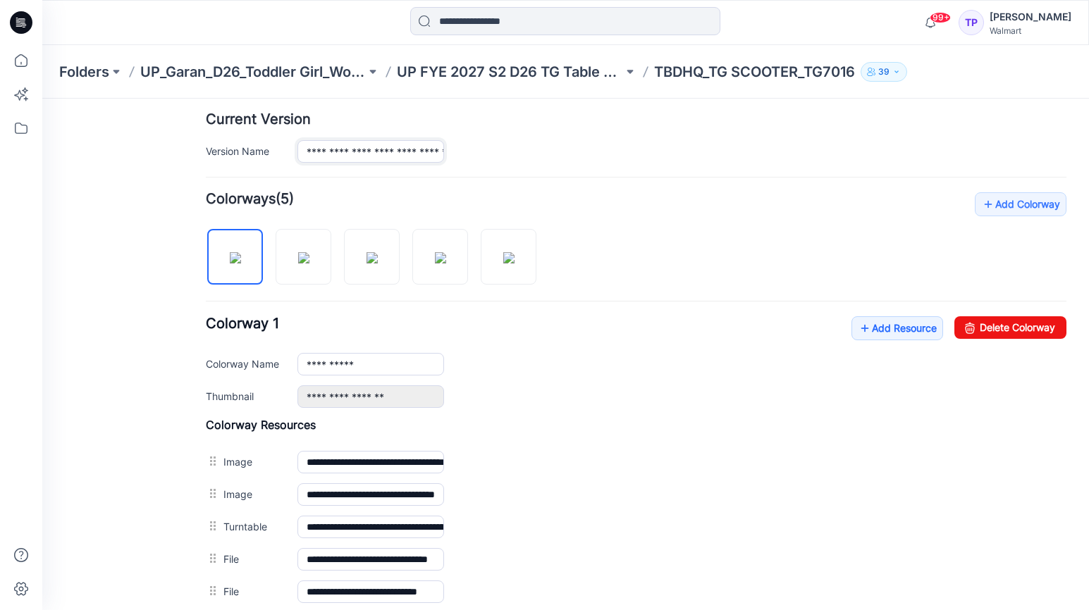
scroll to position [0, 39]
drag, startPoint x: 410, startPoint y: 149, endPoint x: 539, endPoint y: 149, distance: 129.0
click at [537, 149] on div "**********" at bounding box center [681, 151] width 769 height 23
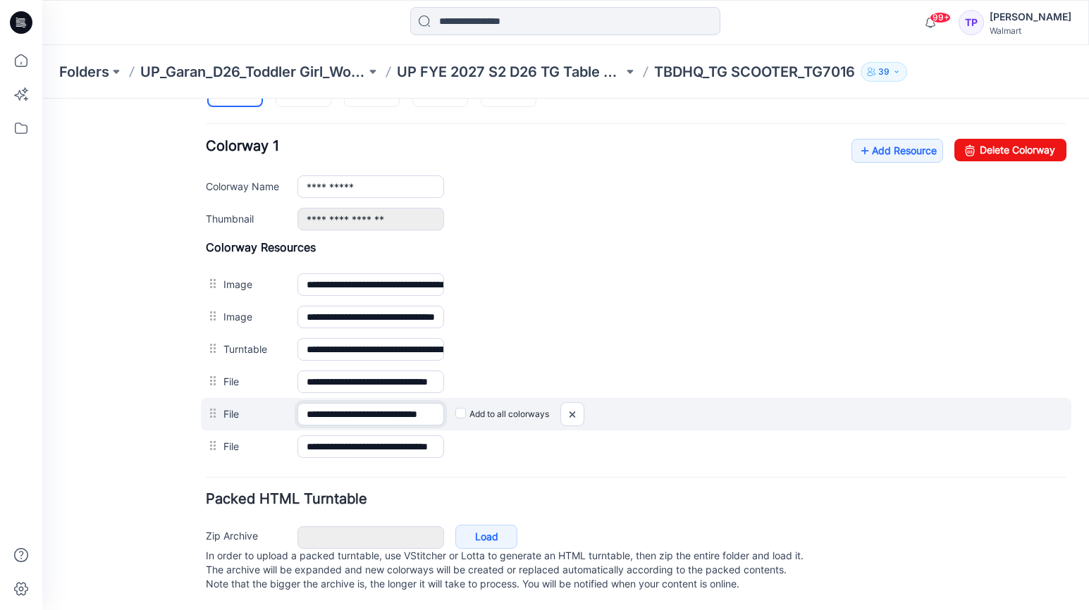
drag, startPoint x: 374, startPoint y: 406, endPoint x: 479, endPoint y: 398, distance: 104.7
click at [482, 398] on div "**********" at bounding box center [636, 414] width 871 height 32
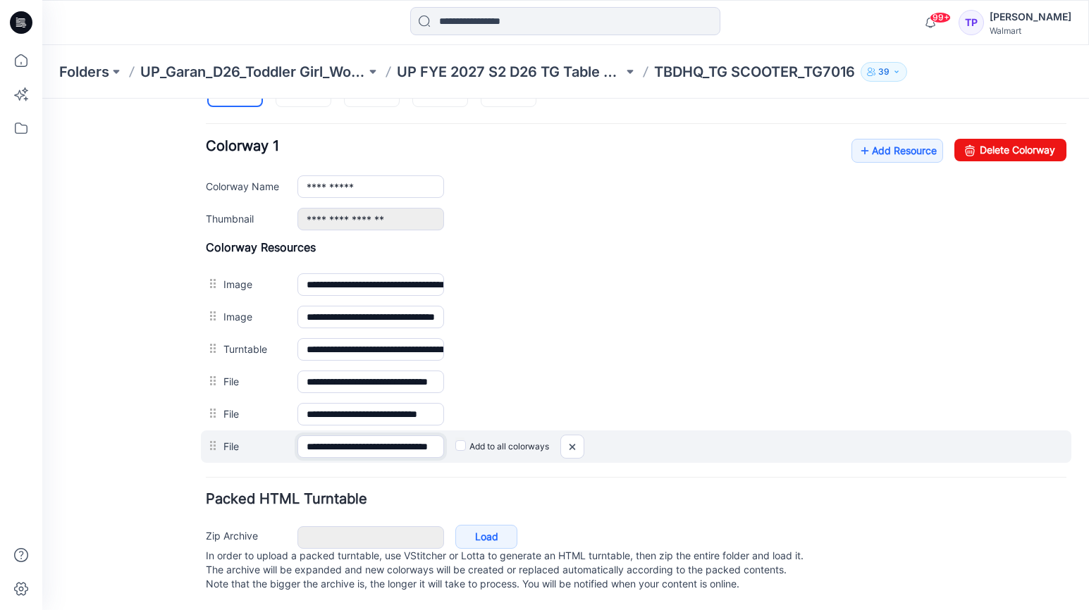
scroll to position [0, 0]
click at [359, 440] on input "**********" at bounding box center [370, 447] width 147 height 23
drag, startPoint x: 350, startPoint y: 440, endPoint x: 472, endPoint y: 435, distance: 121.3
click at [472, 435] on div "**********" at bounding box center [636, 447] width 871 height 32
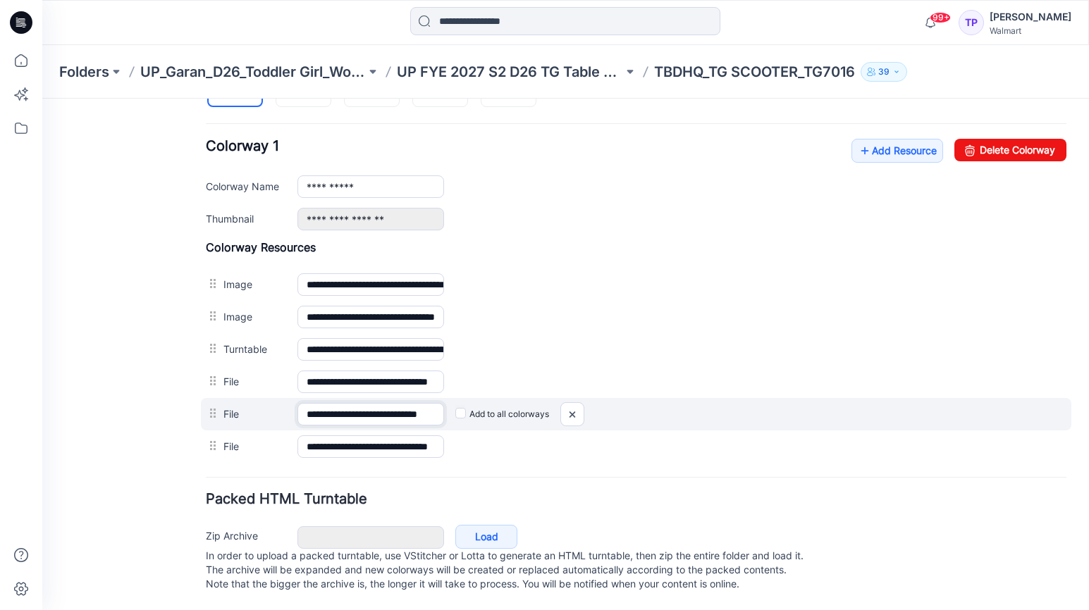
scroll to position [0, 39]
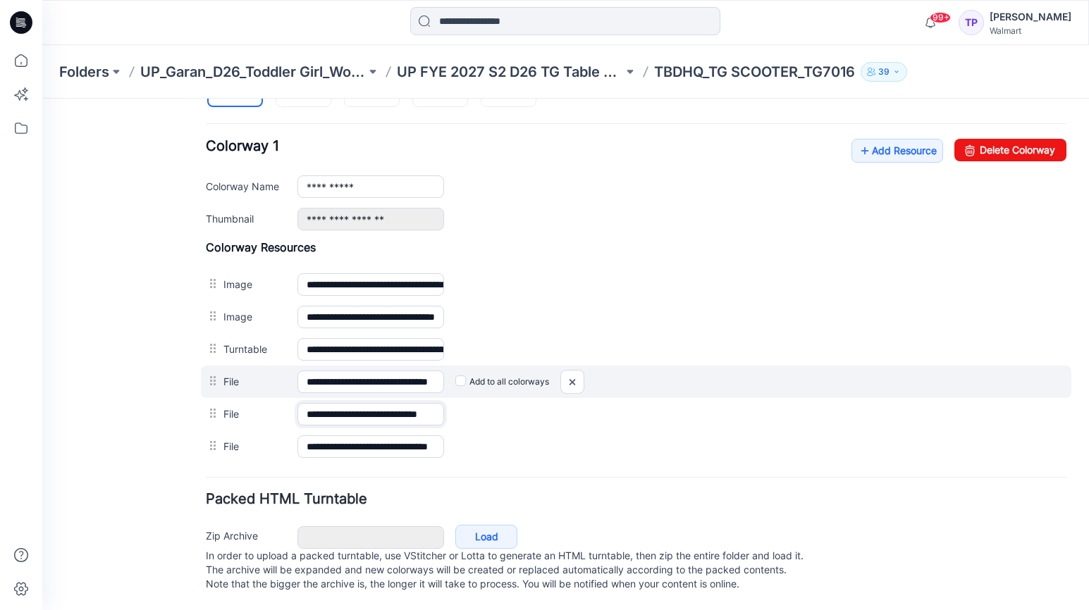
drag, startPoint x: 346, startPoint y: 404, endPoint x: 419, endPoint y: 382, distance: 75.8
click at [471, 398] on div "**********" at bounding box center [636, 414] width 861 height 32
drag, startPoint x: 398, startPoint y: 371, endPoint x: 484, endPoint y: 372, distance: 85.3
click at [484, 372] on div "**********" at bounding box center [636, 382] width 871 height 32
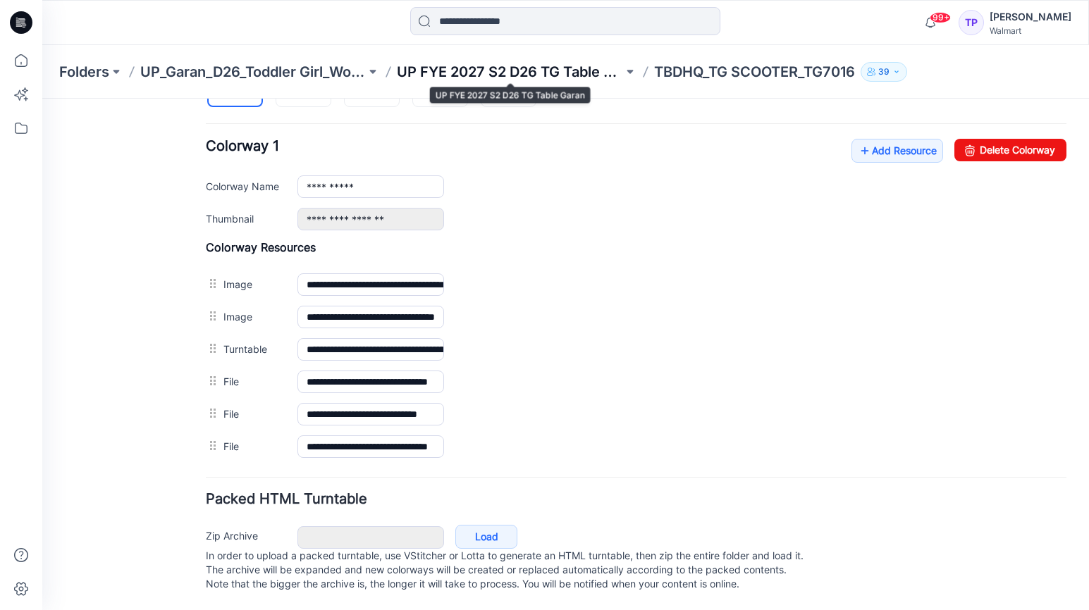
click at [524, 73] on p "UP FYE 2027 S2 D26 TG Table Garan" at bounding box center [510, 72] width 226 height 20
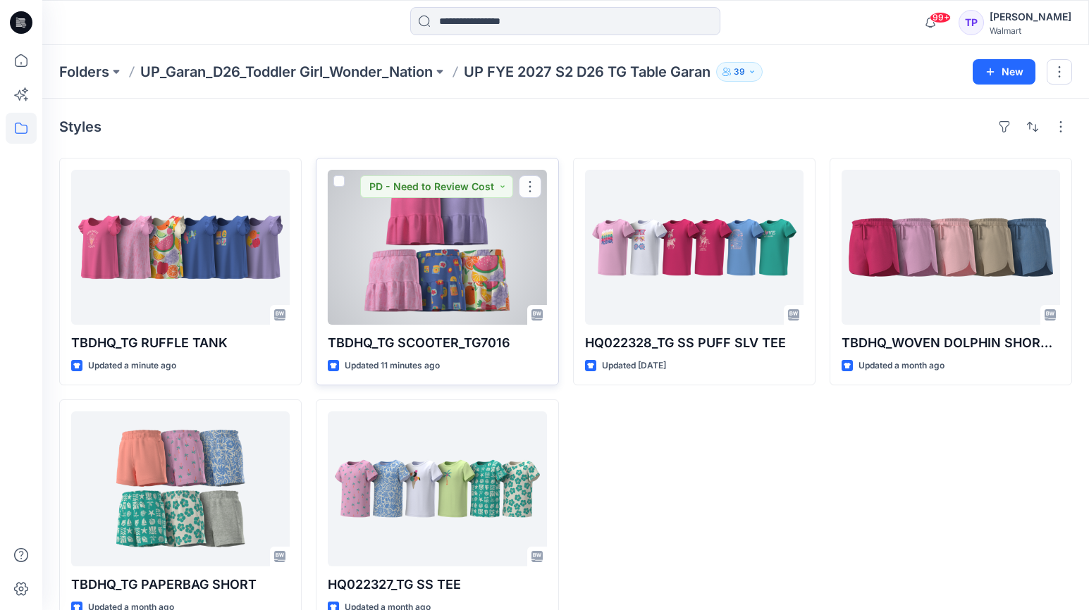
click at [455, 313] on div at bounding box center [437, 247] width 219 height 155
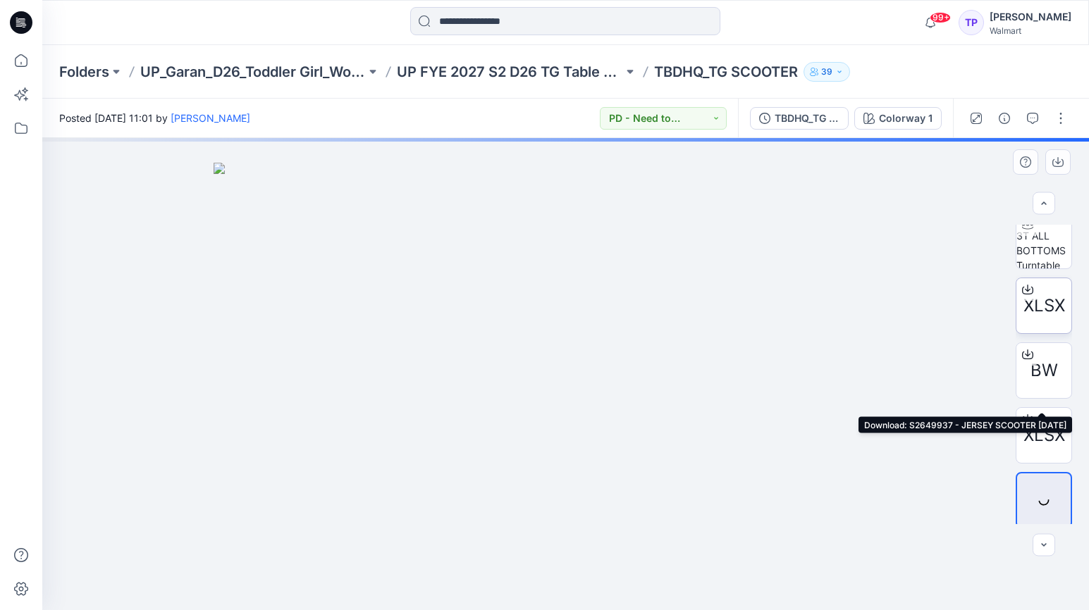
scroll to position [146, 0]
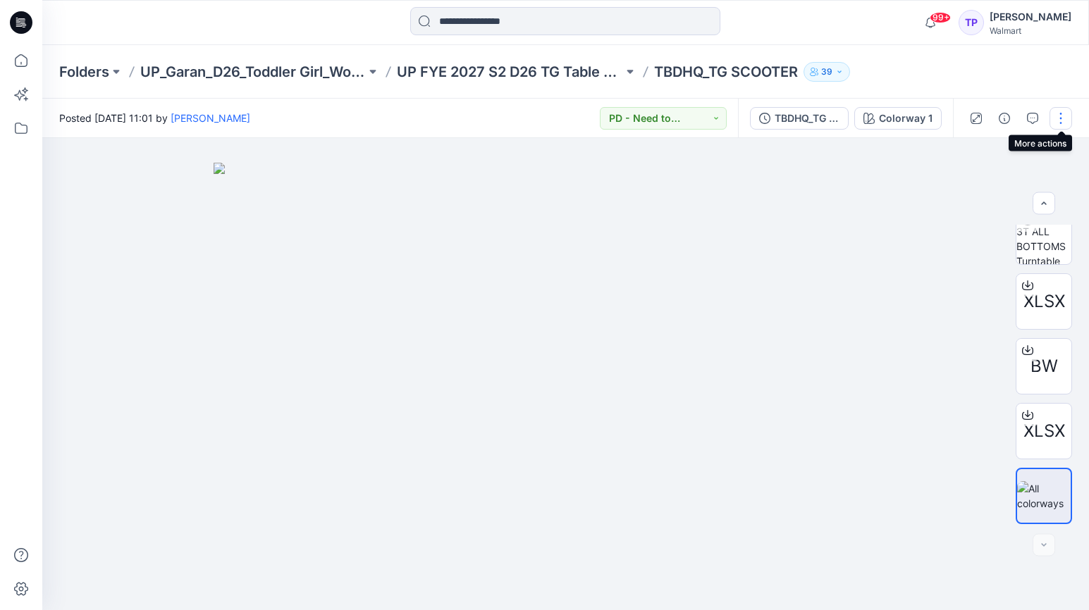
click at [1056, 123] on button "button" at bounding box center [1061, 118] width 23 height 23
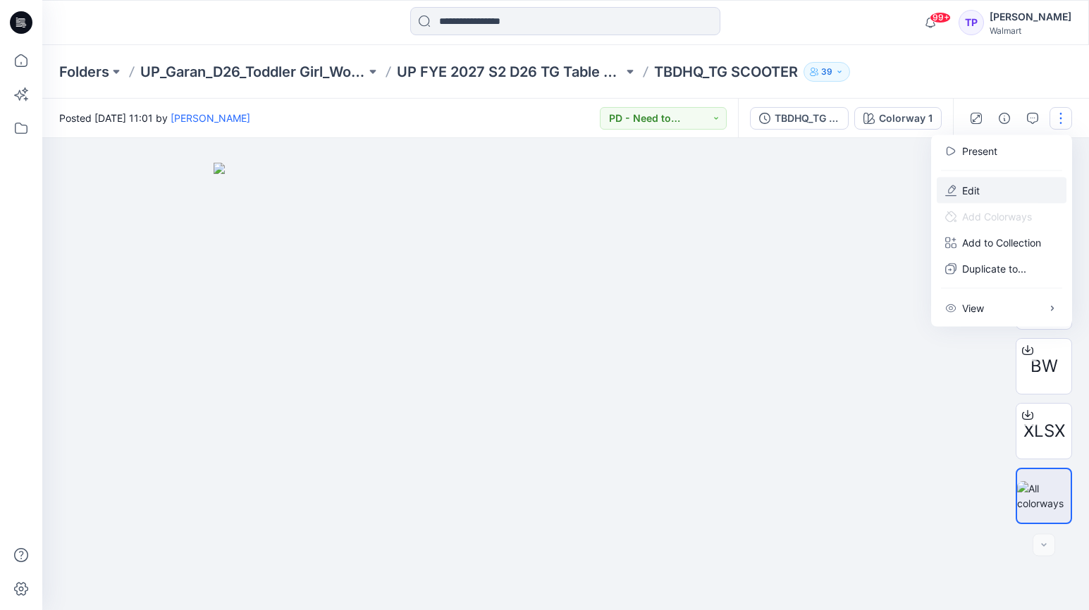
click at [1025, 183] on button "Edit" at bounding box center [1002, 191] width 130 height 26
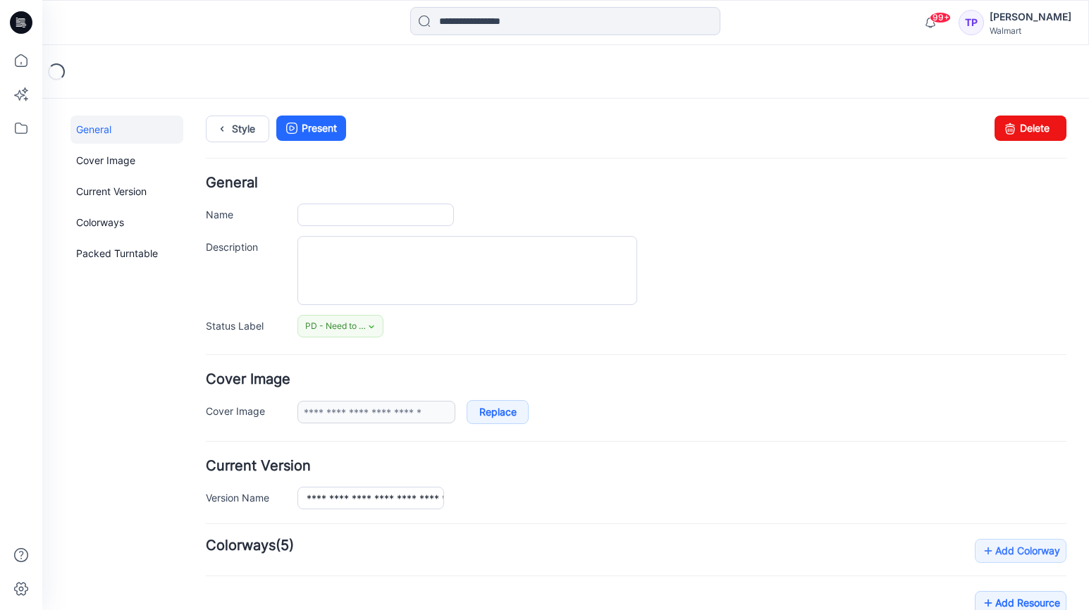
type input "**********"
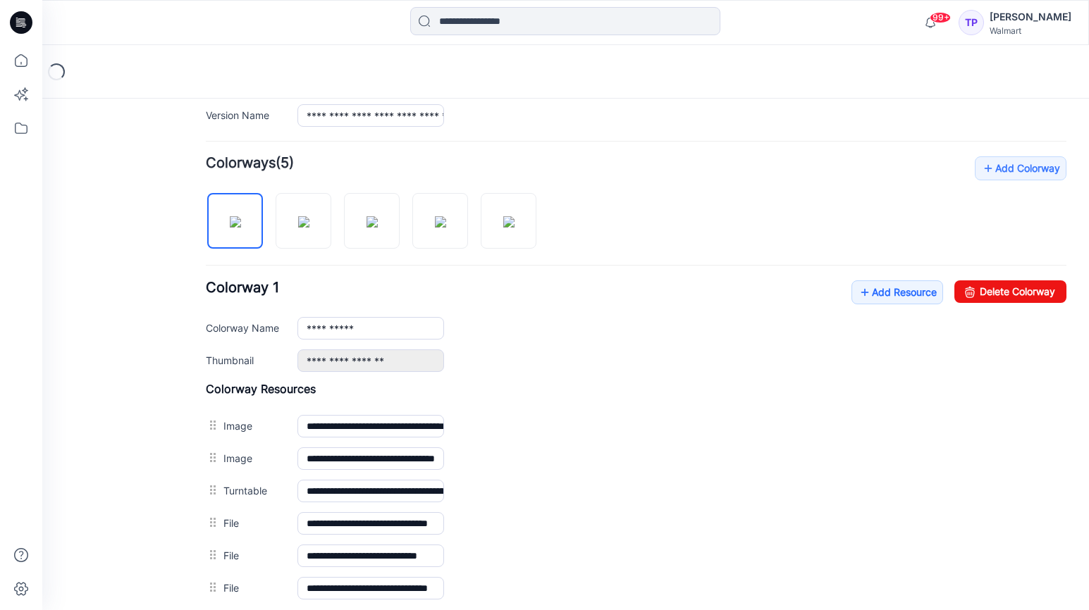
scroll to position [514, 0]
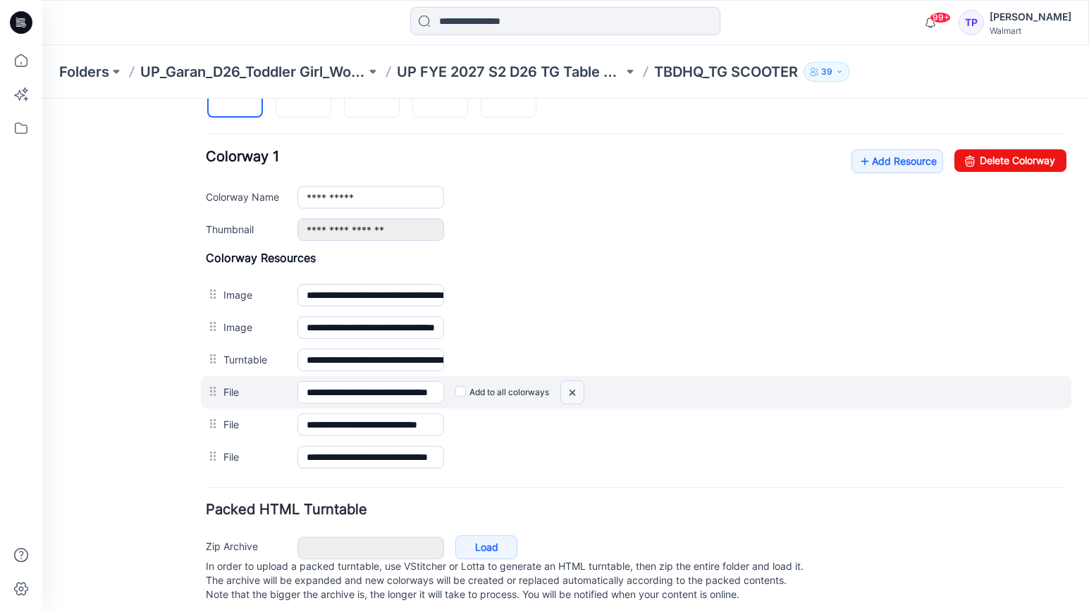
click at [42, 99] on img at bounding box center [42, 99] width 0 height 0
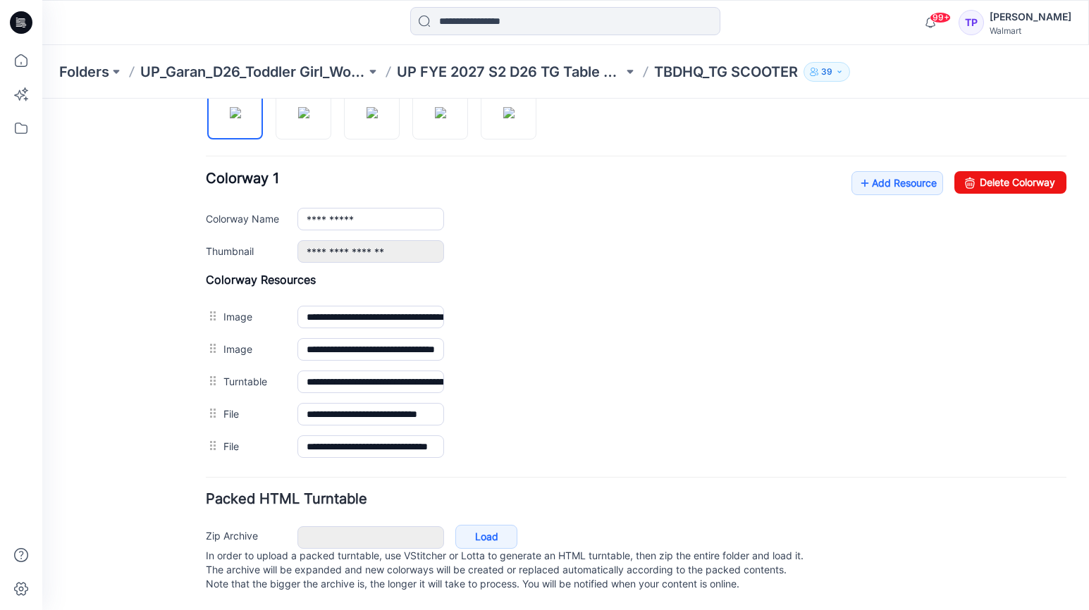
scroll to position [507, 0]
click at [909, 171] on link "Add Resource" at bounding box center [897, 183] width 92 height 24
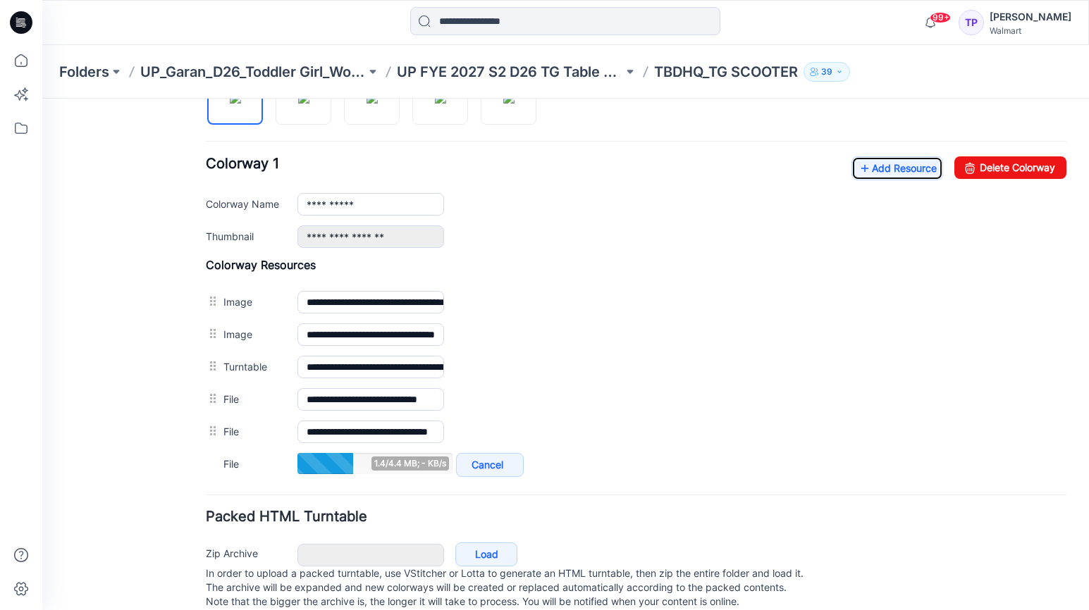
scroll to position [508, 0]
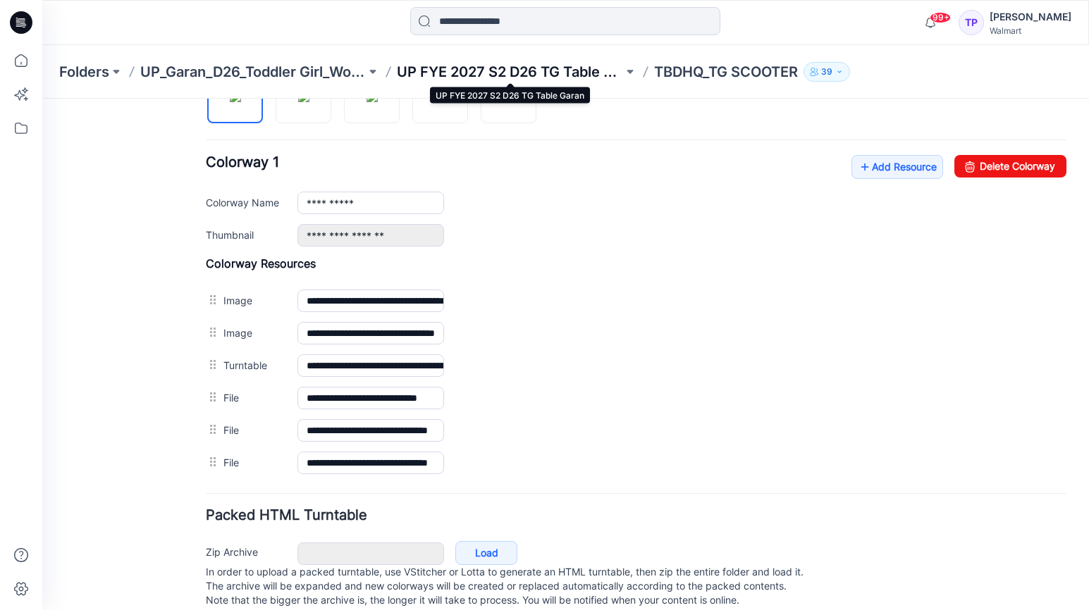
click at [540, 66] on p "UP FYE 2027 S2 D26 TG Table Garan" at bounding box center [510, 72] width 226 height 20
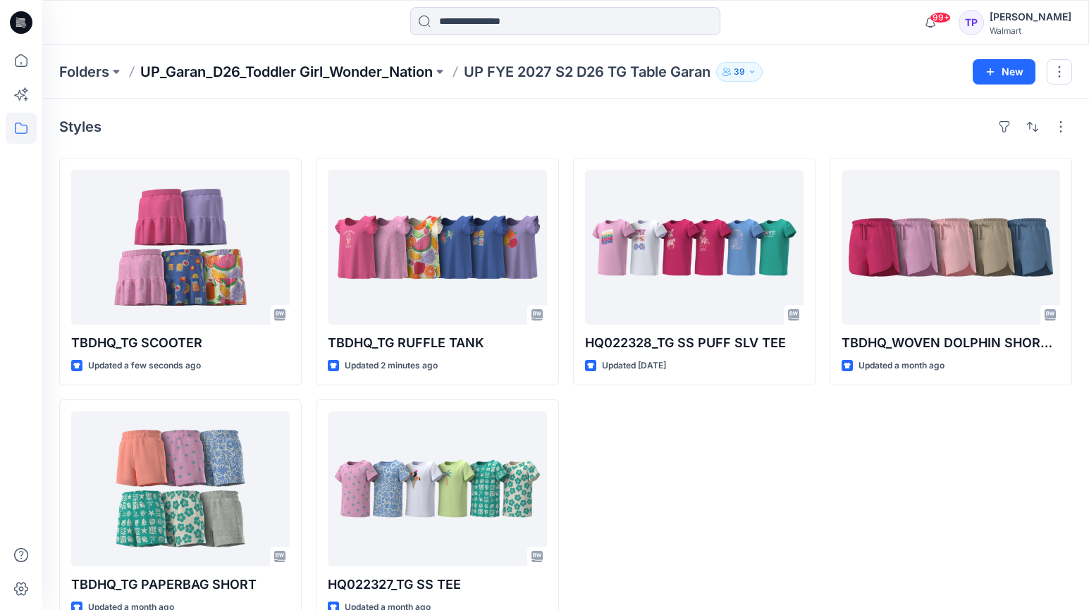
click at [424, 74] on p "UP_Garan_D26_Toddler Girl_Wonder_Nation" at bounding box center [286, 72] width 293 height 20
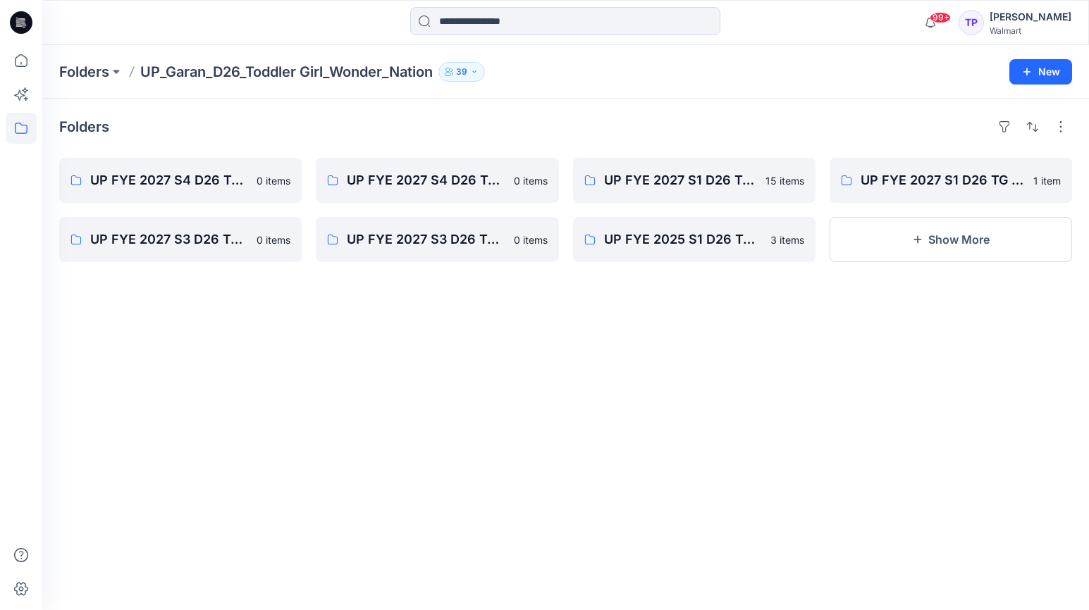
click at [10, 24] on icon at bounding box center [21, 22] width 23 height 45
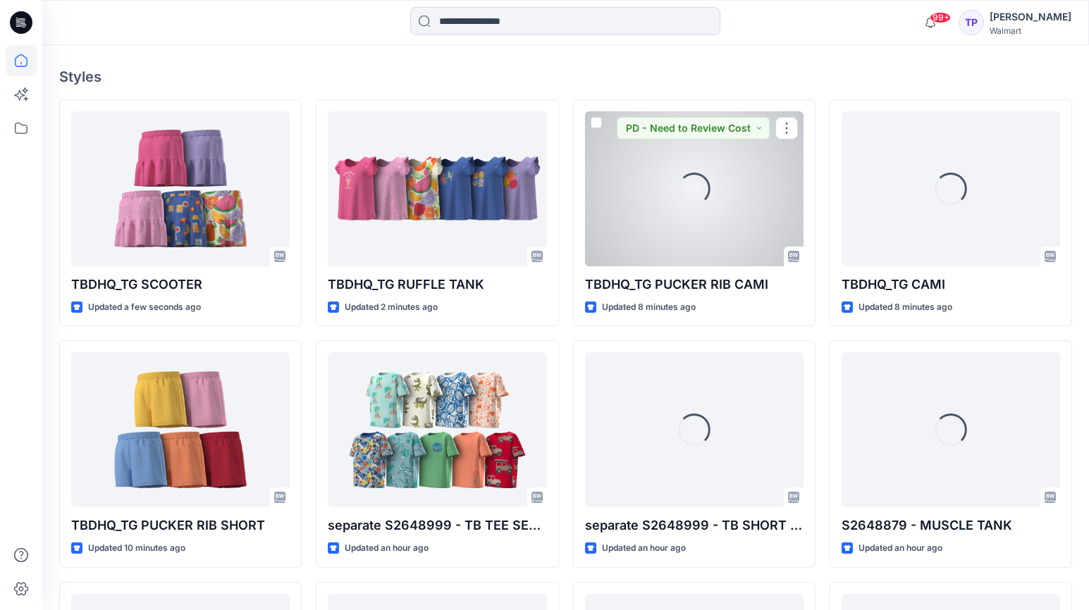
scroll to position [374, 0]
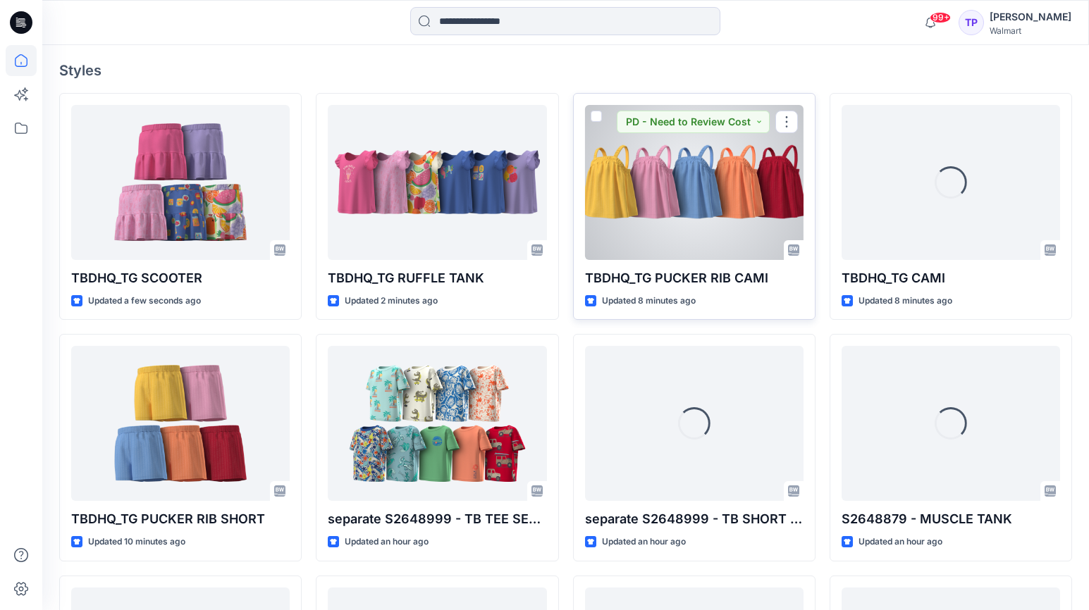
click at [716, 183] on div at bounding box center [694, 182] width 219 height 155
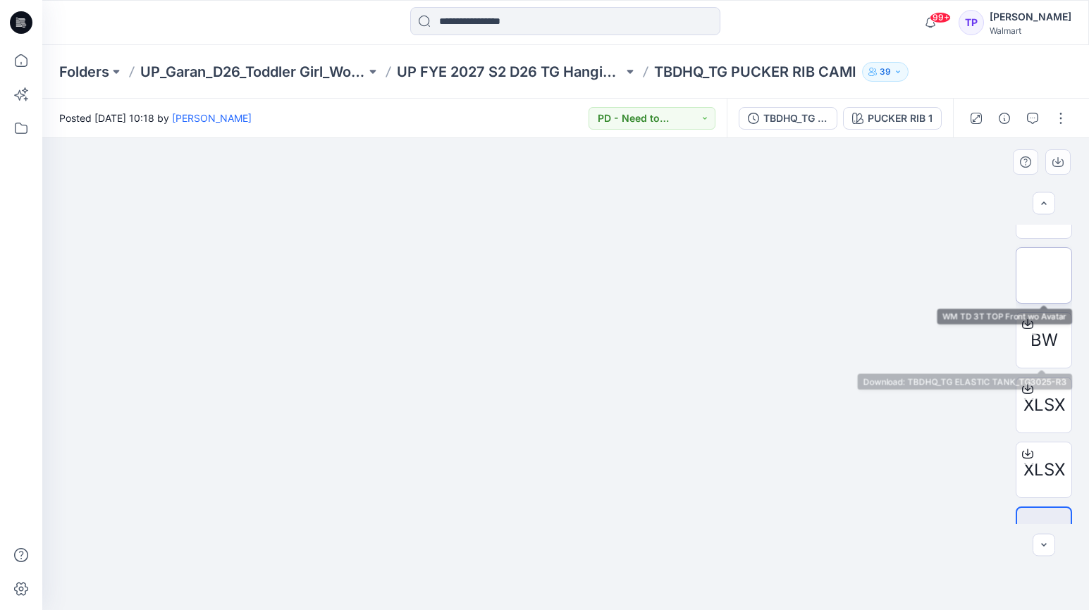
scroll to position [146, 0]
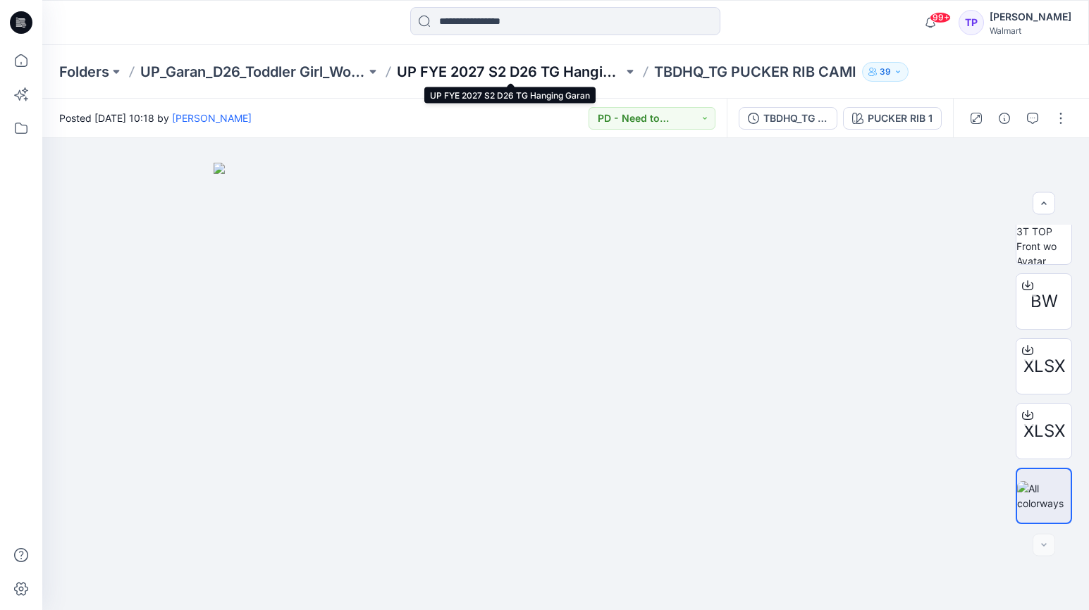
click at [472, 74] on p "UP FYE 2027 S2 D26 TG Hanging Garan" at bounding box center [510, 72] width 226 height 20
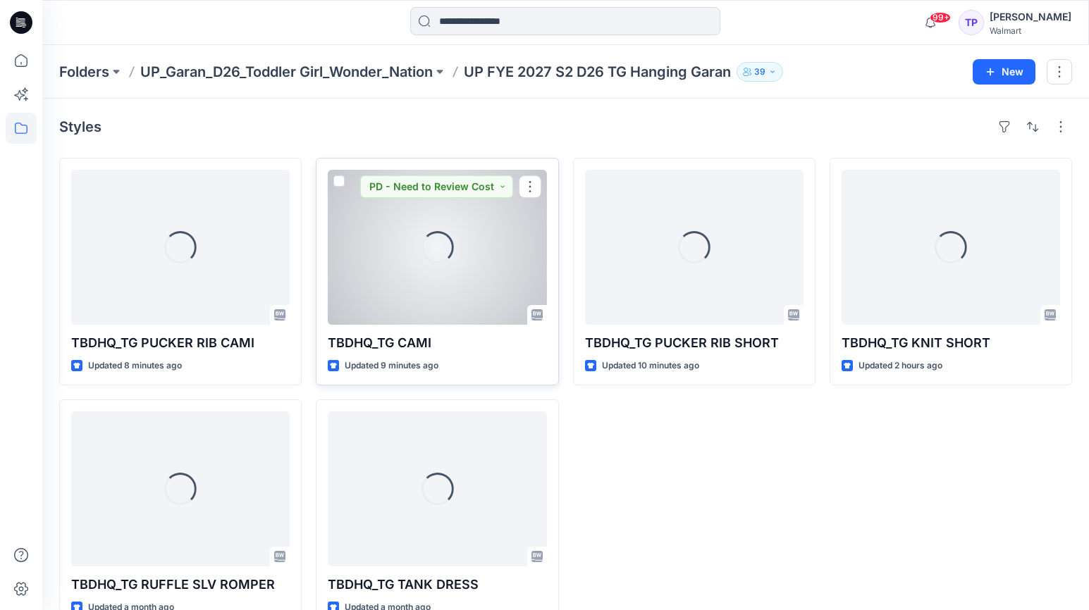
click at [474, 279] on div "Loading..." at bounding box center [437, 247] width 219 height 155
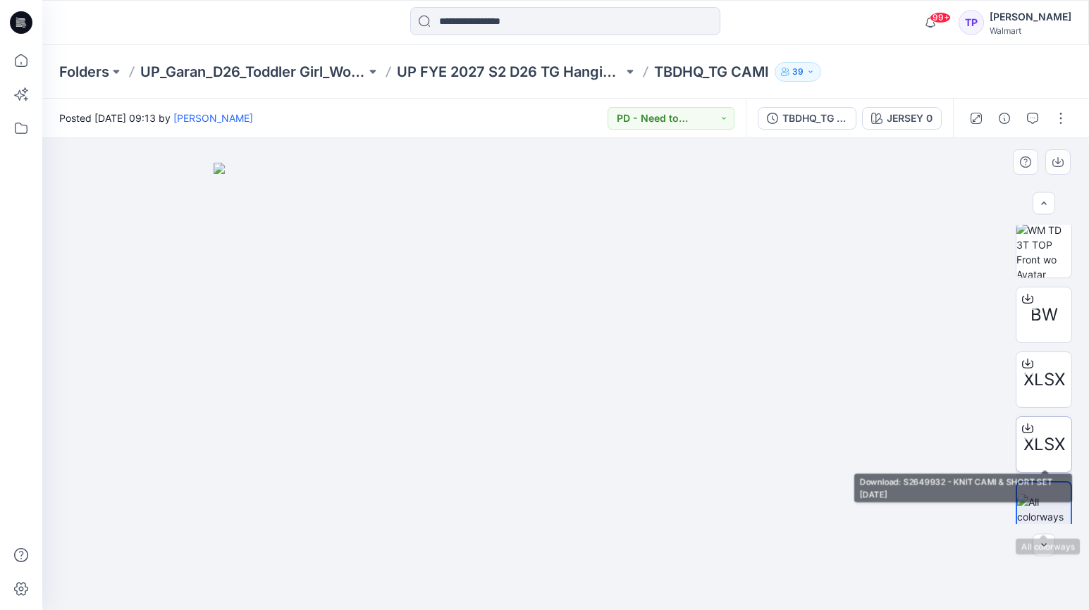
scroll to position [146, 0]
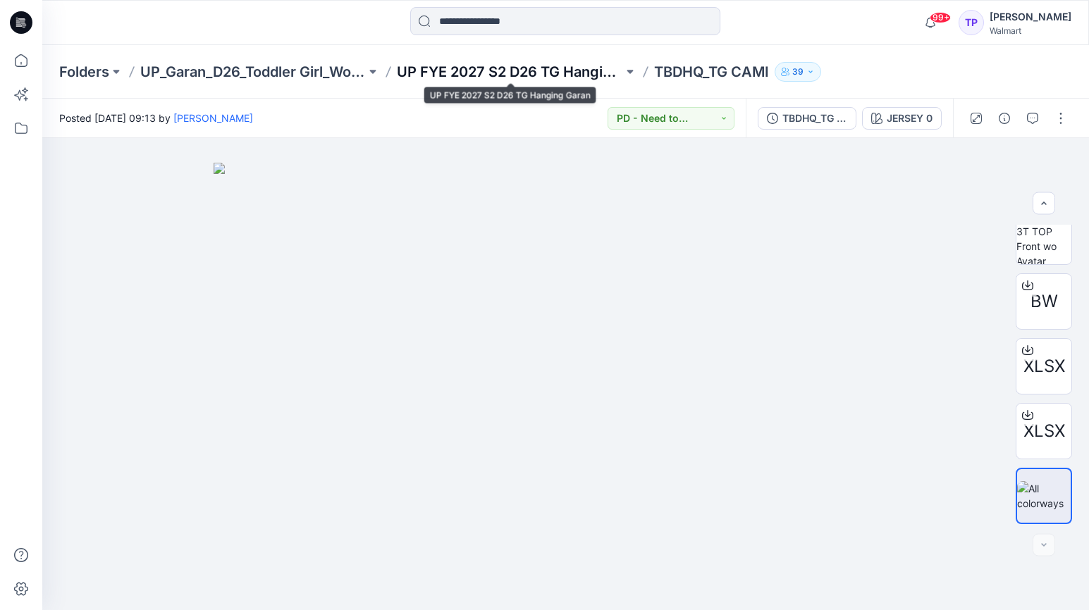
click at [536, 72] on p "UP FYE 2027 S2 D26 TG Hanging Garan" at bounding box center [510, 72] width 226 height 20
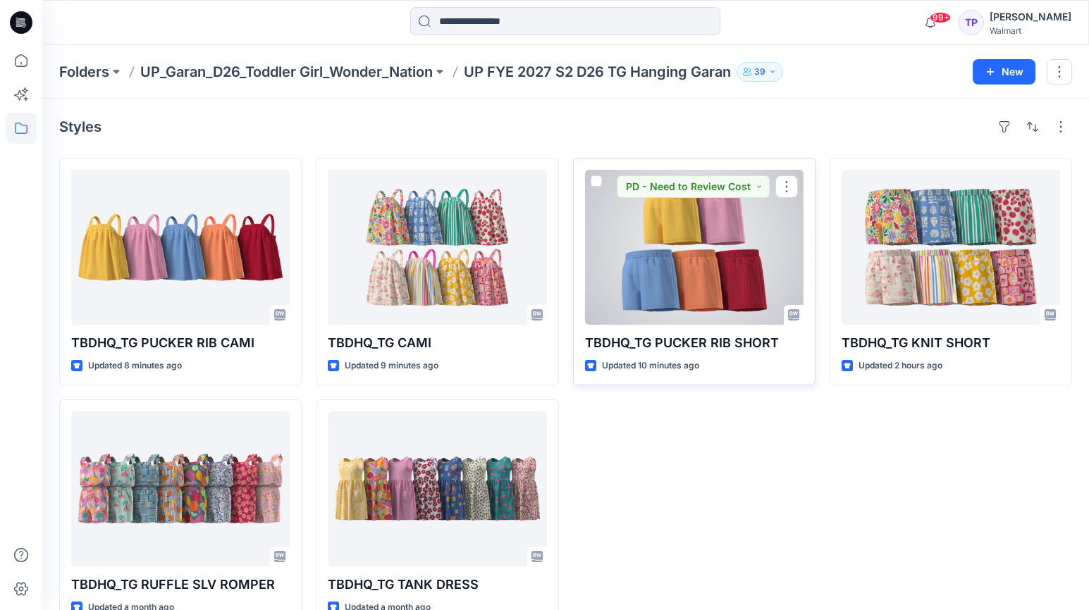
click at [651, 261] on div at bounding box center [694, 247] width 219 height 155
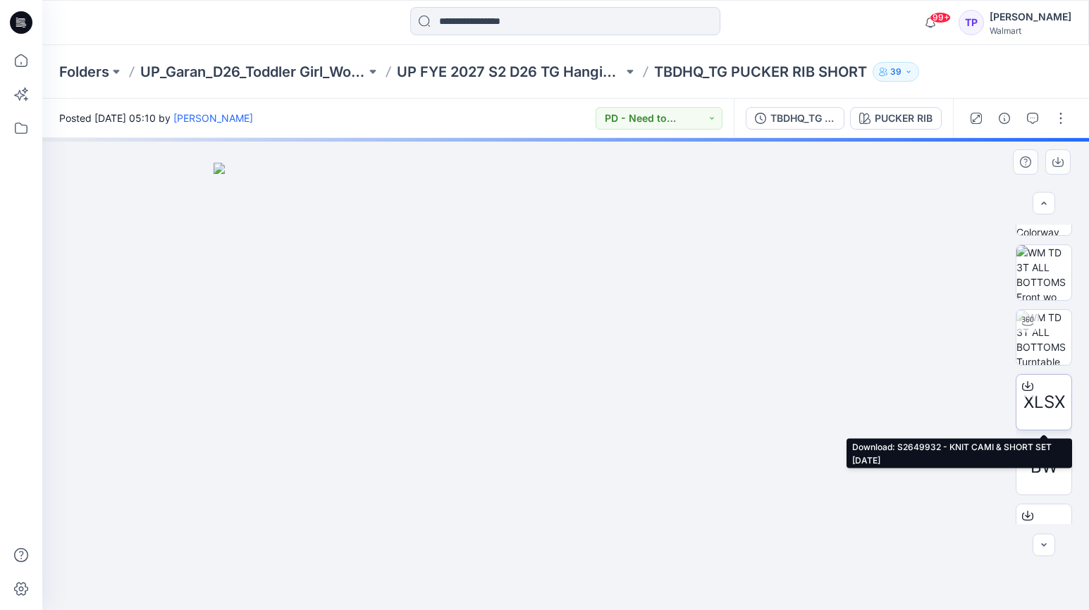
scroll to position [55, 0]
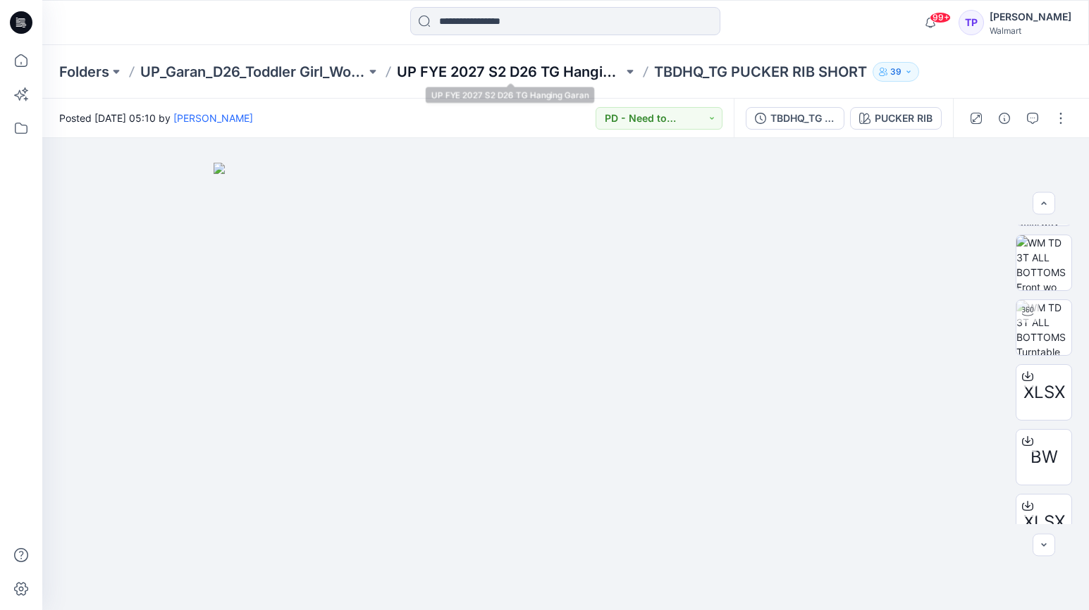
click at [531, 68] on p "UP FYE 2027 S2 D26 TG Hanging Garan" at bounding box center [510, 72] width 226 height 20
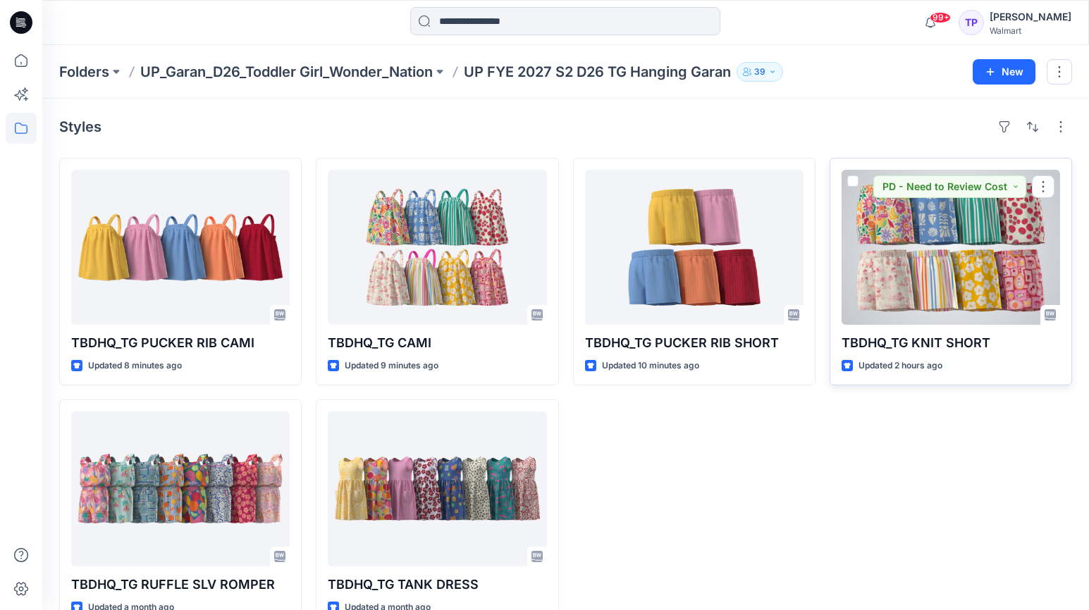
click at [958, 292] on div at bounding box center [951, 247] width 219 height 155
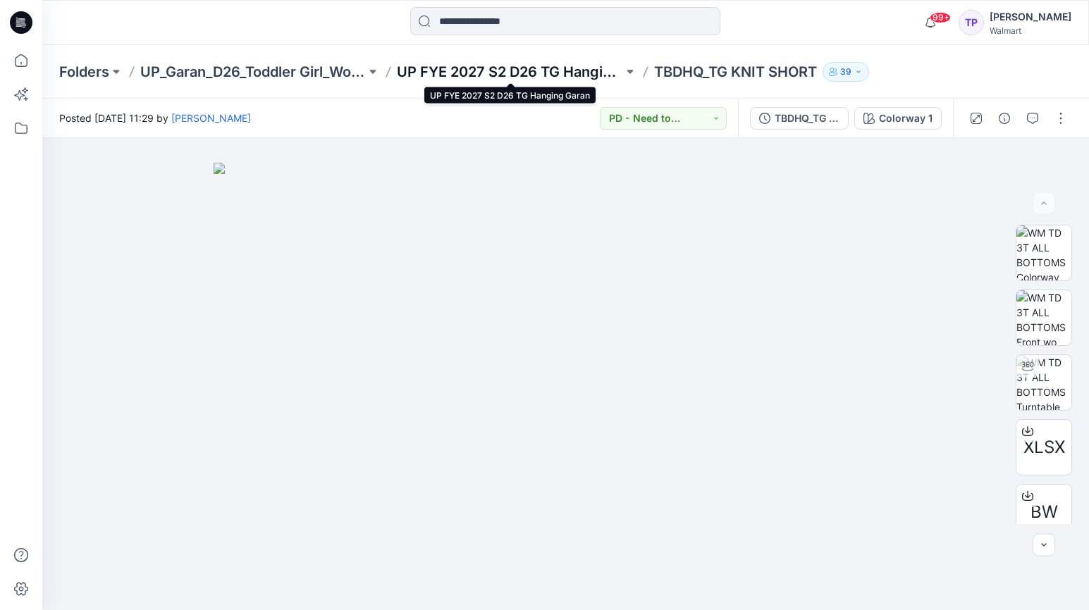
click at [522, 73] on p "UP FYE 2027 S2 D26 TG Hanging Garan" at bounding box center [510, 72] width 226 height 20
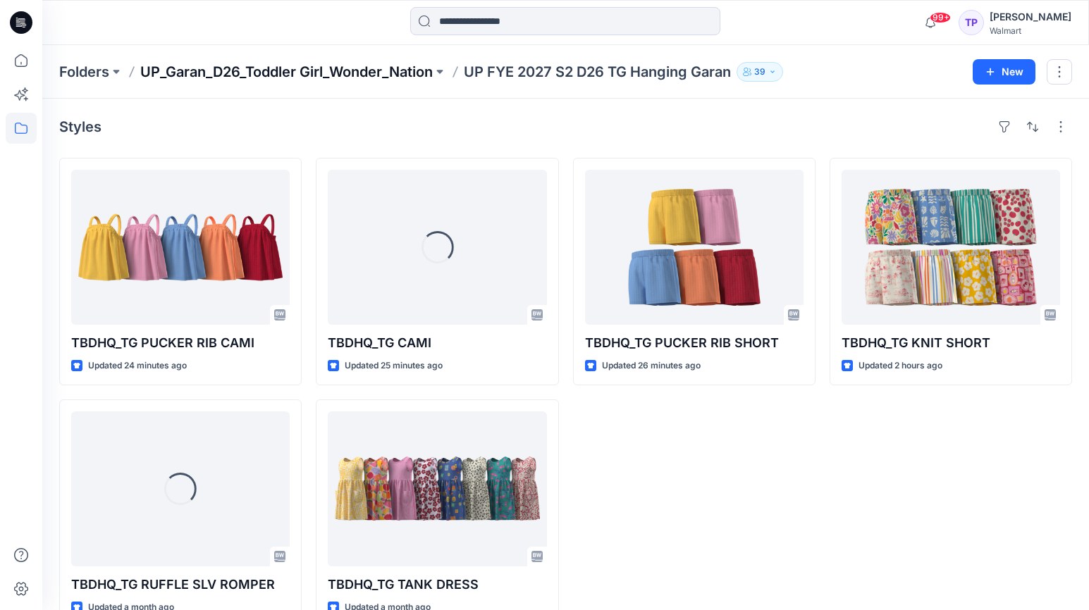
click at [373, 65] on p "UP_Garan_D26_Toddler Girl_Wonder_Nation" at bounding box center [286, 72] width 293 height 20
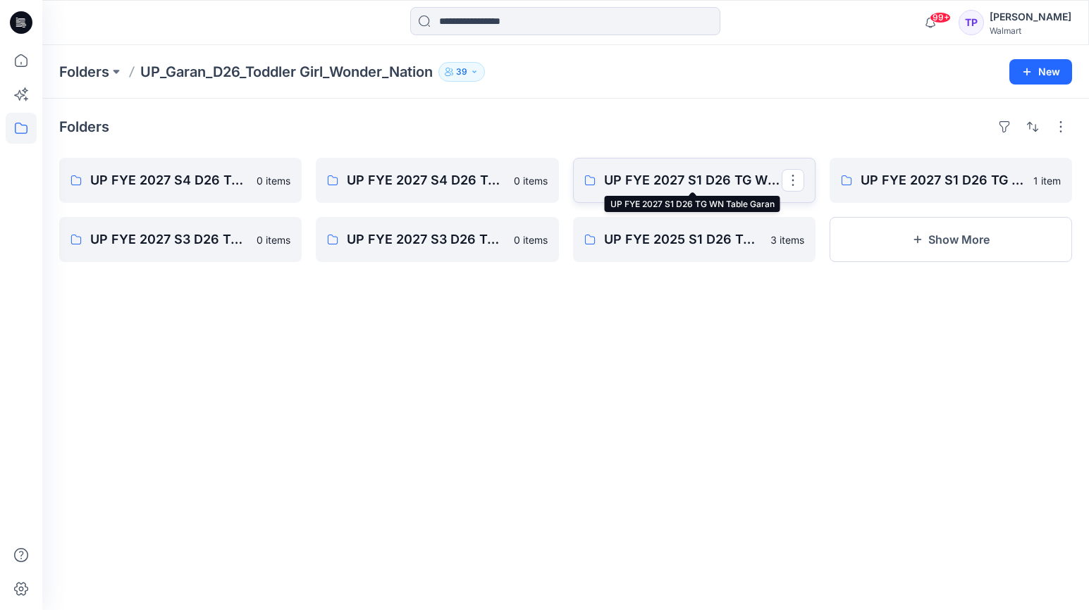
click at [682, 187] on p "UP FYE 2027 S1 D26 TG WN Table Garan" at bounding box center [693, 181] width 178 height 20
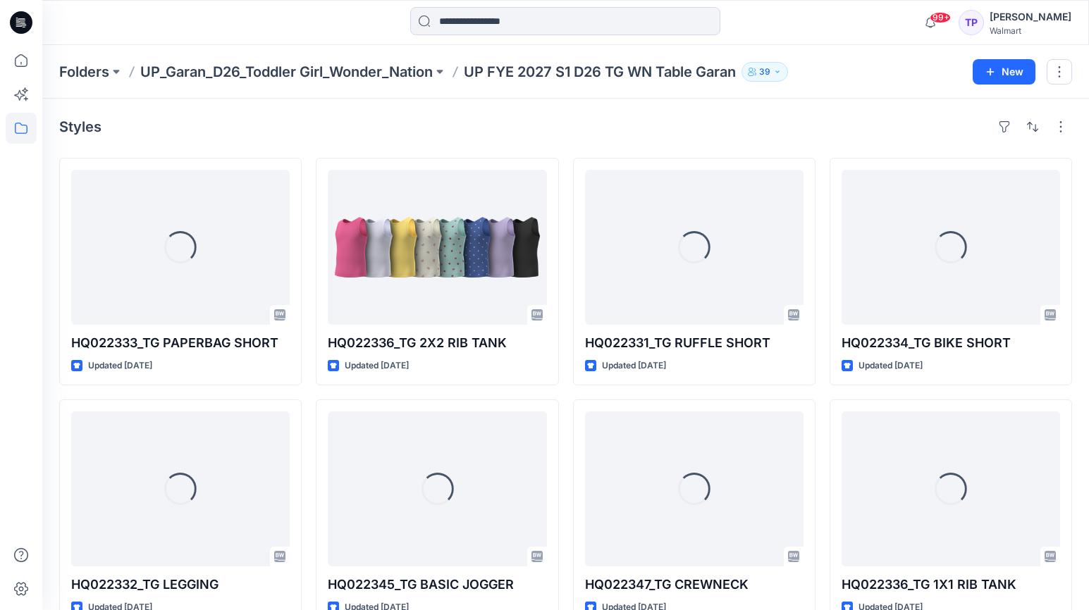
click at [11, 21] on icon at bounding box center [21, 22] width 23 height 23
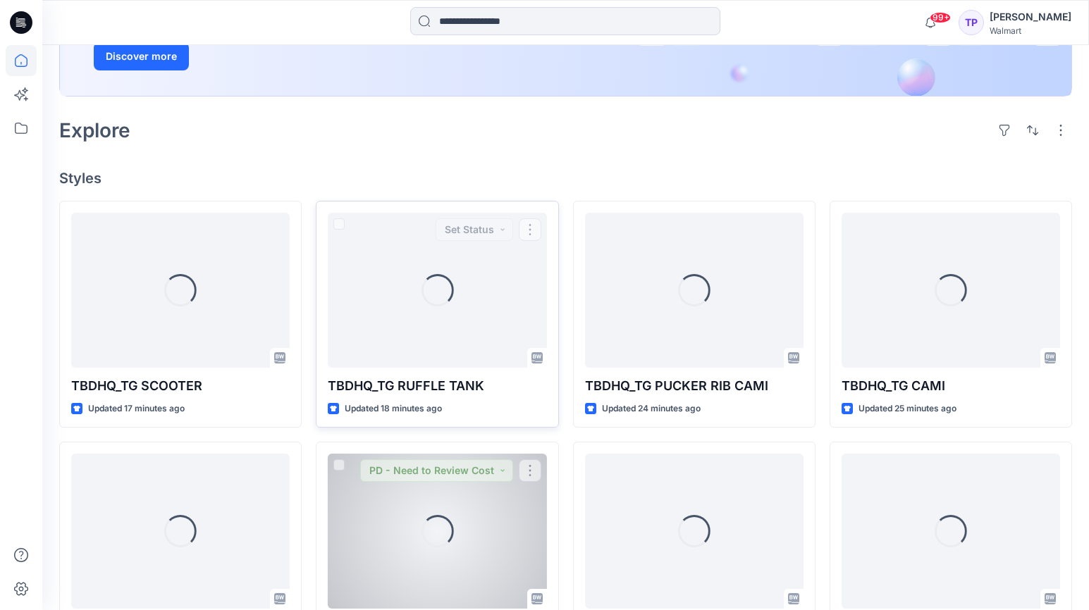
scroll to position [273, 0]
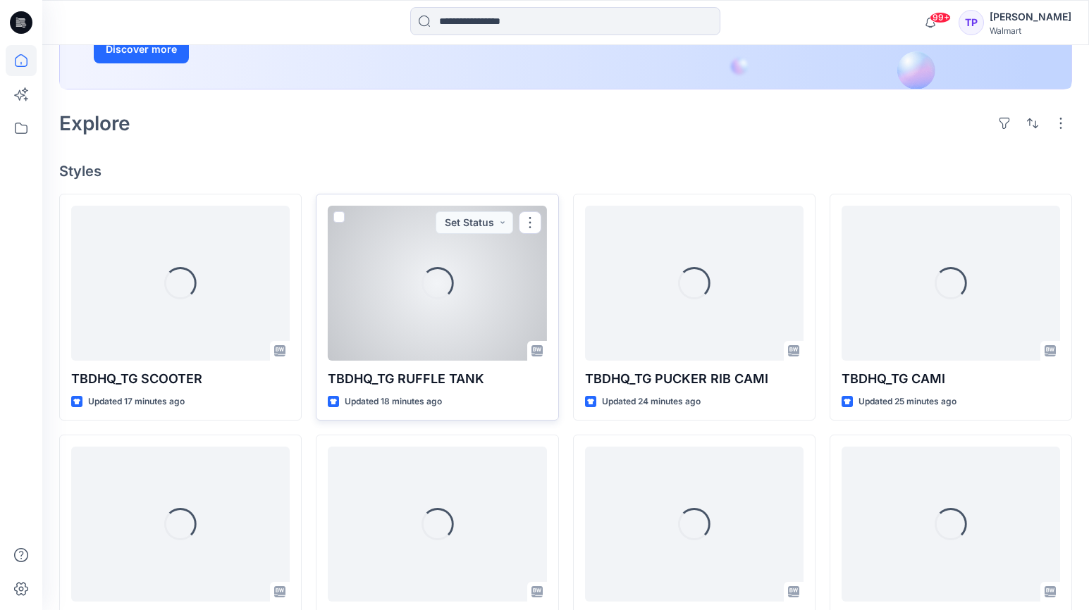
click at [436, 310] on div "Loading..." at bounding box center [437, 283] width 219 height 155
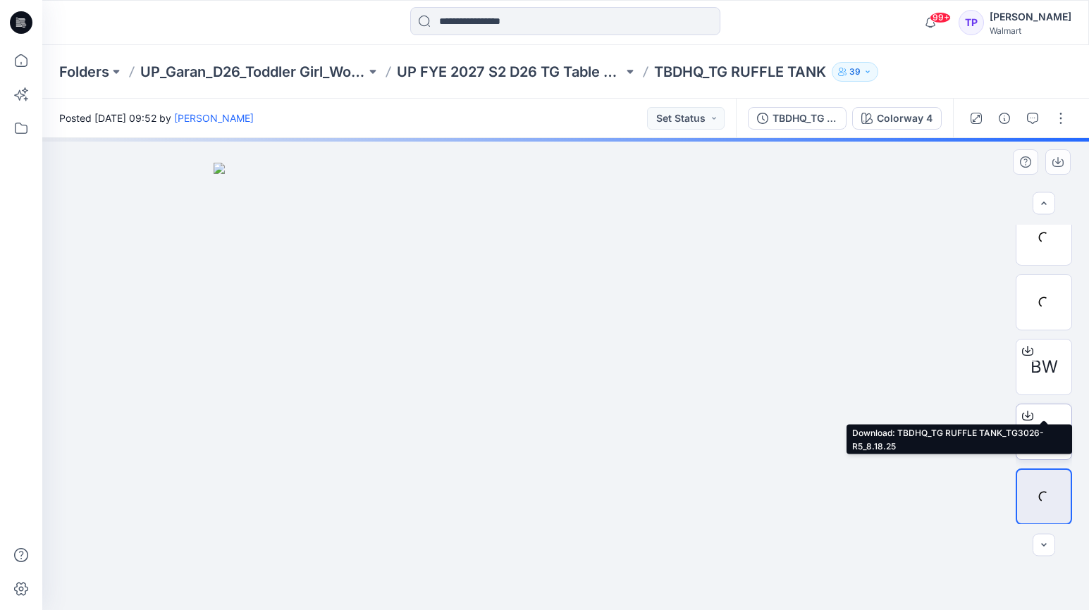
scroll to position [81, 0]
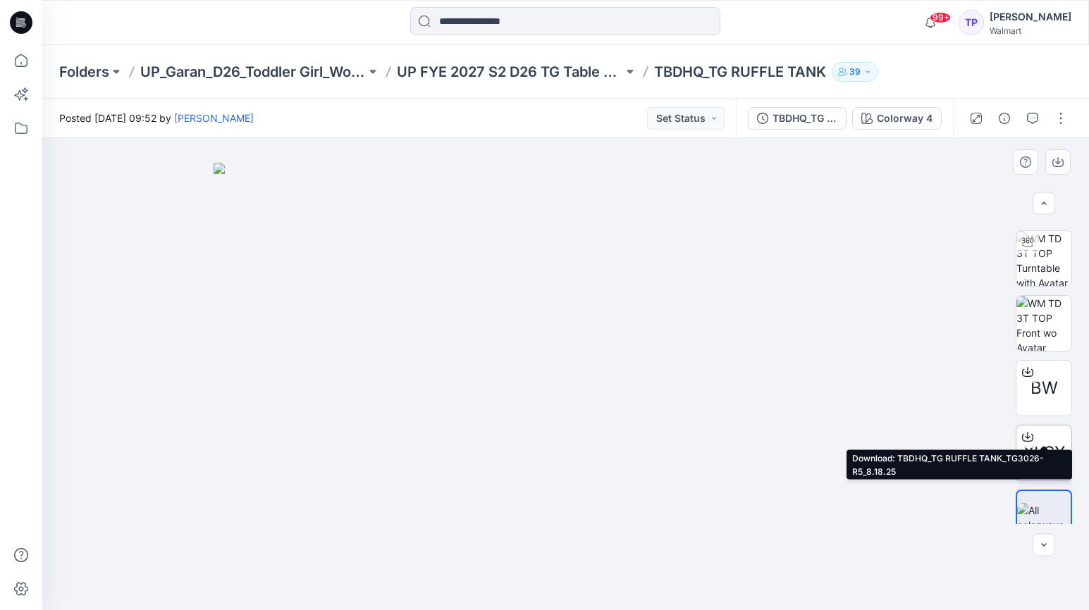
scroll to position [81, 0]
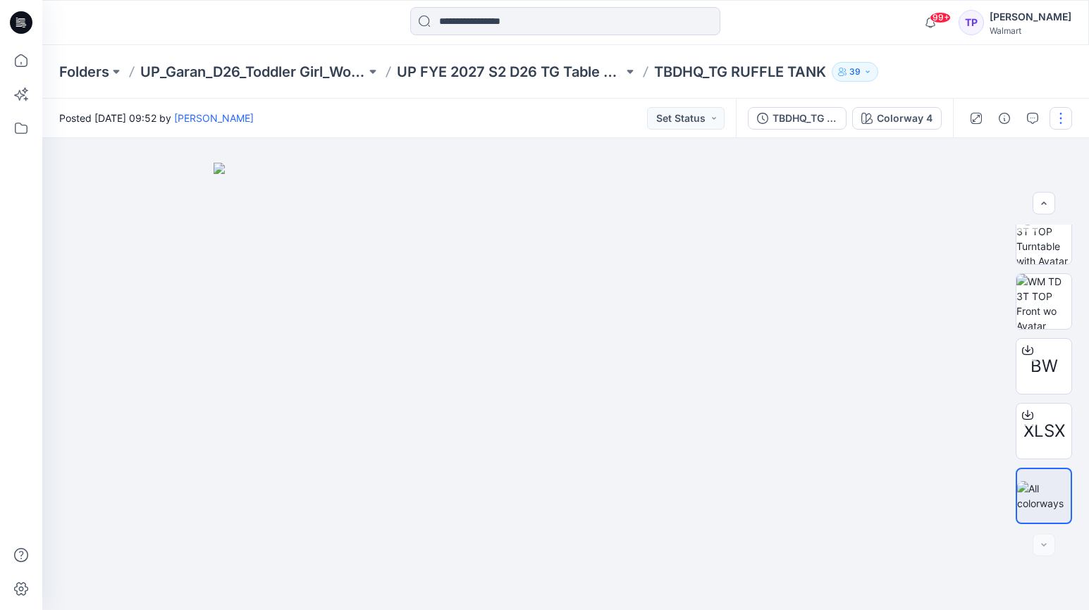
click at [1058, 128] on button "button" at bounding box center [1061, 118] width 23 height 23
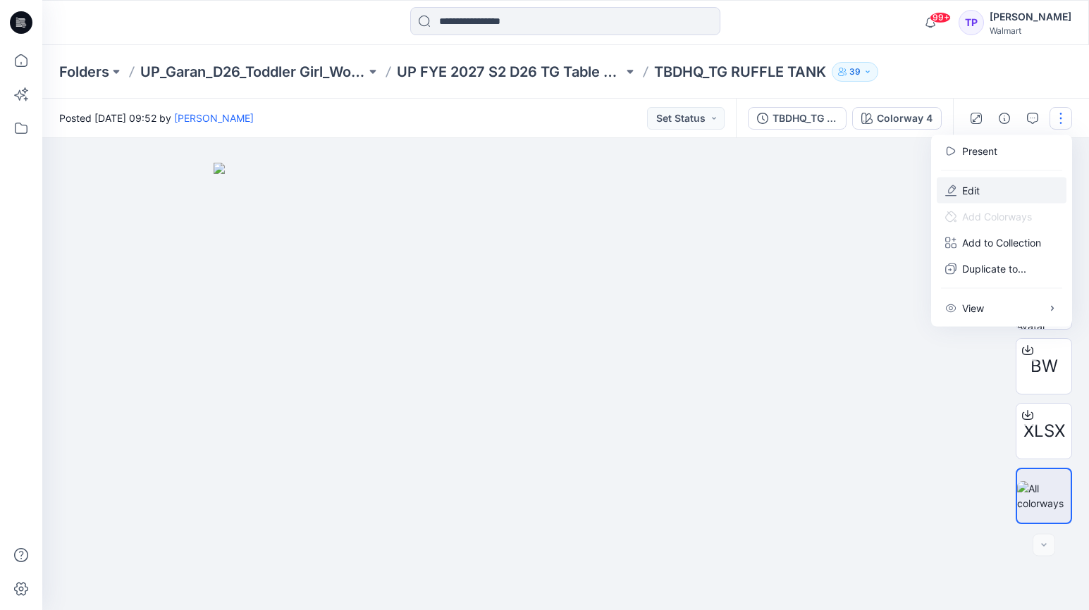
click at [998, 189] on button "Edit" at bounding box center [1002, 191] width 130 height 26
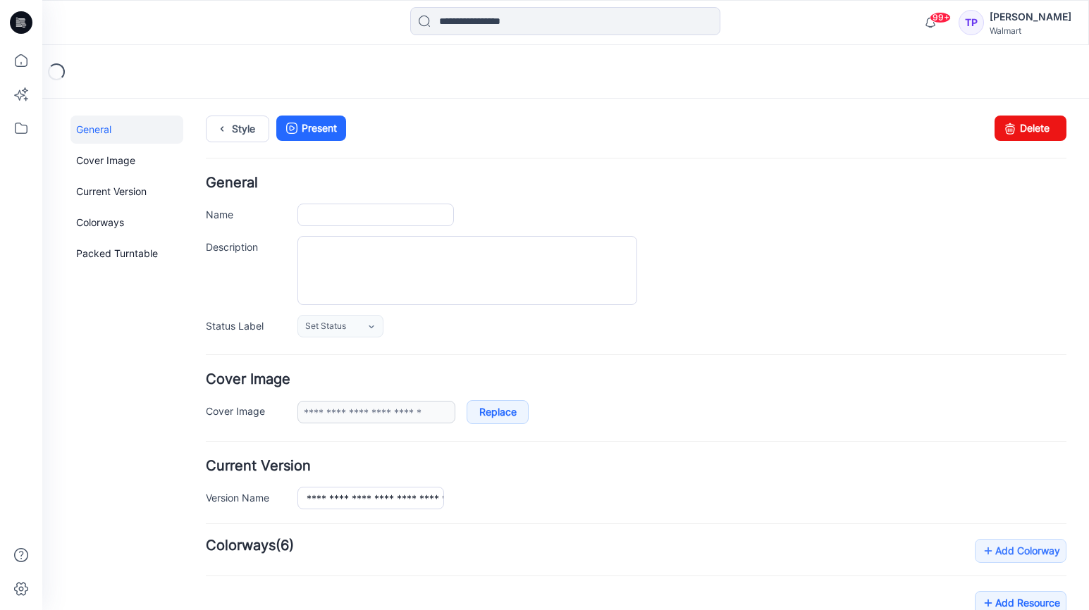
type input "**********"
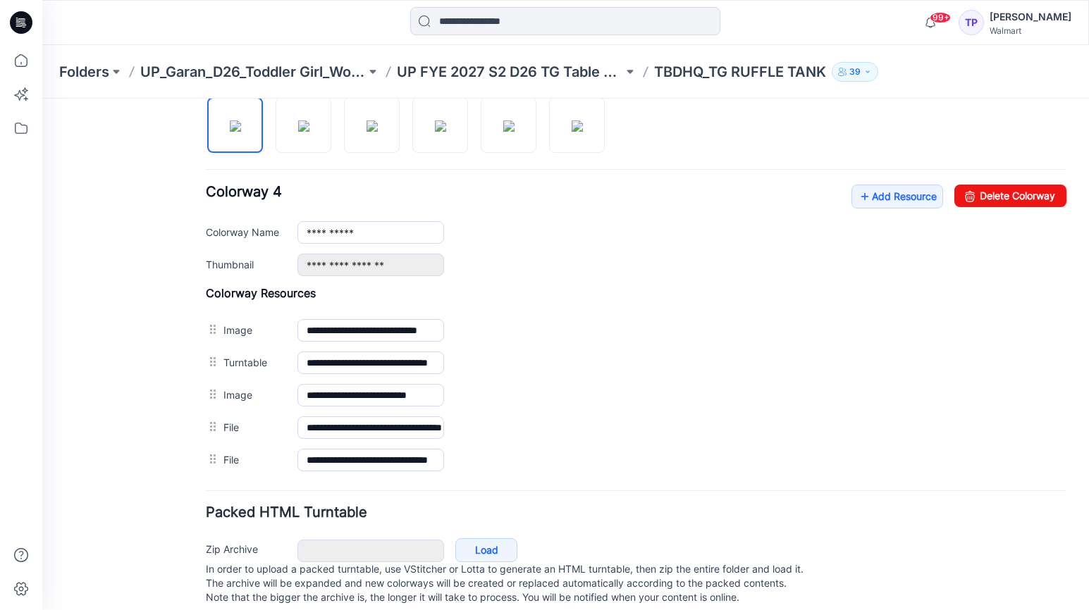
scroll to position [507, 0]
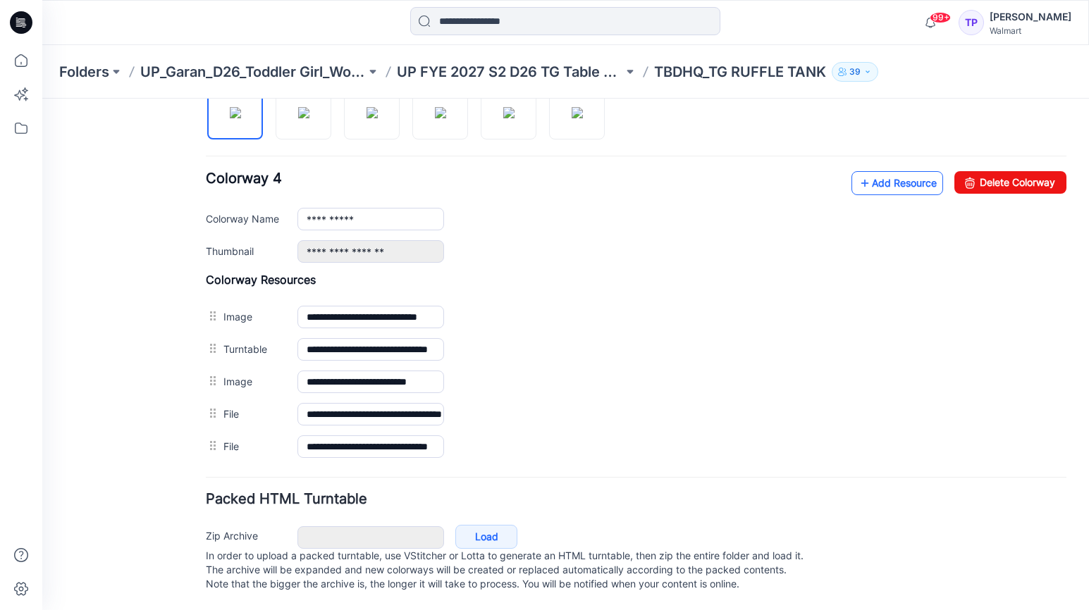
click at [882, 171] on link "Add Resource" at bounding box center [897, 183] width 92 height 24
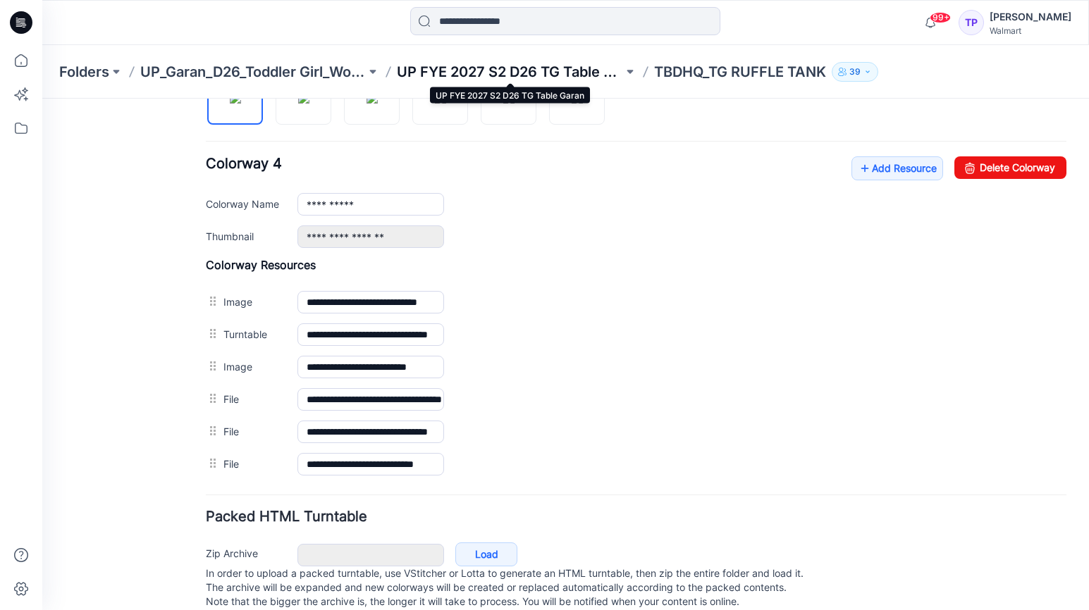
click at [527, 69] on p "UP FYE 2027 S2 D26 TG Table Garan" at bounding box center [510, 72] width 226 height 20
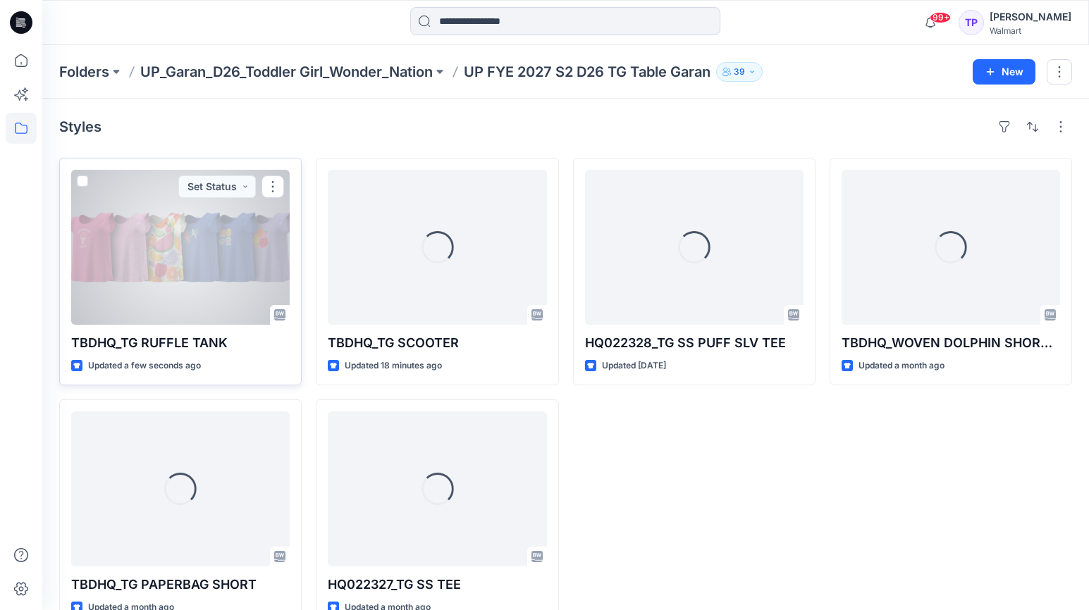
click at [212, 299] on div at bounding box center [180, 247] width 219 height 155
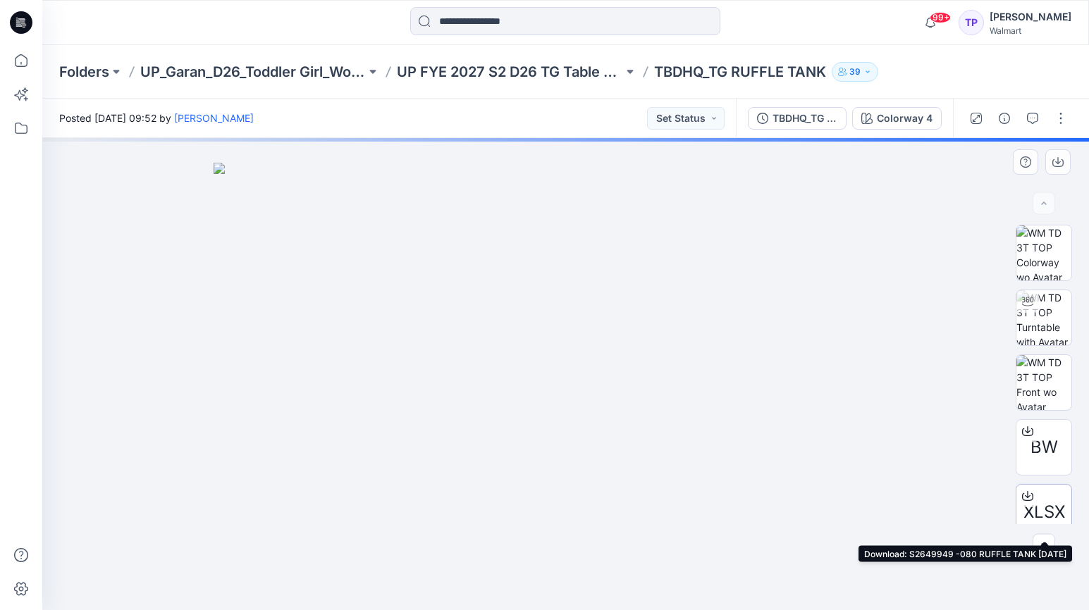
scroll to position [146, 0]
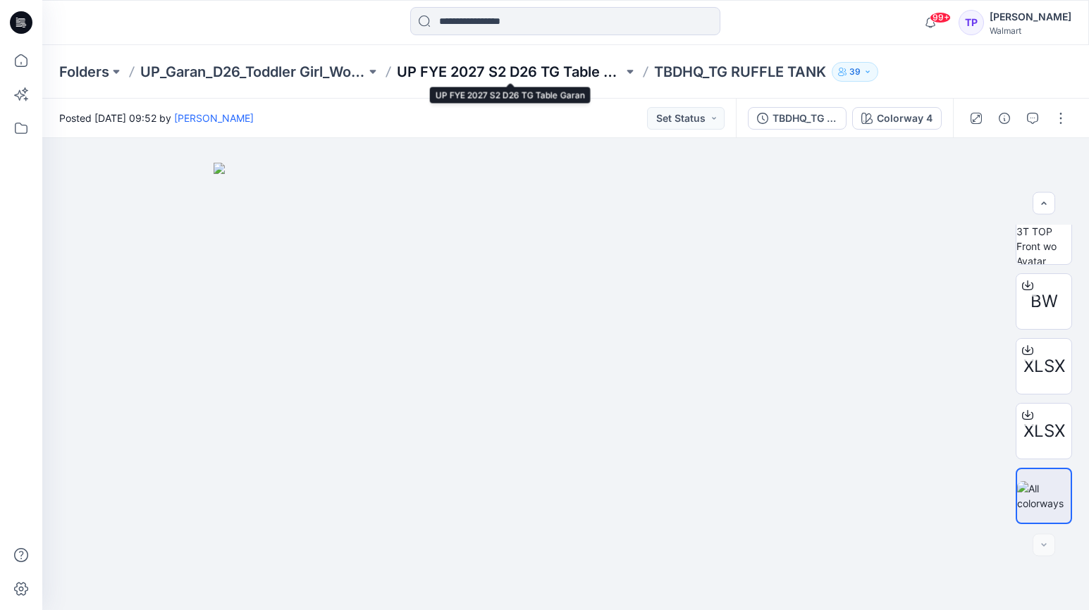
click at [524, 67] on p "UP FYE 2027 S2 D26 TG Table Garan" at bounding box center [510, 72] width 226 height 20
